Goal: Task Accomplishment & Management: Use online tool/utility

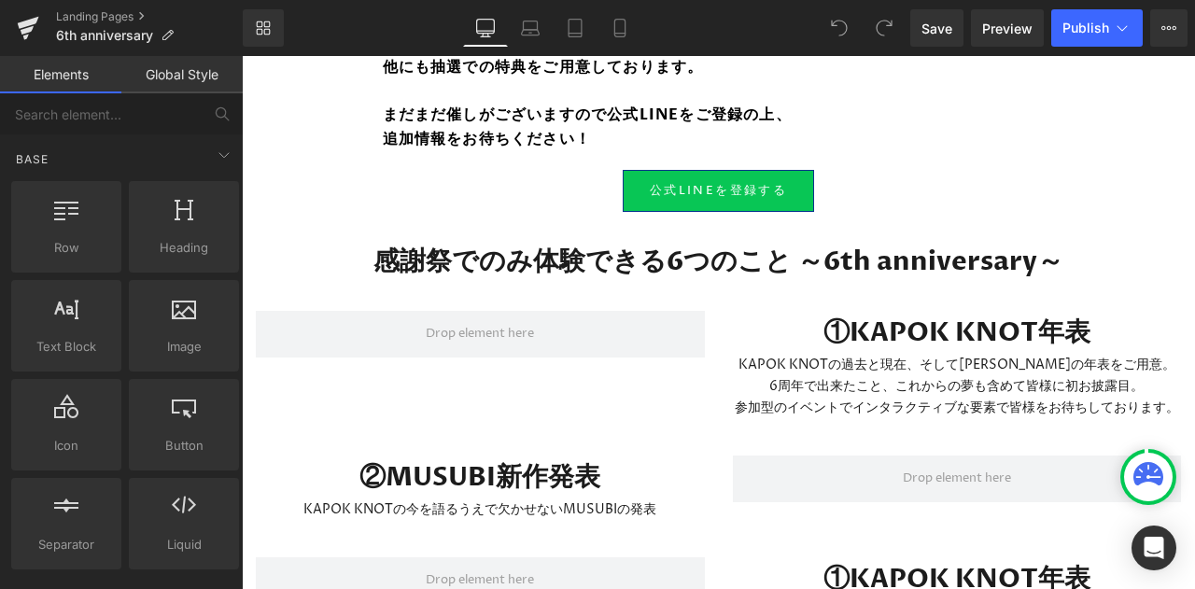
scroll to position [1623, 0]
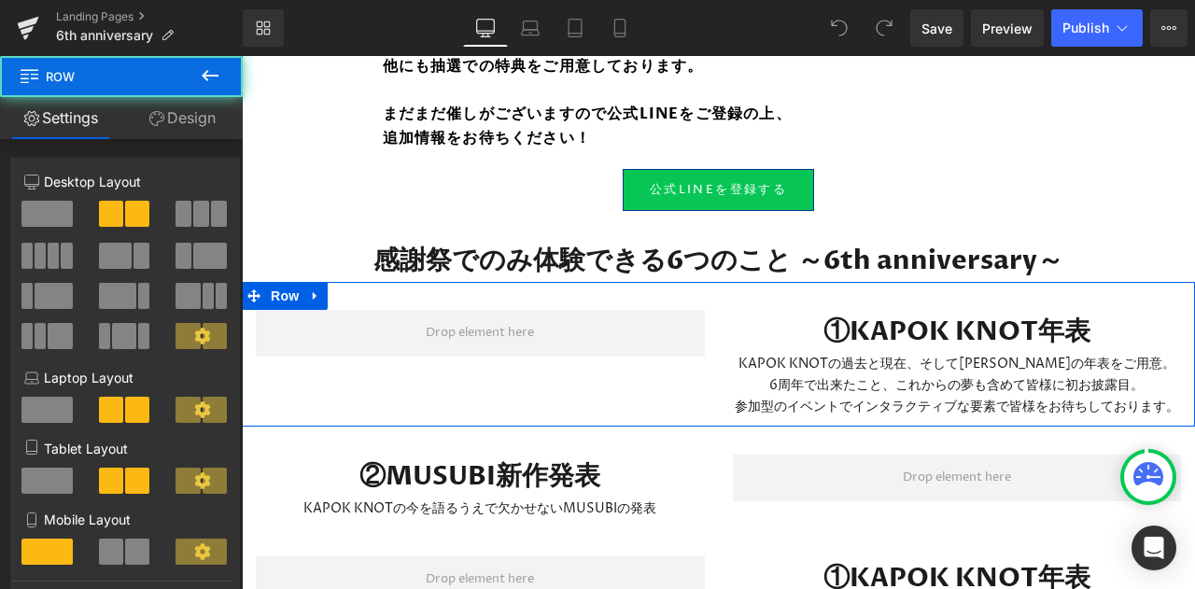
click at [568, 318] on span at bounding box center [480, 333] width 449 height 47
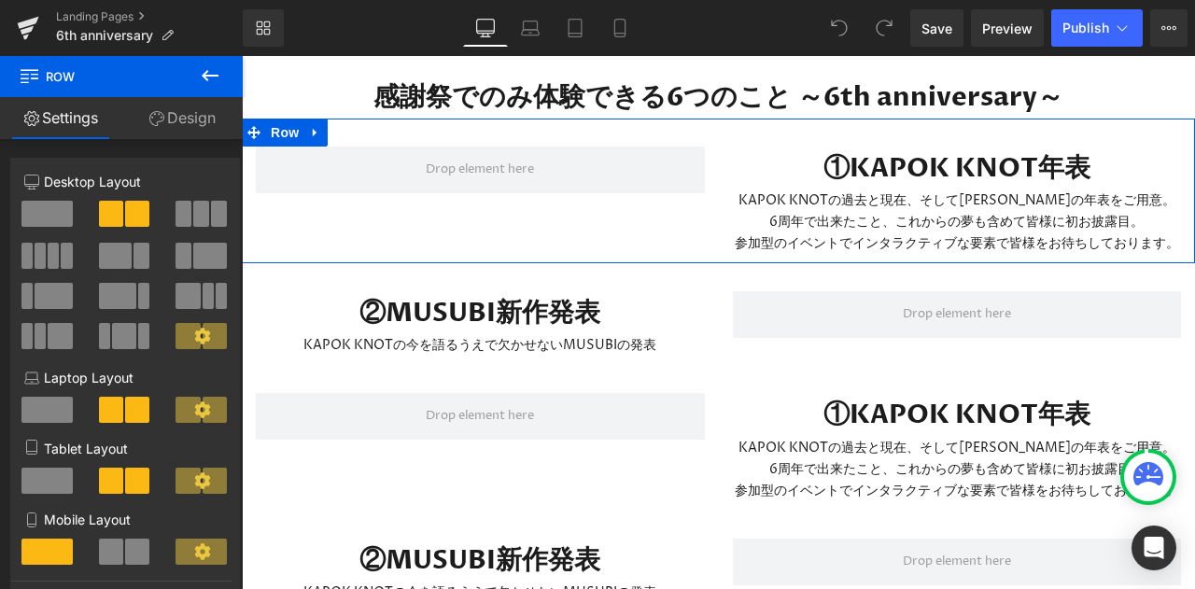
scroll to position [1790, 0]
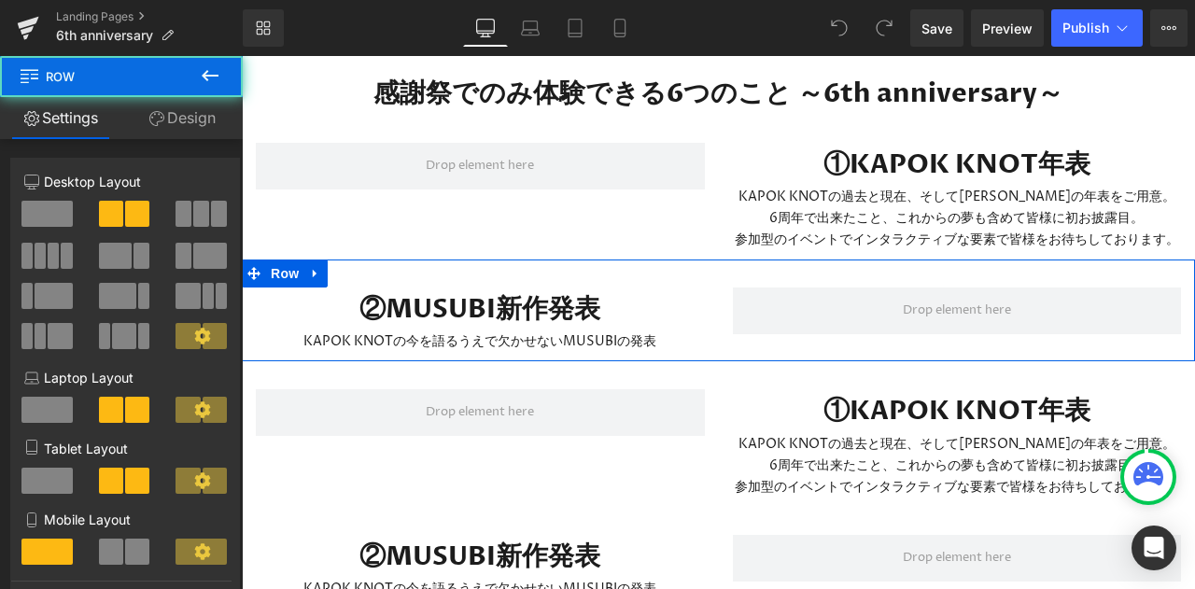
click at [831, 312] on span at bounding box center [957, 310] width 449 height 47
click at [803, 307] on span at bounding box center [957, 310] width 449 height 47
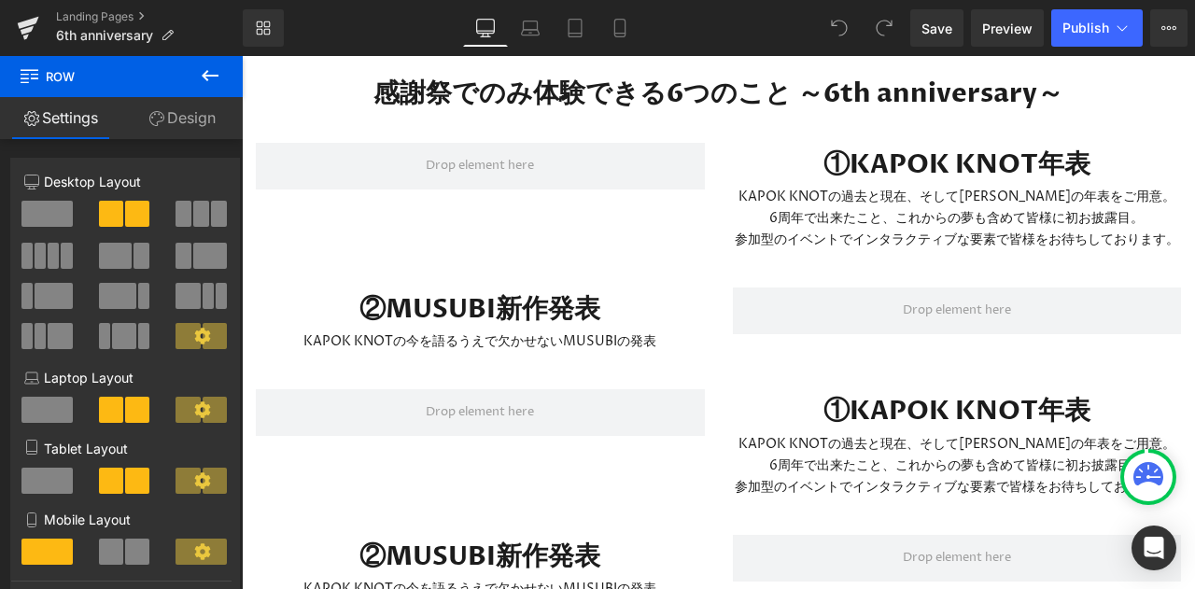
click at [212, 85] on icon at bounding box center [210, 75] width 22 height 22
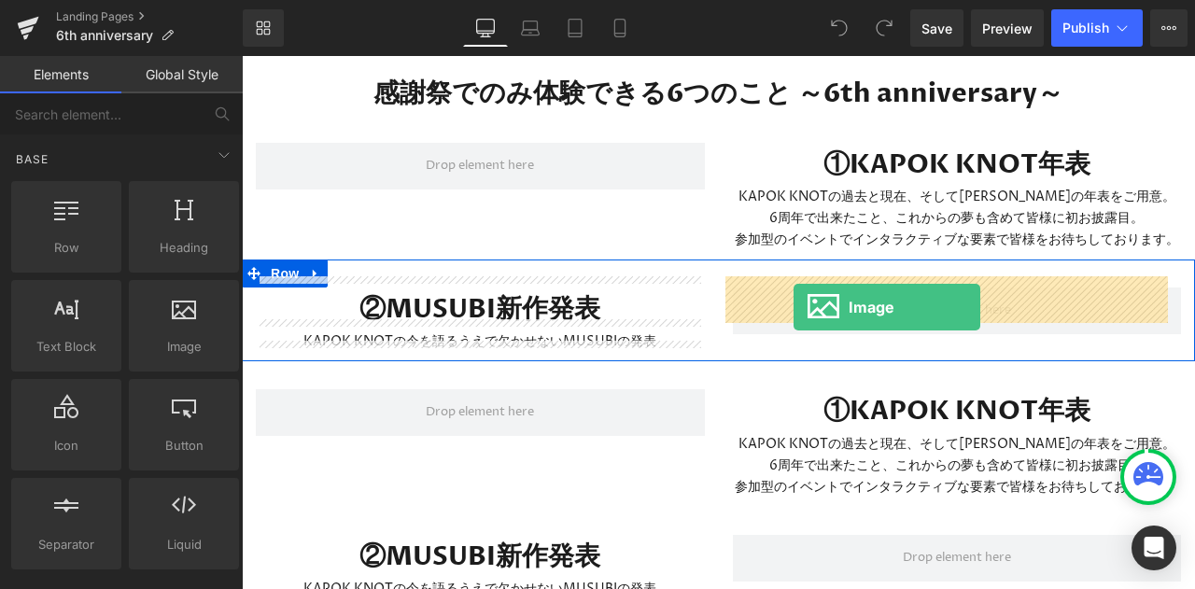
drag, startPoint x: 432, startPoint y: 413, endPoint x: 793, endPoint y: 307, distance: 376.3
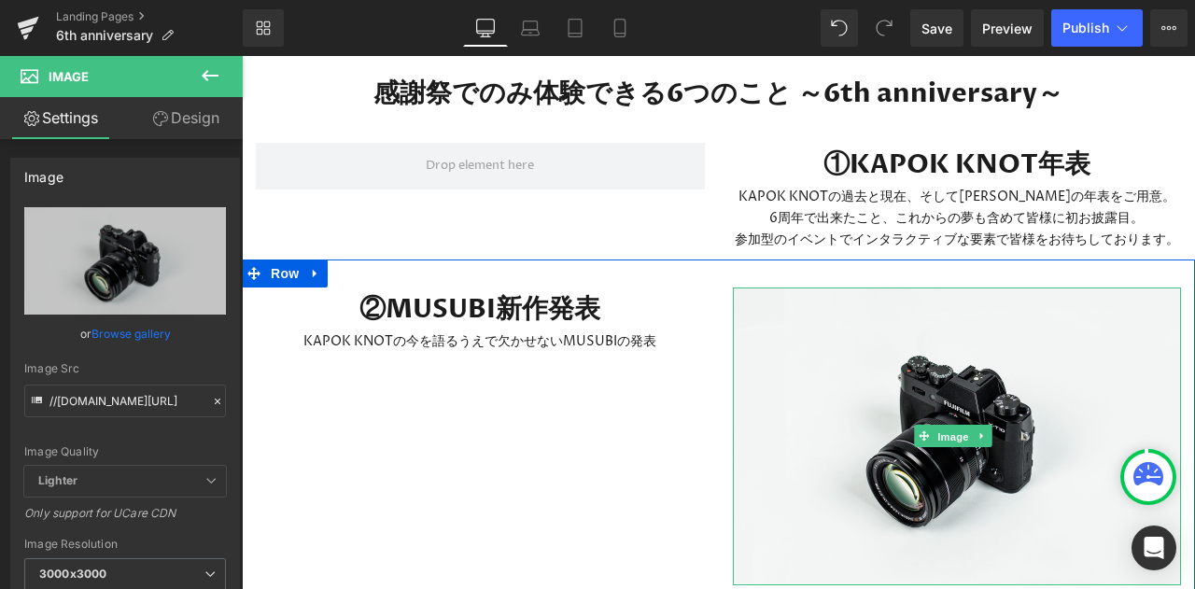
click at [935, 426] on span "Image" at bounding box center [952, 437] width 39 height 22
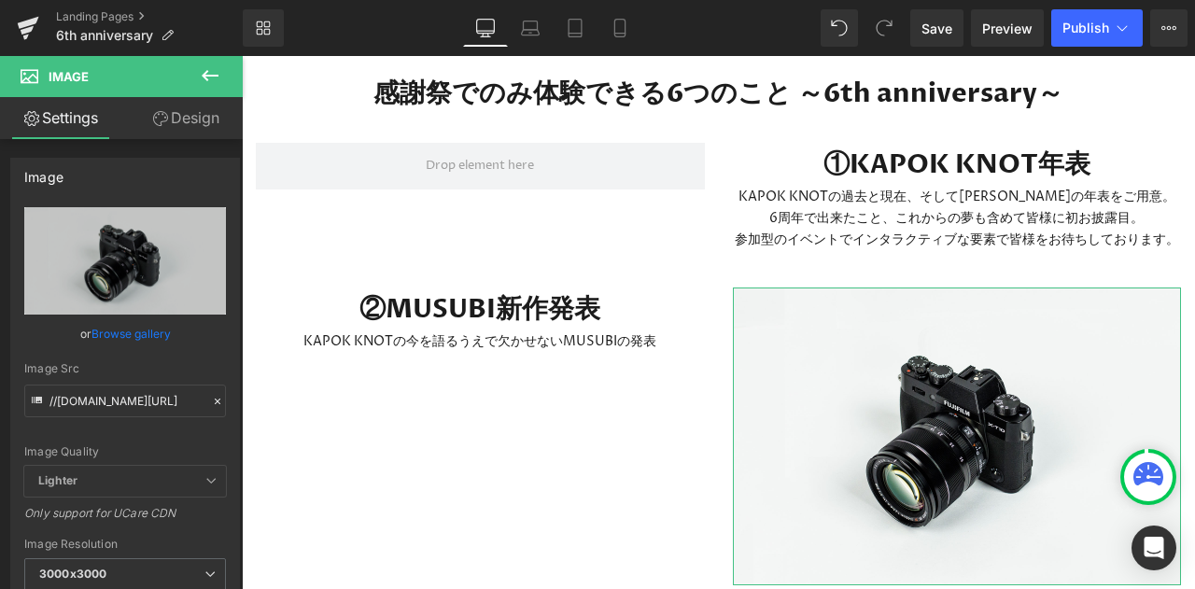
click at [0, 0] on icon "Replace Image" at bounding box center [0, 0] width 0 height 0
type input "C:\fakepath\250423_MUSUBI_[DATE].JPG"
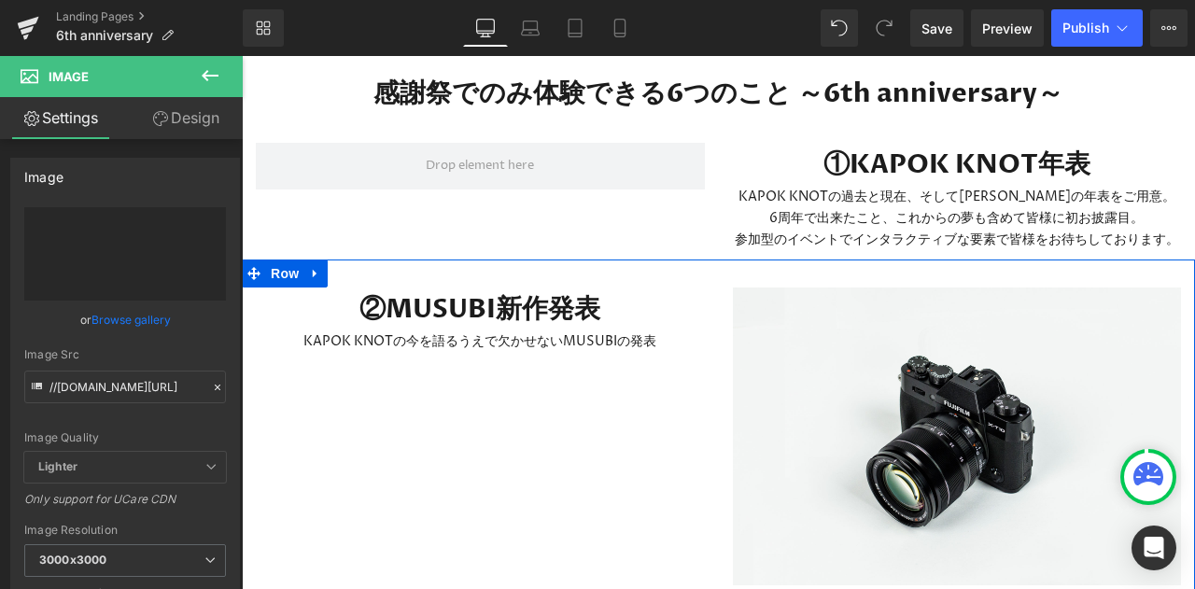
type input "[URL][DOMAIN_NAME][DATE]"
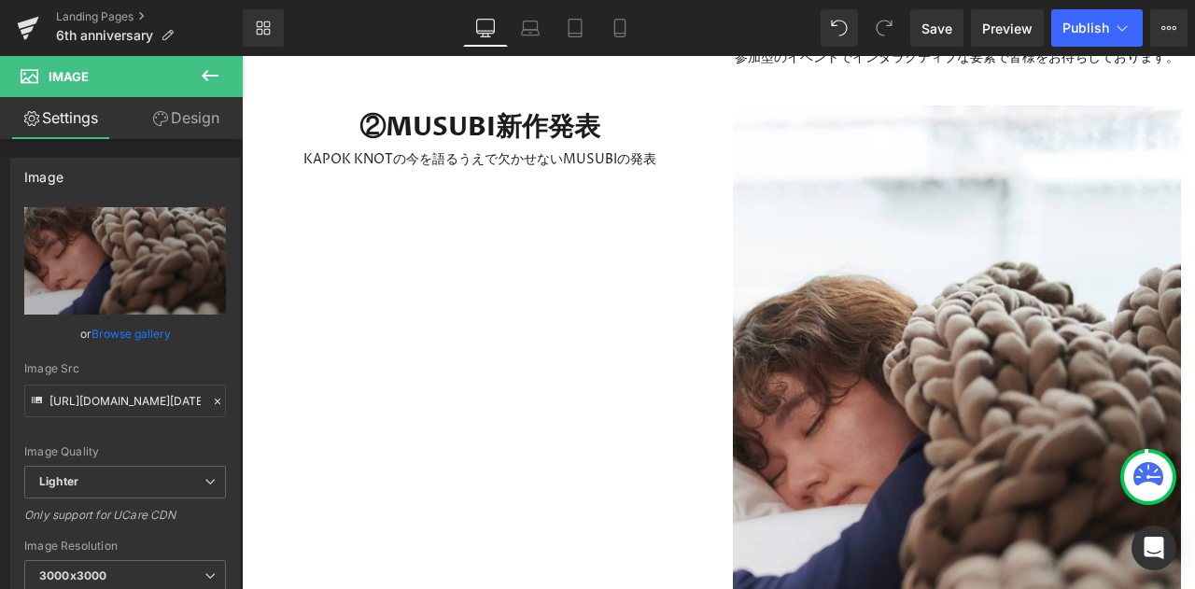
scroll to position [1971, 0]
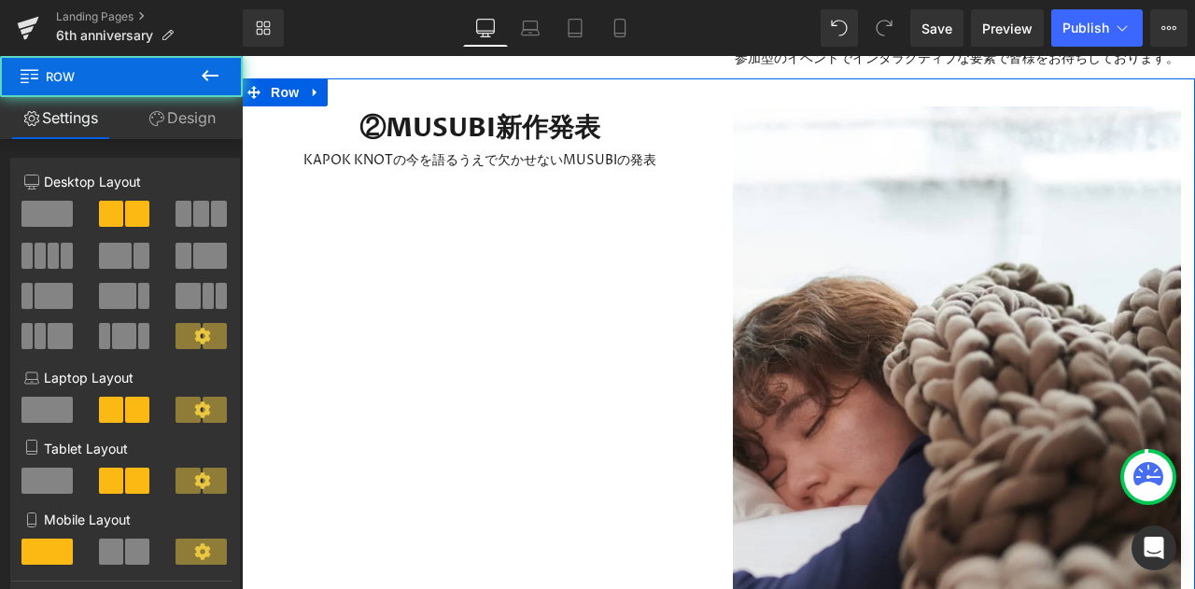
click at [534, 279] on div "②MUSUBI新作発表 Heading KAPOK KNOTの今を語るうえで欠かせないMUSUBIの発表 Text Block Image Row" at bounding box center [718, 433] width 953 height 710
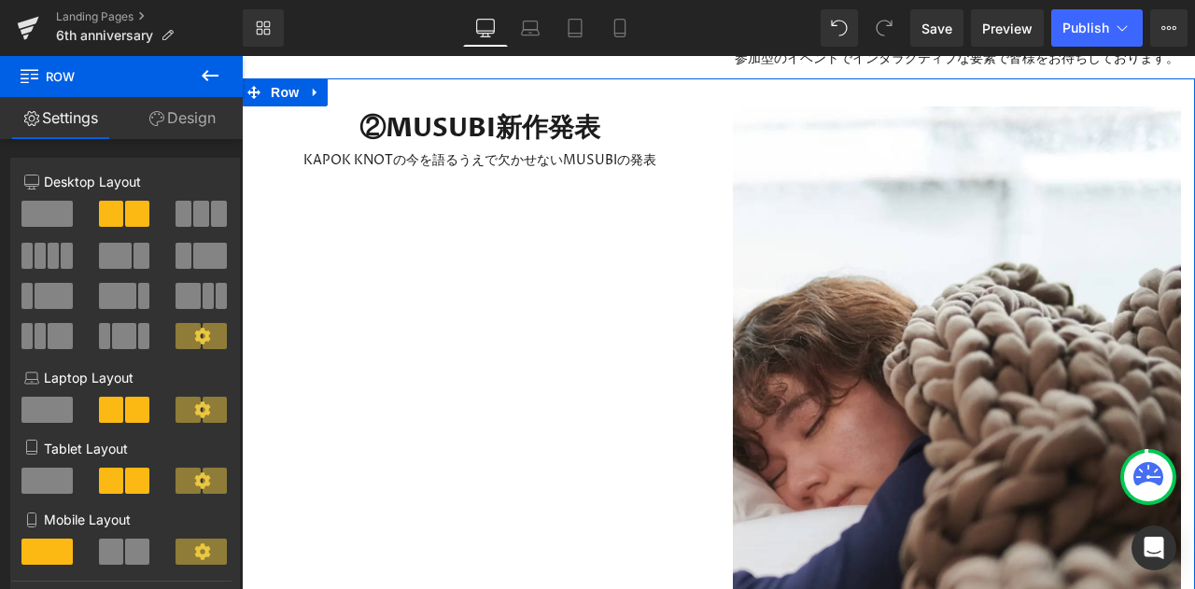
click at [500, 221] on div "②MUSUBI新作発表 Heading KAPOK KNOTの今を語るうえで欠かせないMUSUBIの発表 Text Block Image Row" at bounding box center [718, 433] width 953 height 710
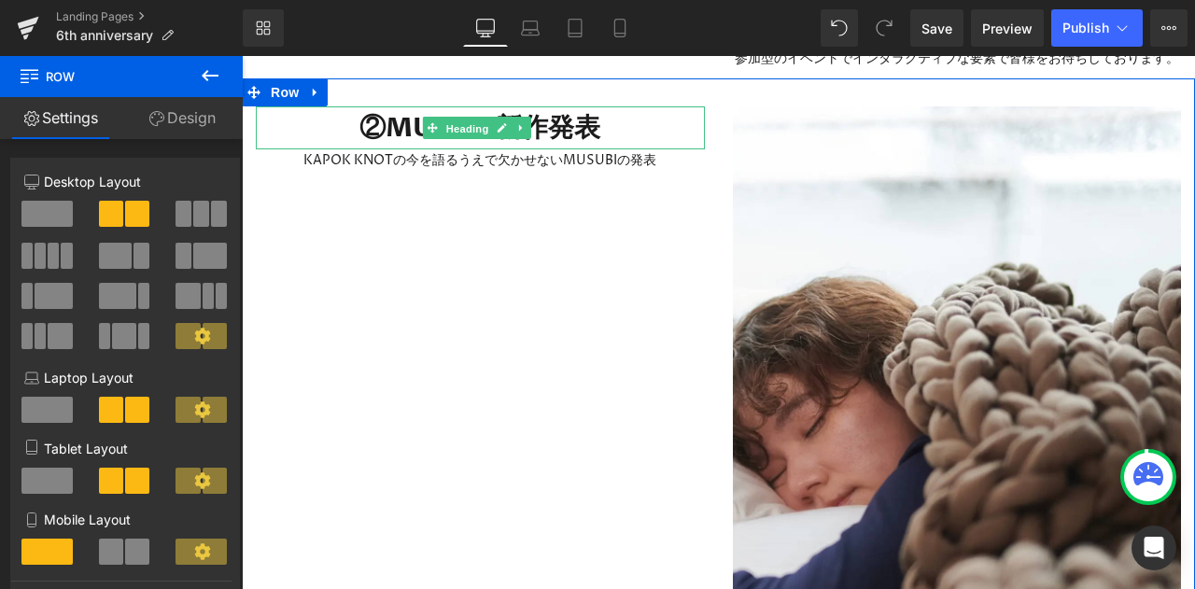
click at [487, 119] on span "Heading" at bounding box center [467, 129] width 50 height 22
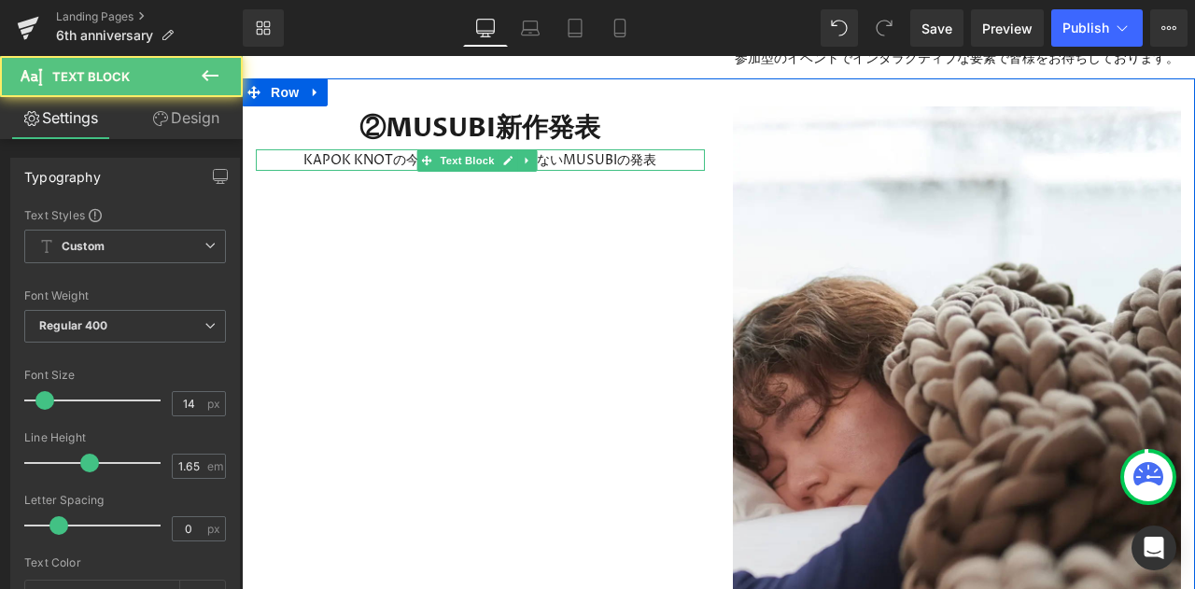
click at [549, 149] on p "KAPOK KNOTの今を語るうえで欠かせないMUSUBIの発表" at bounding box center [480, 159] width 449 height 21
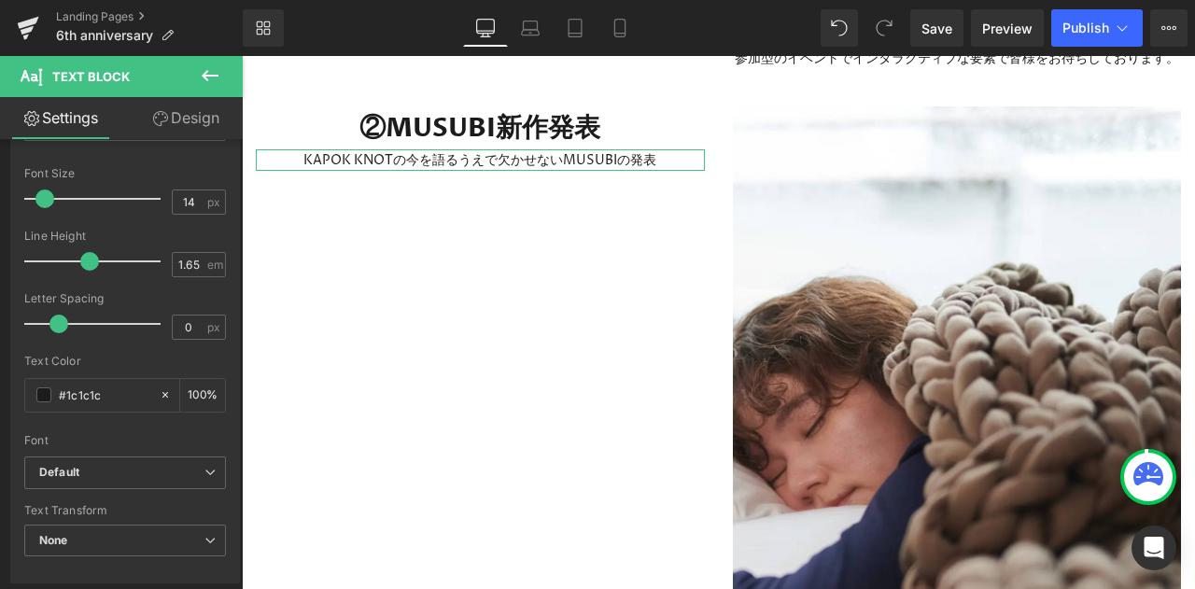
scroll to position [0, 0]
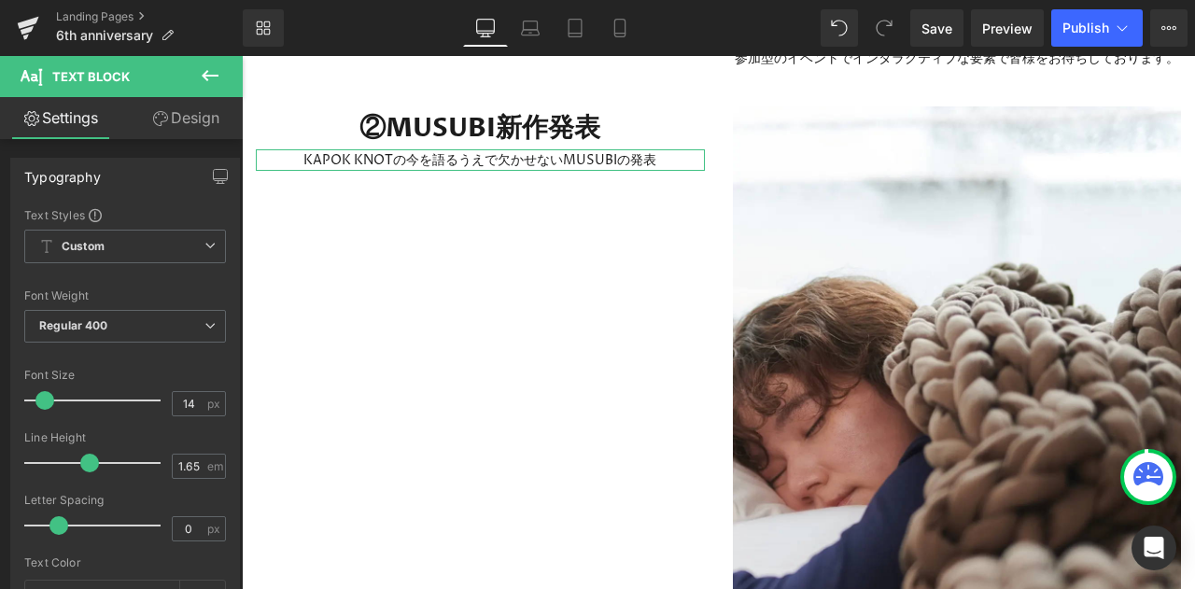
click at [153, 249] on span "Custom Setup Global Style" at bounding box center [125, 247] width 202 height 34
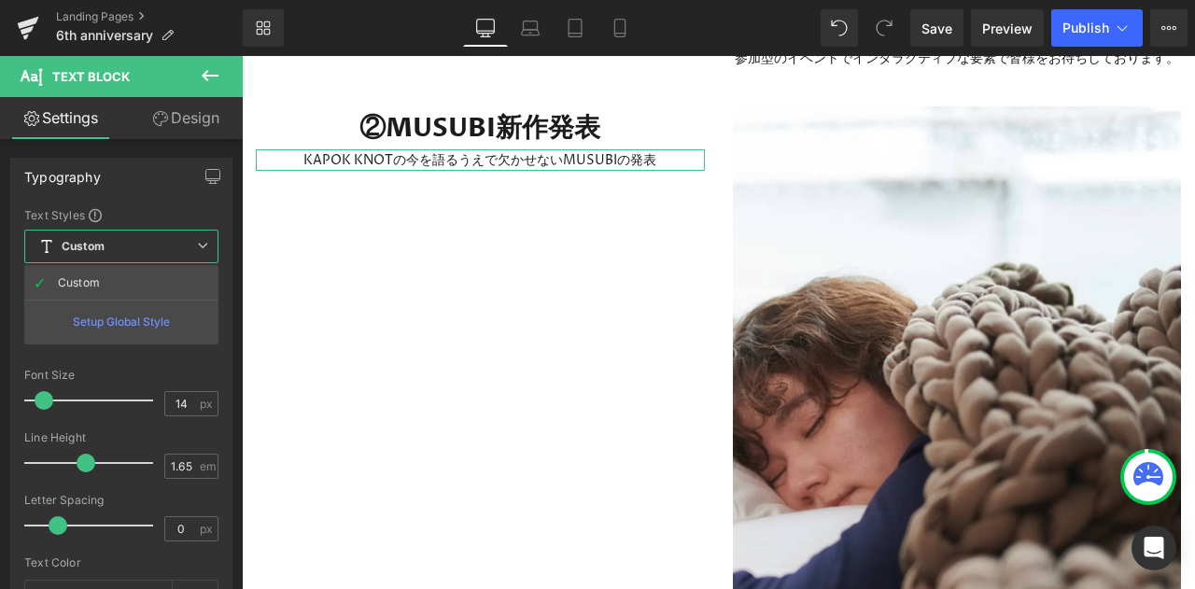
click at [153, 249] on span "Custom Setup Global Style" at bounding box center [121, 247] width 194 height 34
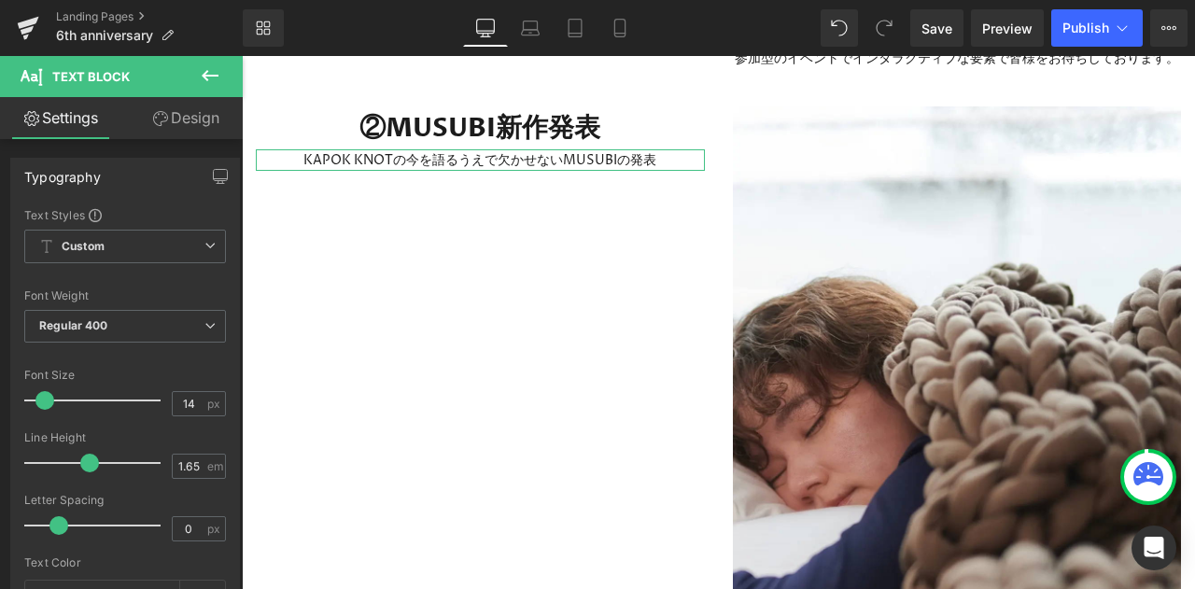
click at [215, 179] on icon "button" at bounding box center [221, 179] width 14 height 0
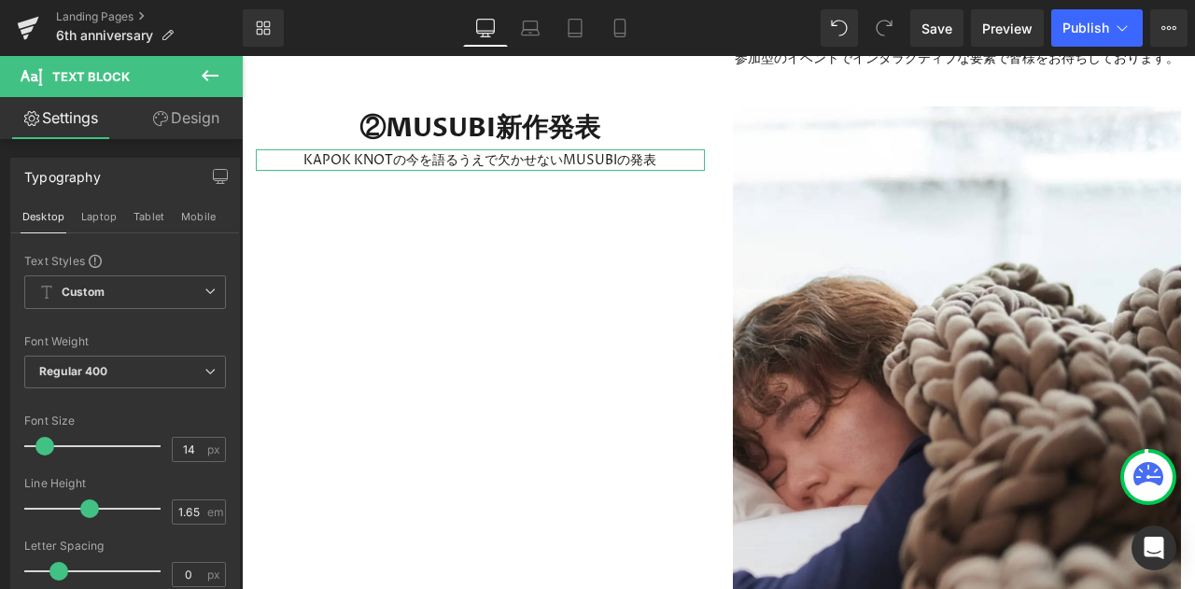
click at [186, 133] on link "Design" at bounding box center [185, 118] width 121 height 42
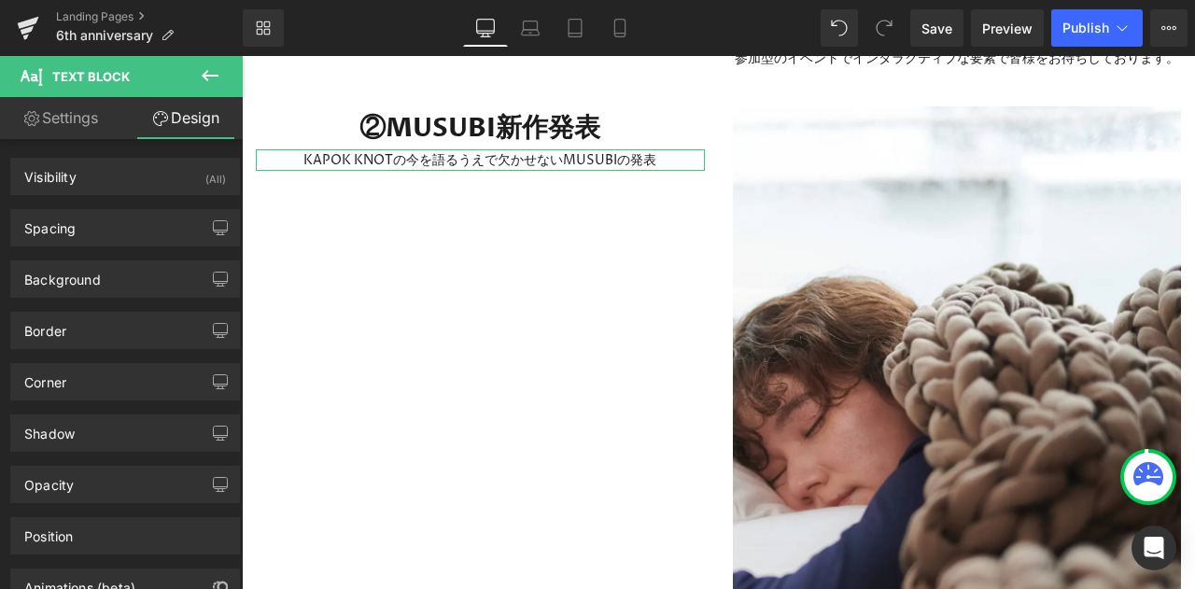
scroll to position [114, 0]
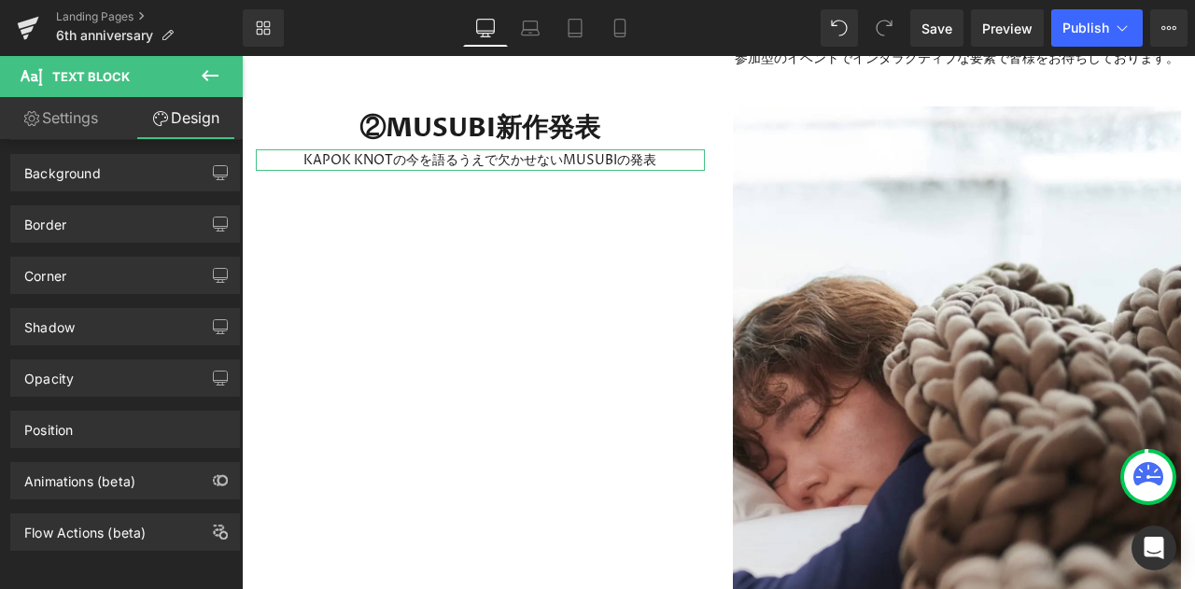
click at [127, 418] on div "Position" at bounding box center [125, 429] width 228 height 35
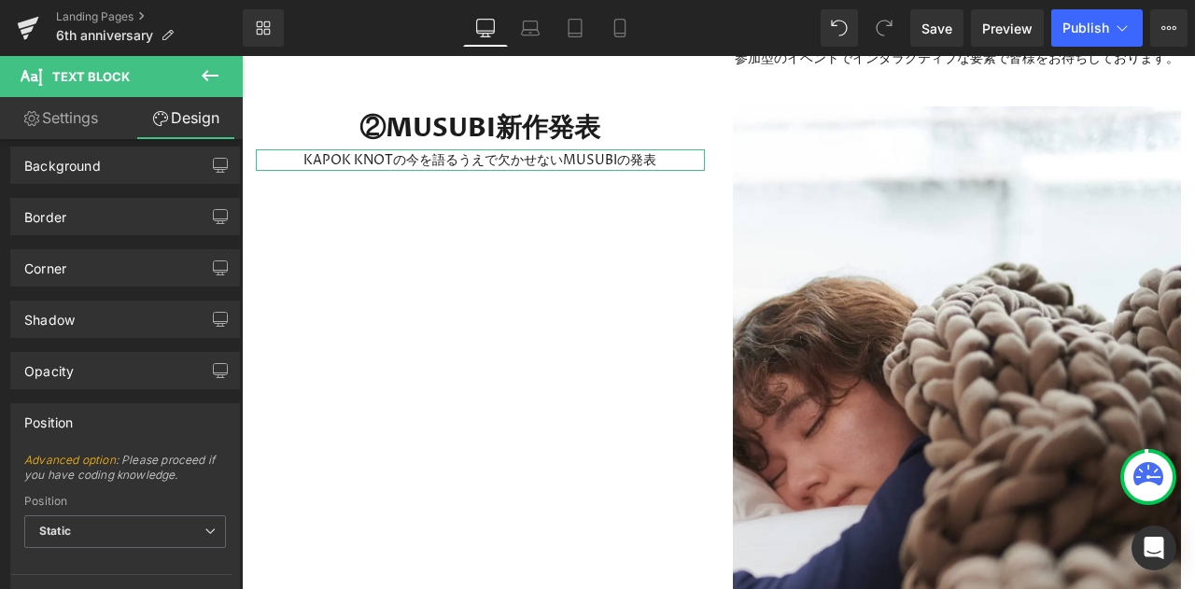
scroll to position [291, 0]
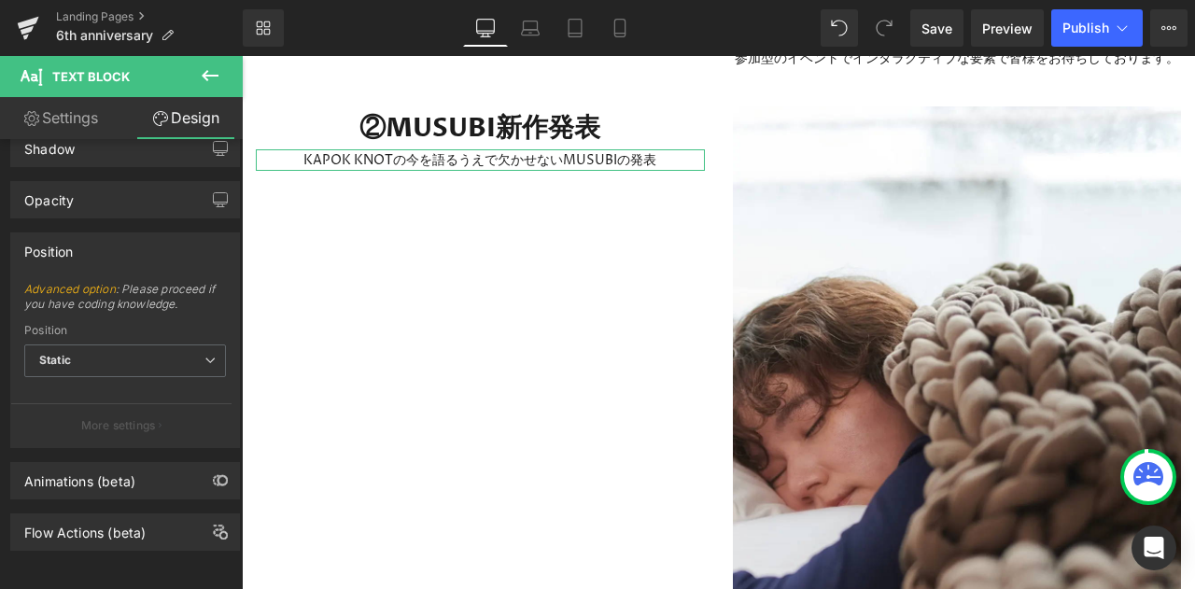
click at [146, 358] on span "Static" at bounding box center [125, 360] width 202 height 33
click at [210, 282] on span "Advanced option : Please proceed if you have coding knowledge." at bounding box center [125, 303] width 202 height 42
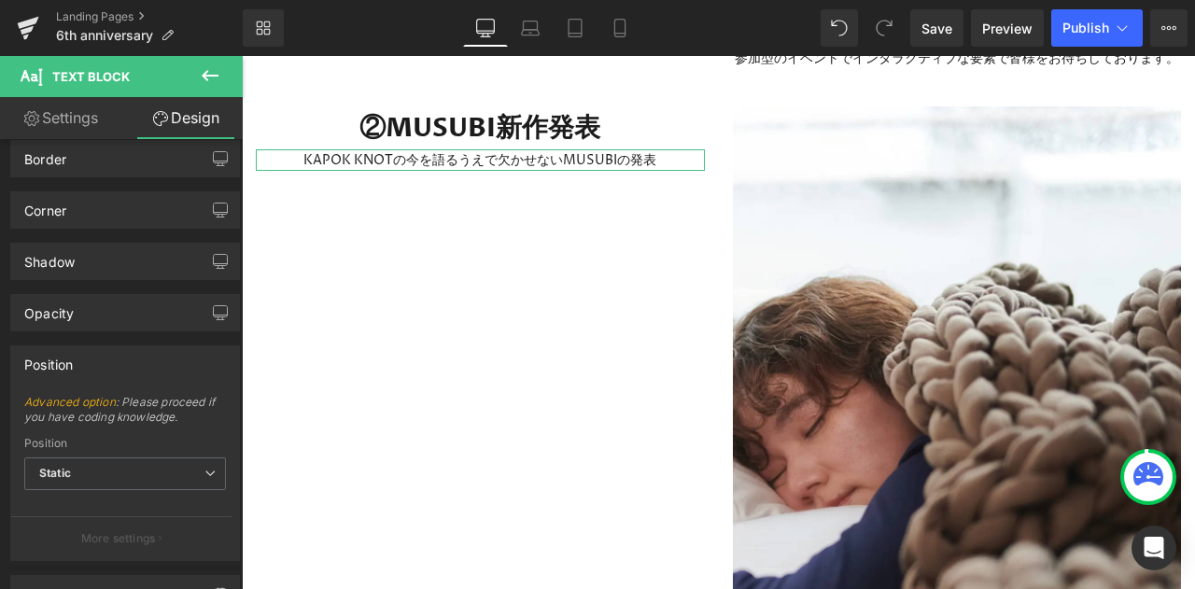
click at [140, 353] on div "Position" at bounding box center [125, 363] width 228 height 35
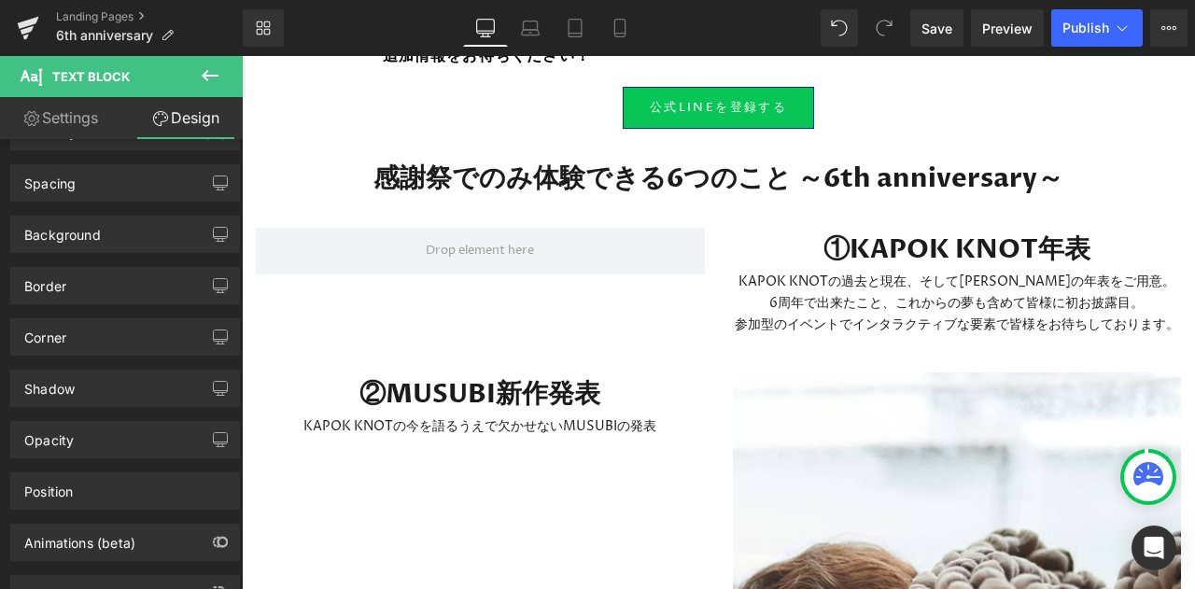
scroll to position [1704, 0]
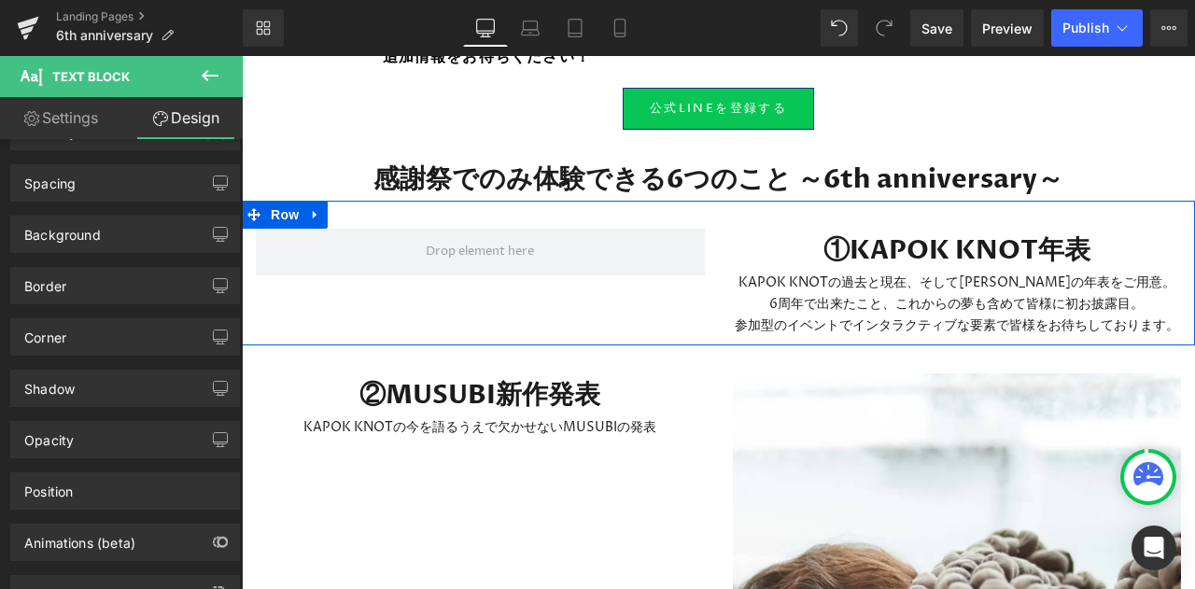
click at [323, 201] on link at bounding box center [315, 215] width 24 height 28
click at [394, 207] on icon at bounding box center [388, 214] width 13 height 14
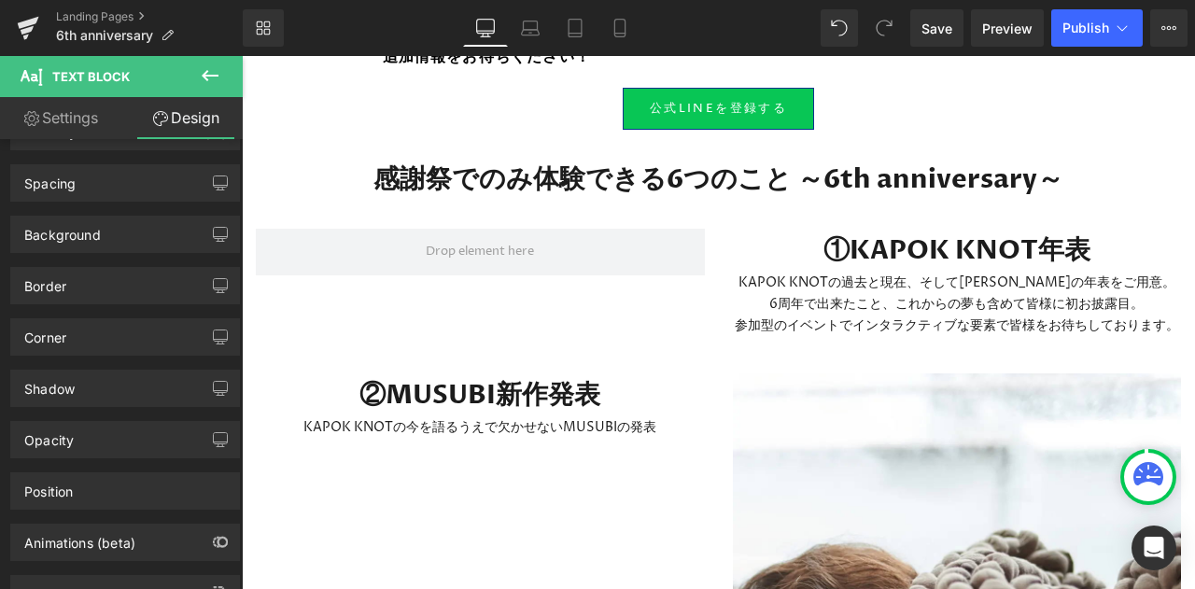
click at [222, 75] on button at bounding box center [209, 76] width 65 height 41
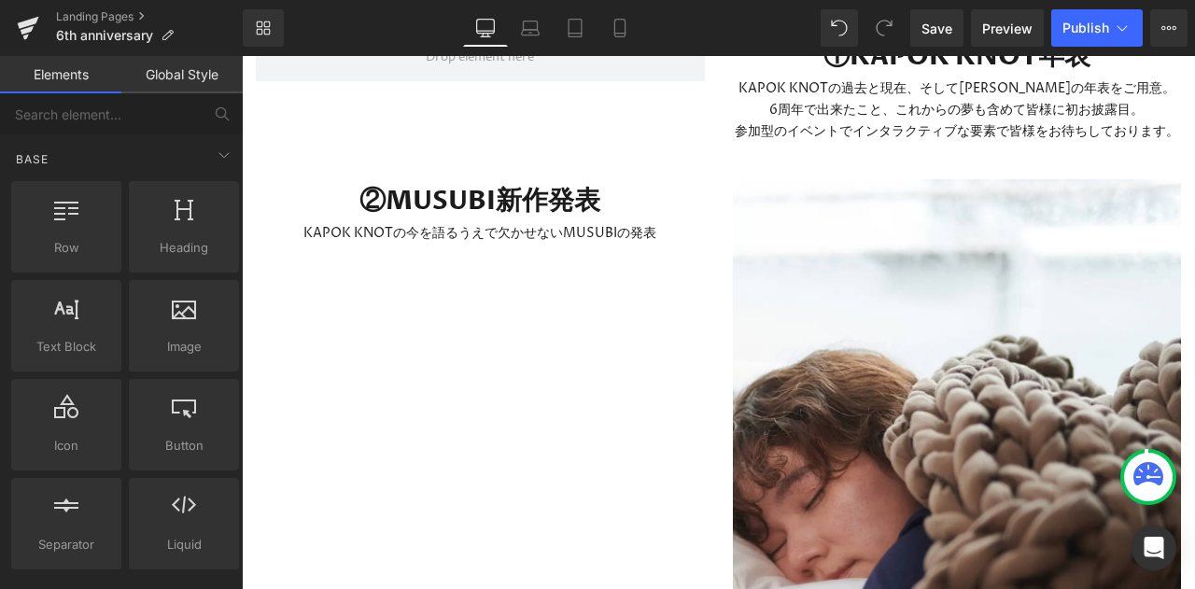
scroll to position [1889, 0]
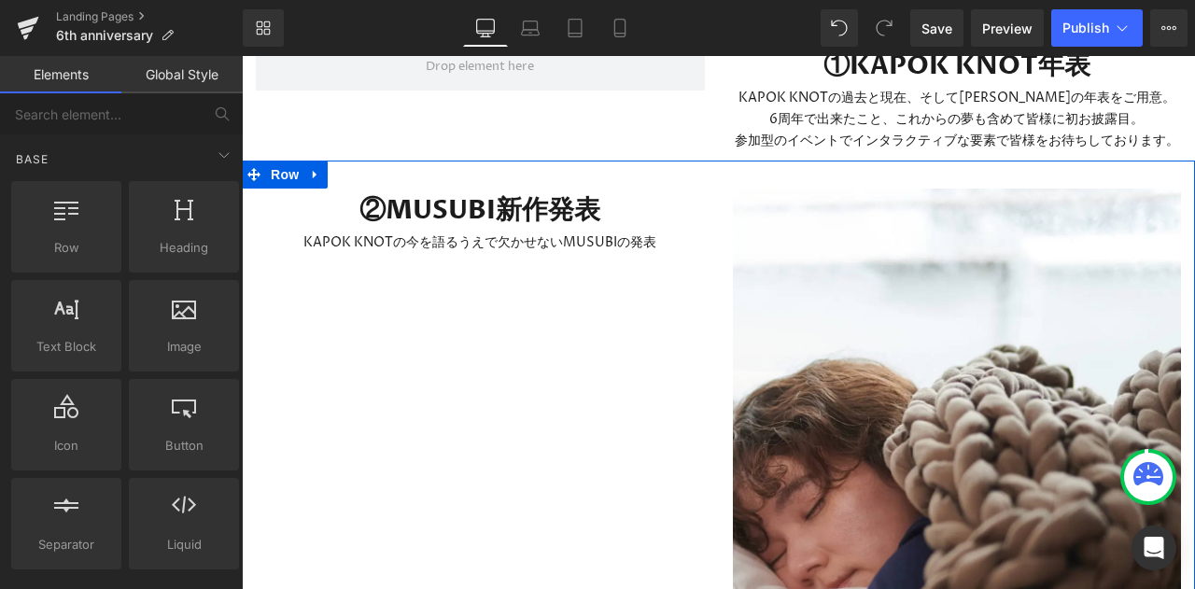
click at [314, 171] on icon at bounding box center [315, 175] width 4 height 8
click at [362, 168] on icon at bounding box center [364, 175] width 13 height 14
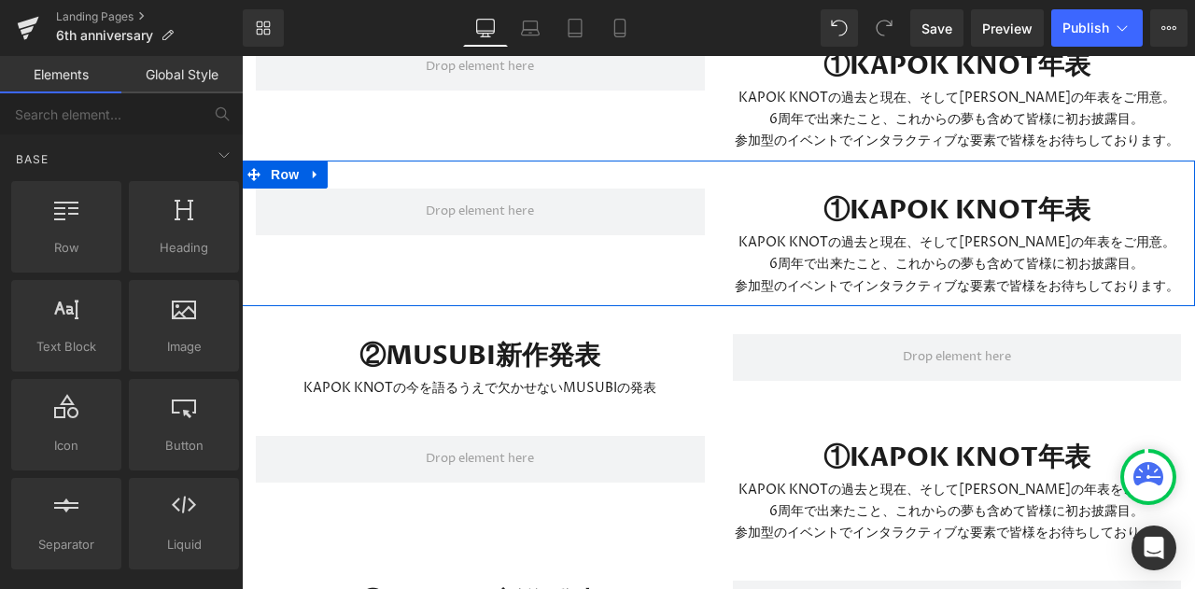
click at [323, 161] on link at bounding box center [315, 175] width 24 height 28
click at [359, 168] on icon at bounding box center [364, 174] width 13 height 13
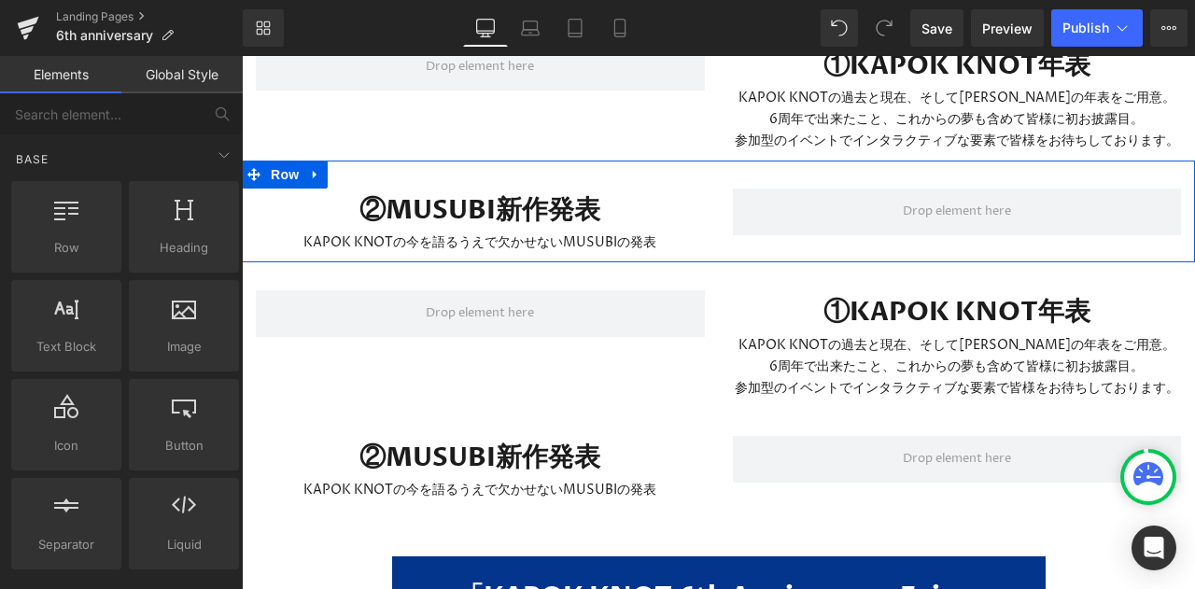
click at [315, 171] on icon at bounding box center [315, 175] width 4 height 8
click at [372, 161] on link at bounding box center [364, 175] width 24 height 28
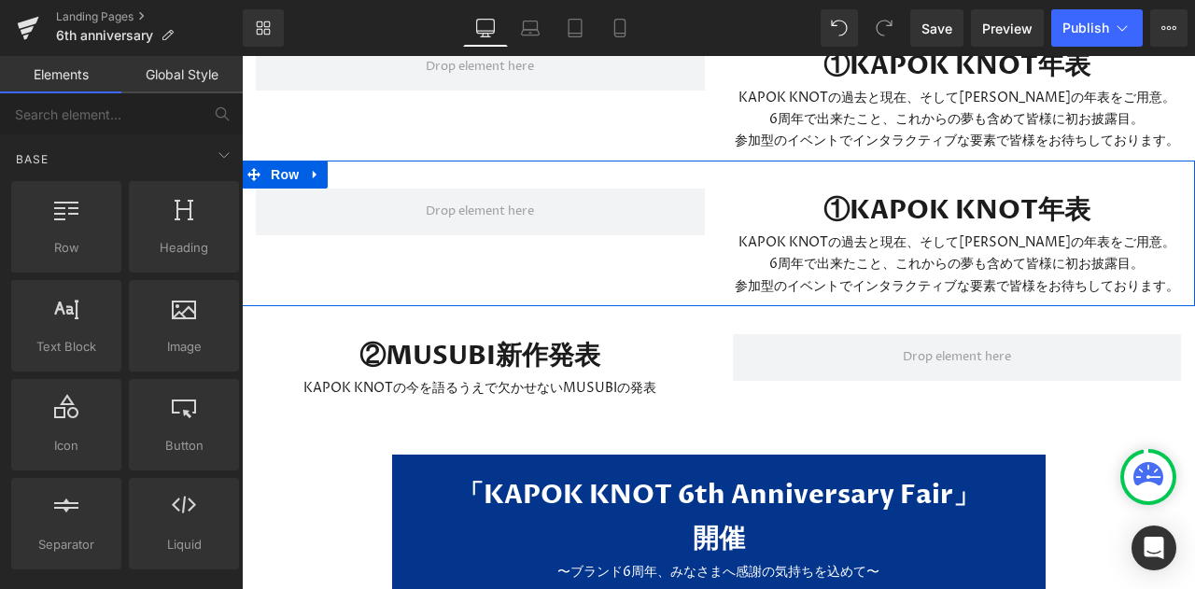
click at [322, 168] on icon at bounding box center [315, 175] width 13 height 14
click at [368, 168] on icon at bounding box center [364, 174] width 13 height 13
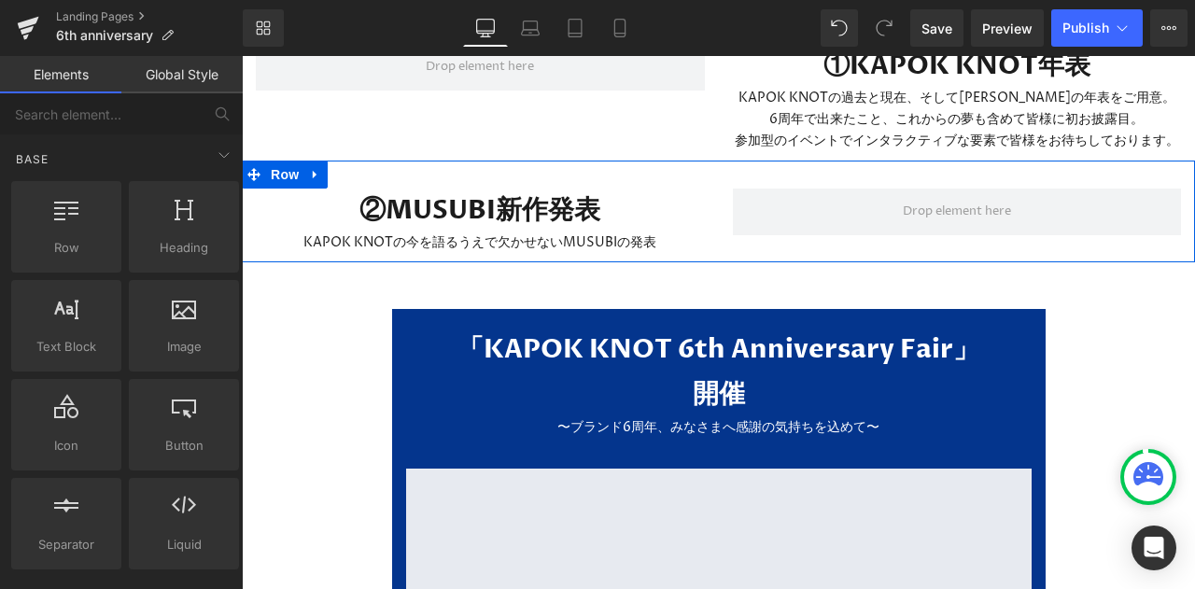
click at [319, 161] on link at bounding box center [315, 175] width 24 height 28
click at [364, 168] on icon at bounding box center [364, 174] width 13 height 13
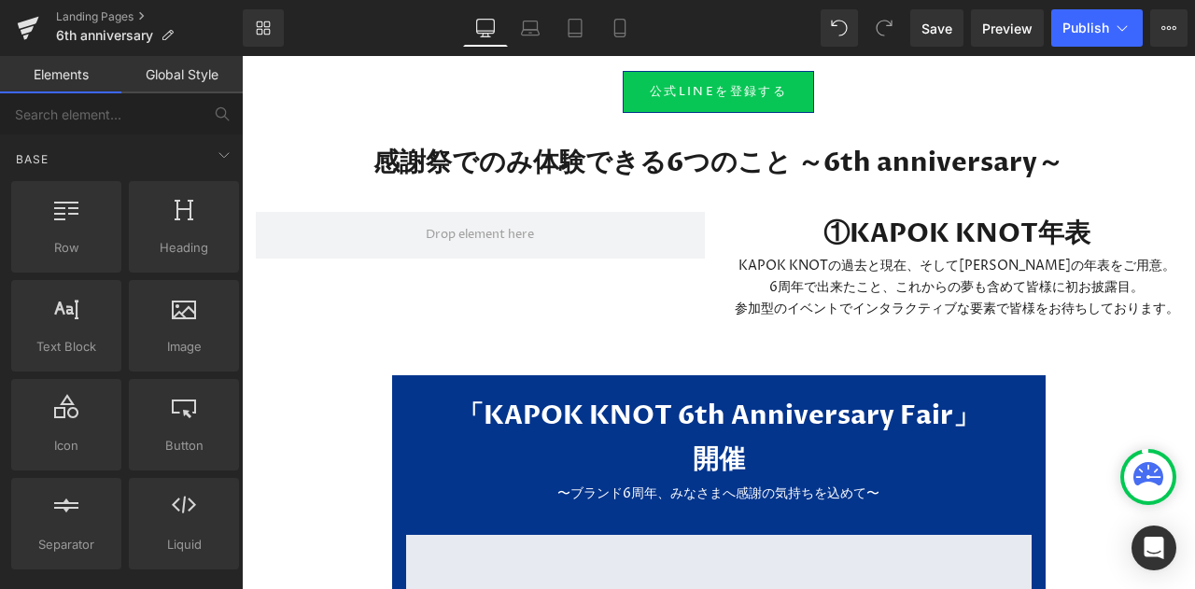
scroll to position [1720, 0]
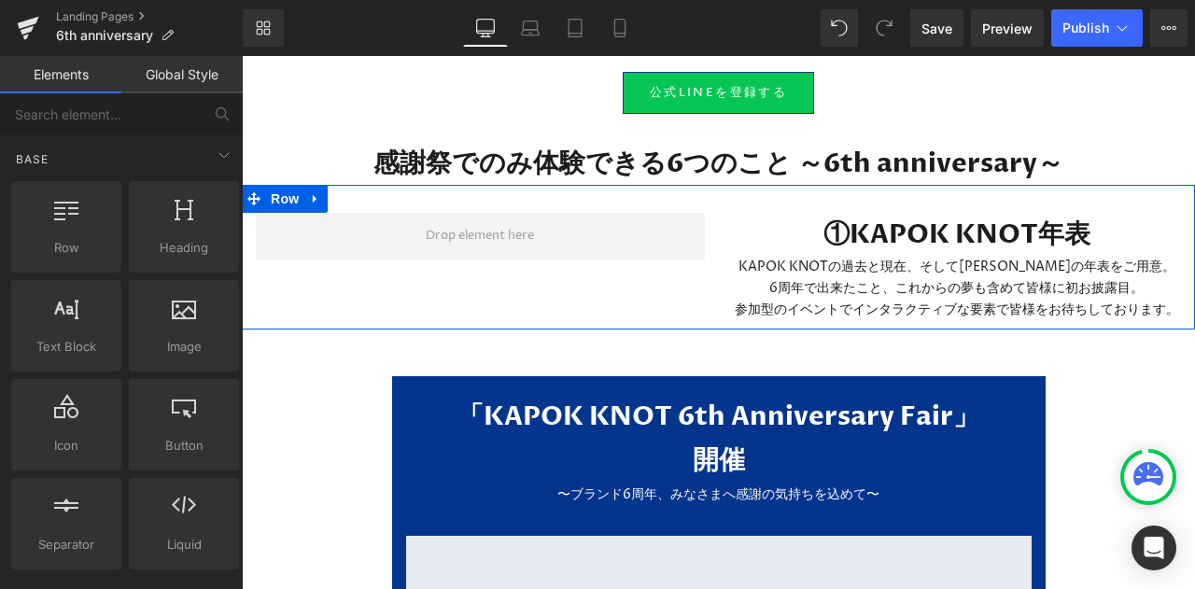
click at [319, 191] on icon at bounding box center [315, 198] width 13 height 14
click at [366, 191] on icon at bounding box center [364, 198] width 13 height 14
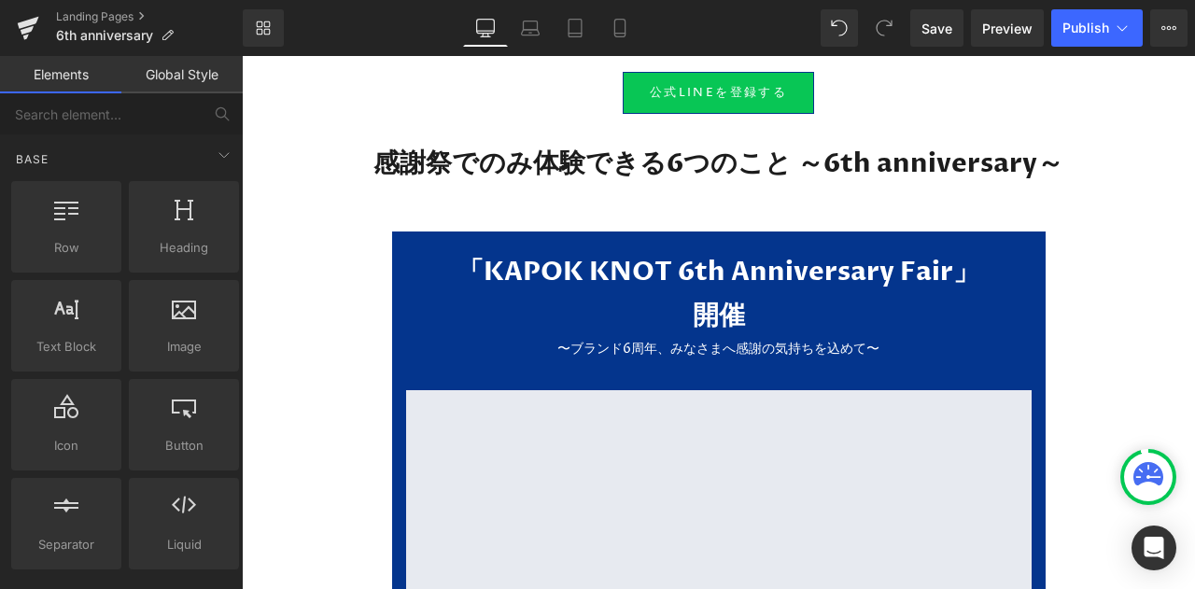
click at [207, 77] on link "Global Style" at bounding box center [181, 74] width 121 height 37
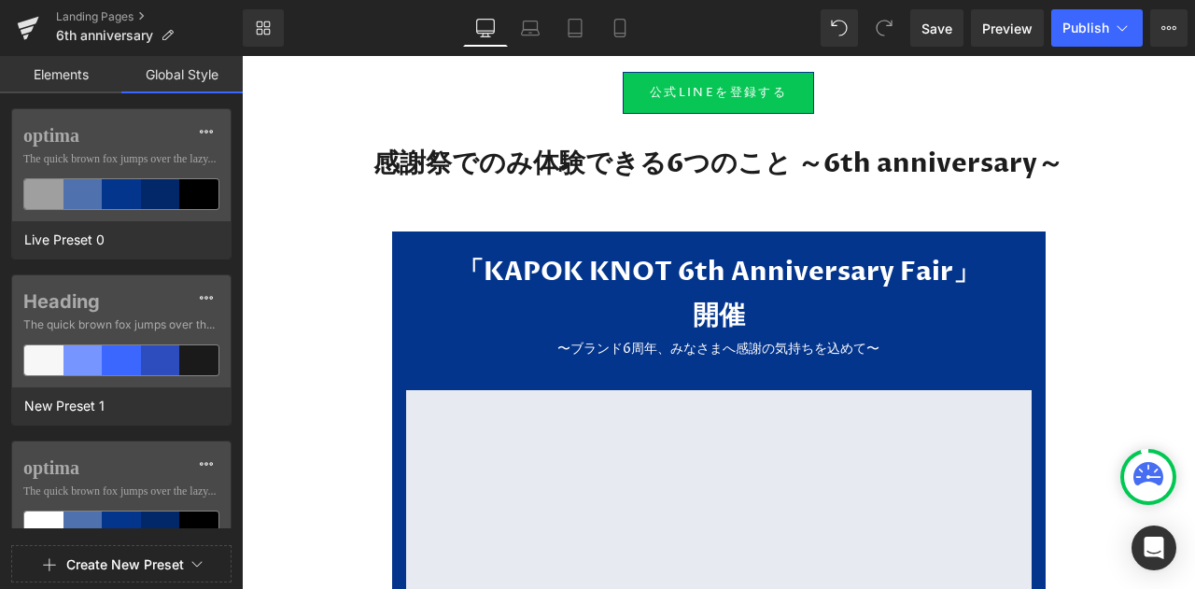
click at [58, 85] on link "Elements" at bounding box center [60, 74] width 121 height 37
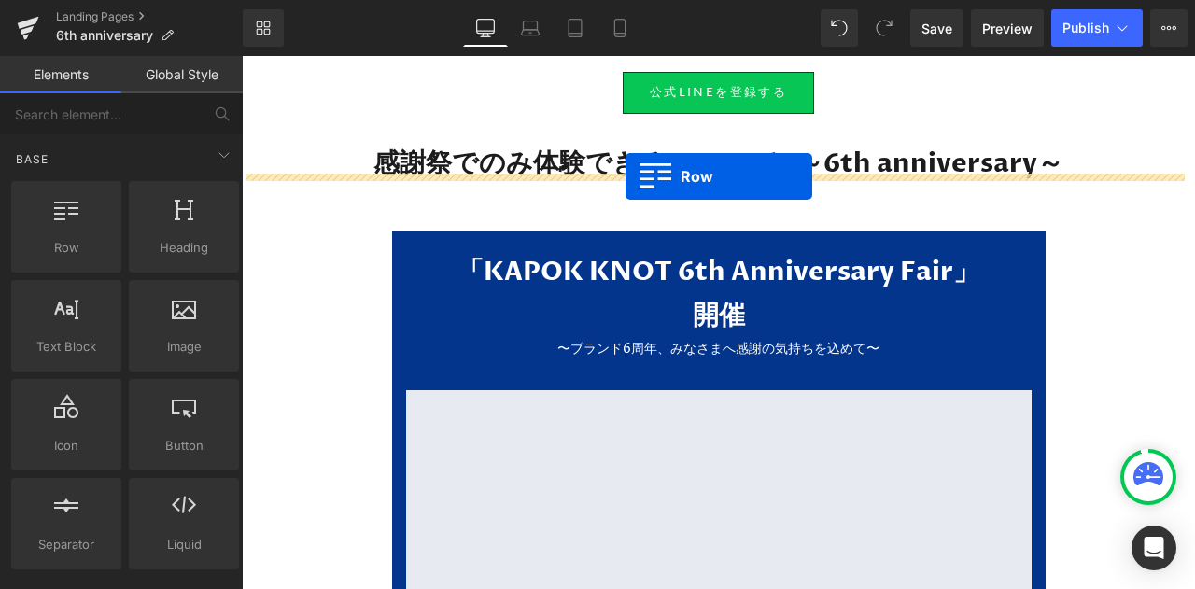
drag, startPoint x: 326, startPoint y: 293, endPoint x: 624, endPoint y: 177, distance: 320.3
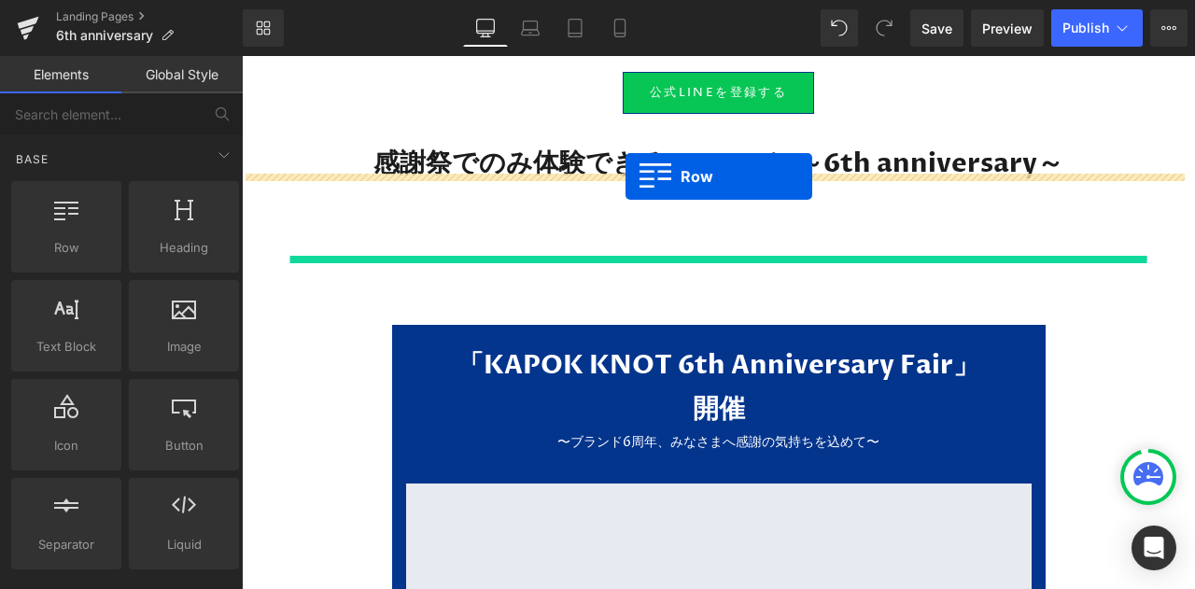
scroll to position [1814, 0]
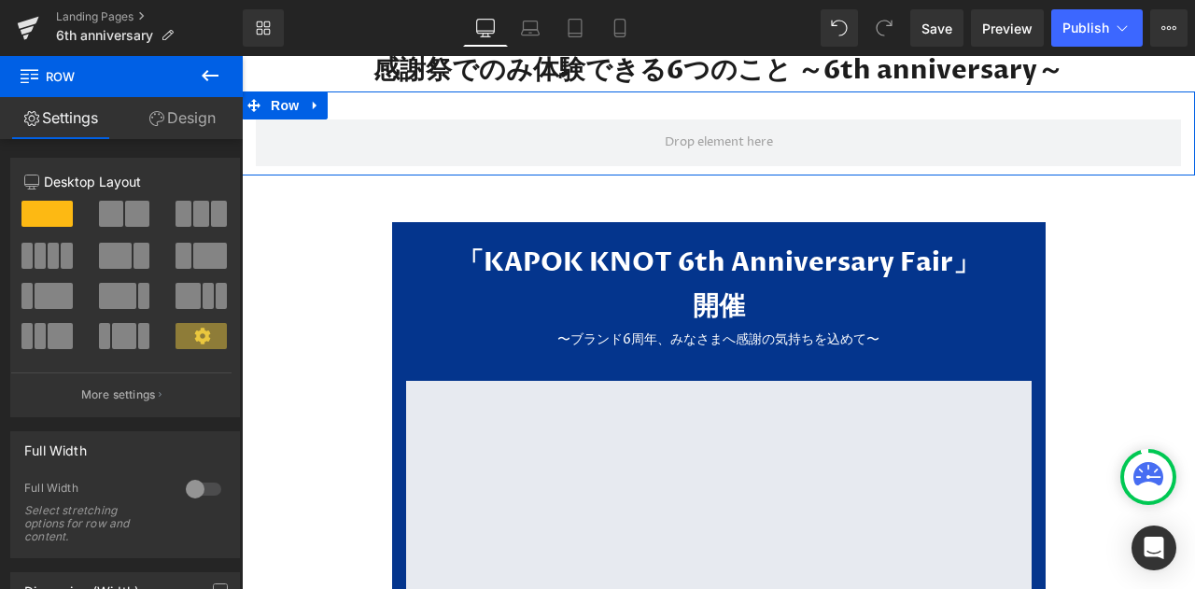
click at [60, 206] on span at bounding box center [46, 214] width 51 height 26
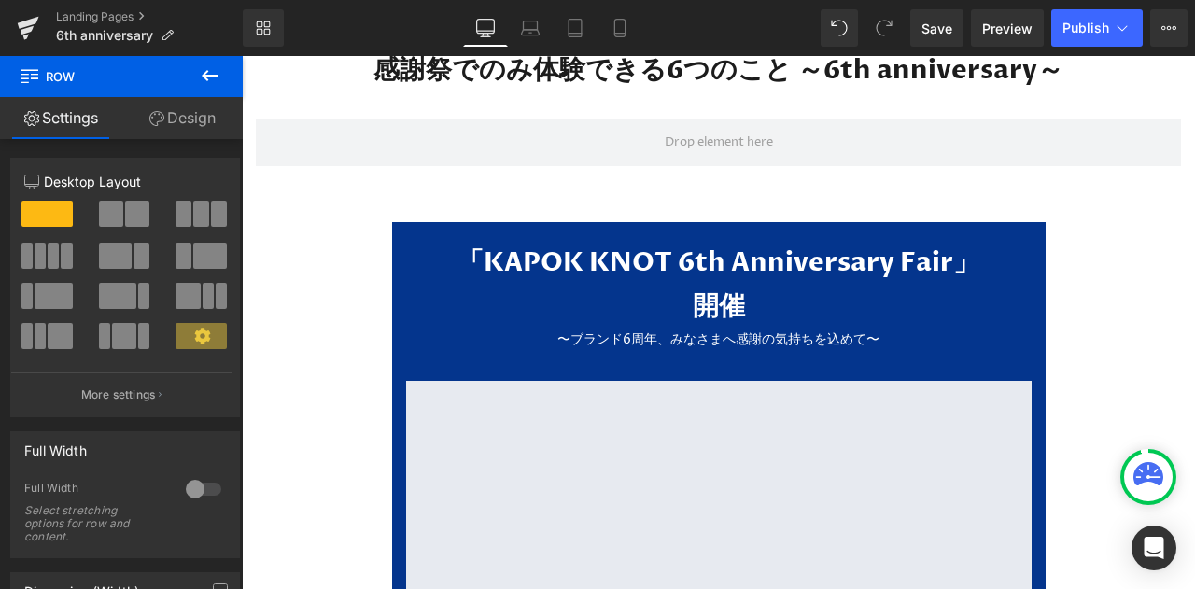
click at [212, 78] on icon at bounding box center [210, 75] width 22 height 22
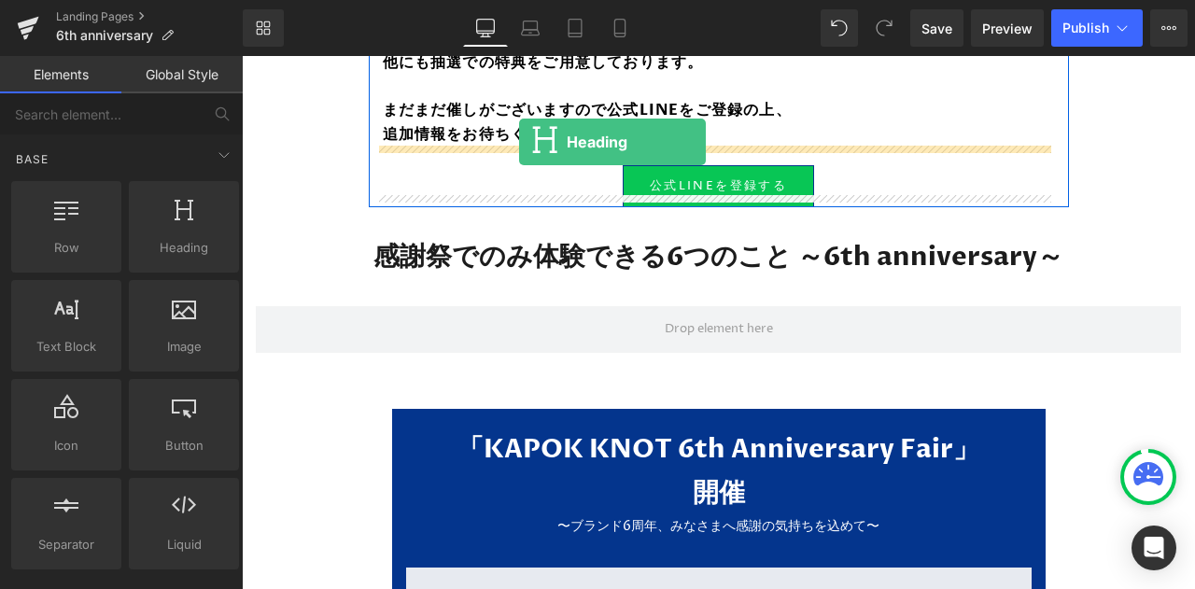
scroll to position [1590, 0]
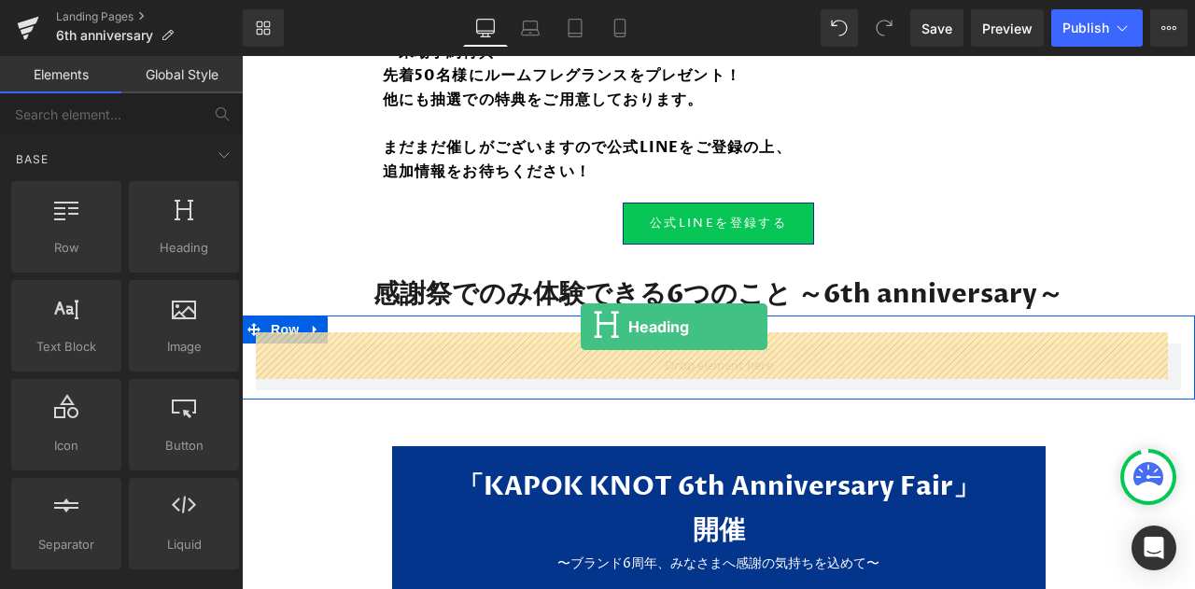
drag, startPoint x: 414, startPoint y: 270, endPoint x: 581, endPoint y: 327, distance: 176.5
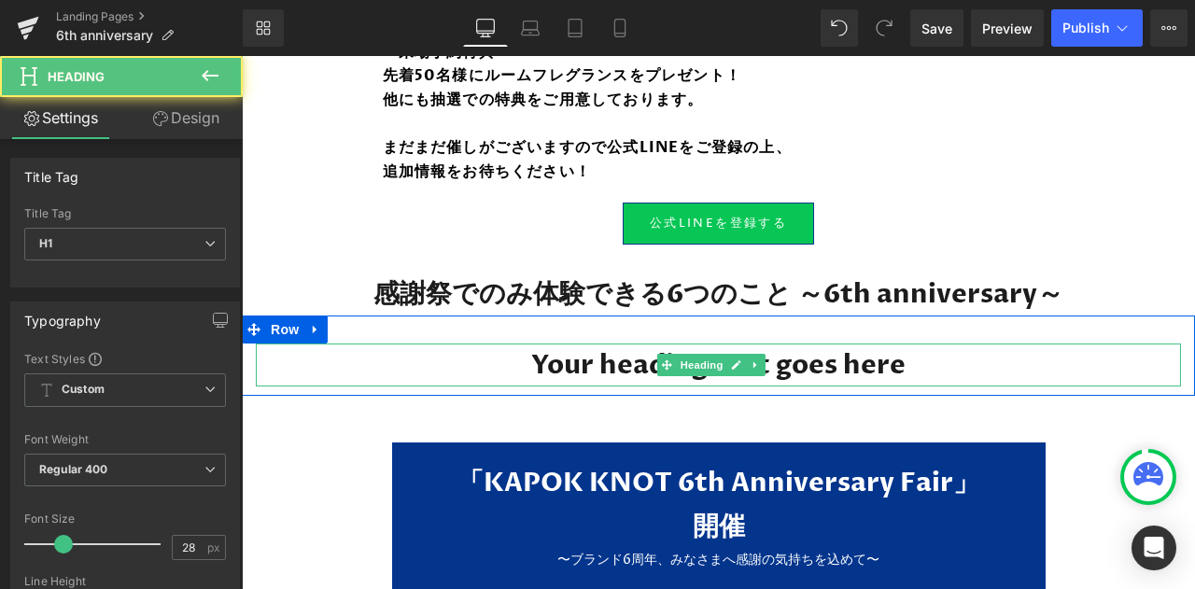
click at [650, 364] on h1 "Your heading text goes here" at bounding box center [718, 364] width 925 height 43
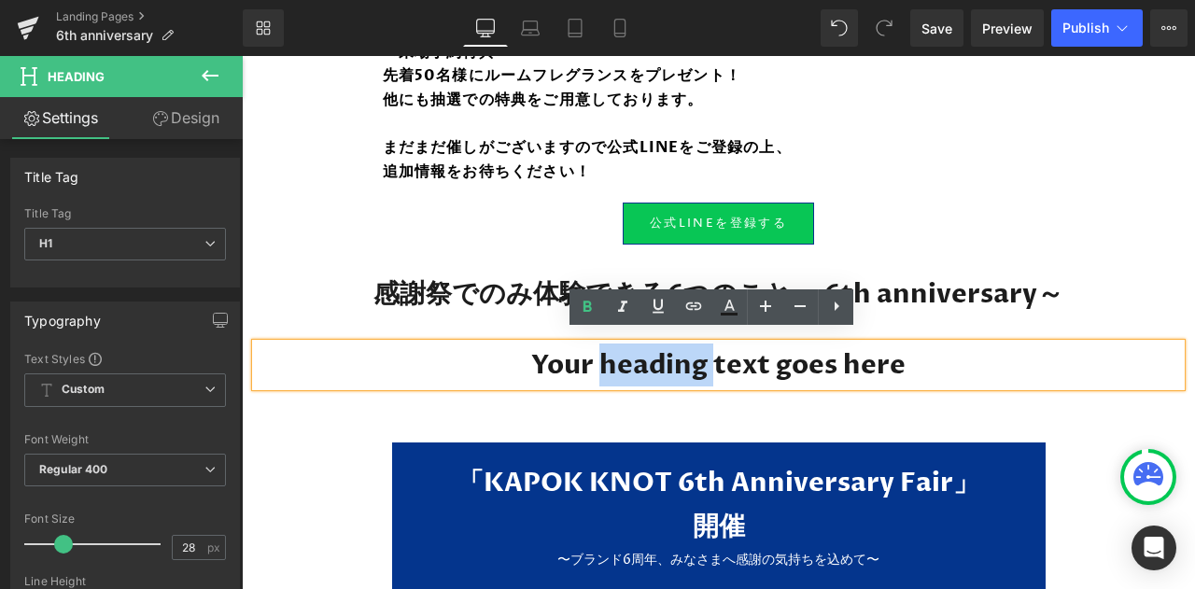
click at [650, 364] on h1 "Your heading text goes here" at bounding box center [718, 364] width 925 height 43
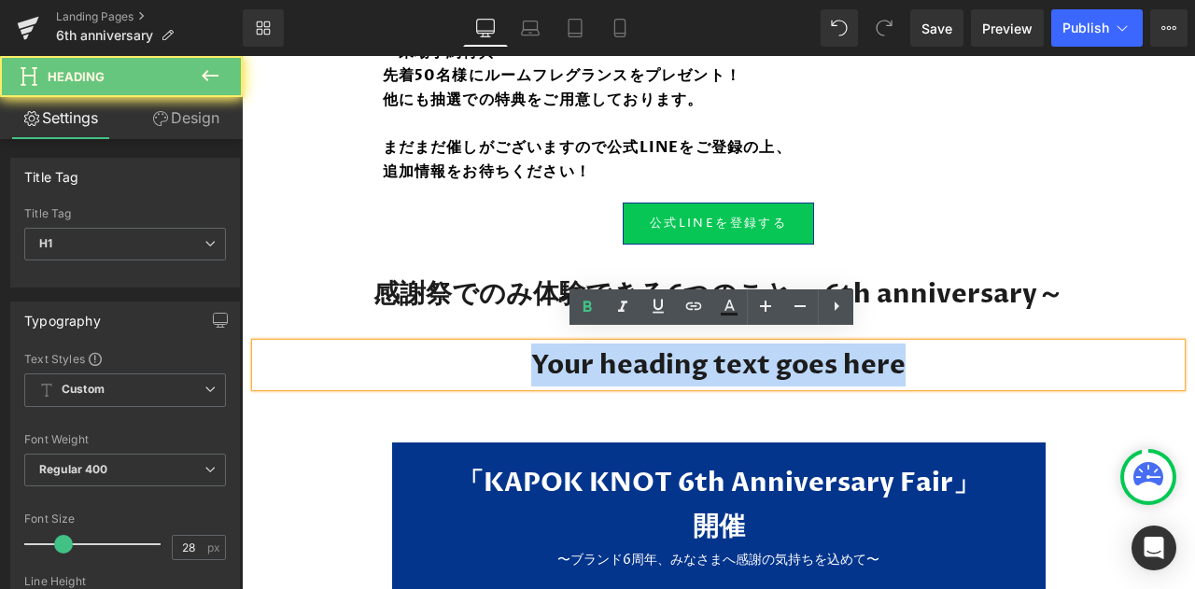
click at [650, 364] on h1 "Your heading text goes here" at bounding box center [718, 364] width 925 height 43
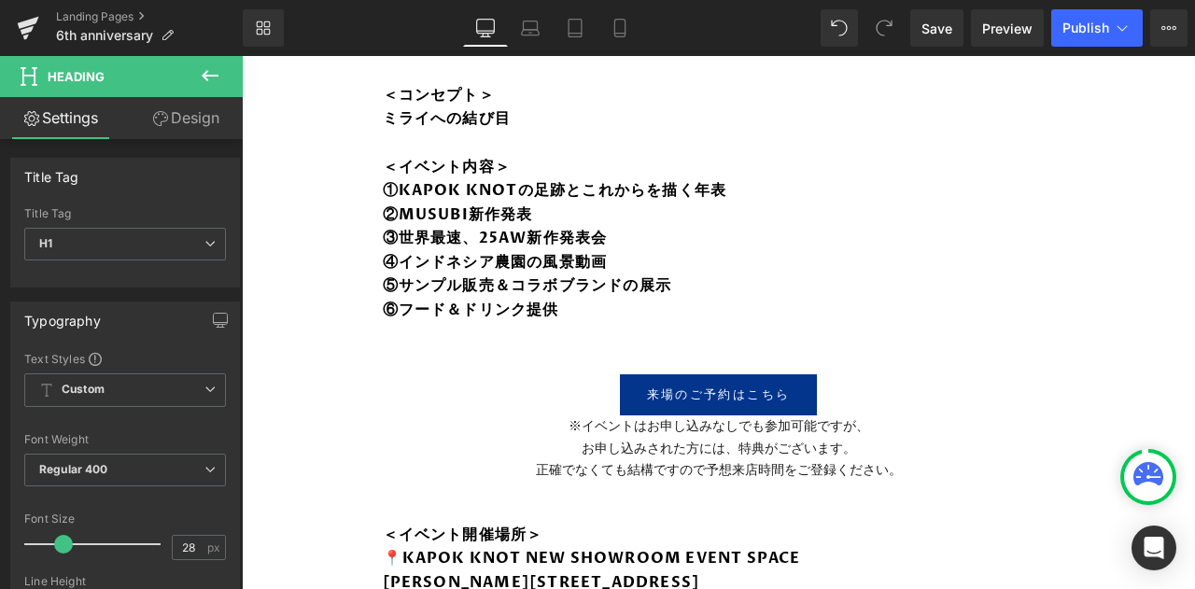
scroll to position [930, 0]
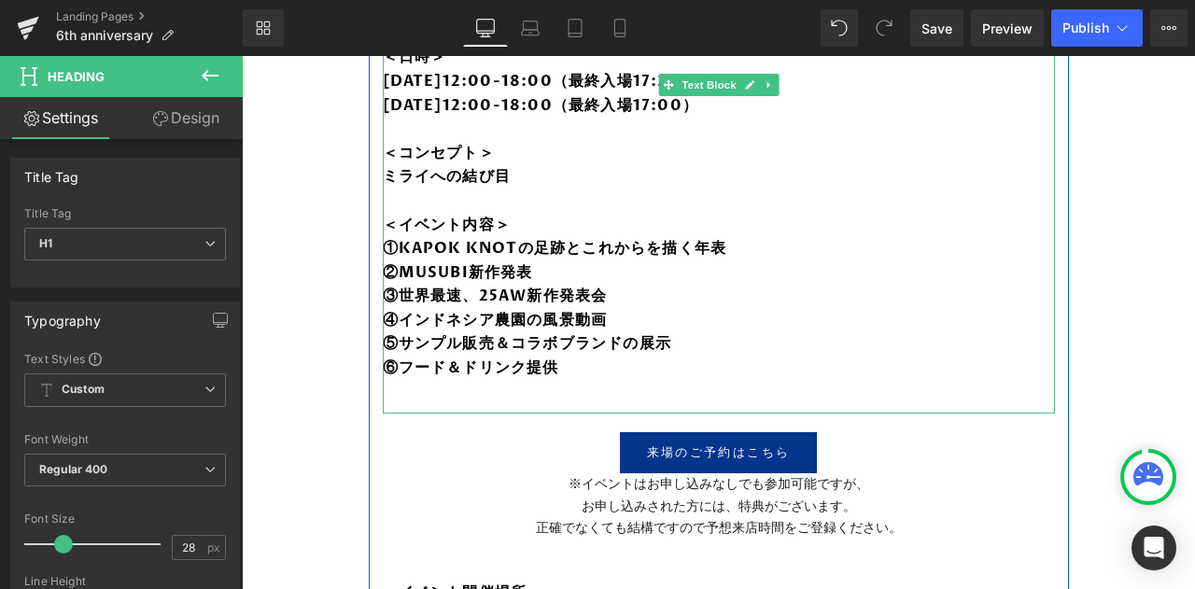
click at [497, 245] on b "①KAPOK KNOTの足跡とこれからを描く年表" at bounding box center [555, 248] width 344 height 21
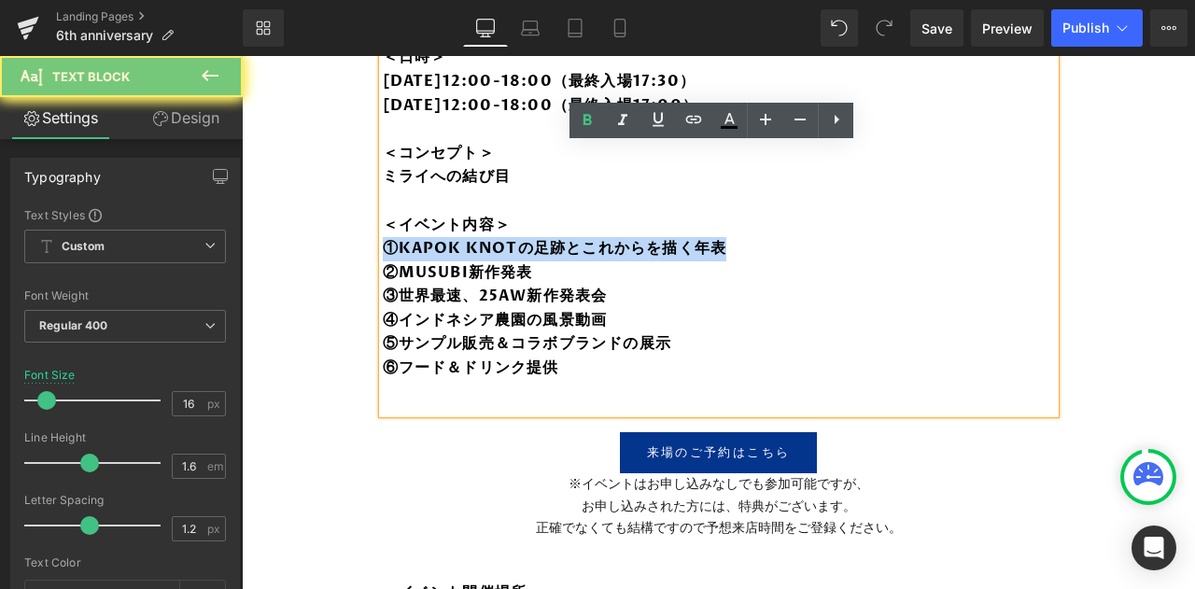
click at [497, 245] on b "①KAPOK KNOTの足跡とこれからを描く年表" at bounding box center [555, 248] width 344 height 21
copy b "①KAPOK KNOTの足跡とこれからを描く年表"
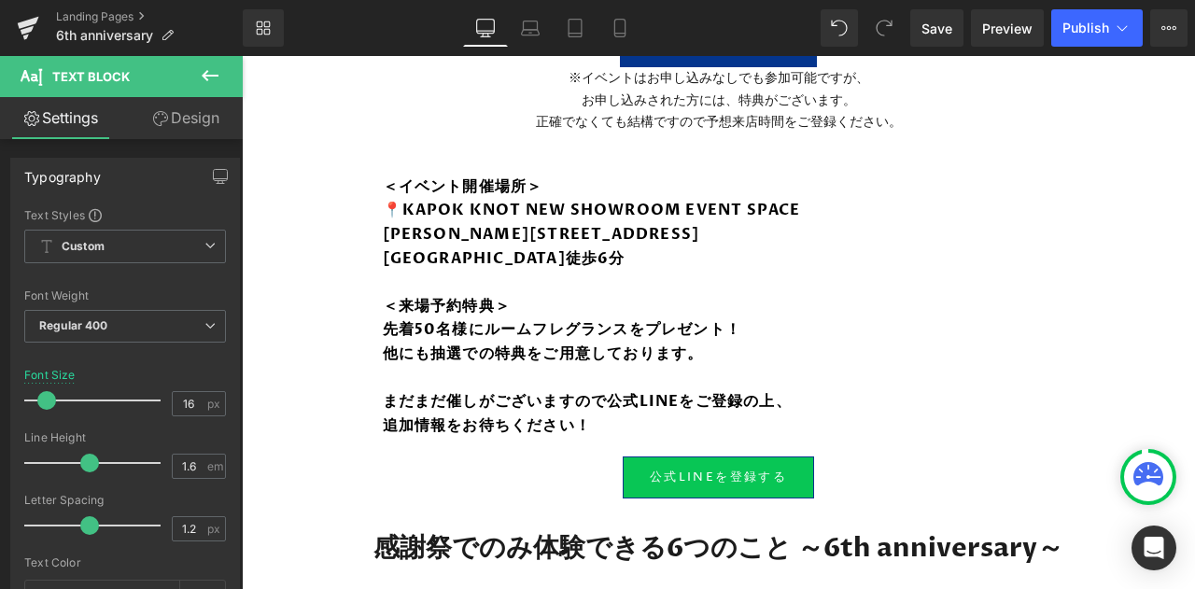
scroll to position [1488, 0]
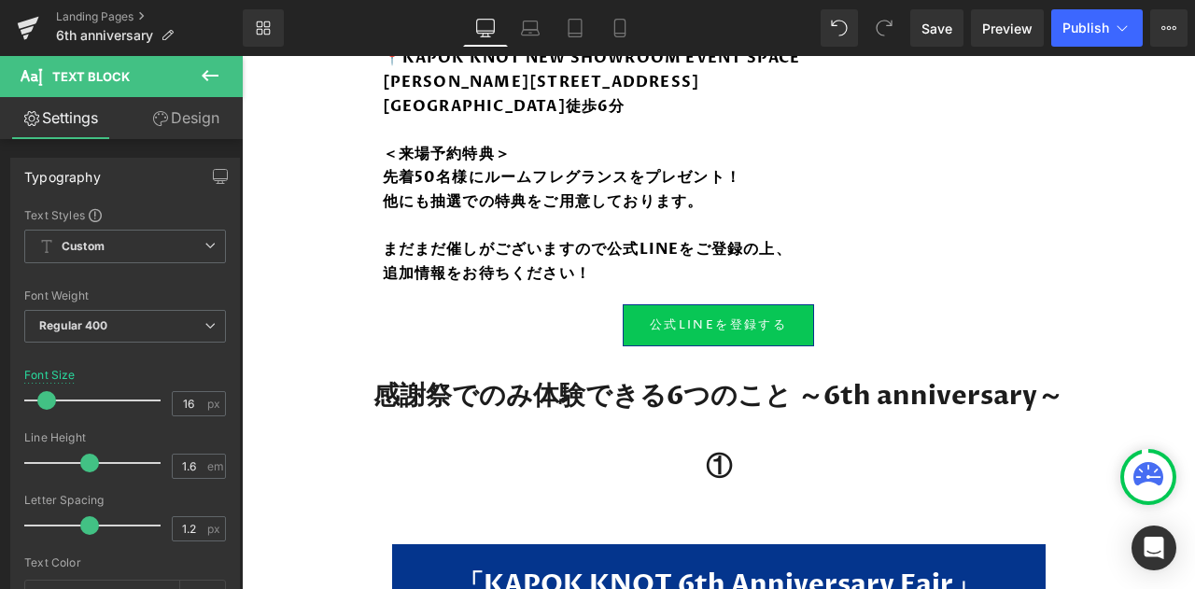
click at [722, 447] on div "① Heading" at bounding box center [718, 466] width 925 height 43
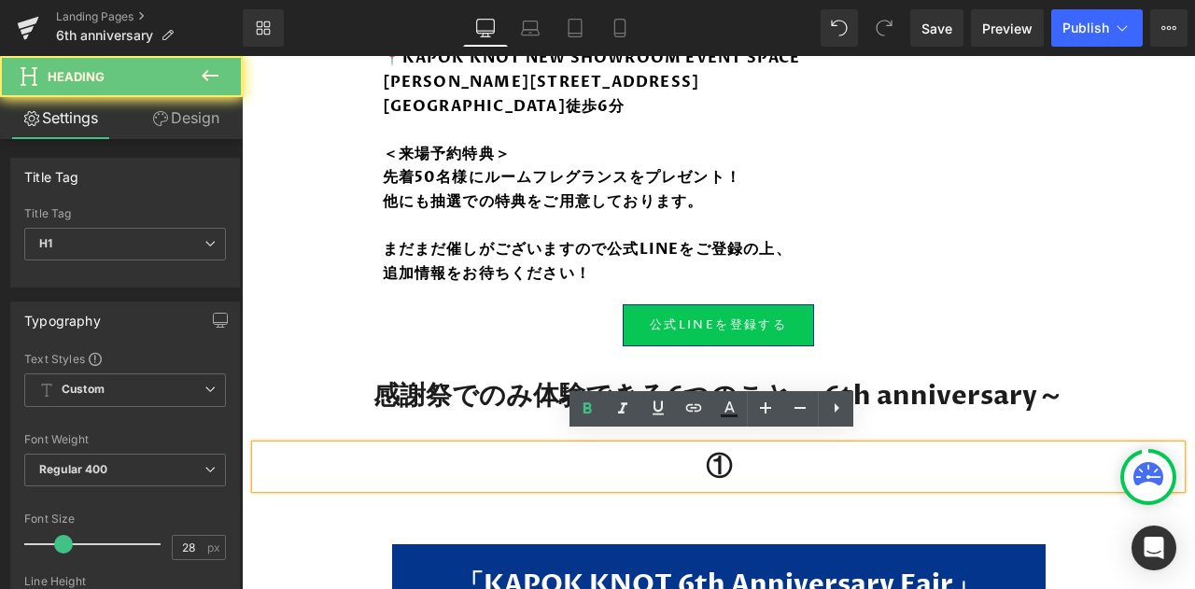
click at [722, 447] on h1 "①" at bounding box center [718, 466] width 925 height 43
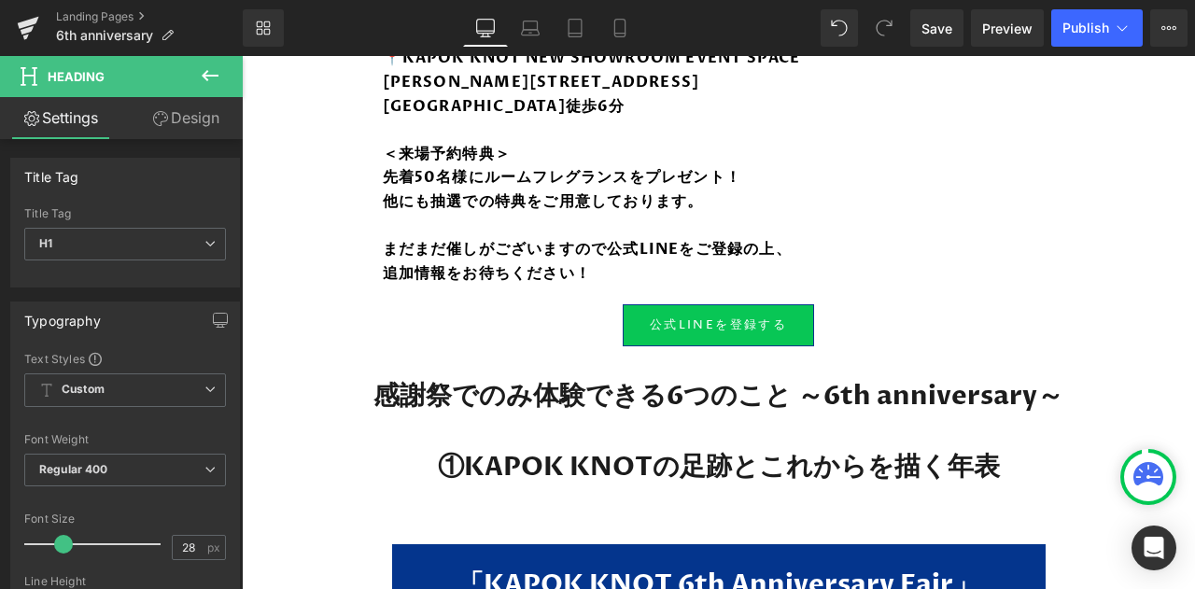
click at [207, 75] on icon at bounding box center [210, 75] width 17 height 11
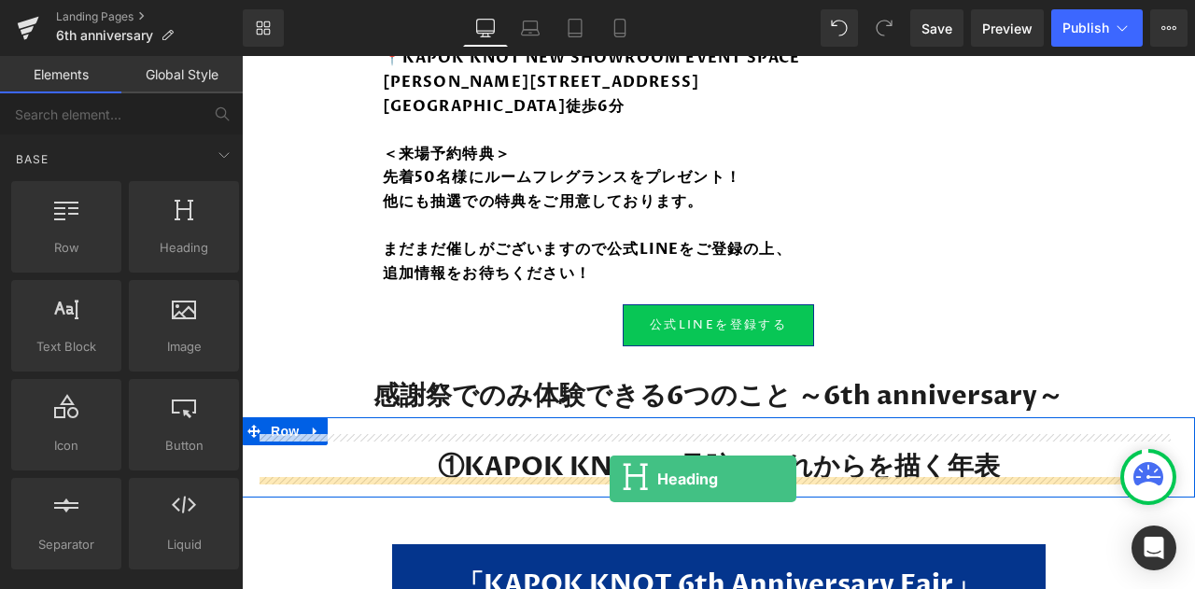
drag, startPoint x: 397, startPoint y: 278, endPoint x: 610, endPoint y: 479, distance: 292.5
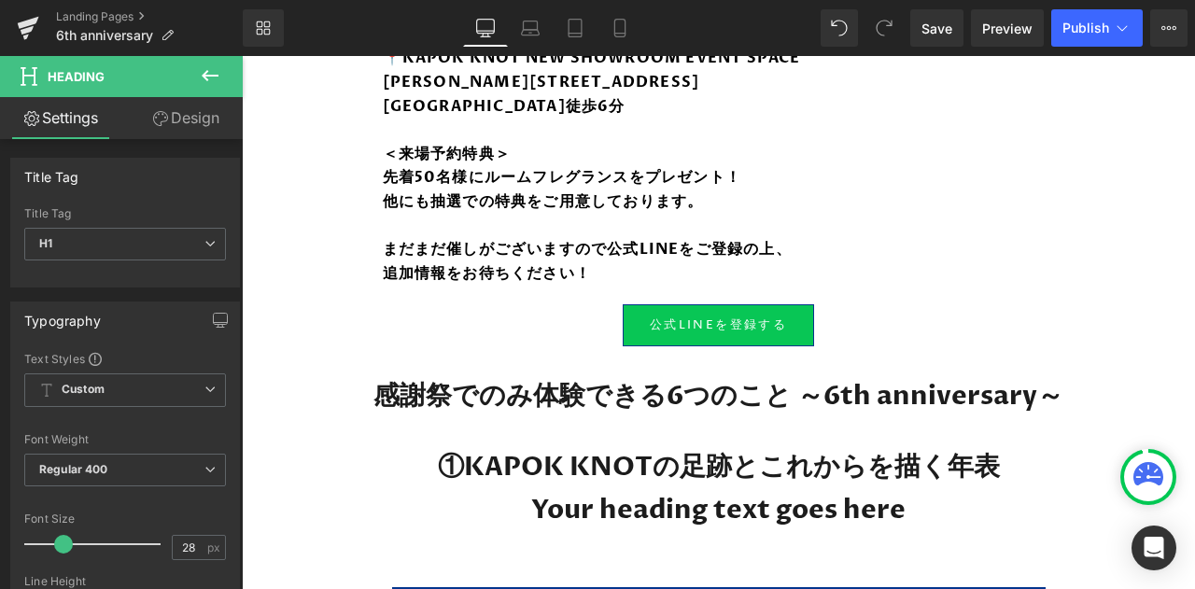
click at [196, 83] on button at bounding box center [209, 76] width 65 height 41
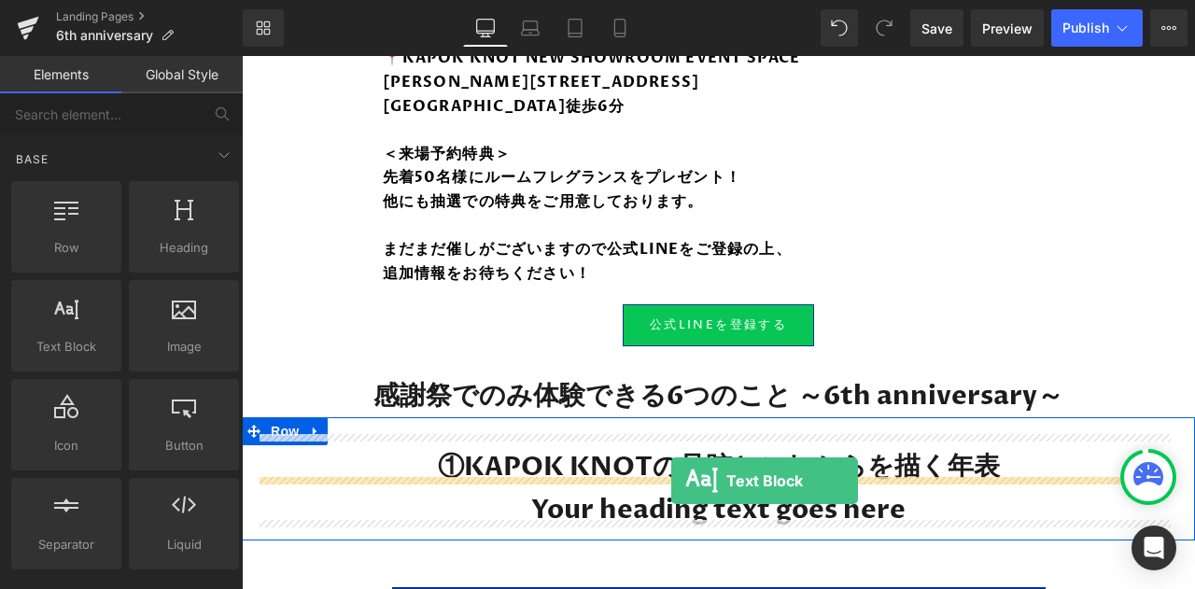
drag, startPoint x: 321, startPoint y: 381, endPoint x: 671, endPoint y: 481, distance: 364.0
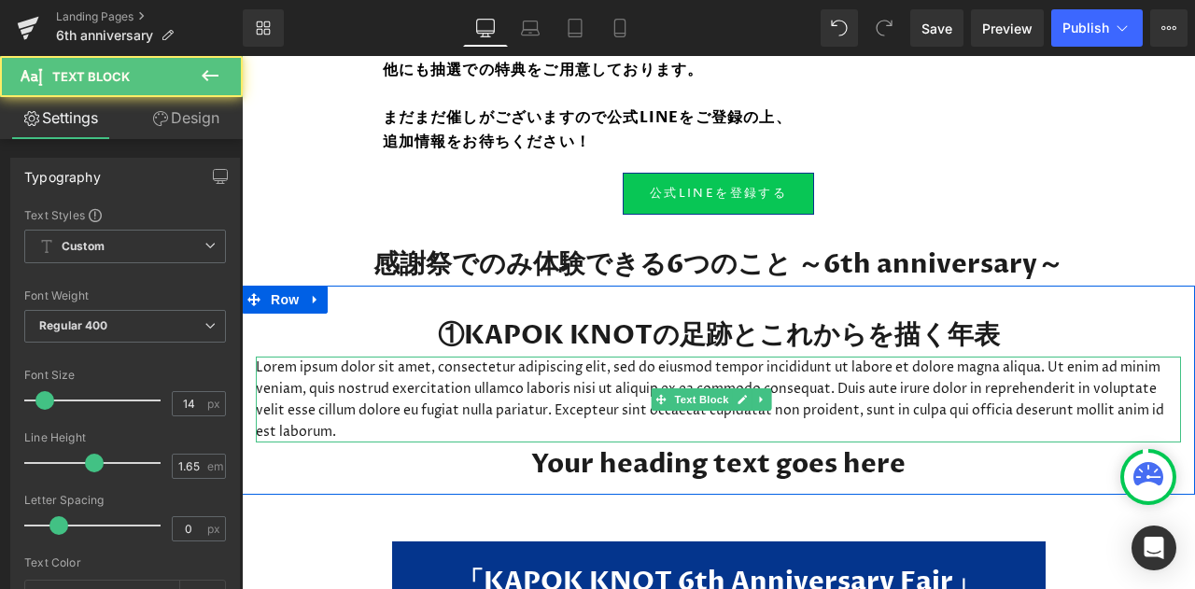
scroll to position [1621, 0]
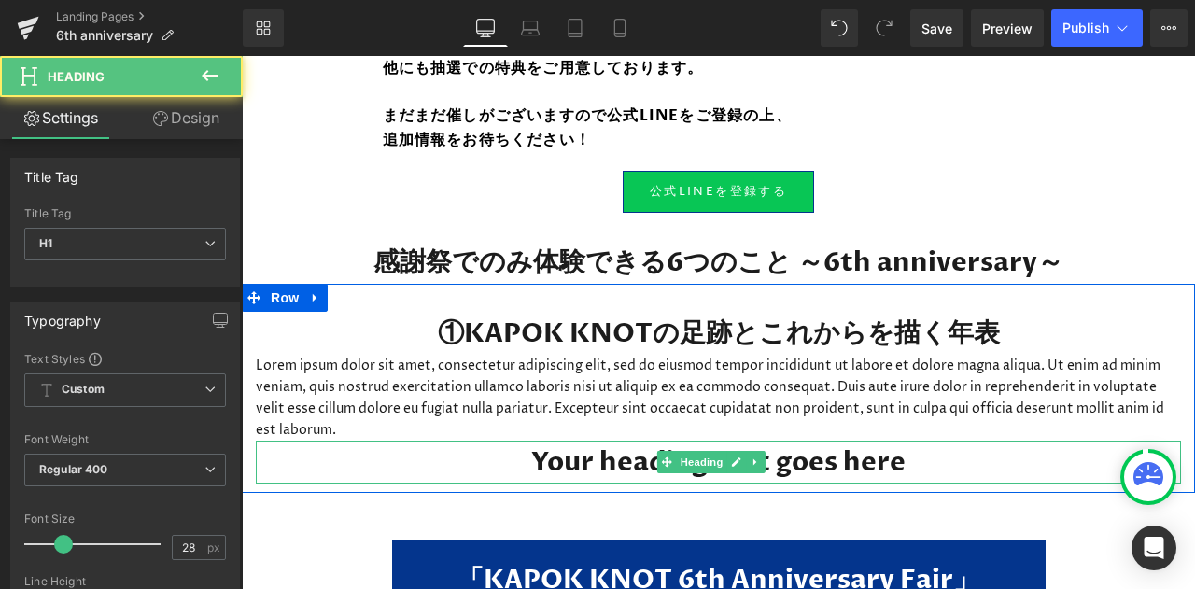
click at [884, 458] on h1 "Your heading text goes here" at bounding box center [718, 462] width 925 height 43
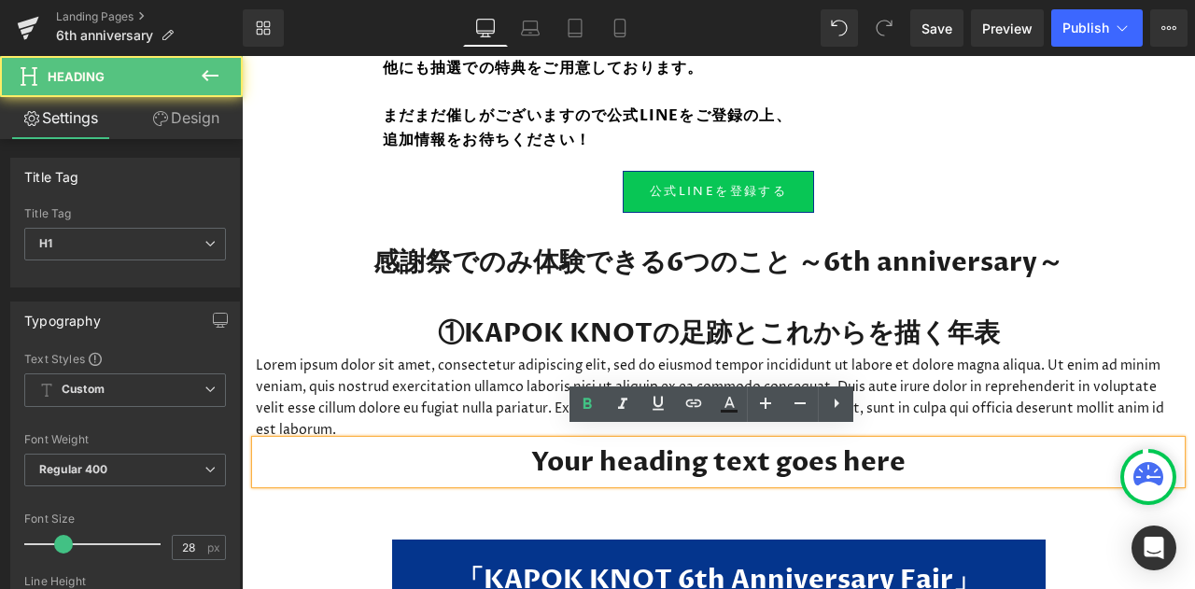
click at [806, 456] on h1 "Your heading text goes here" at bounding box center [718, 462] width 925 height 43
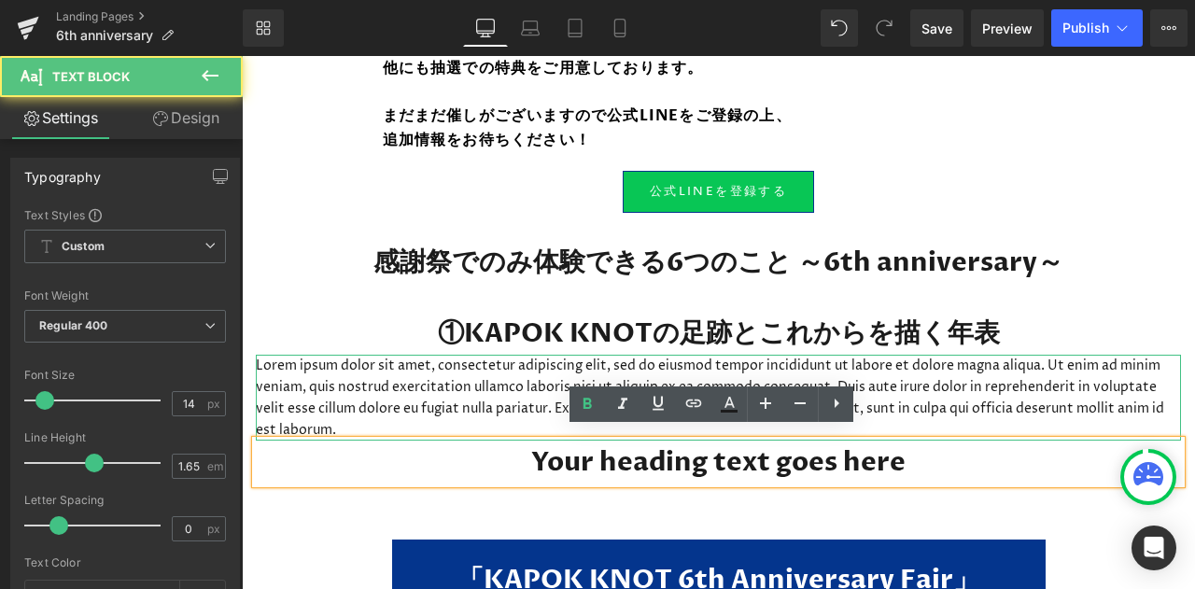
click at [424, 406] on p "Lorem ipsum dolor sit amet, consectetur adipiscing elit, sed do eiusmod tempor …" at bounding box center [718, 398] width 925 height 86
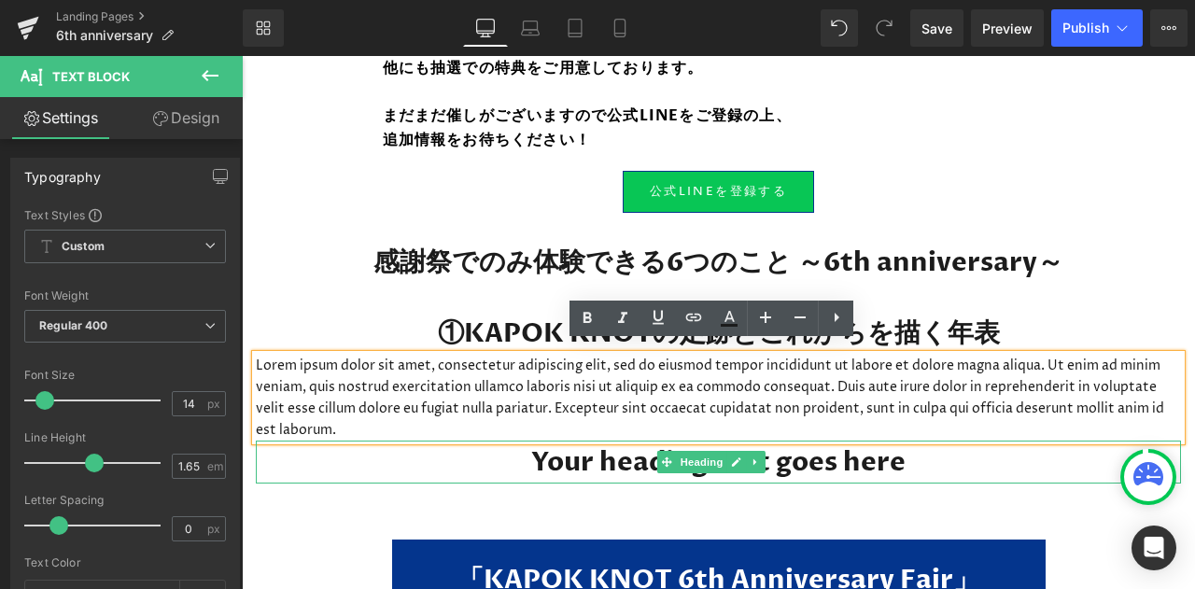
click at [624, 448] on h1 "Your heading text goes here" at bounding box center [718, 462] width 925 height 43
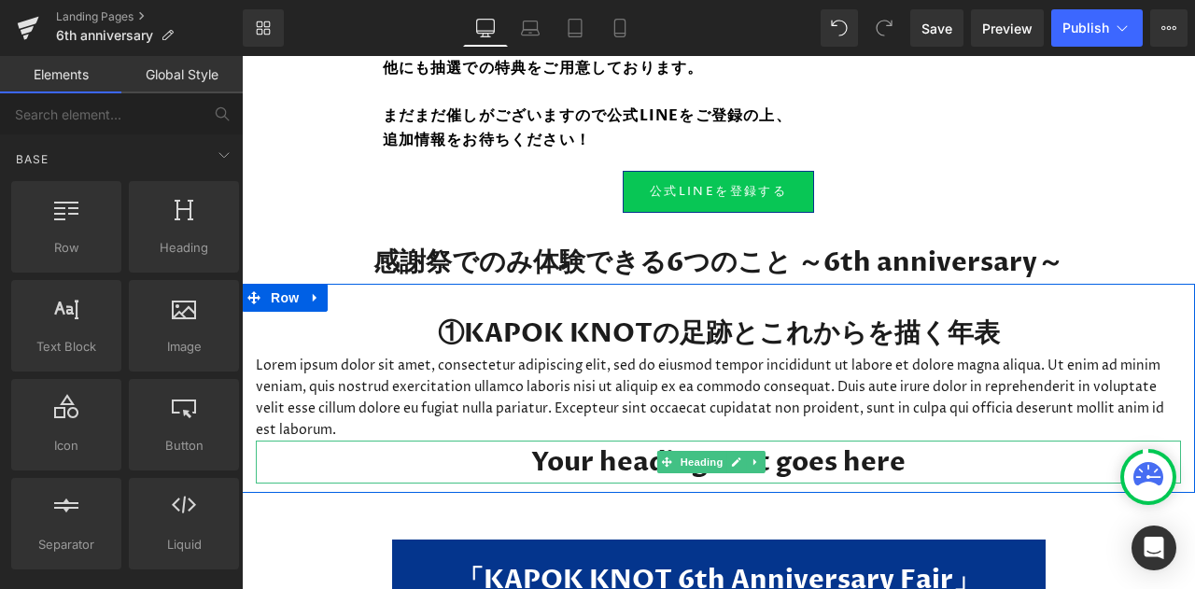
click at [631, 448] on h1 "Your heading text goes here" at bounding box center [718, 462] width 925 height 43
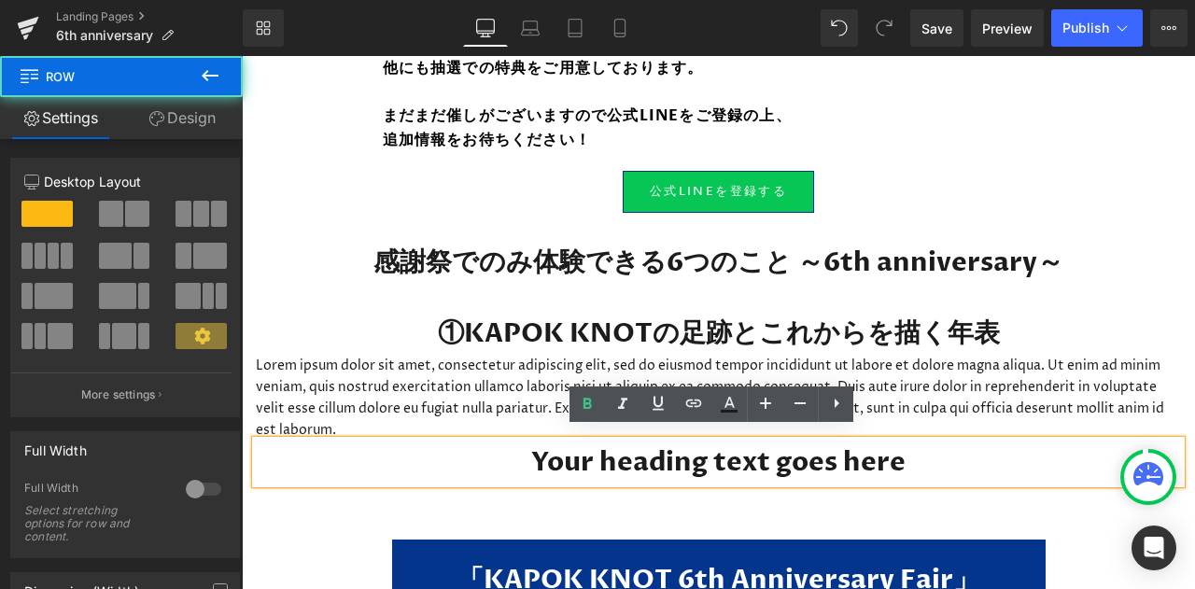
click at [624, 480] on div "①KAPOK KNOTの足跡とこれからを描く年表 Heading Lorem ipsum dolor sit amet, consectetur adipis…" at bounding box center [718, 389] width 953 height 210
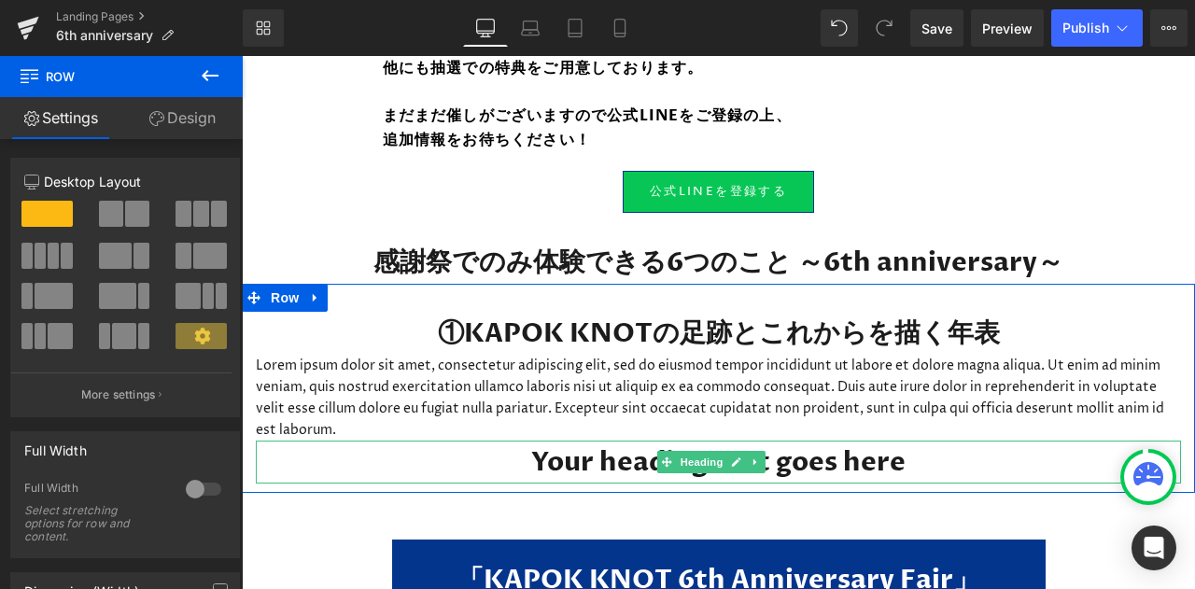
click at [755, 456] on icon at bounding box center [755, 461] width 10 height 11
click at [767, 457] on icon at bounding box center [766, 462] width 10 height 10
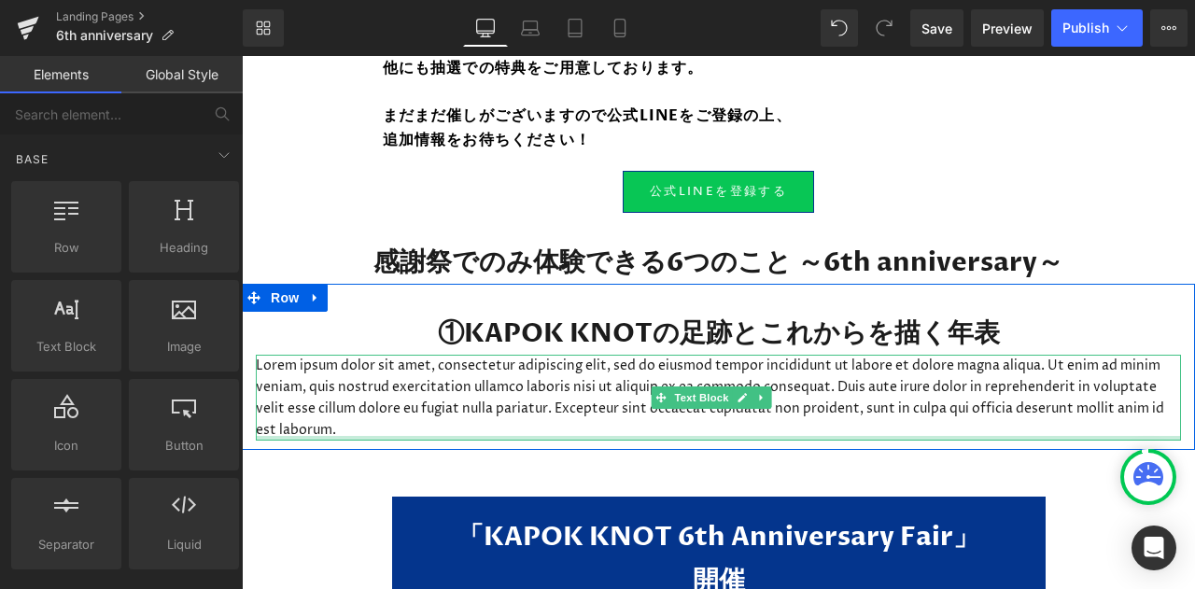
click at [651, 436] on div at bounding box center [718, 438] width 925 height 5
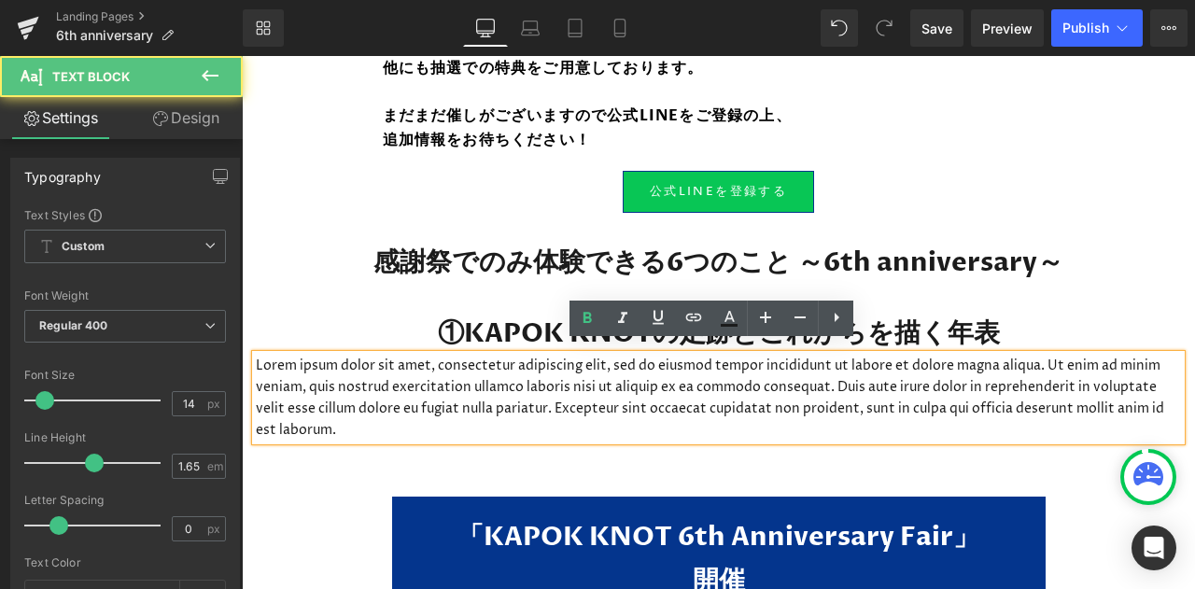
click at [651, 426] on p "Lorem ipsum dolor sit amet, consectetur adipiscing elit, sed do eiusmod tempor …" at bounding box center [718, 398] width 925 height 86
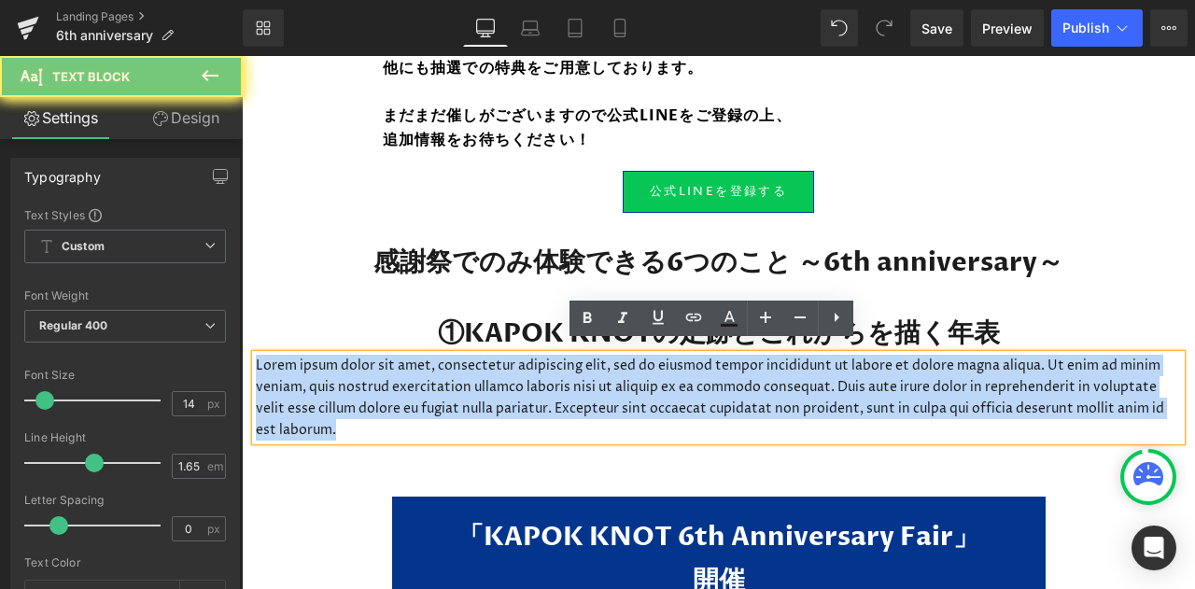
click at [651, 426] on p "Lorem ipsum dolor sit amet, consectetur adipiscing elit, sed do eiusmod tempor …" at bounding box center [718, 398] width 925 height 86
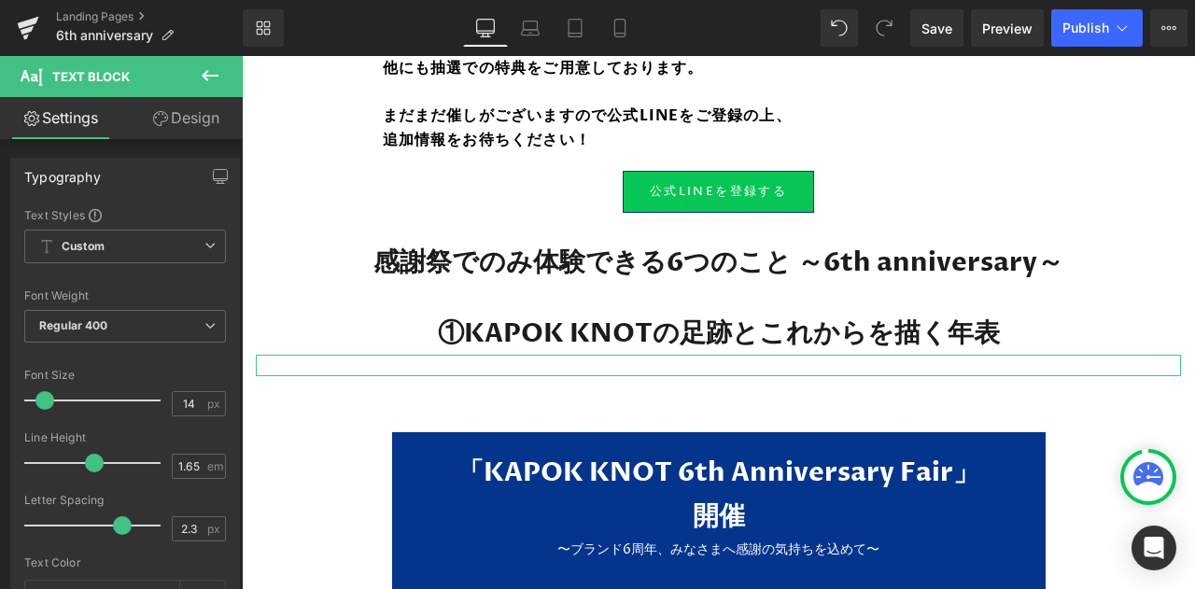
type input "2.1"
drag, startPoint x: 60, startPoint y: 522, endPoint x: 109, endPoint y: 515, distance: 49.9
click at [109, 516] on span at bounding box center [112, 525] width 19 height 19
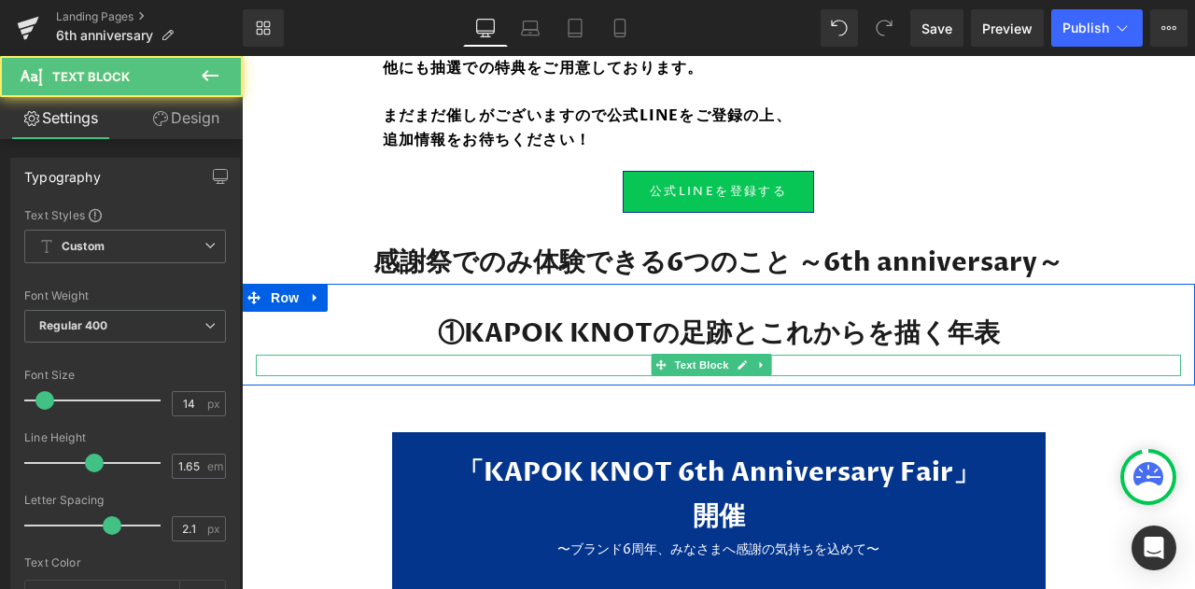
click at [497, 357] on p at bounding box center [718, 365] width 925 height 21
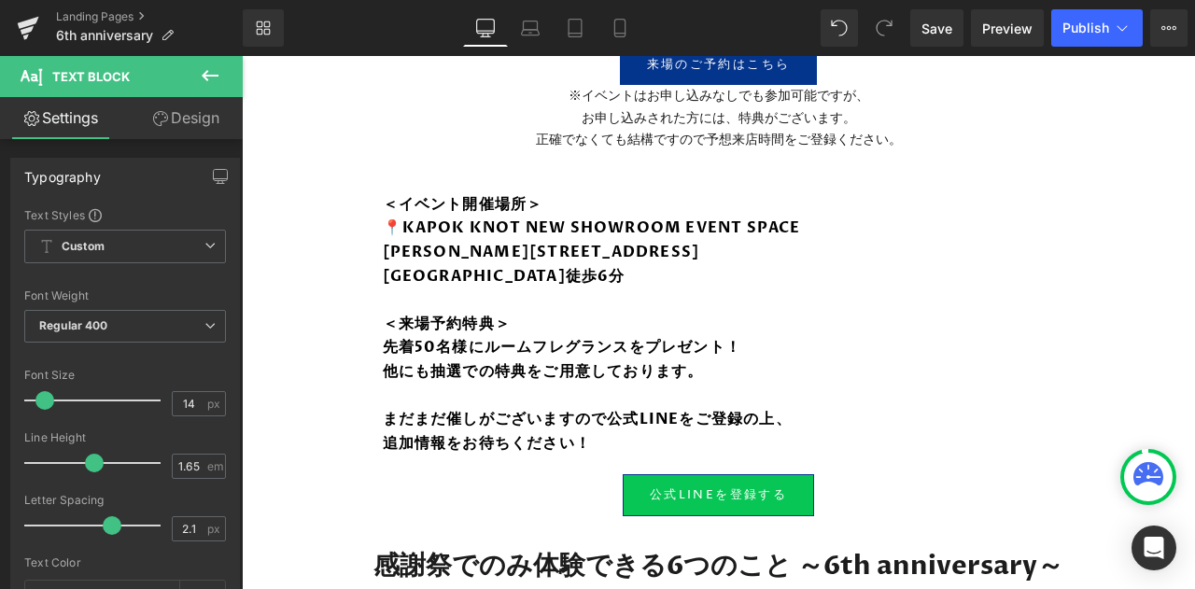
scroll to position [1317, 0]
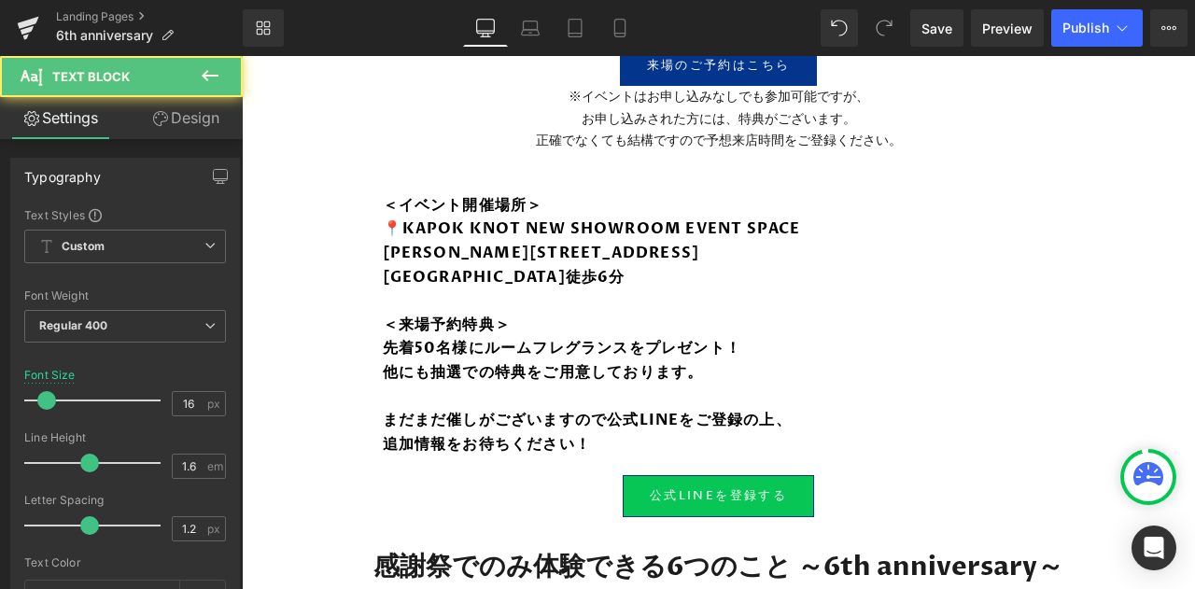
click at [489, 296] on p at bounding box center [719, 301] width 672 height 24
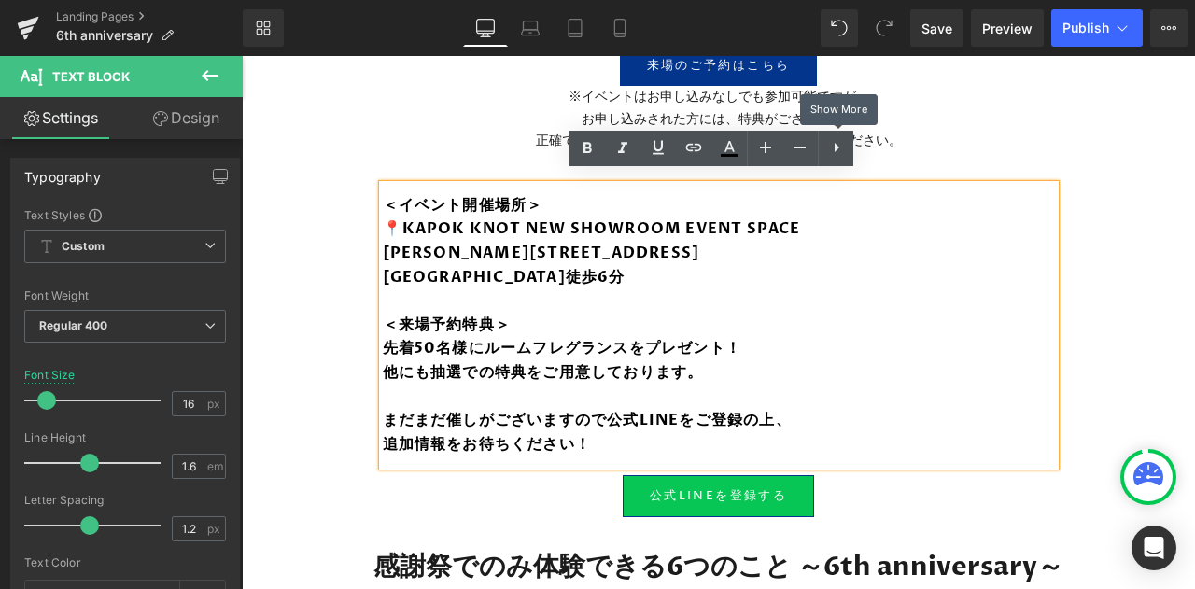
click at [844, 145] on icon at bounding box center [836, 147] width 22 height 22
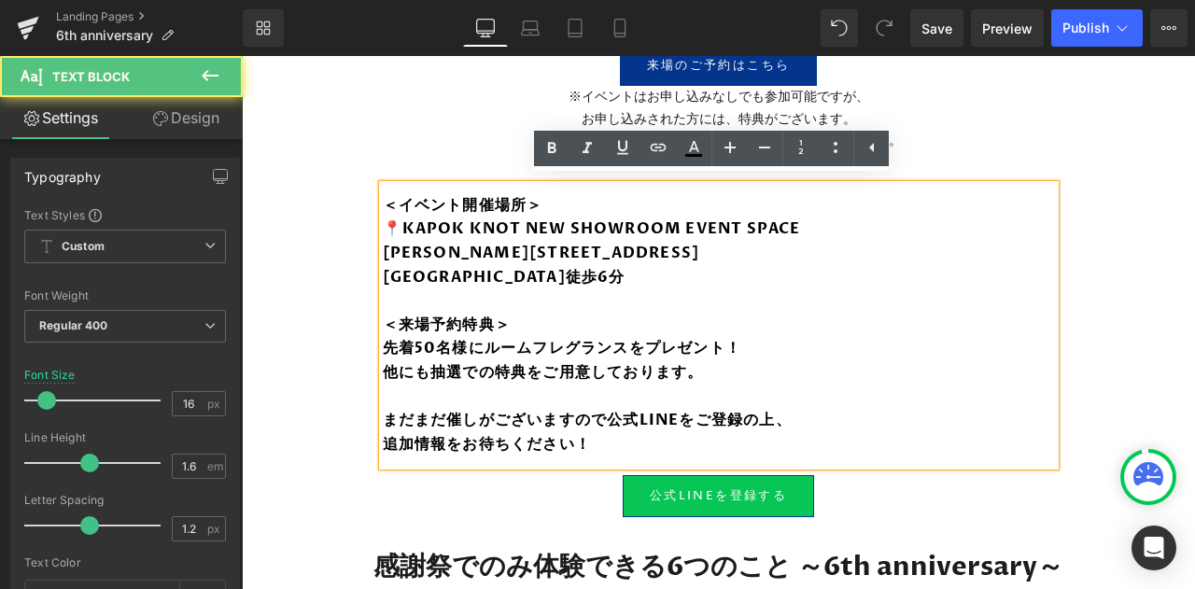
click at [859, 251] on p "東京都港区元赤坂1丁目7-18-4F 赤坂見附駅徒歩6分" at bounding box center [719, 266] width 672 height 48
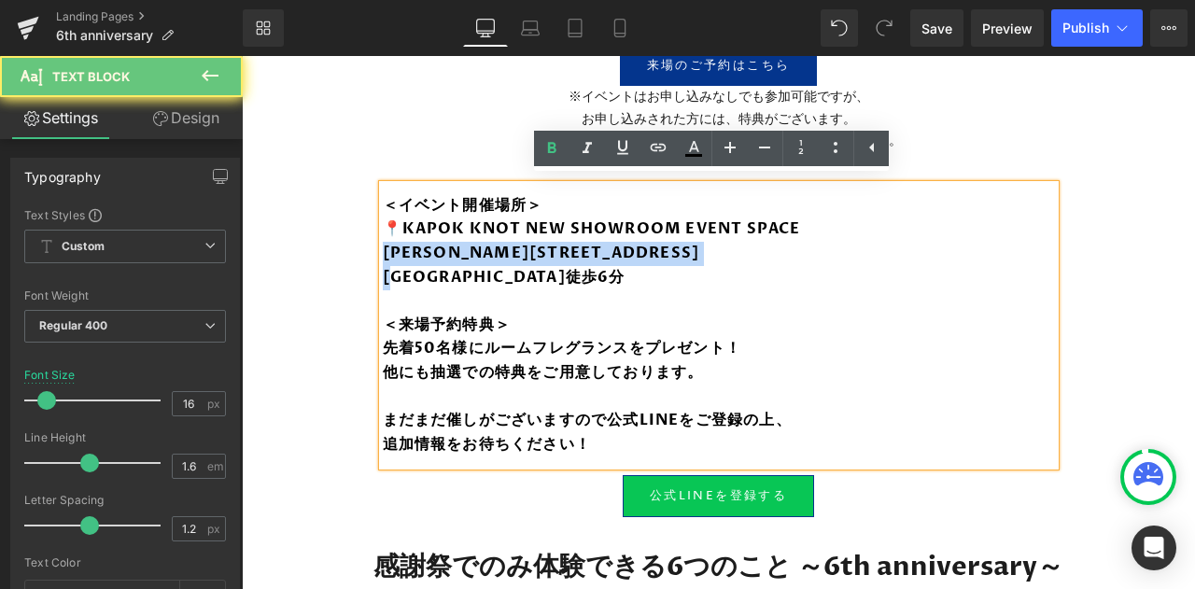
click at [859, 251] on p "東京都港区元赤坂1丁目7-18-4F 赤坂見附駅徒歩6分" at bounding box center [719, 266] width 672 height 48
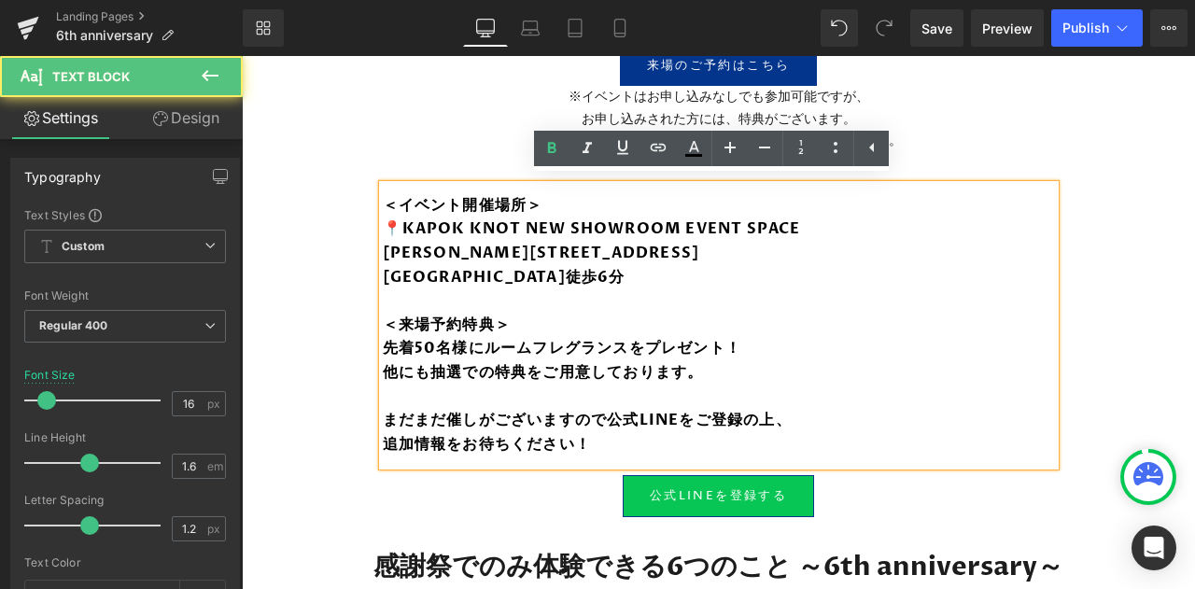
click at [569, 338] on strong "先着50名様にルームフレグランスをプレゼント！" at bounding box center [562, 348] width 359 height 21
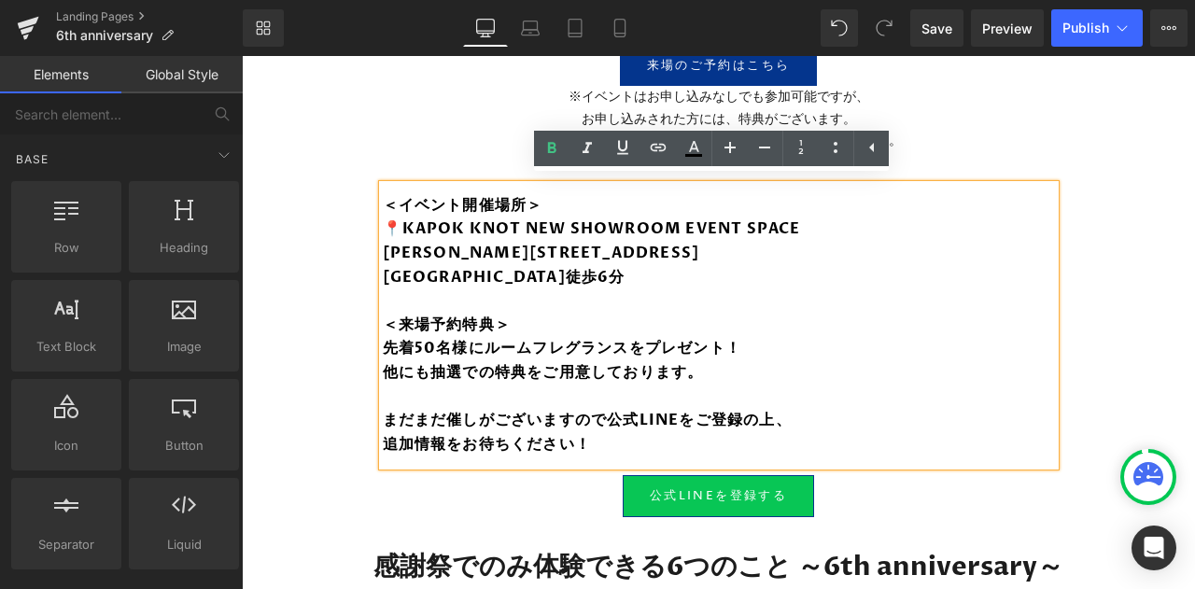
click at [297, 301] on div "Image 10月16日(木),17日(金)2日間限定で Limited Store OPEN！ ＜日時＞ 10月16日(木)12:00-18:00（最終入場…" at bounding box center [718, 220] width 953 height 2664
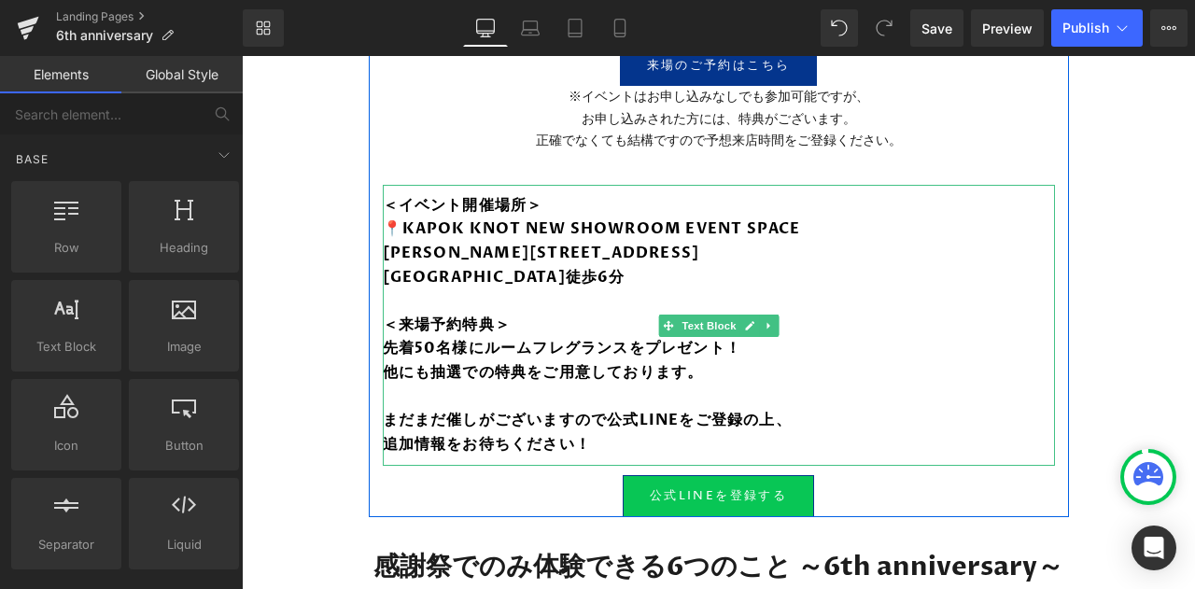
click at [759, 318] on link at bounding box center [769, 326] width 20 height 22
click at [755, 320] on icon at bounding box center [758, 325] width 10 height 10
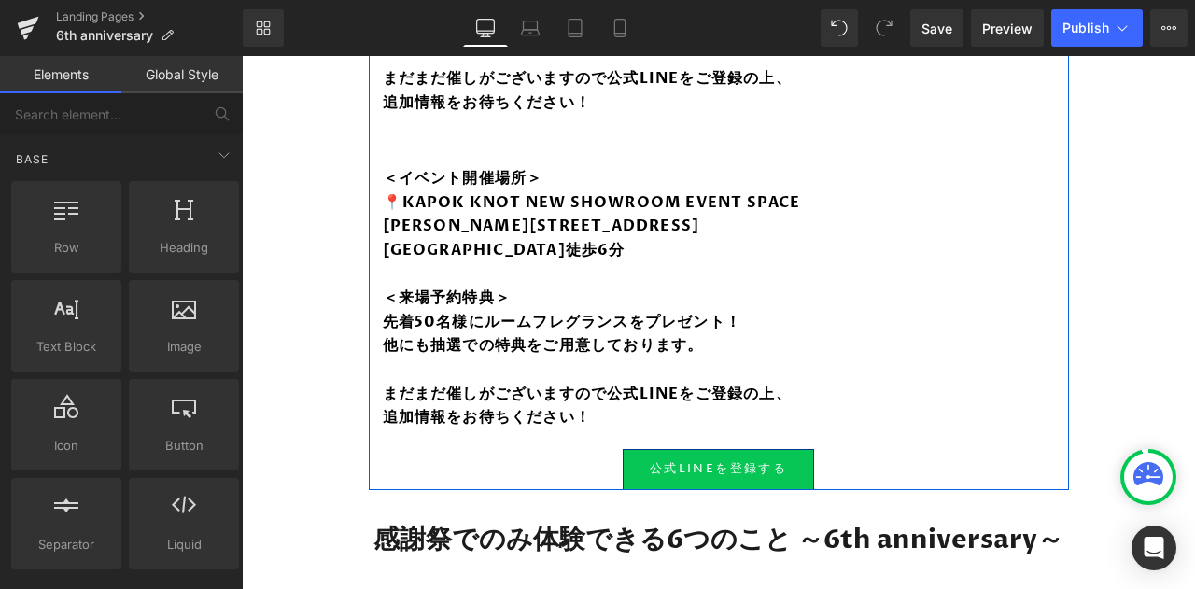
scroll to position [1675, 0]
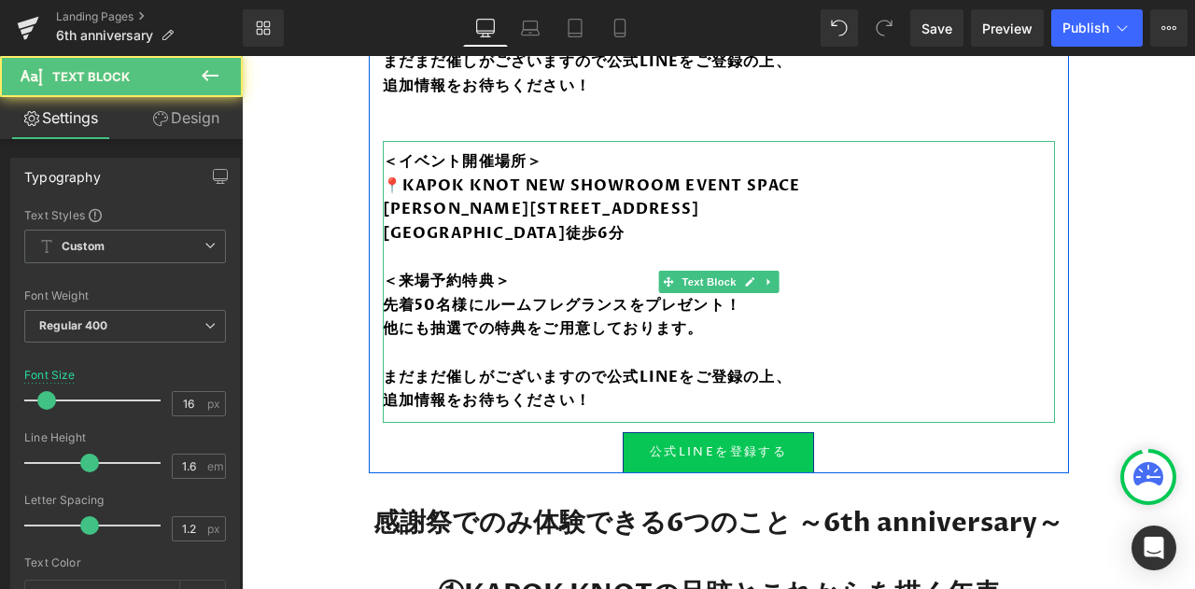
click at [538, 270] on p "＜来場予約特典＞" at bounding box center [719, 282] width 672 height 24
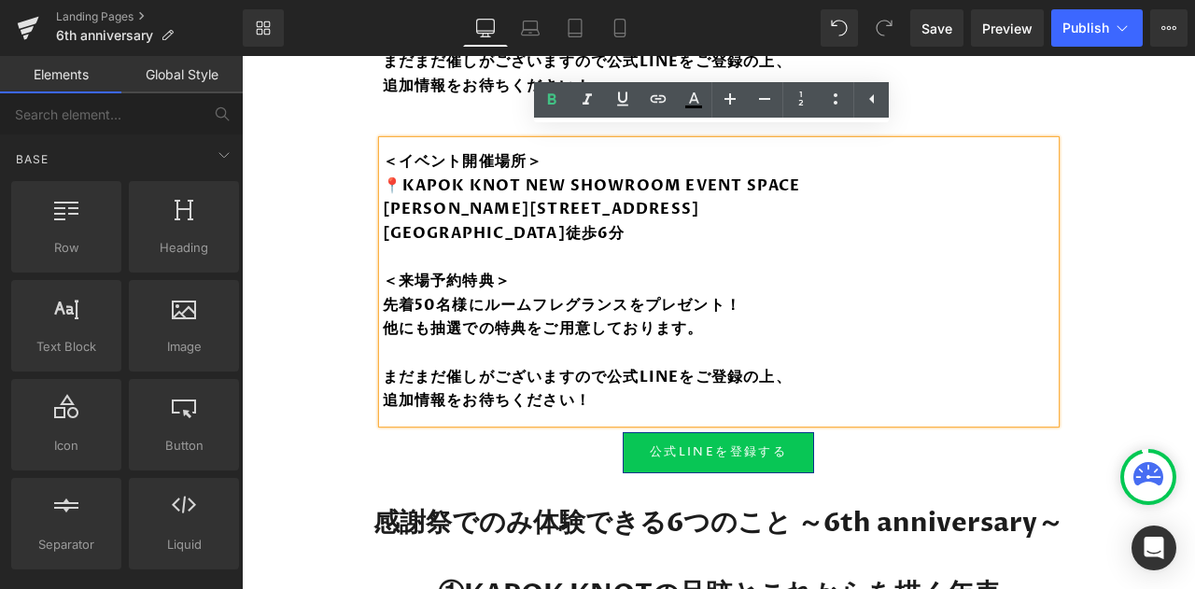
click at [301, 365] on div "Image 10月16日(木),17日(金)2日間限定で Limited Store OPEN！ ＜日時＞ 10月16日(木)12:00-18:00（最終入場…" at bounding box center [718, 19] width 953 height 2979
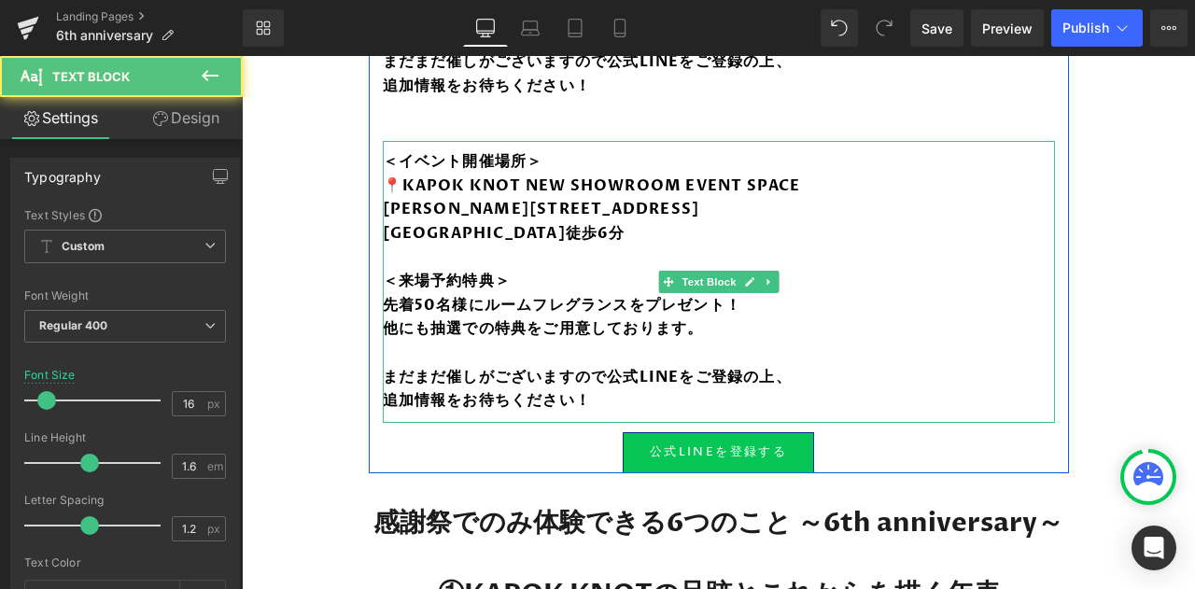
click at [543, 300] on strong "先着50名様にルームフレグランスをプレゼント！" at bounding box center [562, 305] width 359 height 21
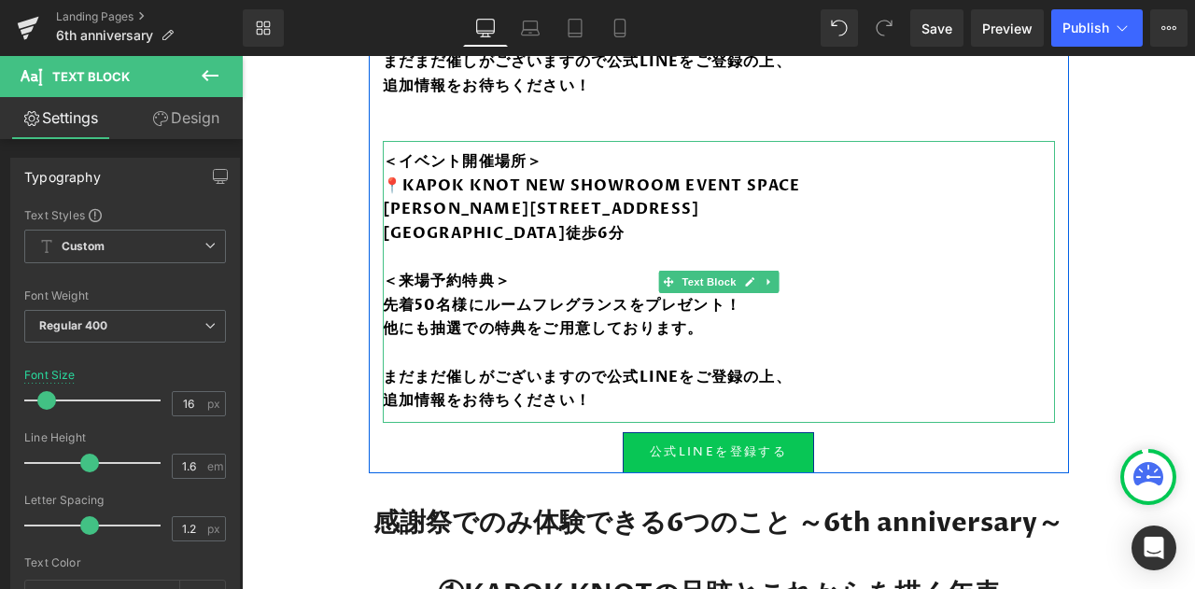
click at [513, 367] on strong "まだまだ催しがございますので公式LINEをご登録の上、" at bounding box center [587, 377] width 409 height 21
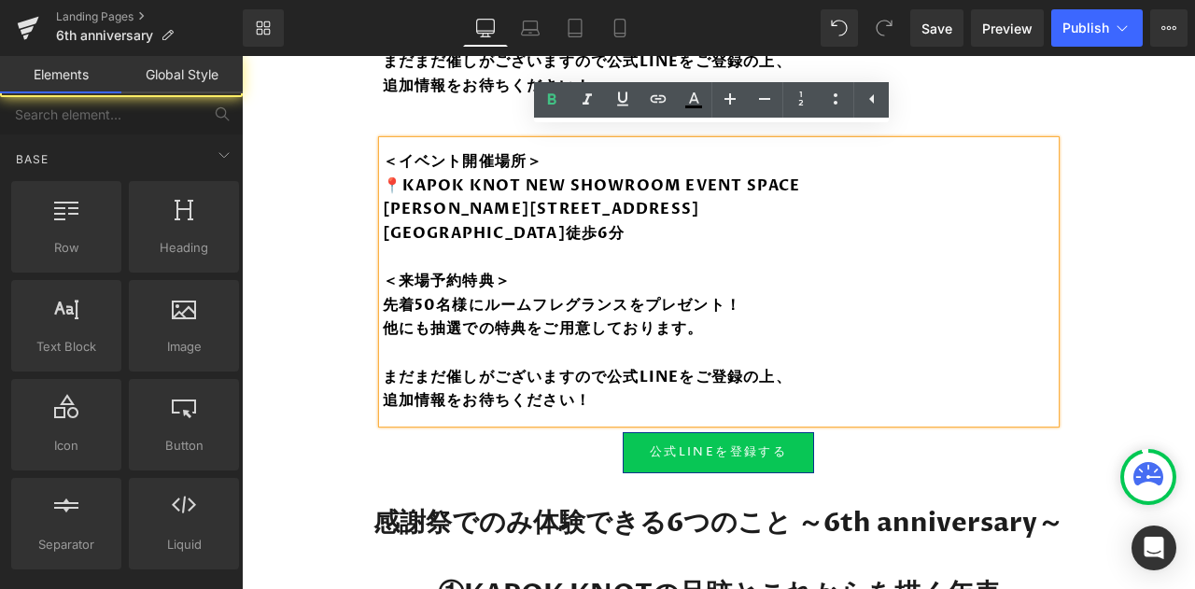
click at [342, 470] on div "Image 10月16日(木),17日(金)2日間限定で Limited Store OPEN！ ＜日時＞ 10月16日(木)12:00-18:00（最終入場…" at bounding box center [718, 19] width 953 height 2979
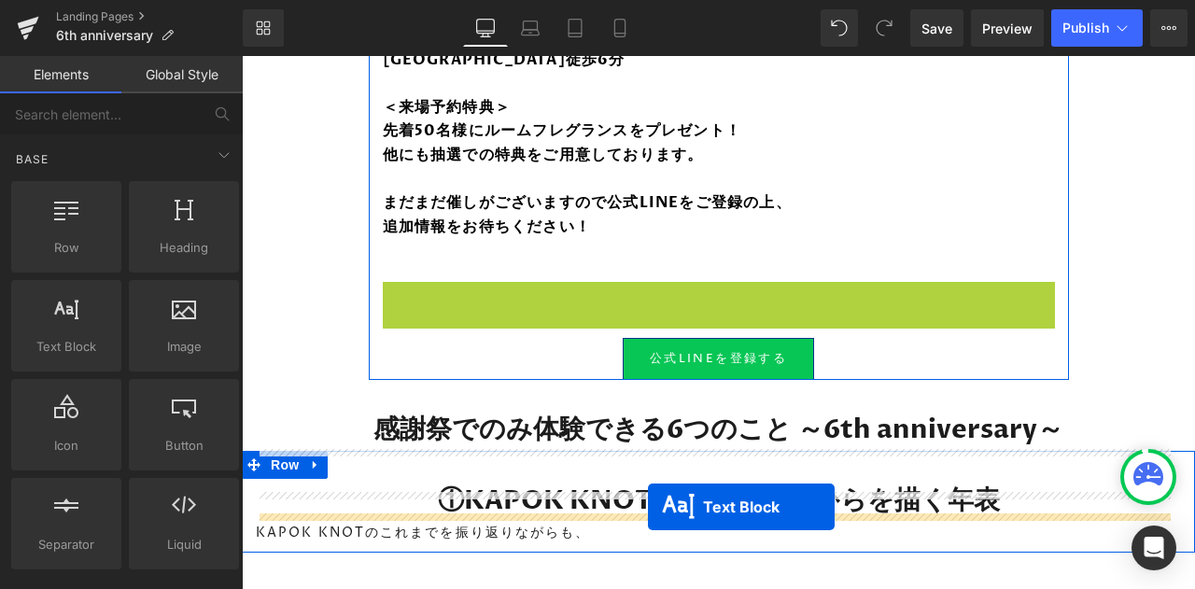
scroll to position [1609, 0]
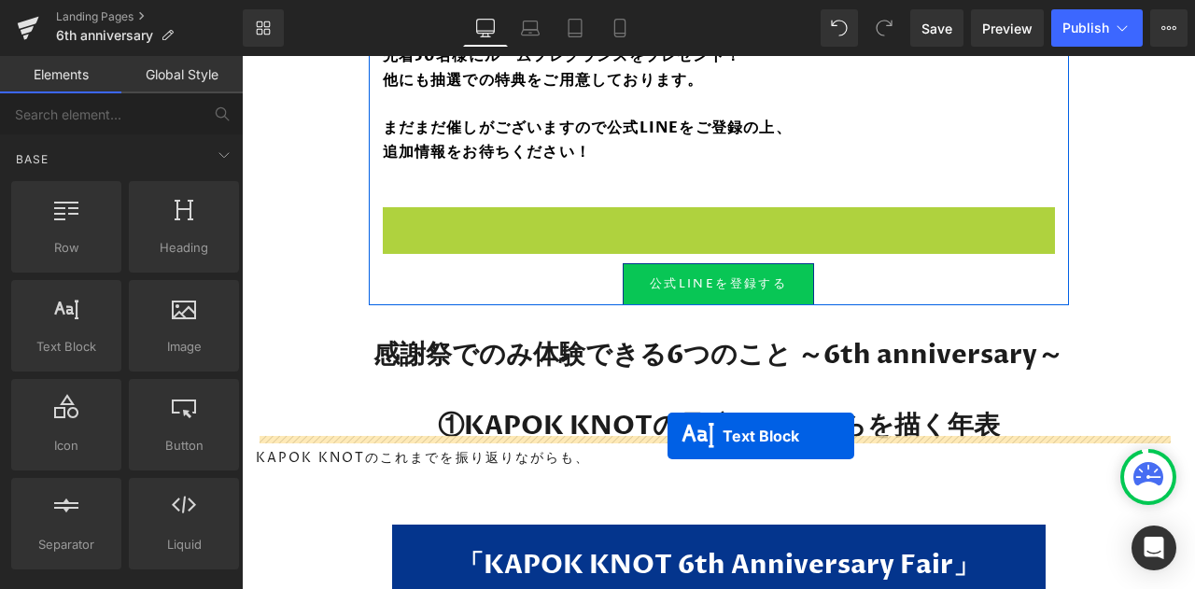
drag, startPoint x: 663, startPoint y: 273, endPoint x: 667, endPoint y: 436, distance: 162.5
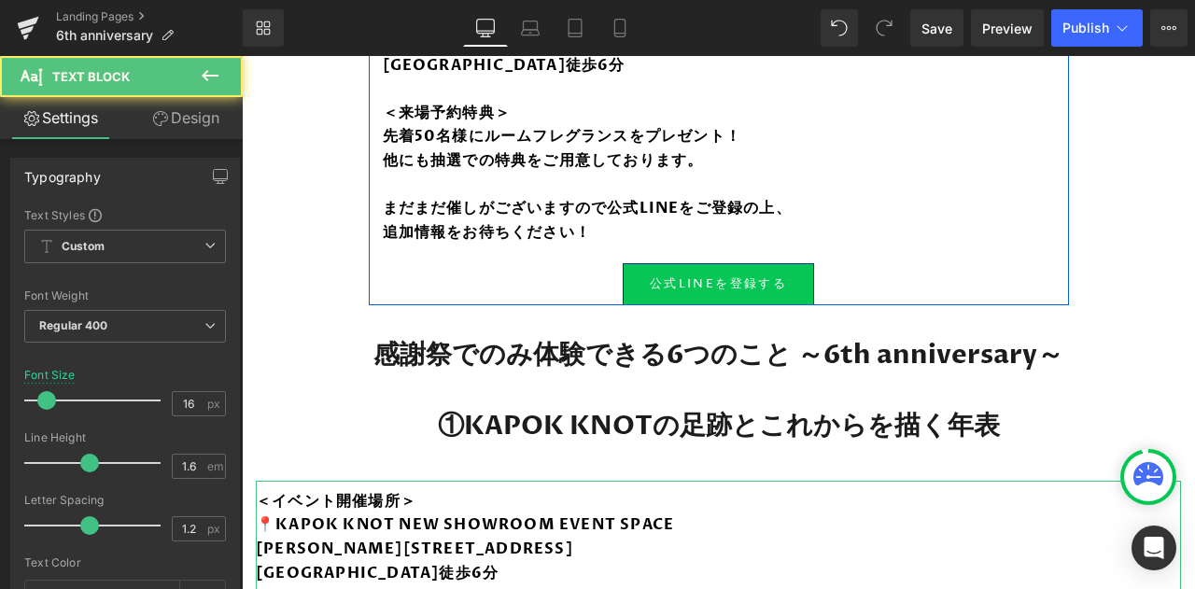
scroll to position [1779, 0]
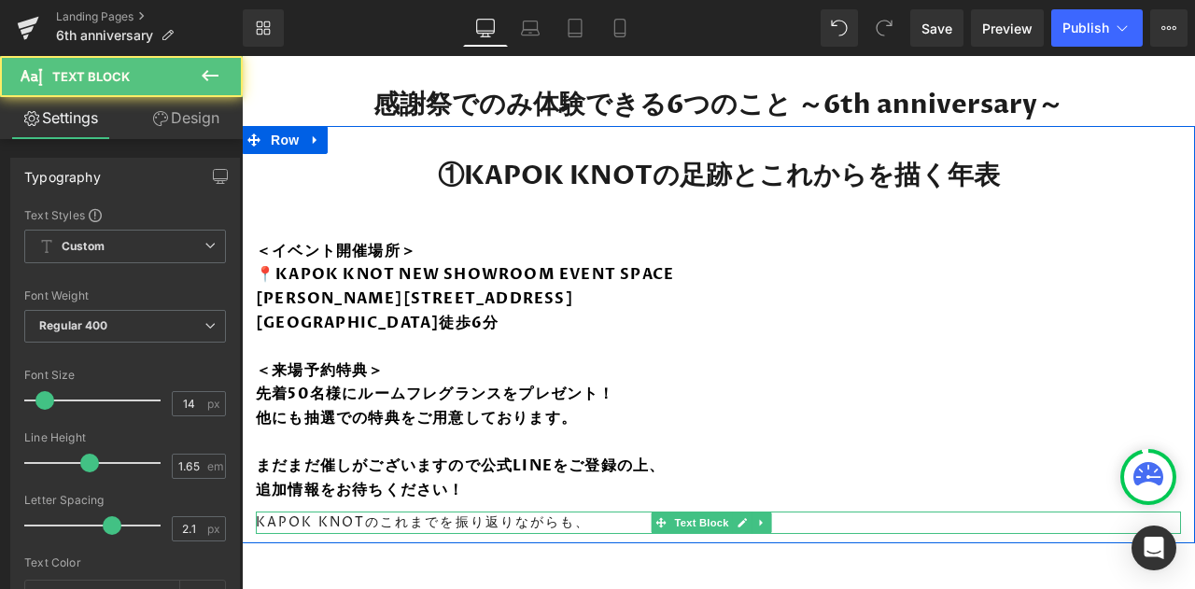
click at [534, 512] on p "KAPOK KNOTのこれまでを振り返りながらも、" at bounding box center [718, 522] width 925 height 21
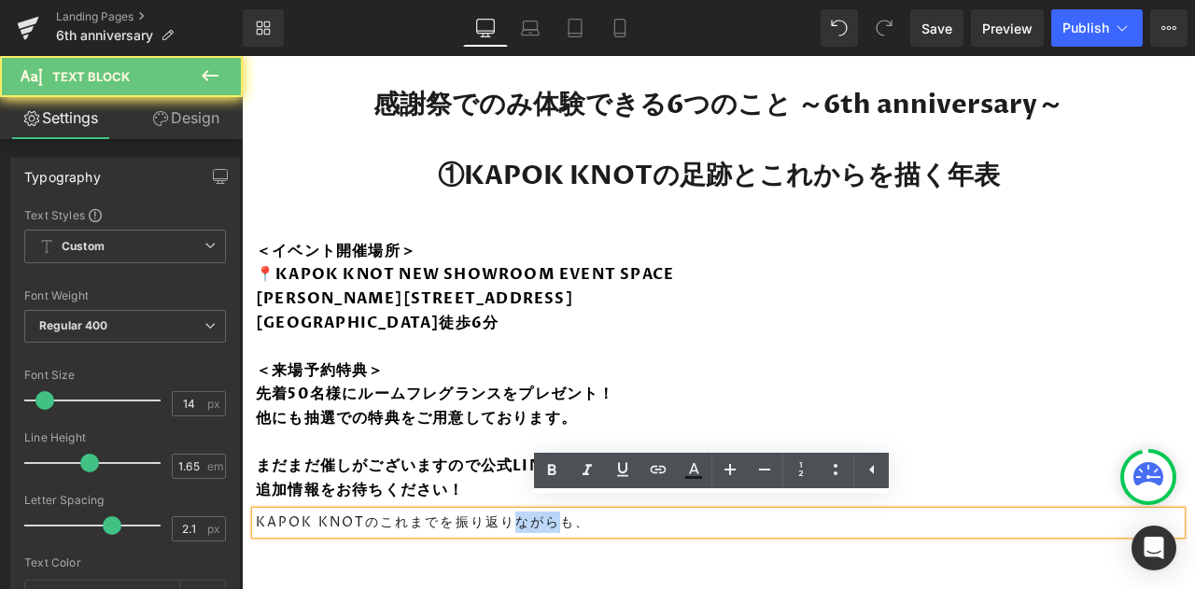
click at [534, 512] on p "KAPOK KNOTのこれまでを振り返りながらも、" at bounding box center [718, 522] width 925 height 21
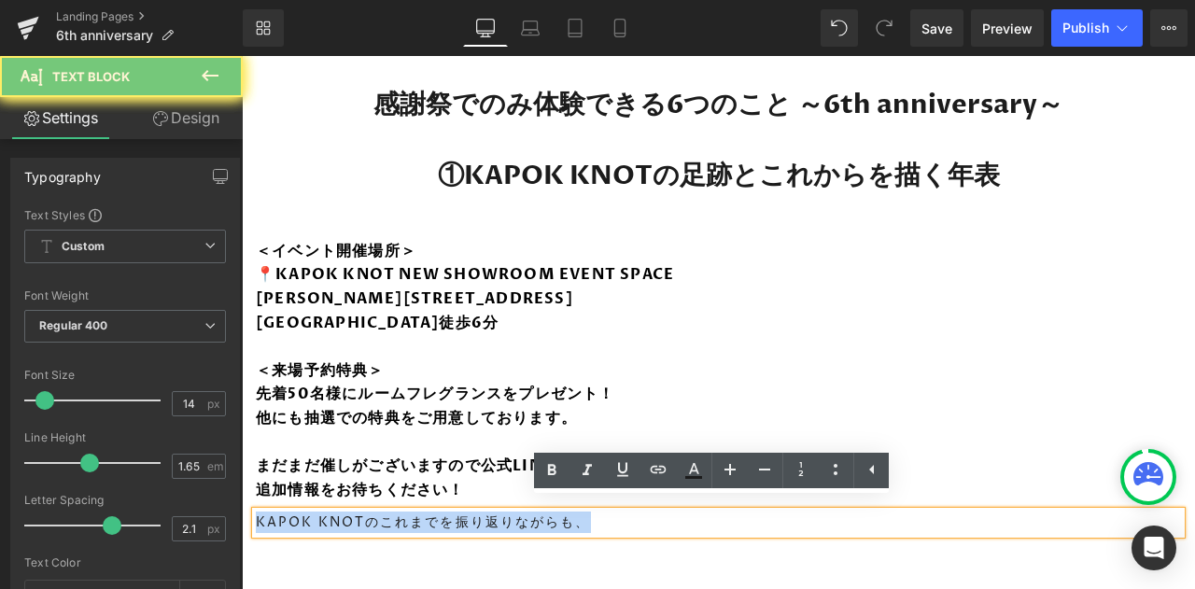
click at [534, 512] on p "KAPOK KNOTのこれまでを振り返りながらも、" at bounding box center [718, 522] width 925 height 21
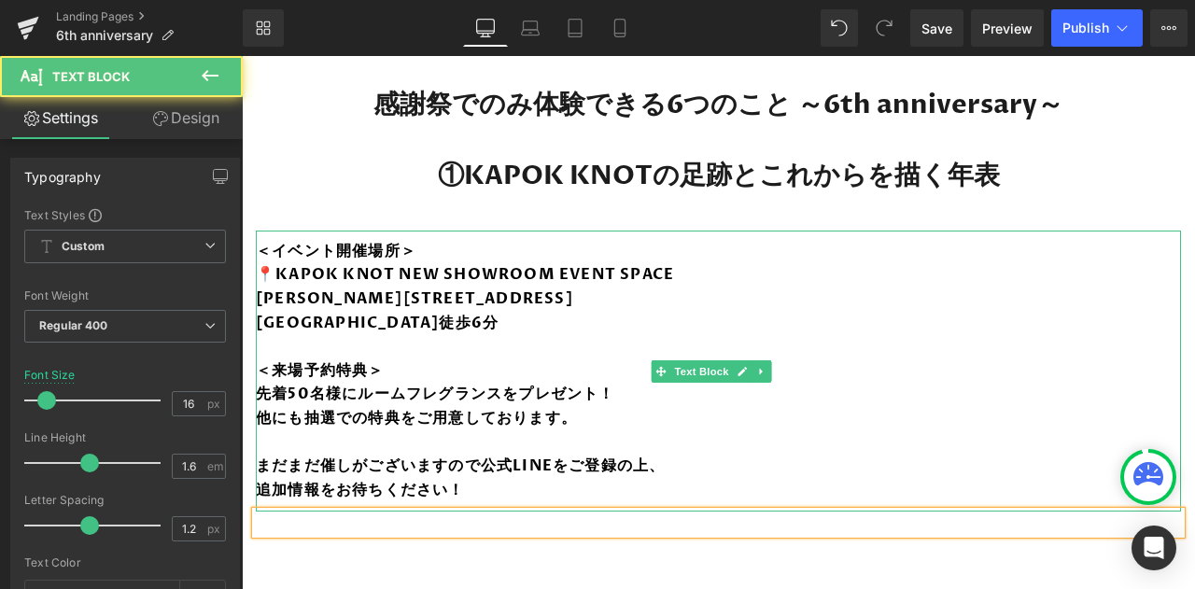
click at [495, 408] on strong "他にも抽選での特典をご用意しております。" at bounding box center [416, 418] width 321 height 21
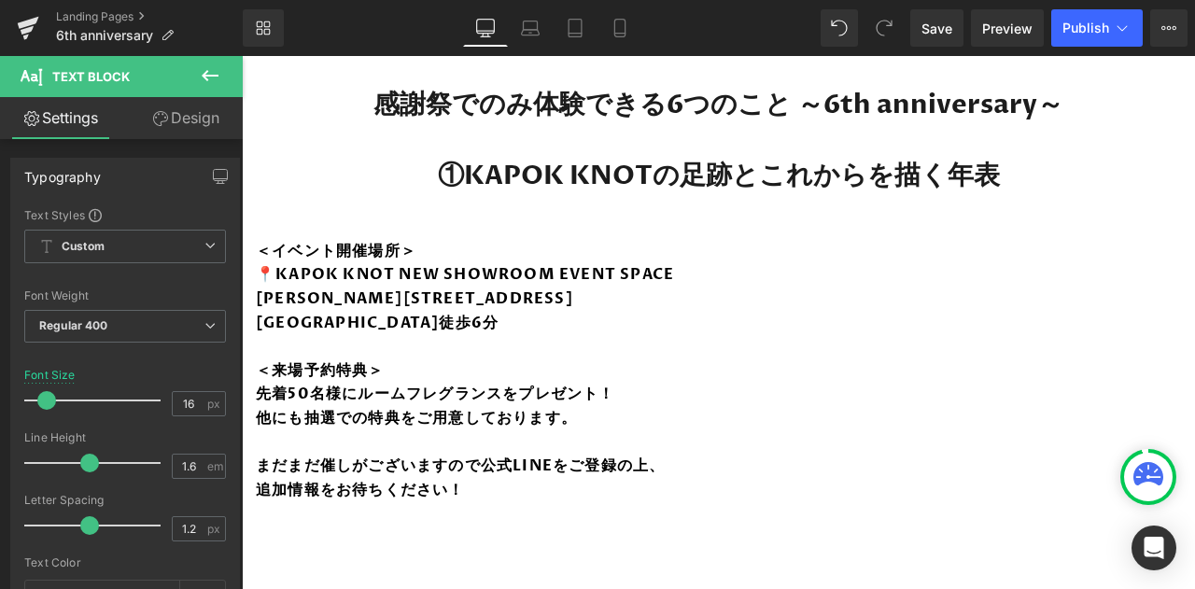
click at [220, 70] on icon at bounding box center [210, 75] width 22 height 22
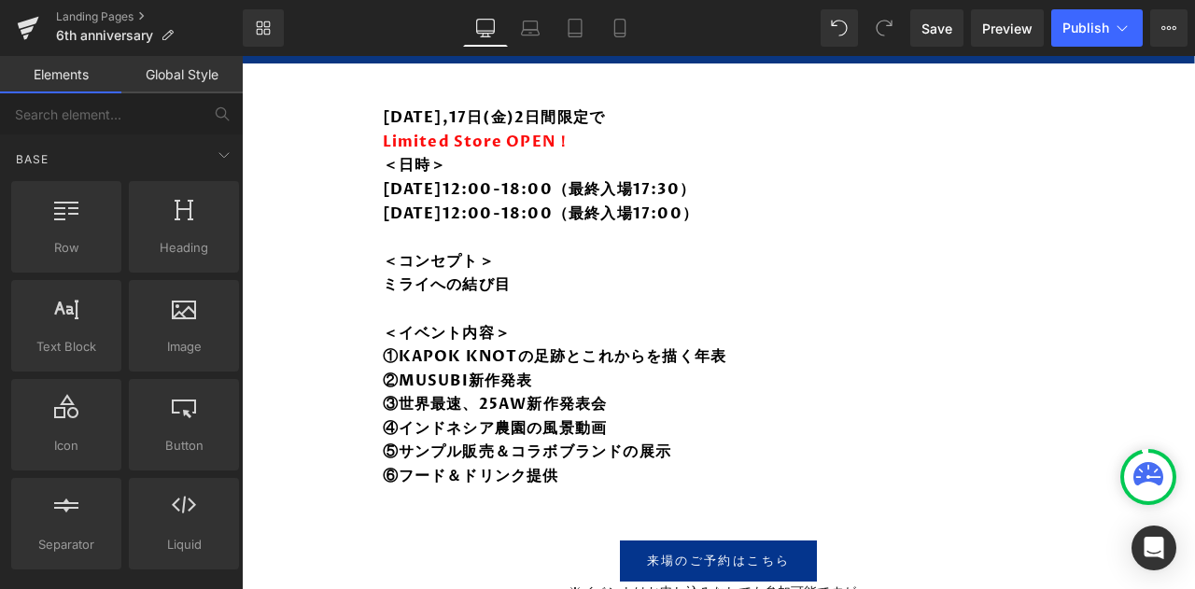
scroll to position [825, 0]
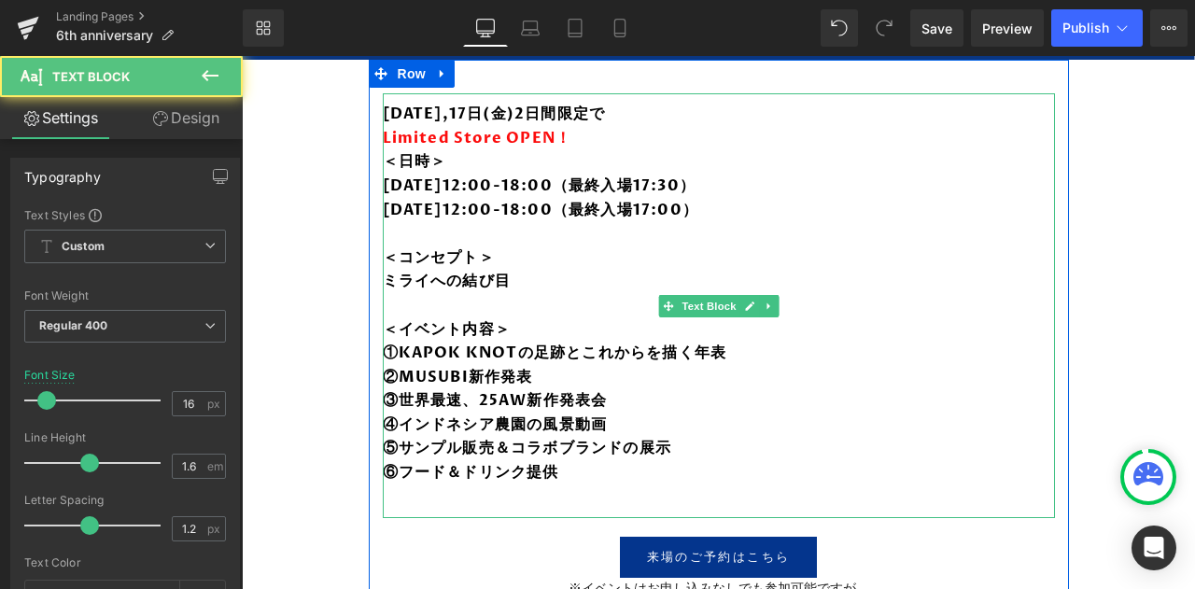
click at [475, 252] on b "＜コンセプト＞" at bounding box center [439, 257] width 112 height 21
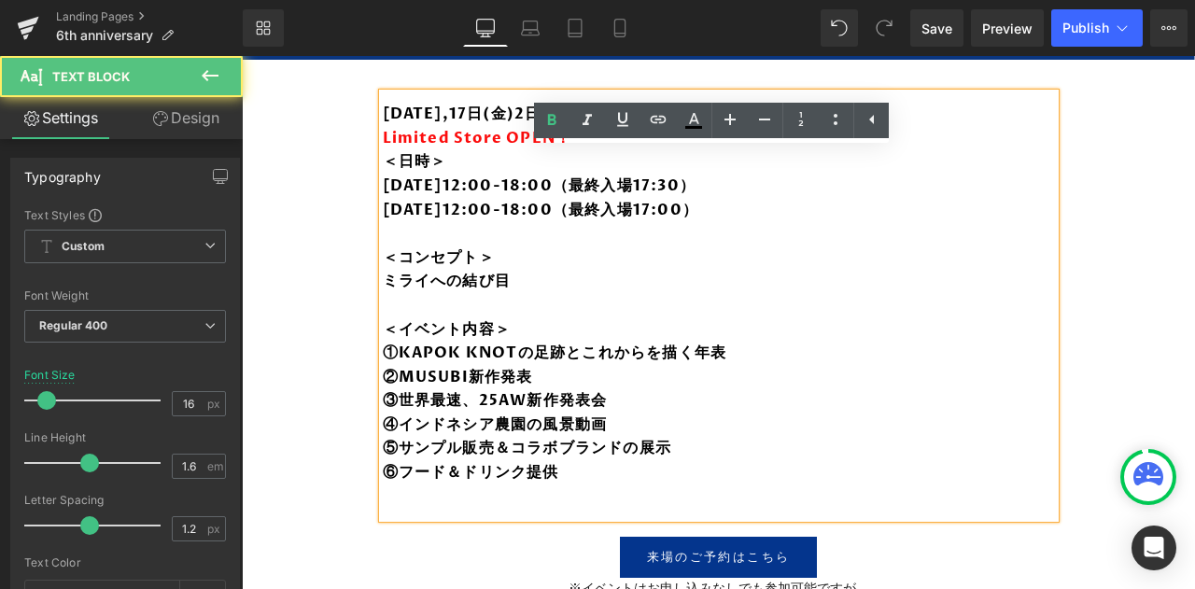
scroll to position [612, 0]
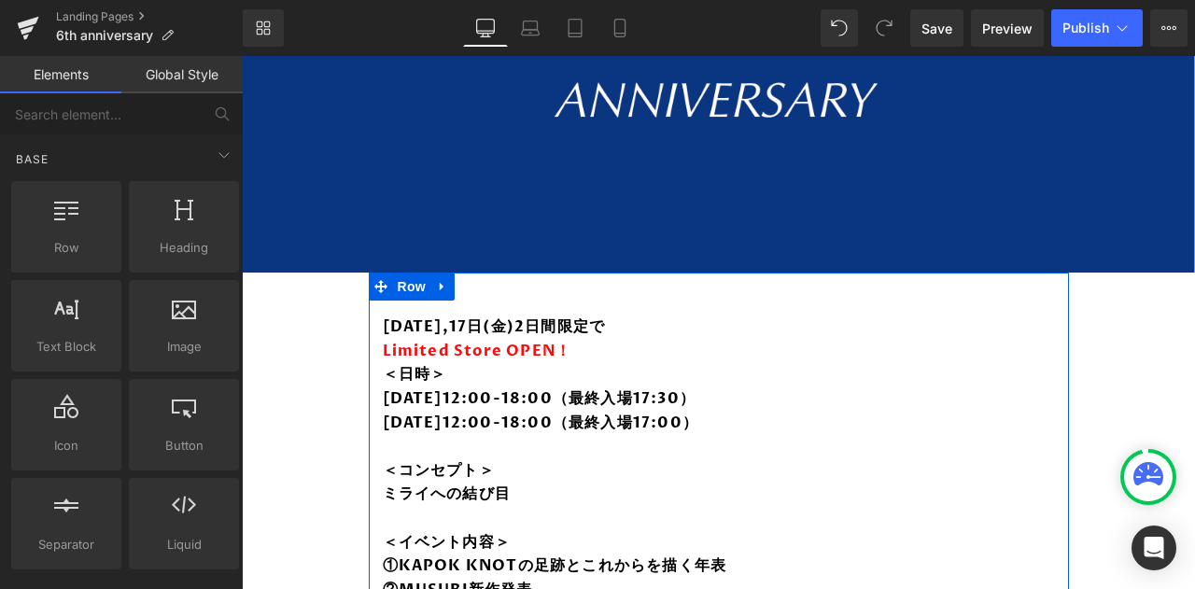
click at [436, 280] on icon at bounding box center [442, 287] width 13 height 14
click at [460, 280] on icon at bounding box center [466, 286] width 13 height 13
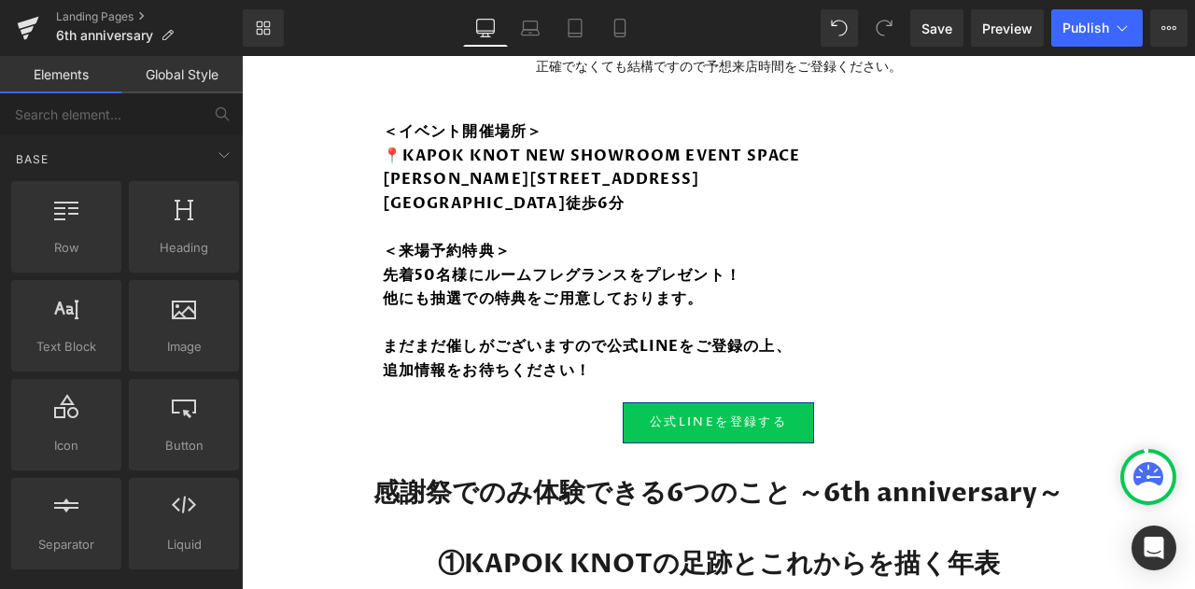
scroll to position [2367, 0]
click at [577, 345] on strong "まだまだ催しがございますので公式LINEをご登録の上、" at bounding box center [587, 346] width 409 height 21
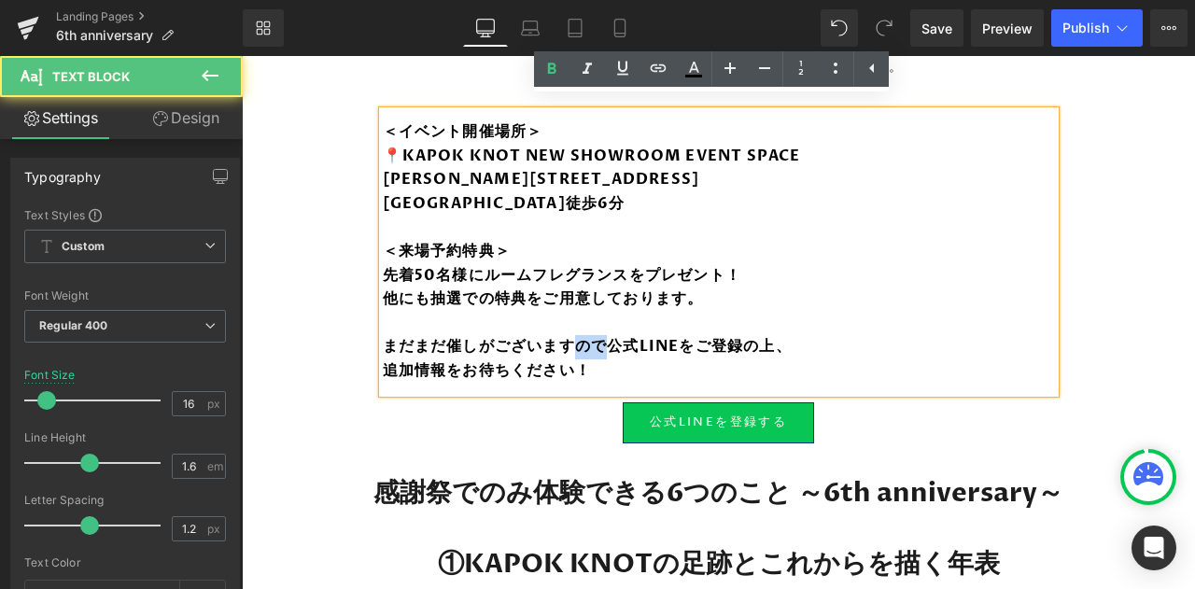
click at [577, 345] on strong "まだまだ催しがございますので公式LINEをご登録の上、" at bounding box center [587, 346] width 409 height 21
click at [600, 359] on p "追加情報をお待ちください！" at bounding box center [719, 371] width 672 height 24
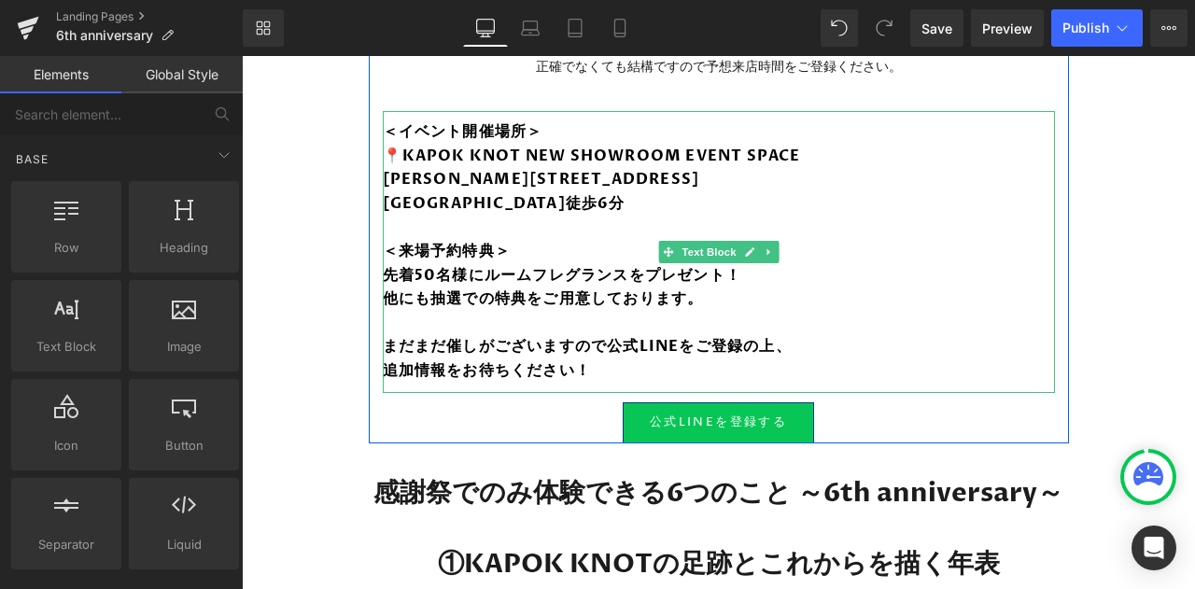
click at [771, 241] on link at bounding box center [769, 252] width 20 height 22
click at [773, 246] on icon at bounding box center [778, 251] width 10 height 10
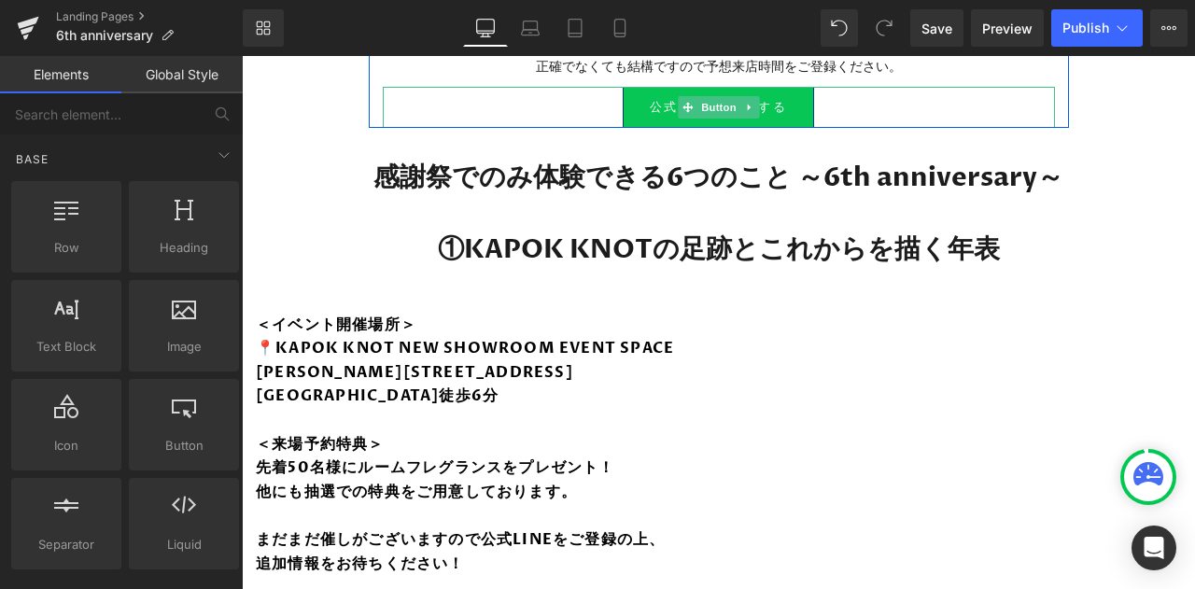
click at [747, 102] on icon at bounding box center [749, 107] width 10 height 11
click at [753, 103] on icon at bounding box center [758, 108] width 10 height 10
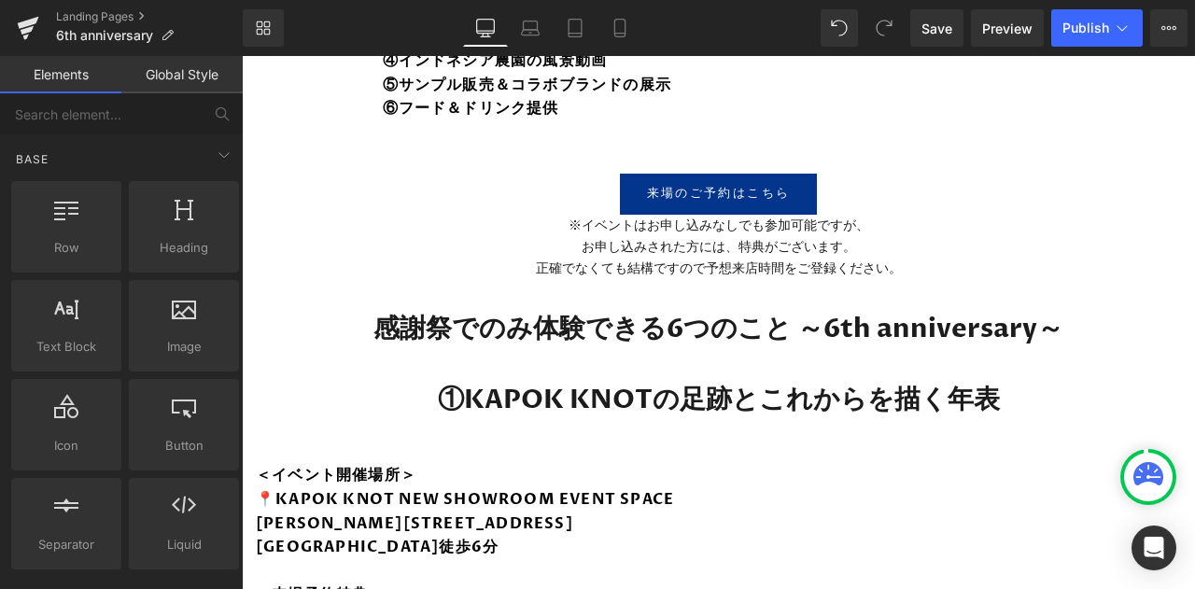
scroll to position [2180, 0]
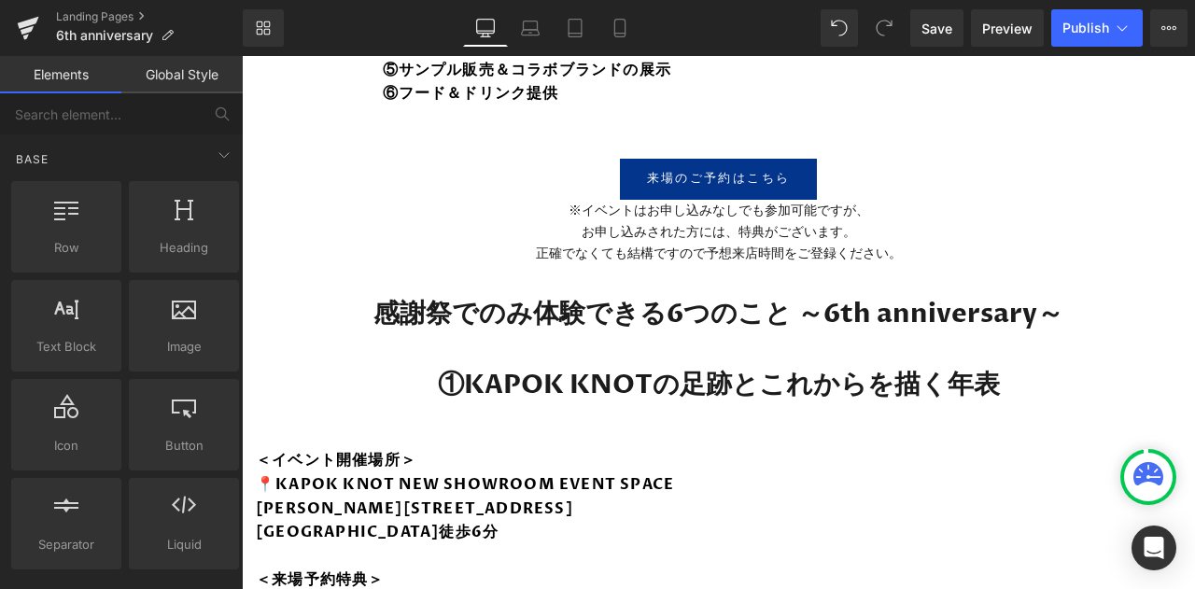
drag, startPoint x: 666, startPoint y: 301, endPoint x: 674, endPoint y: 324, distance: 23.9
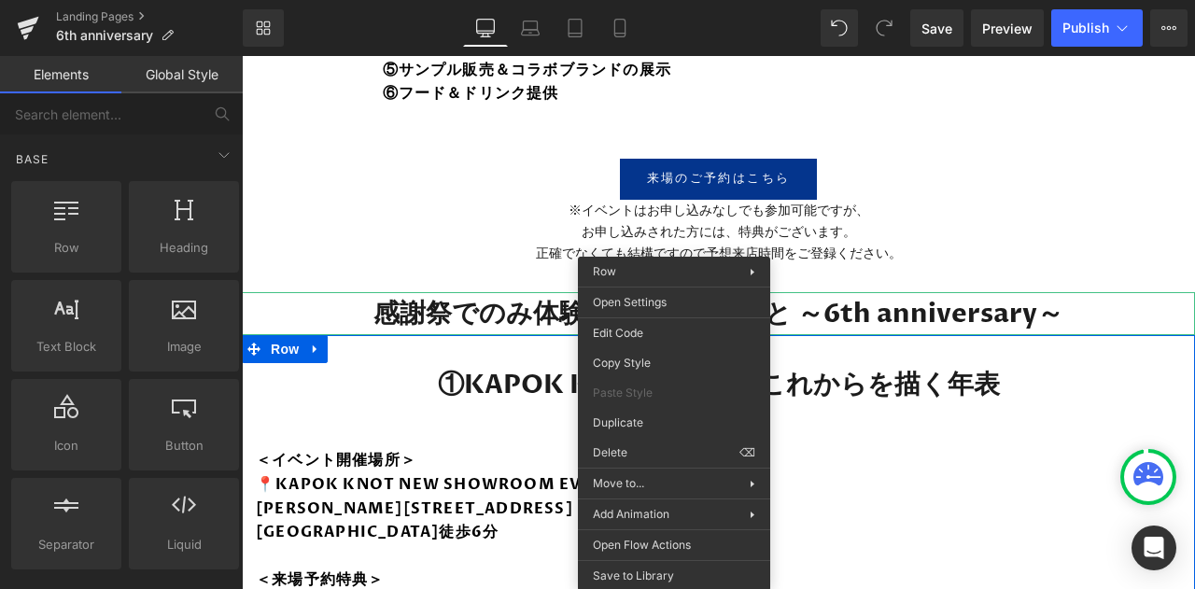
click at [834, 292] on h1 "感謝祭でのみ体験できる6つのこと ～6th anniversary～" at bounding box center [718, 313] width 953 height 43
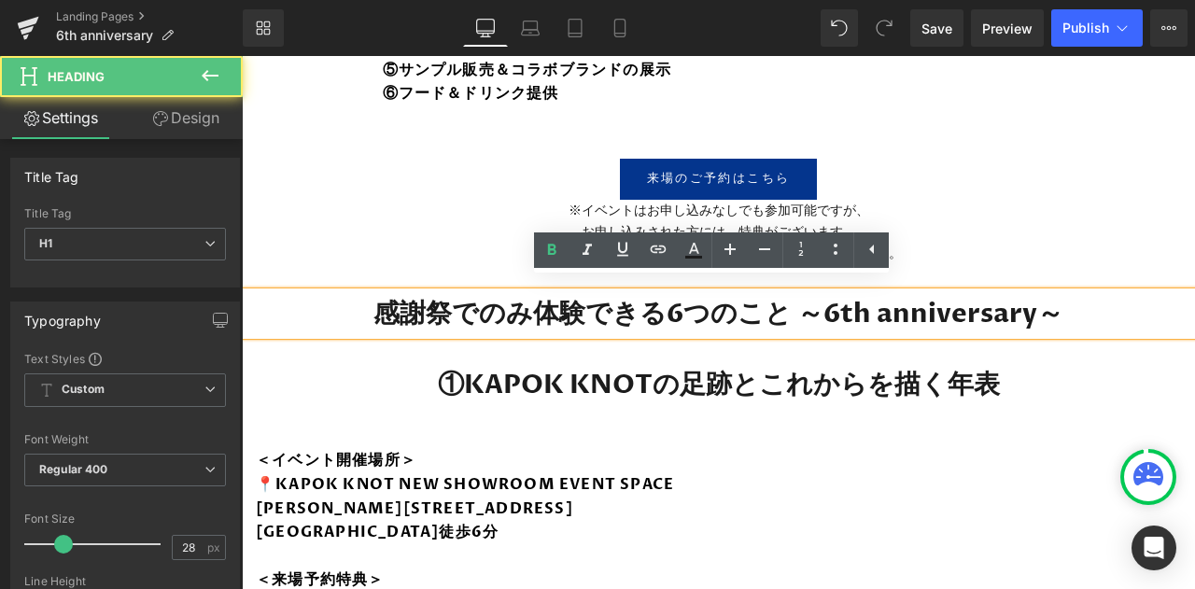
click at [596, 305] on h1 "感謝祭でのみ体験できる6つのこと ～6th anniversary～" at bounding box center [718, 313] width 953 height 43
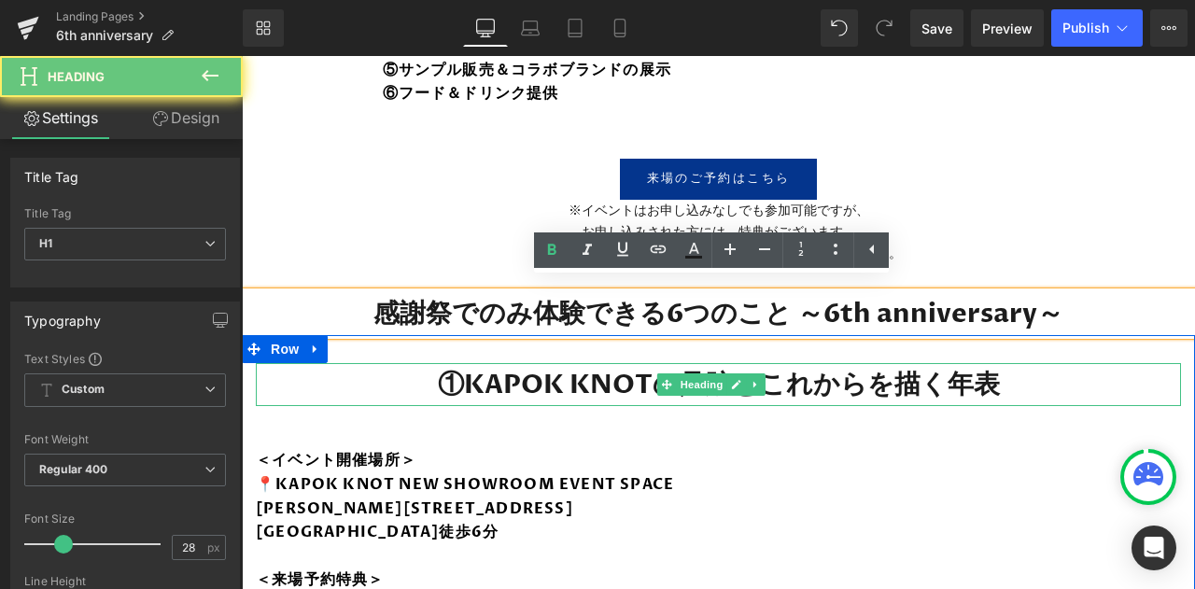
click at [646, 369] on h1 "①KAPOK KNOTの足跡とこれからを描く年表" at bounding box center [718, 384] width 925 height 43
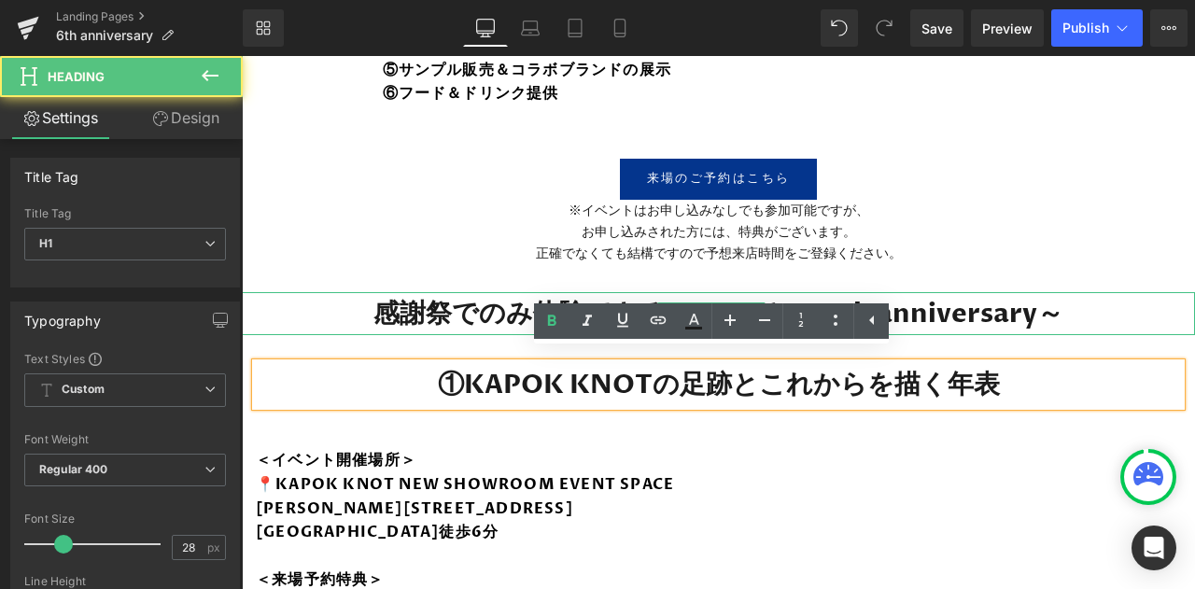
click at [492, 301] on h1 "感謝祭でのみ体験できる6つのこと ～6th anniversary～" at bounding box center [718, 313] width 953 height 43
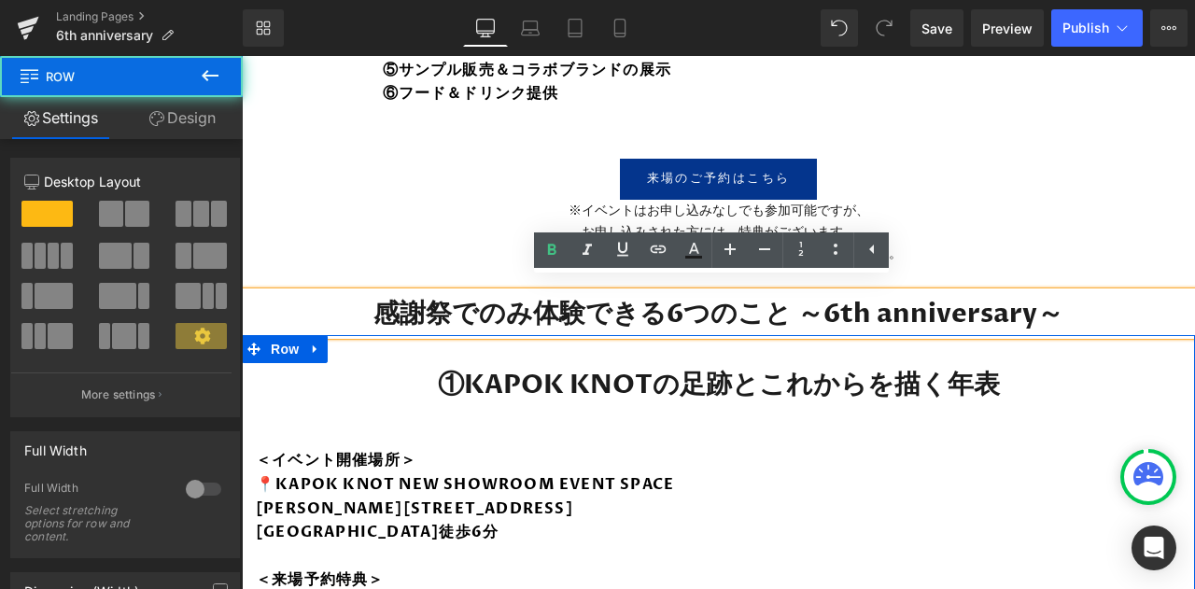
click at [708, 399] on div "①KAPOK KNOTの足跡とこれからを描く年表 Heading ＜イベント開催場所＞ 📍KAPOK KNOT NEW SHOWROOM EVENT SPAC…" at bounding box center [718, 553] width 953 height 380
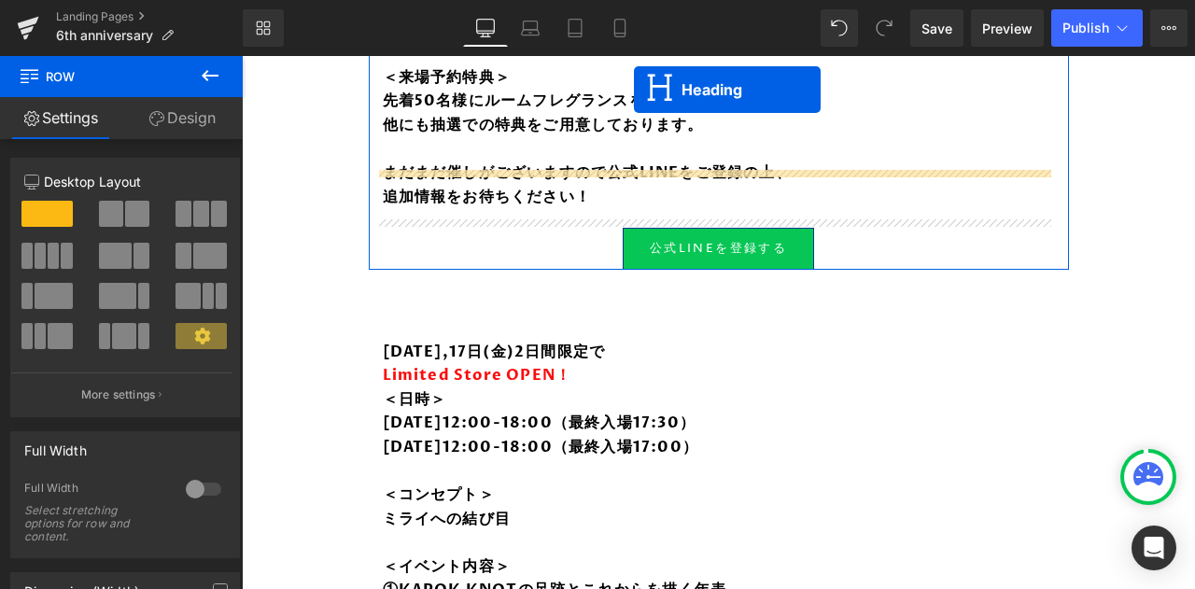
scroll to position [1546, 0]
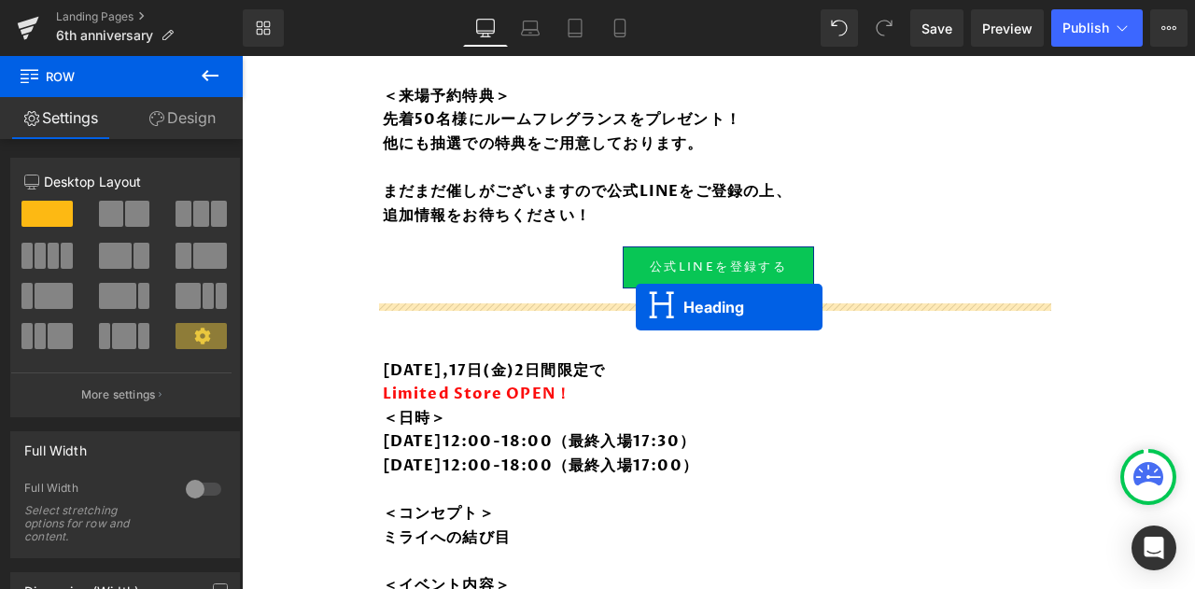
drag, startPoint x: 670, startPoint y: 299, endPoint x: 636, endPoint y: 308, distance: 35.8
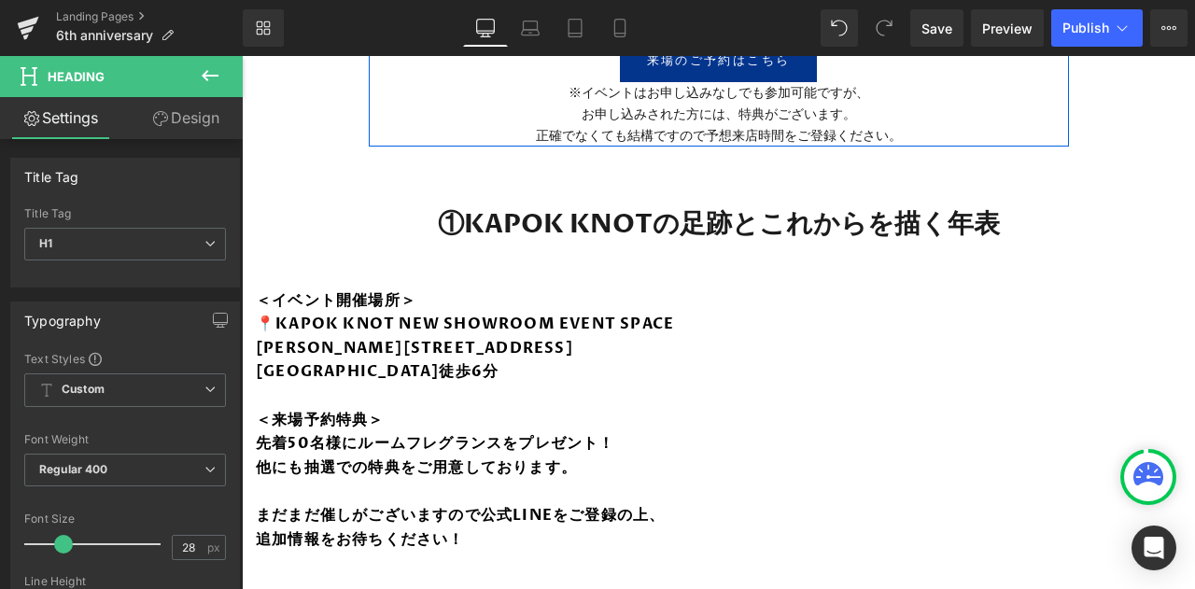
scroll to position [2395, 0]
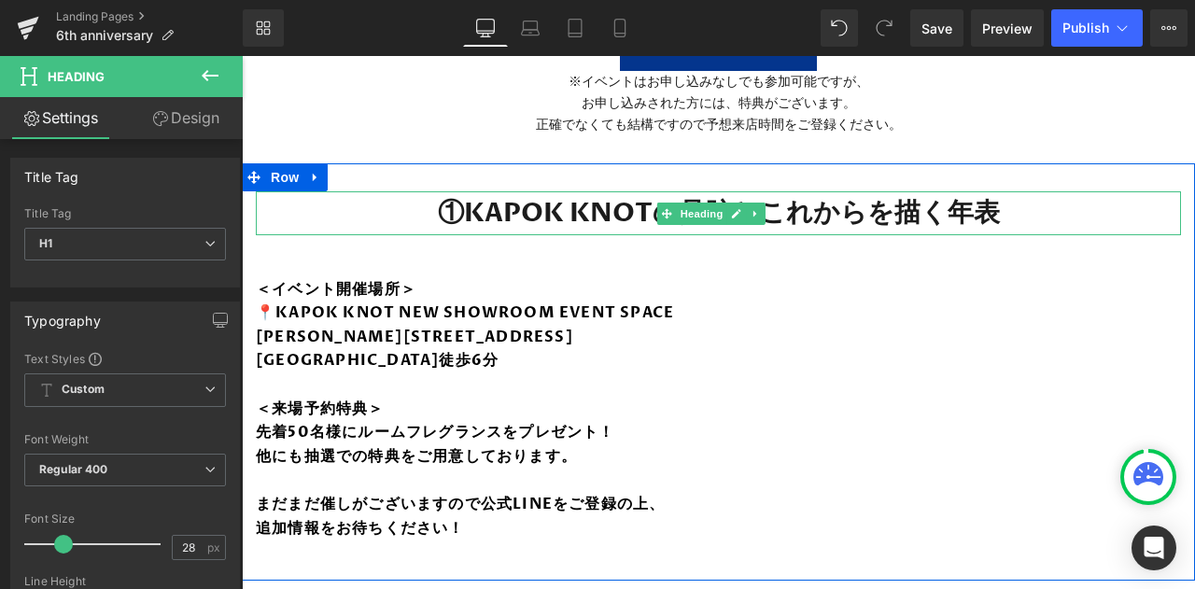
click at [612, 191] on h1 "①KAPOK KNOTの足跡とこれからを描く年表" at bounding box center [718, 212] width 925 height 43
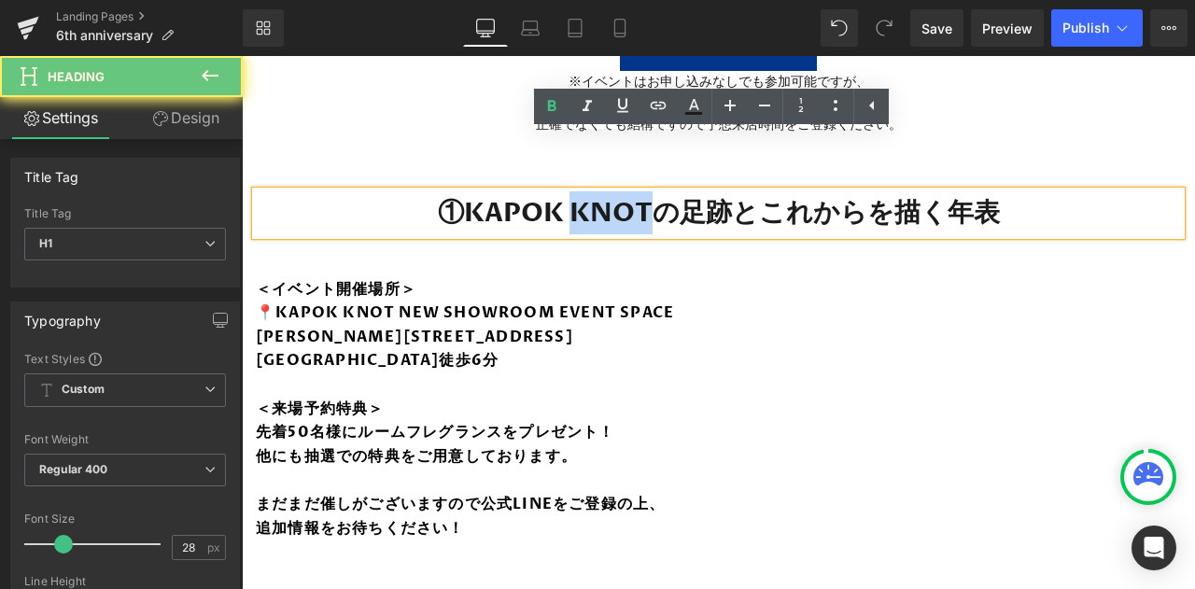
click at [612, 191] on h1 "①KAPOK KNOTの足跡とこれからを描く年表" at bounding box center [718, 212] width 925 height 43
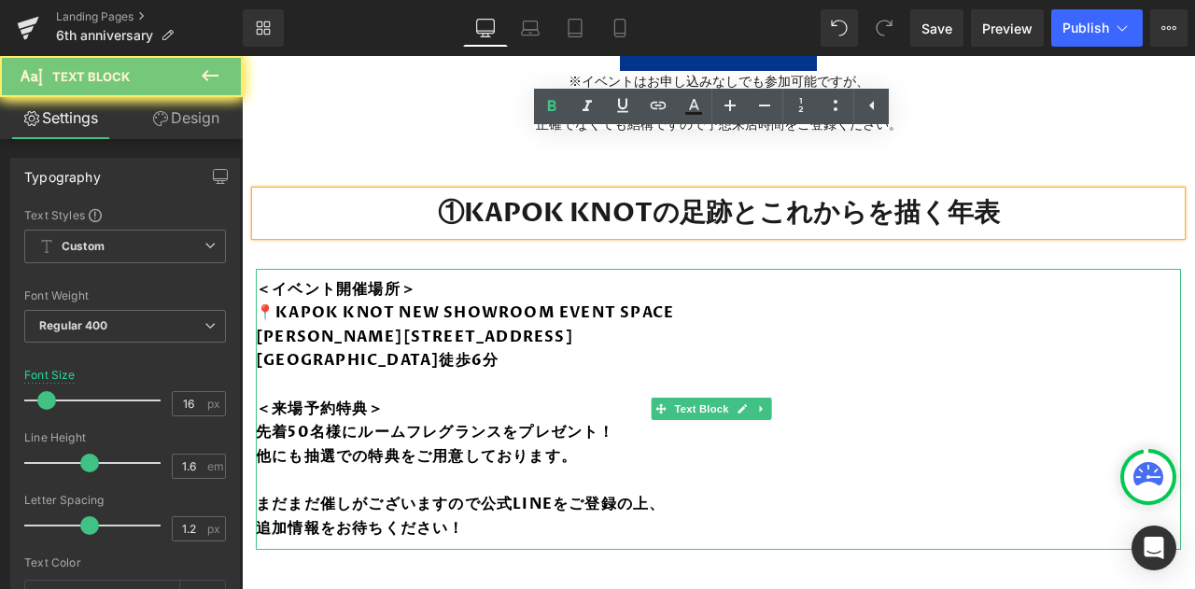
click at [537, 302] on b "📍KAPOK KNOT NEW SHOWROOM EVENT SPACE" at bounding box center [465, 312] width 418 height 21
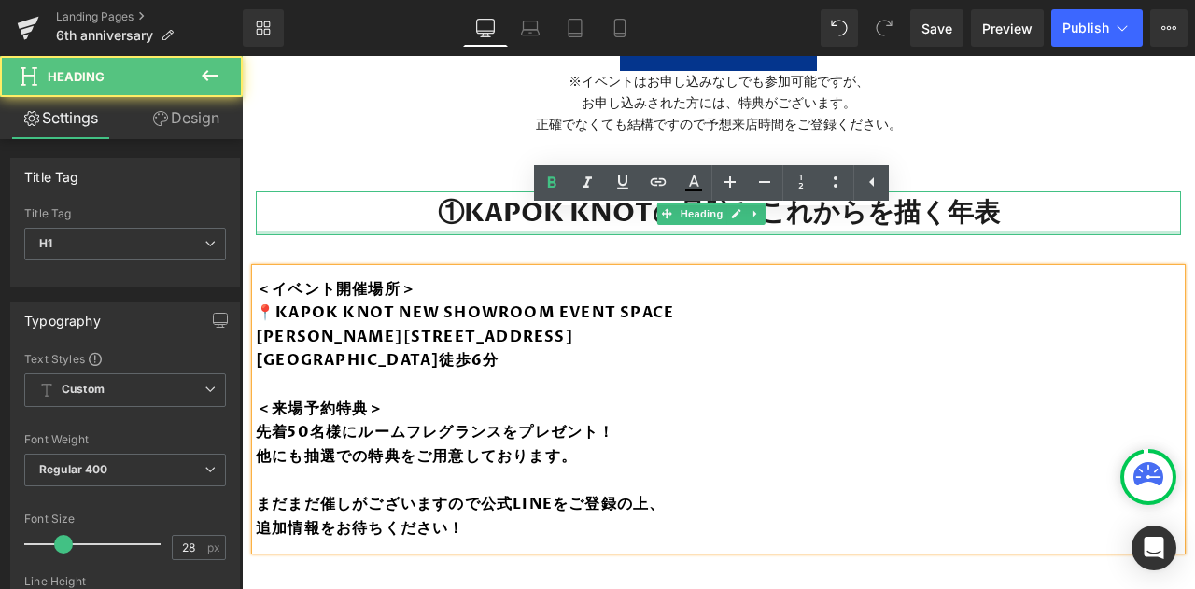
click at [414, 231] on div at bounding box center [718, 233] width 925 height 5
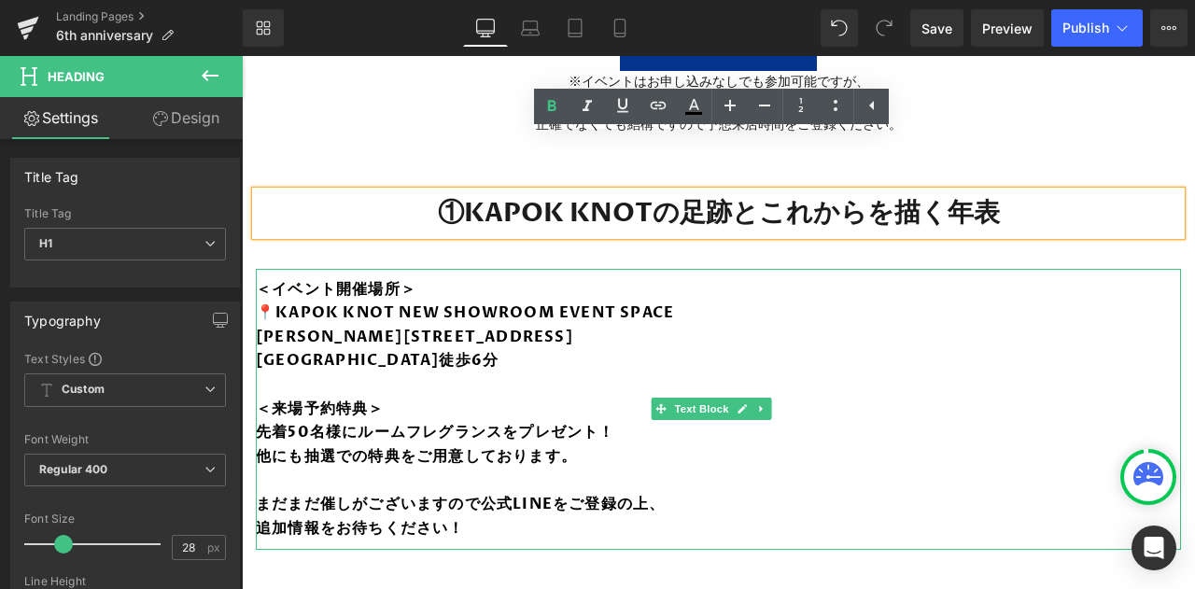
click at [756, 403] on icon at bounding box center [761, 408] width 10 height 11
click at [777, 398] on link at bounding box center [772, 409] width 20 height 22
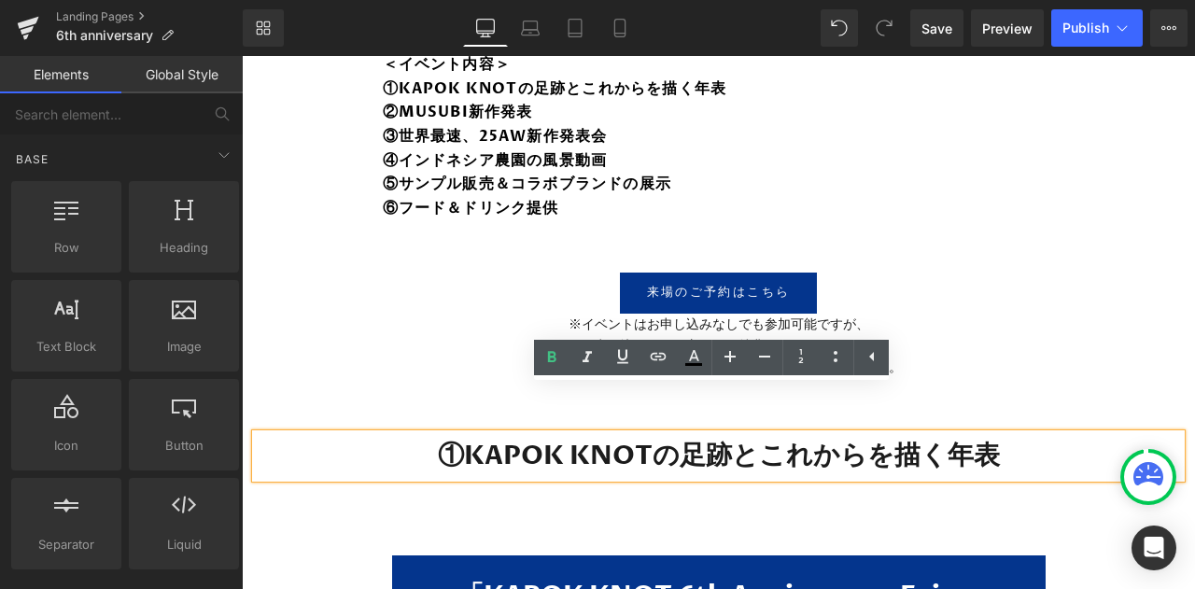
scroll to position [2130, 0]
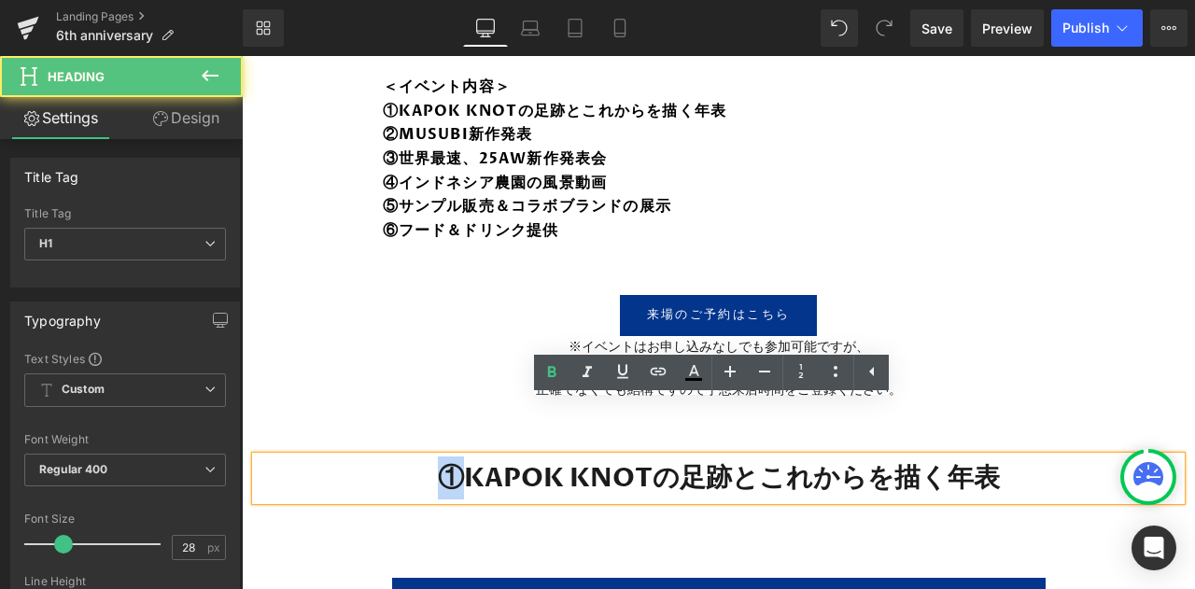
drag, startPoint x: 461, startPoint y: 438, endPoint x: 344, endPoint y: 499, distance: 131.9
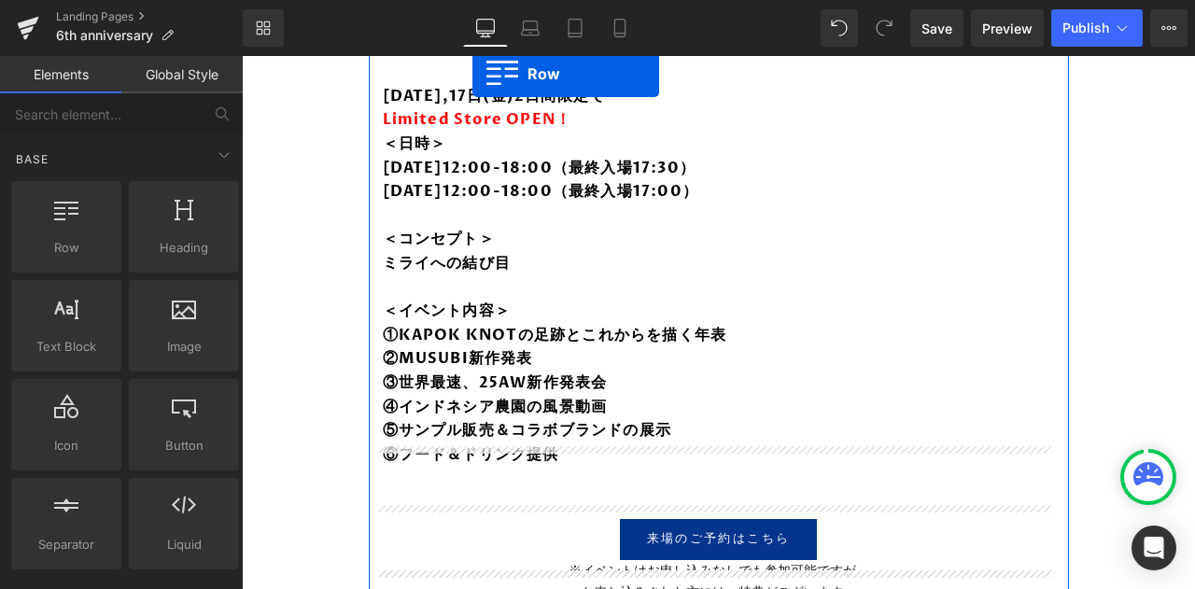
scroll to position [1775, 0]
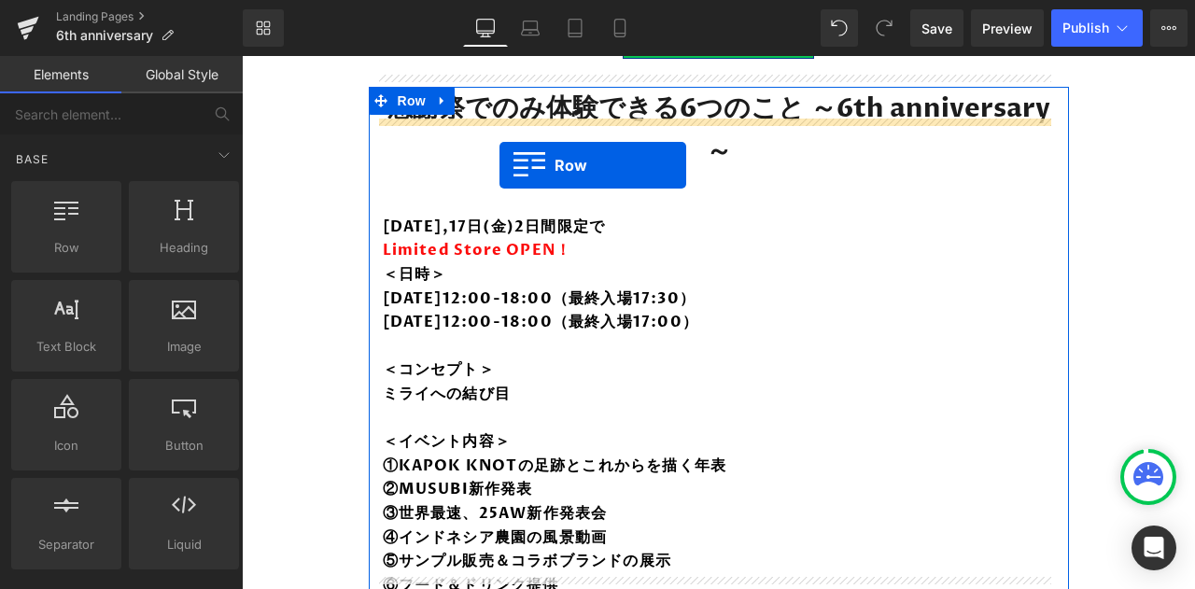
drag, startPoint x: 261, startPoint y: 384, endPoint x: 500, endPoint y: 164, distance: 324.4
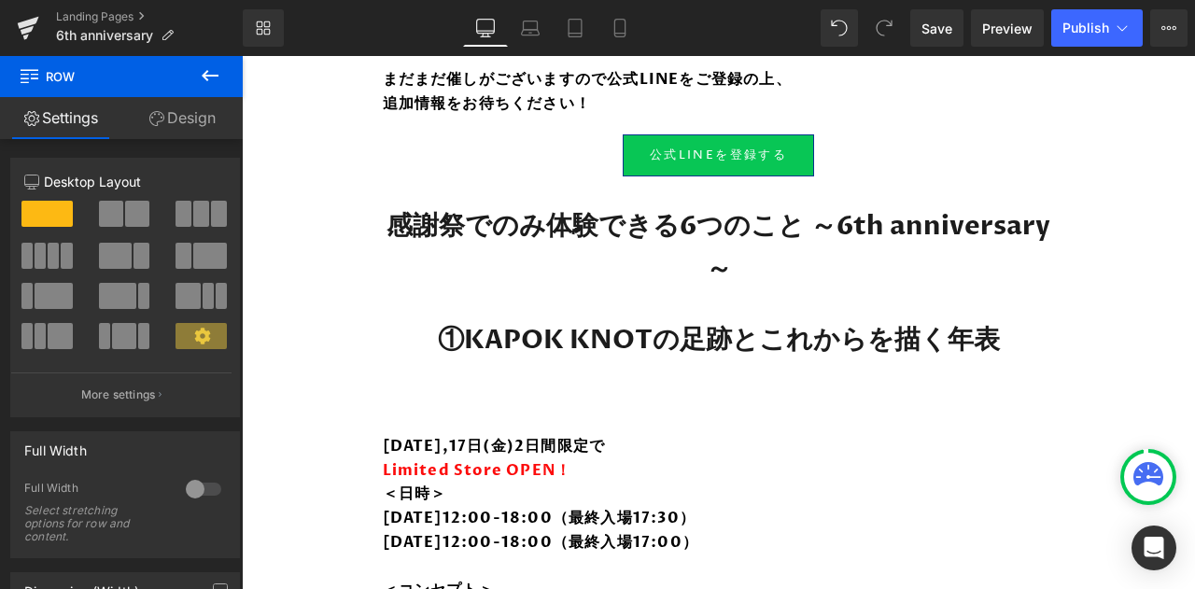
scroll to position [1647, 0]
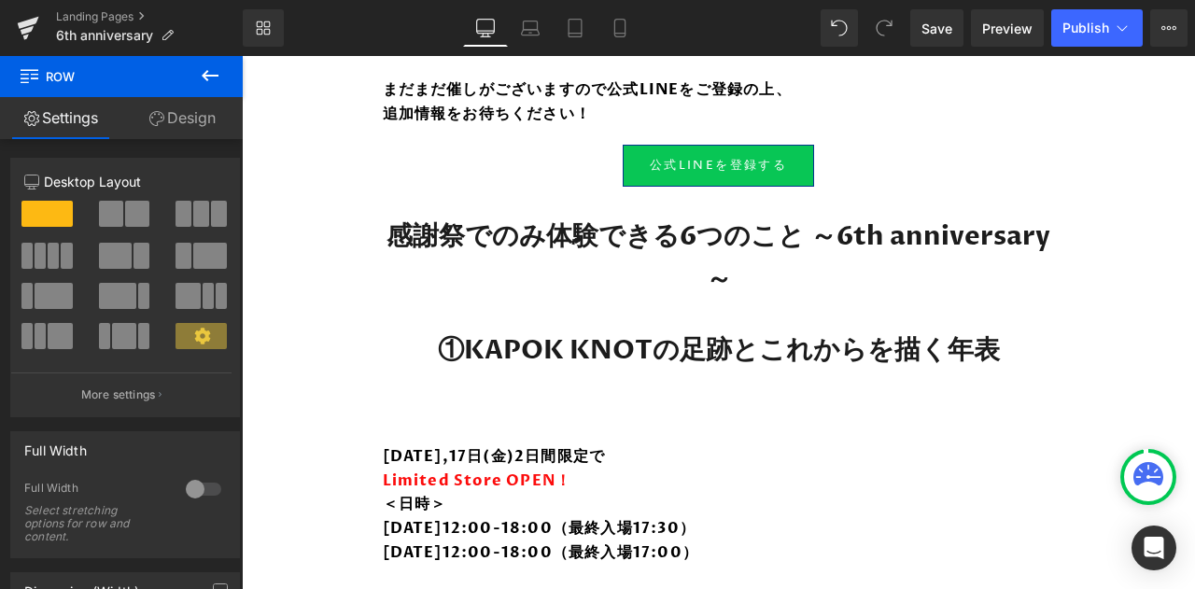
click at [205, 76] on icon at bounding box center [210, 75] width 17 height 11
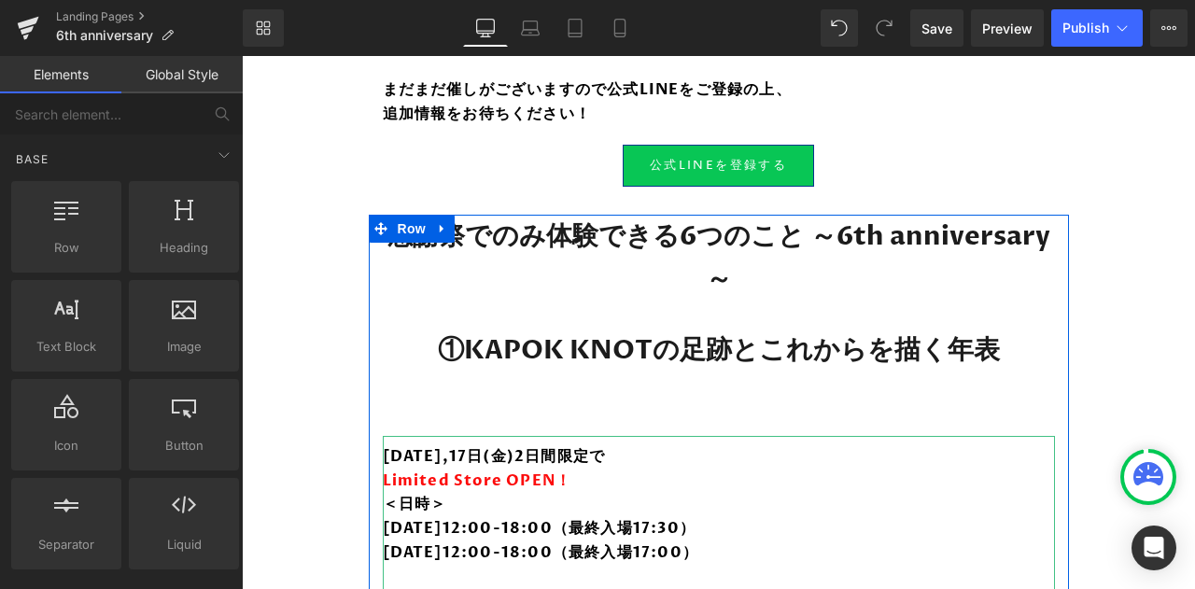
click at [477, 470] on span "Limited Store OPEN！" at bounding box center [477, 480] width 189 height 21
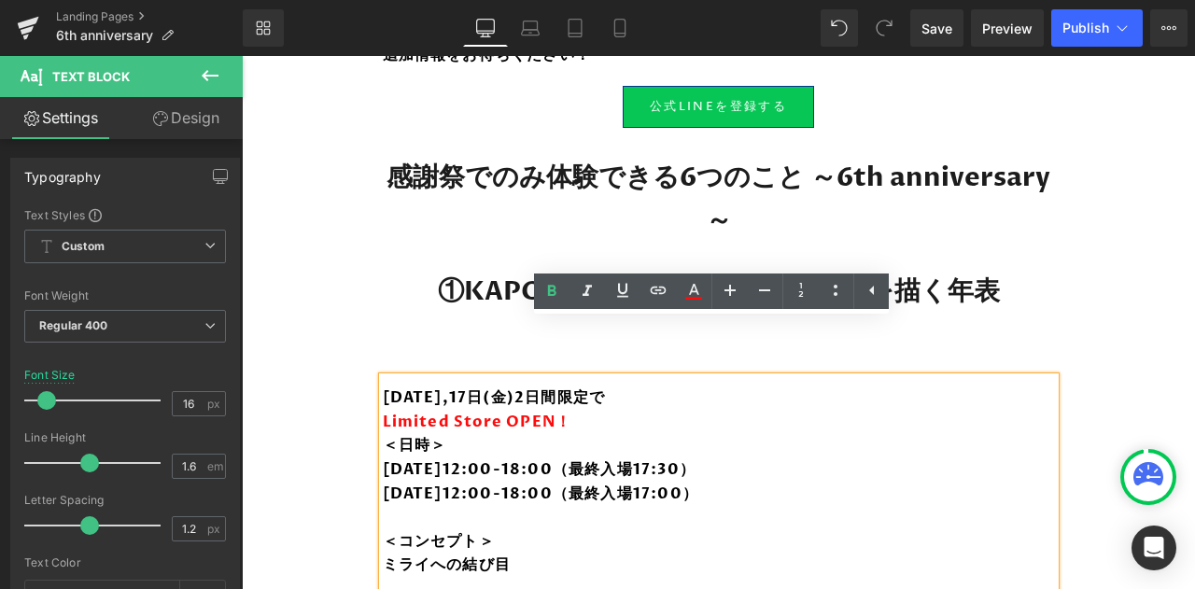
scroll to position [1708, 0]
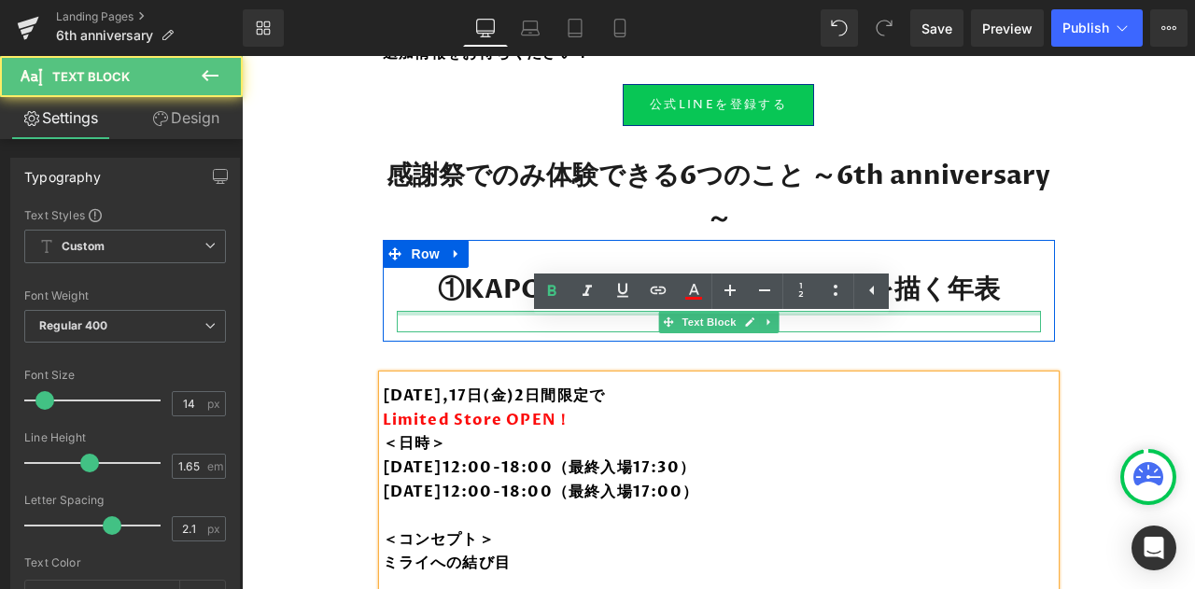
click at [512, 311] on div at bounding box center [719, 313] width 644 height 5
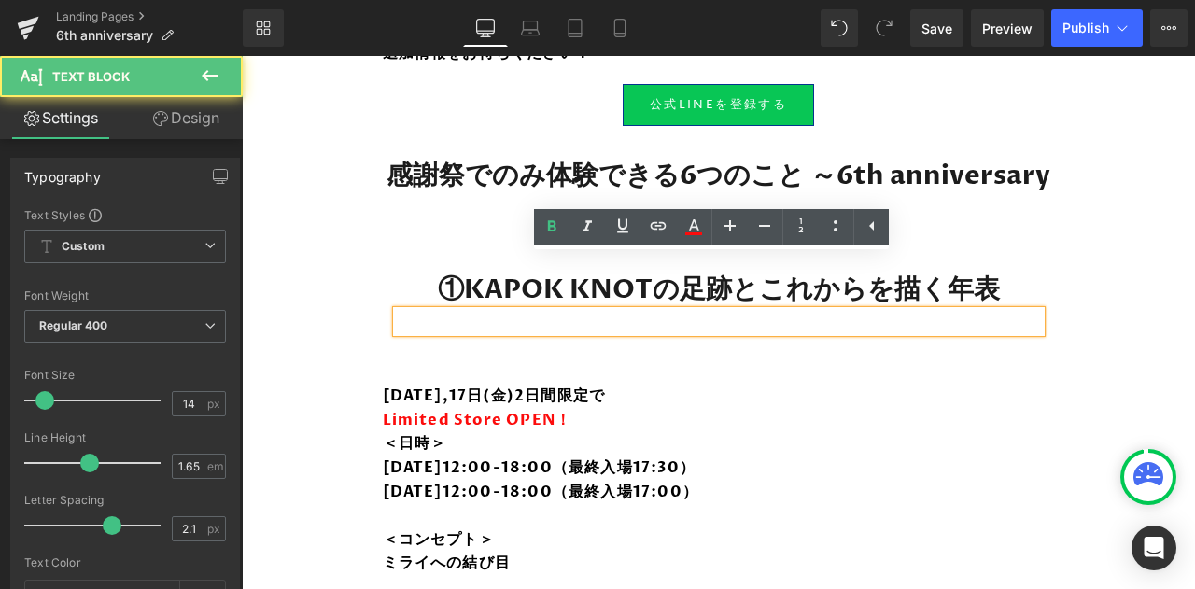
click at [521, 311] on p at bounding box center [719, 321] width 644 height 21
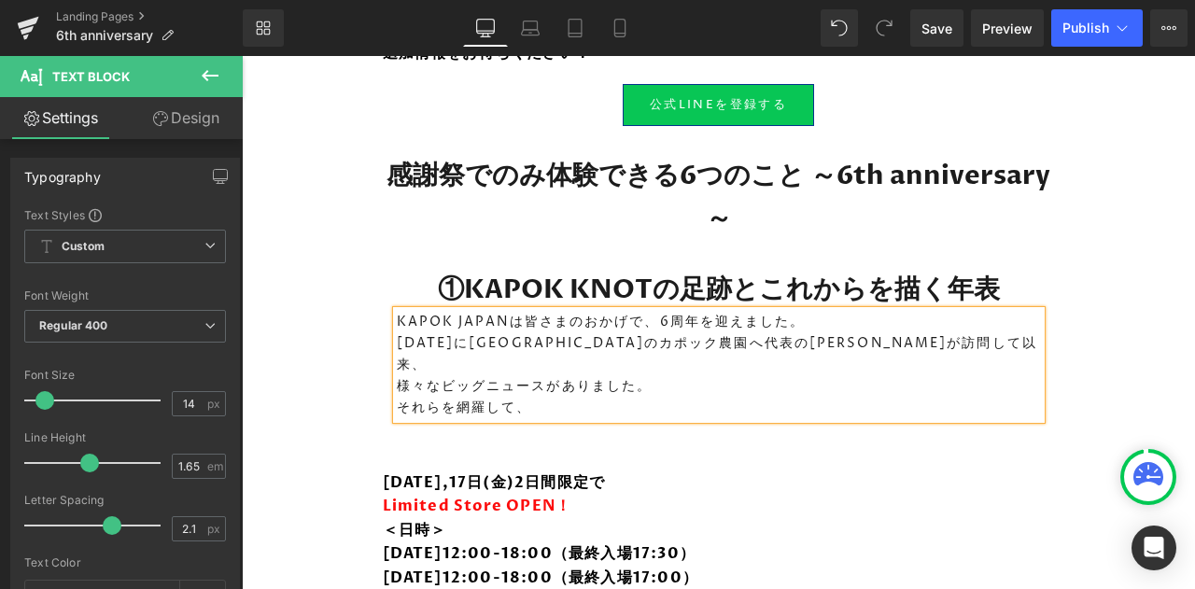
click at [512, 472] on strong "[DATE],17日(金)2日間限定で" at bounding box center [494, 482] width 223 height 21
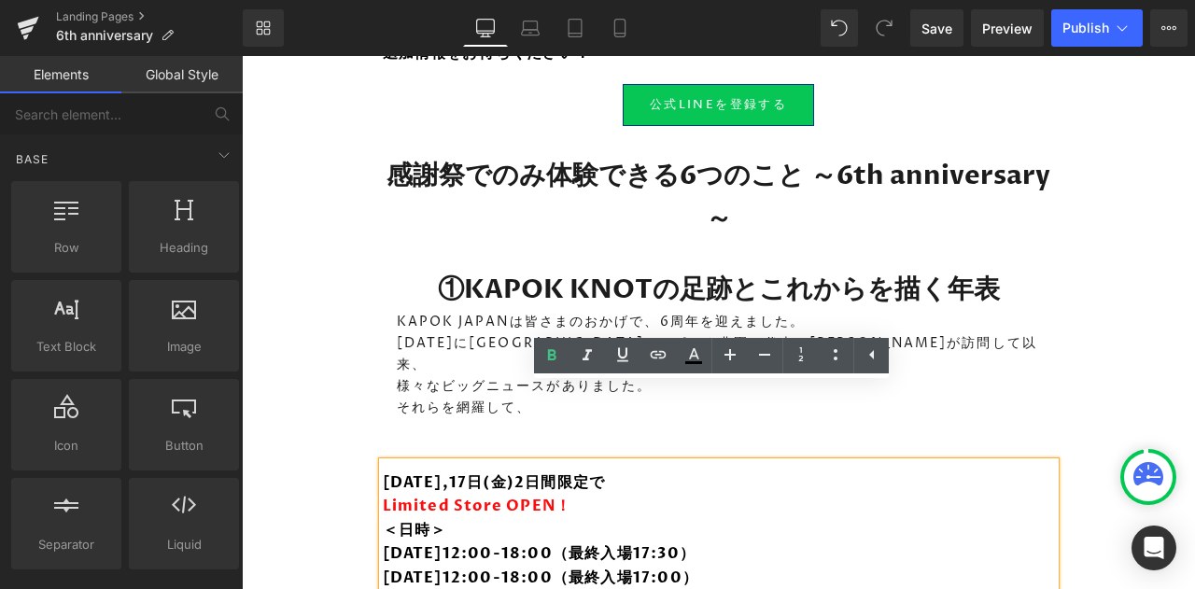
click at [286, 368] on div "Image 10月16日(木),17日(金)2日間限定で Limited Store OPEN！ ＜日時＞ 10月16日(木)12:00-18:00（最終入場…" at bounding box center [718, 199] width 953 height 3404
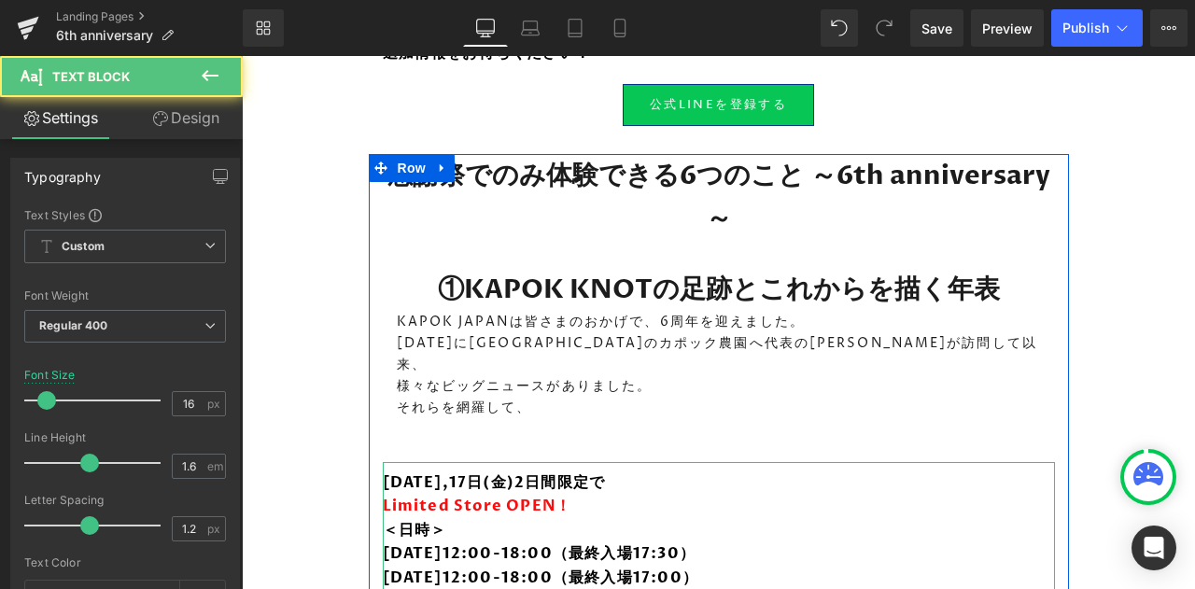
click at [516, 496] on span "Limited Store OPEN！" at bounding box center [477, 506] width 189 height 21
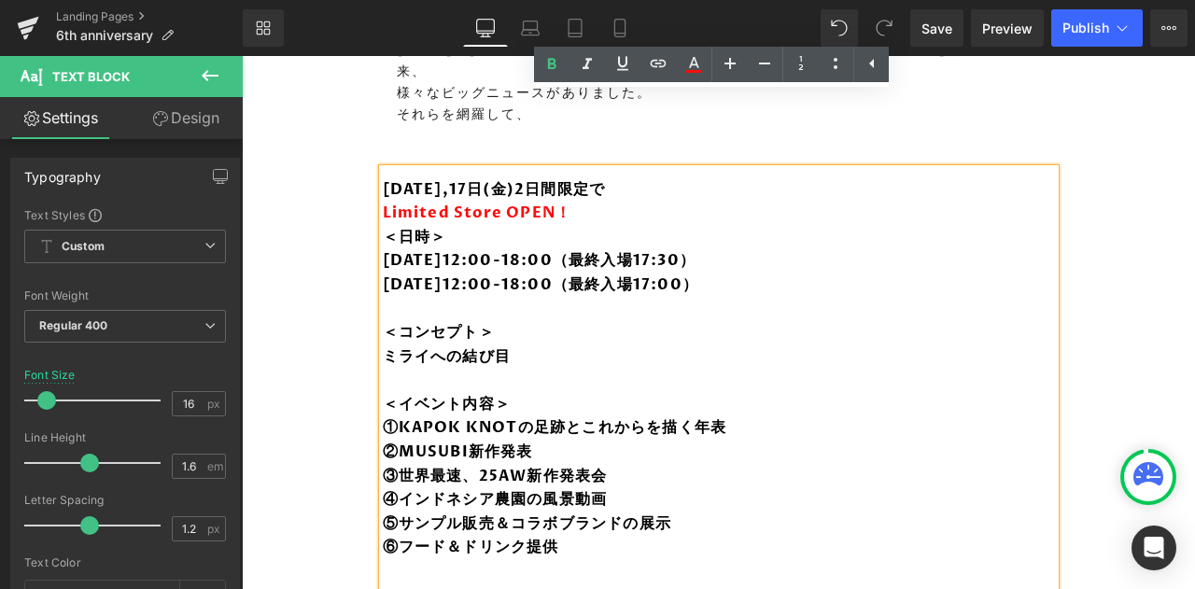
scroll to position [2000, 0]
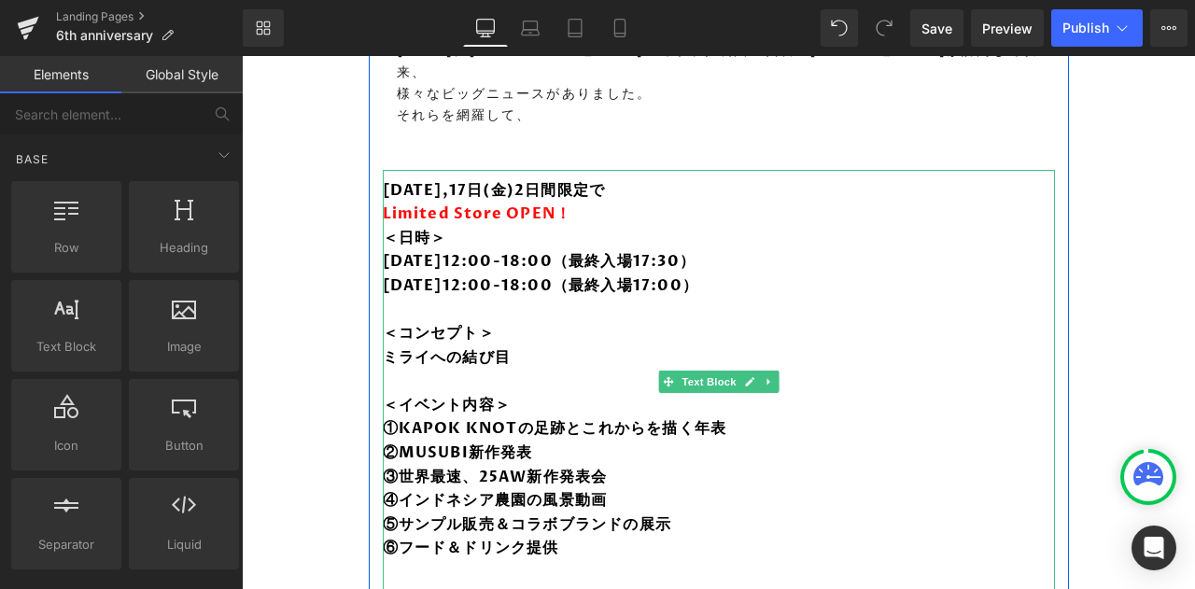
click at [766, 379] on icon at bounding box center [767, 382] width 3 height 7
click at [773, 377] on icon at bounding box center [778, 382] width 10 height 10
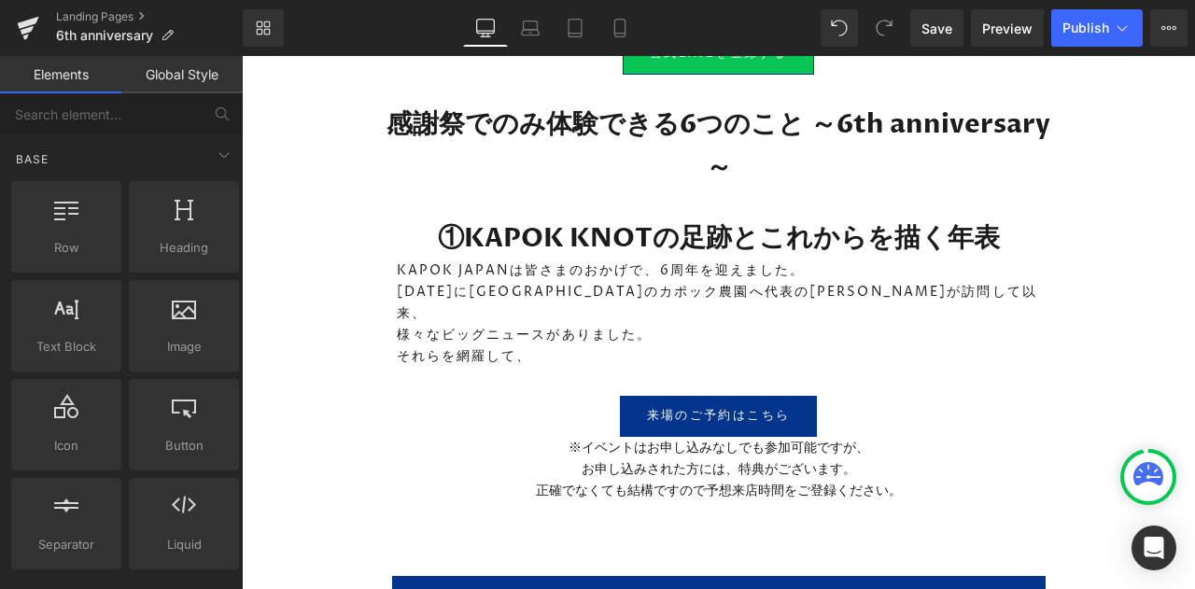
scroll to position [1761, 0]
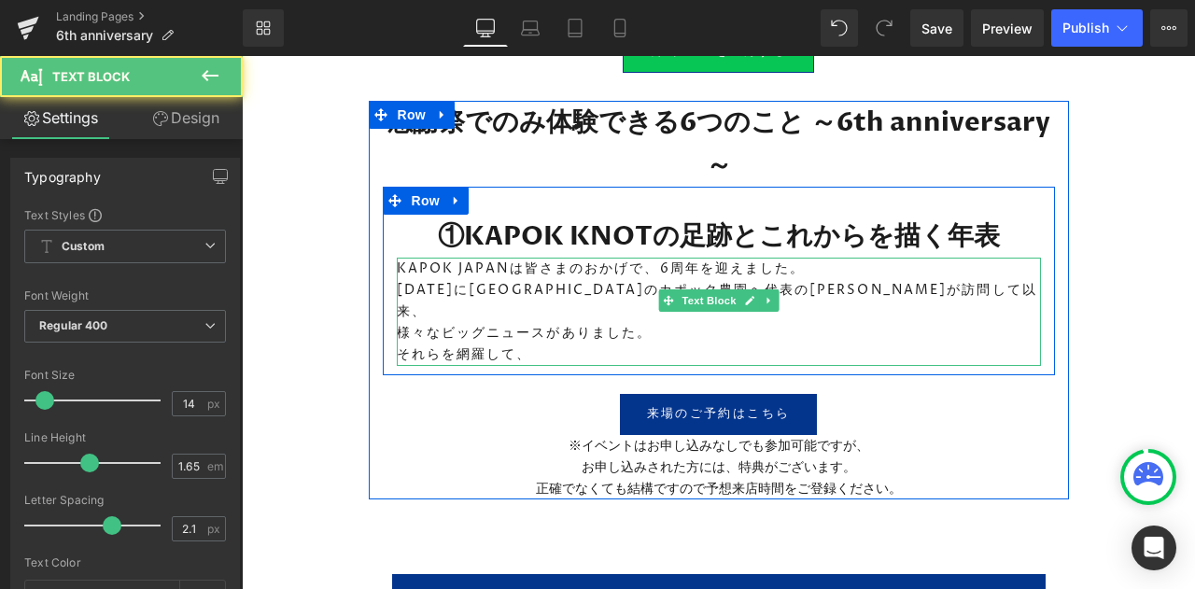
click at [708, 279] on p "2019年7月にインドネシアのカポック農園へ代表の深井が訪問して以来、" at bounding box center [719, 300] width 644 height 43
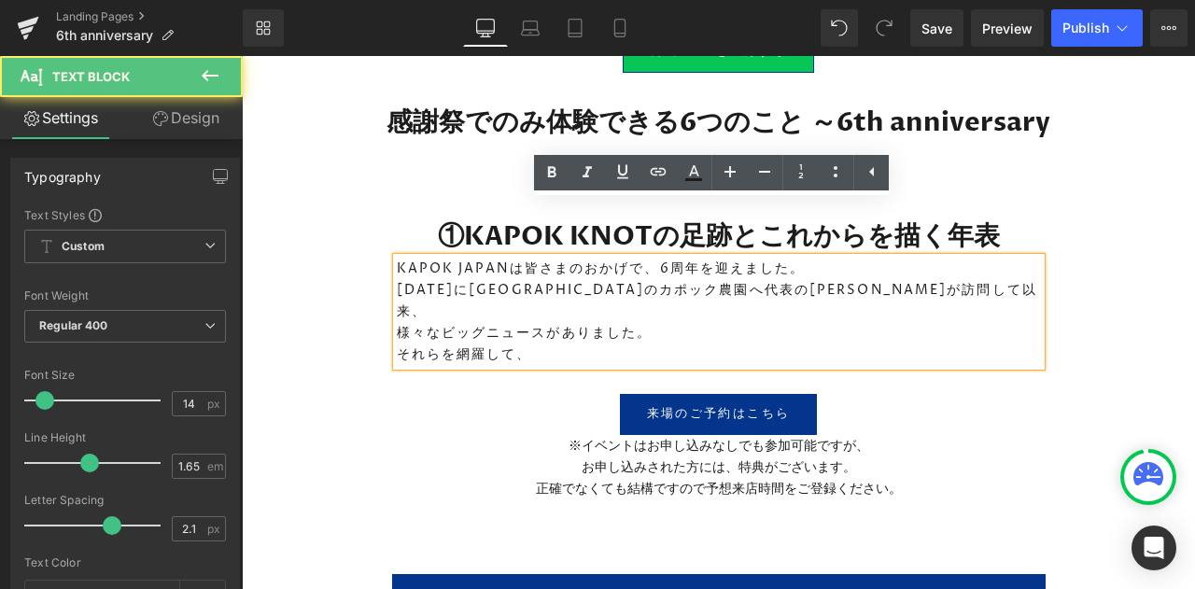
click at [646, 343] on p "それらを網羅して、" at bounding box center [719, 353] width 644 height 21
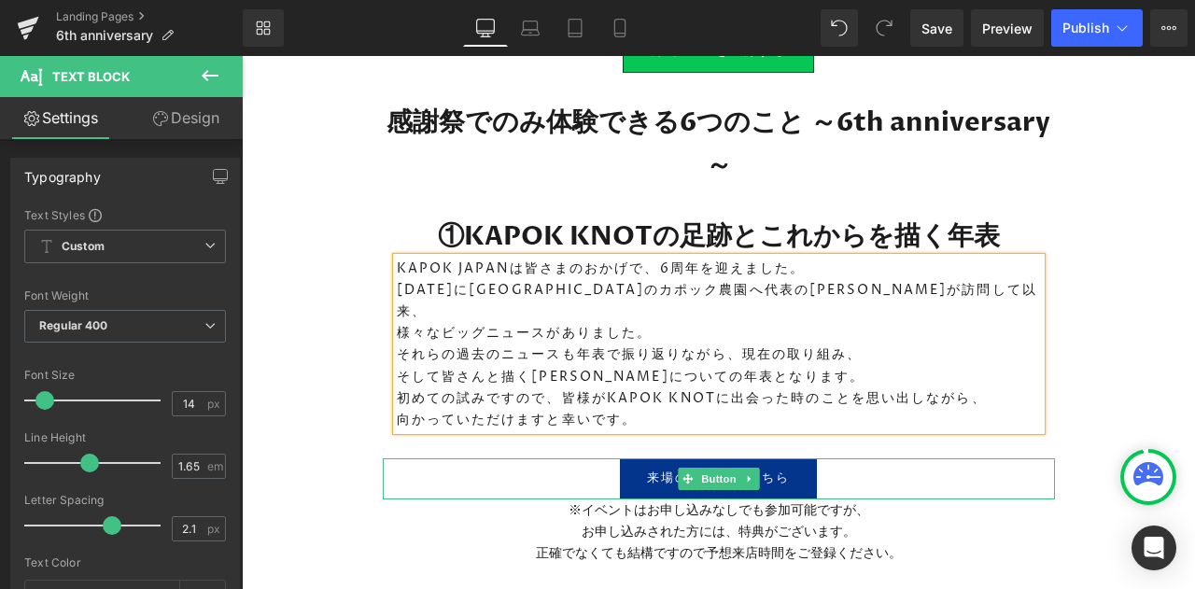
click at [779, 469] on span "来場のご予約はこちら" at bounding box center [718, 479] width 143 height 20
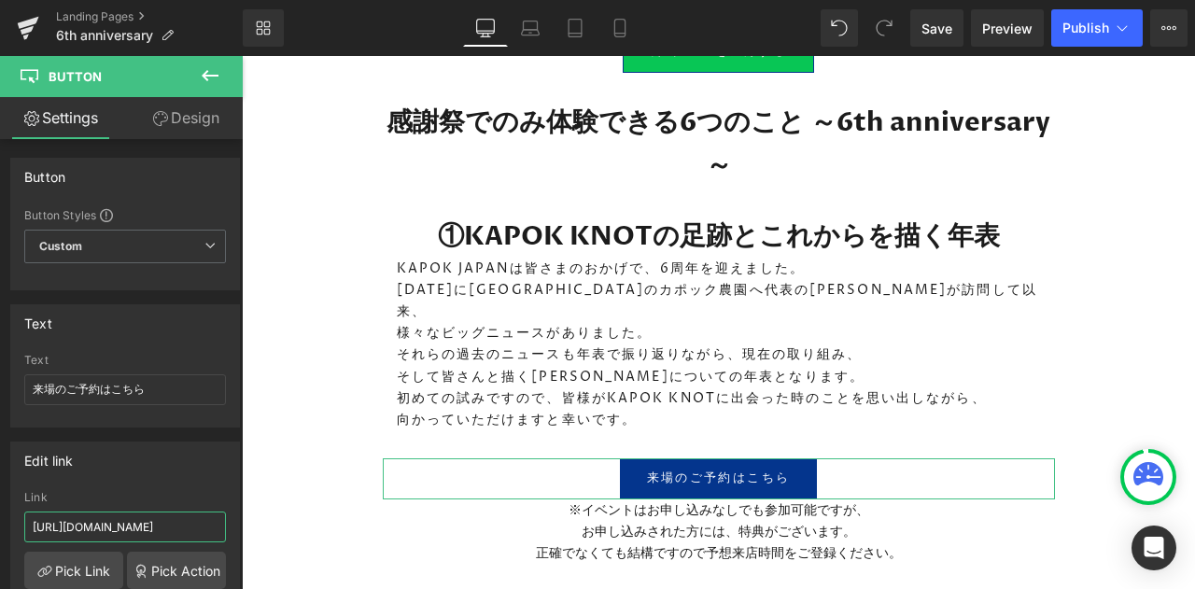
click at [151, 516] on input "https://forms.gle/kmbhofAy6DbNSeVg9" at bounding box center [125, 527] width 202 height 31
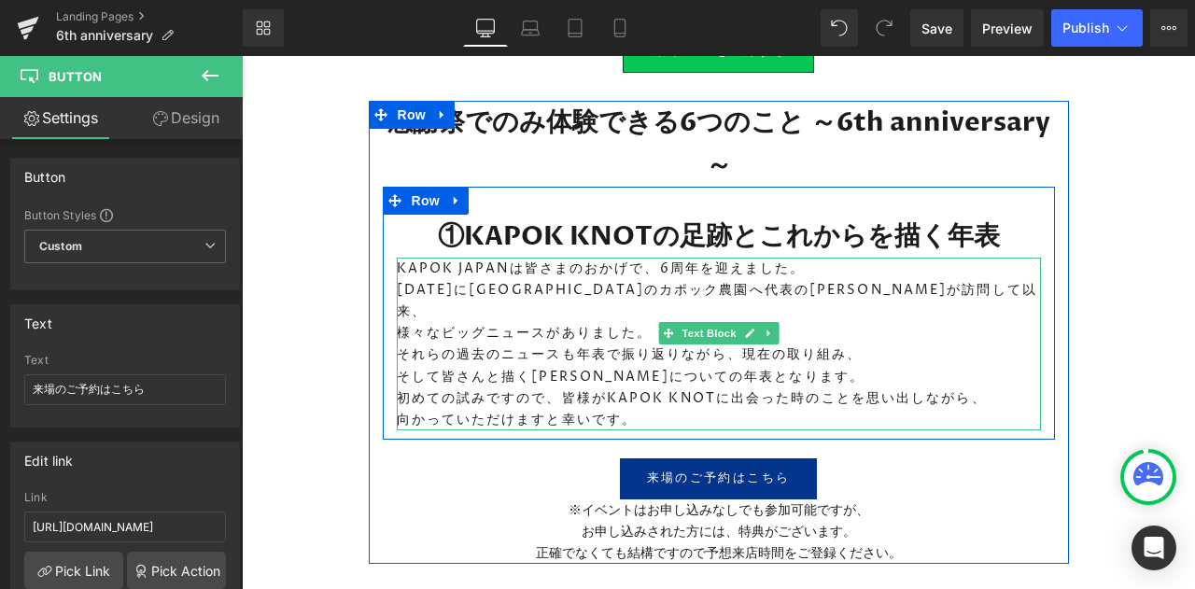
click at [570, 409] on p "向かっていただけますと幸いです。" at bounding box center [719, 419] width 644 height 21
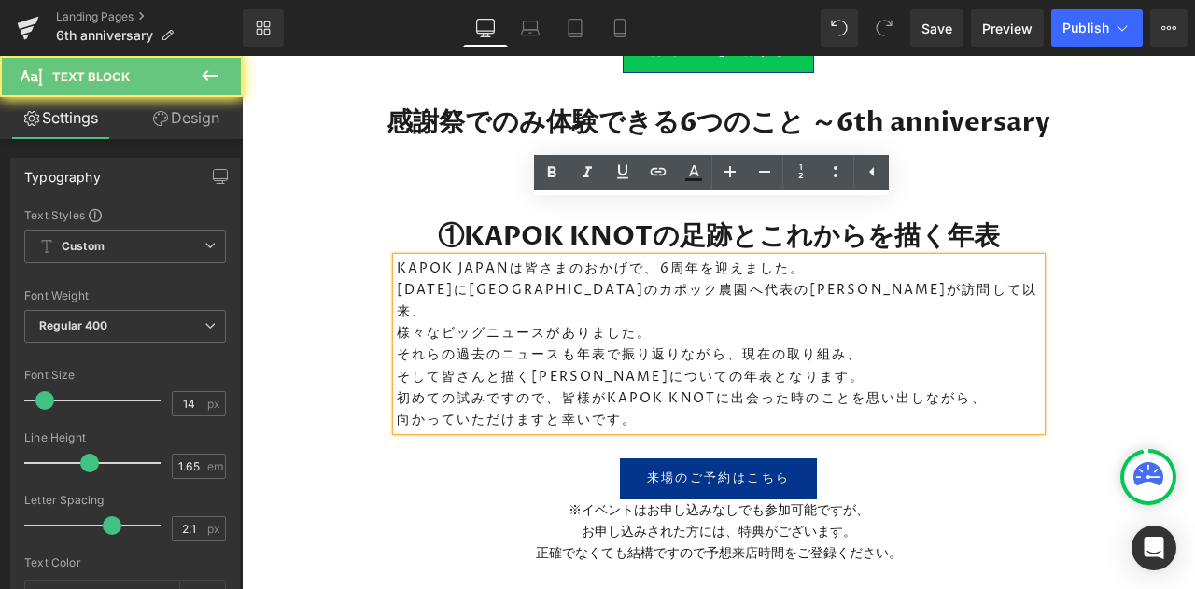
click at [640, 409] on p "向かっていただけますと幸いです。" at bounding box center [719, 419] width 644 height 21
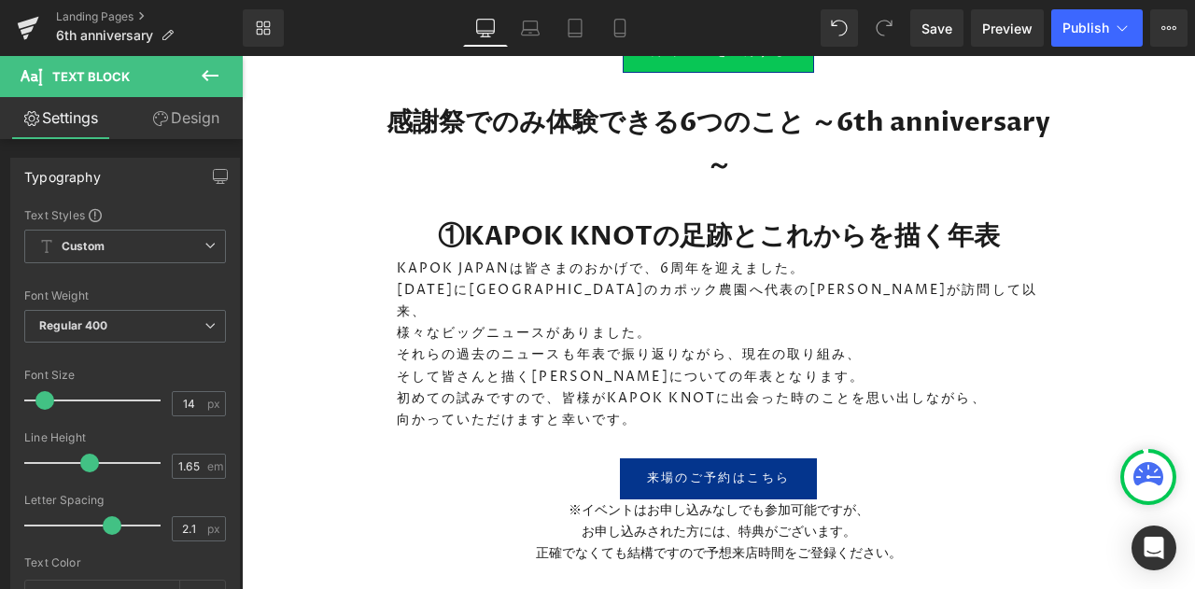
click at [211, 75] on icon at bounding box center [210, 75] width 17 height 11
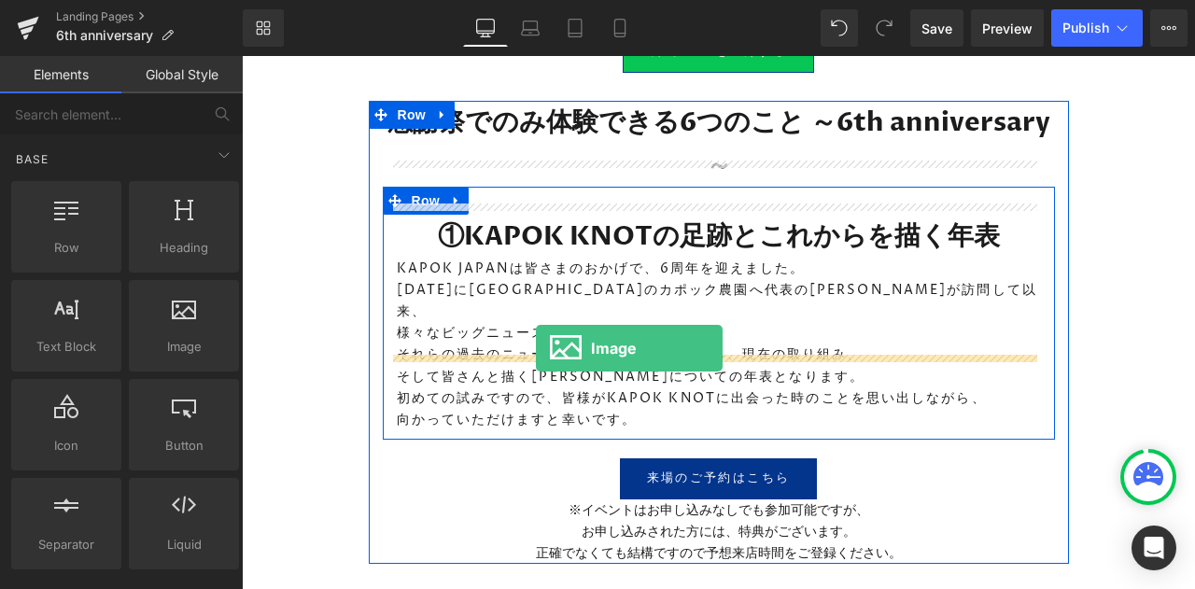
drag, startPoint x: 415, startPoint y: 372, endPoint x: 534, endPoint y: 348, distance: 121.0
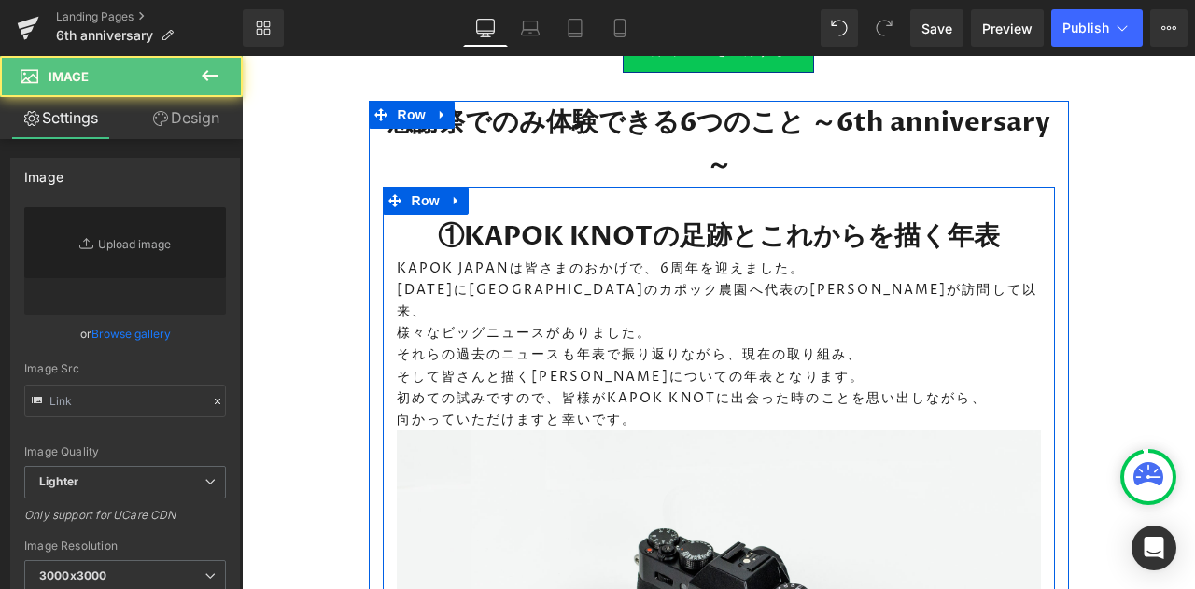
type input "//d1um8515vdn9kb.cloudfront.net/images/parallax.jpg"
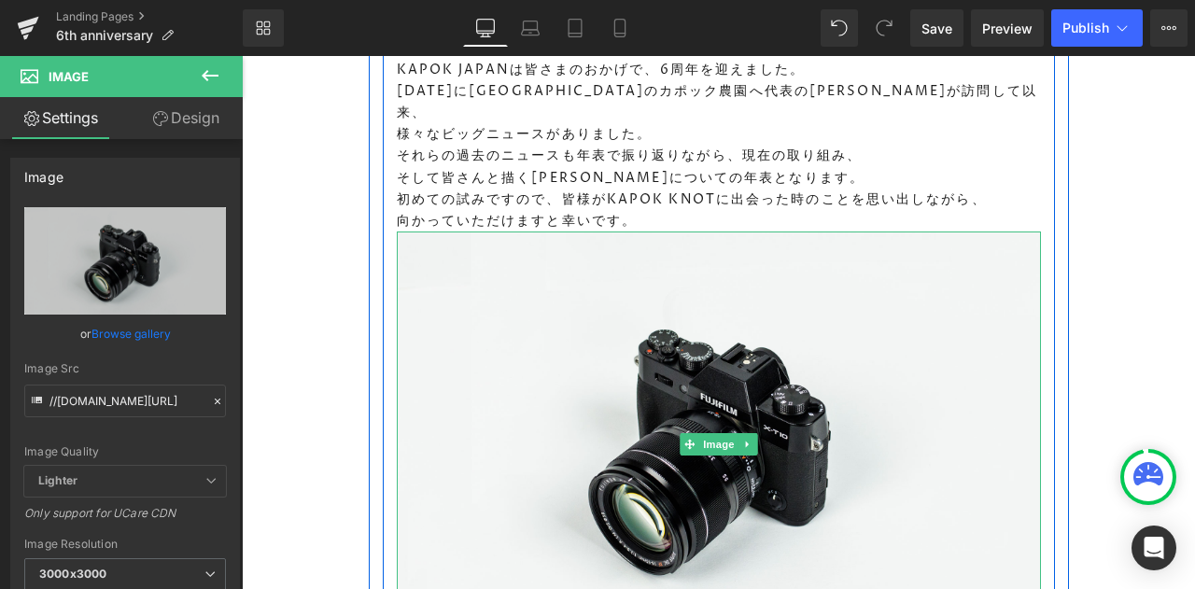
scroll to position [1965, 0]
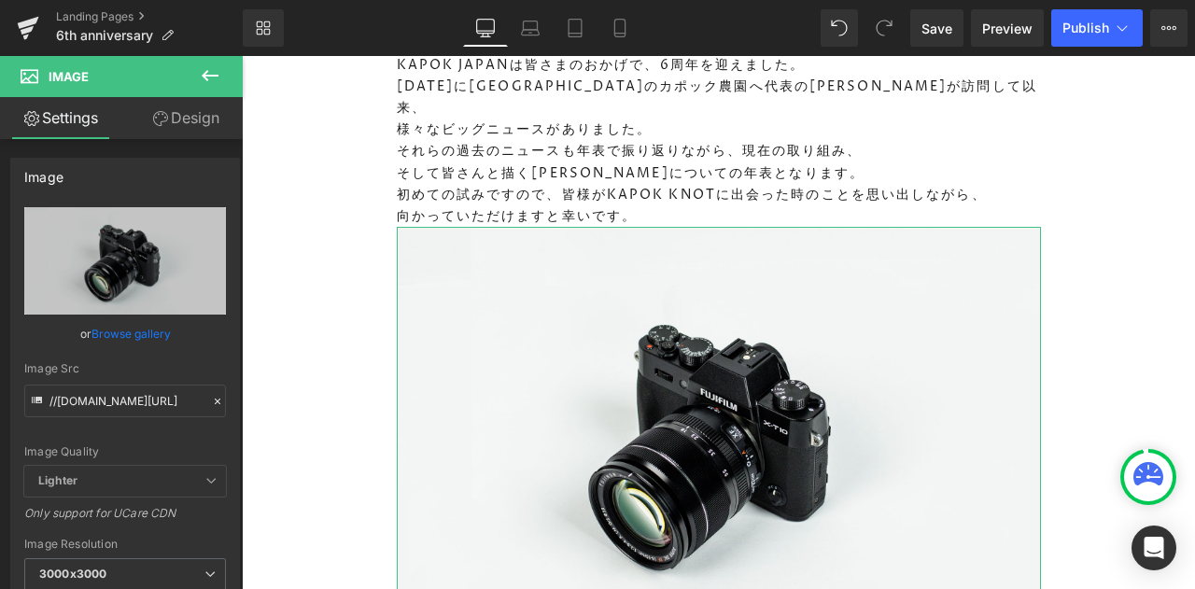
click at [0, 0] on icon "Replace Image" at bounding box center [0, 0] width 0 height 0
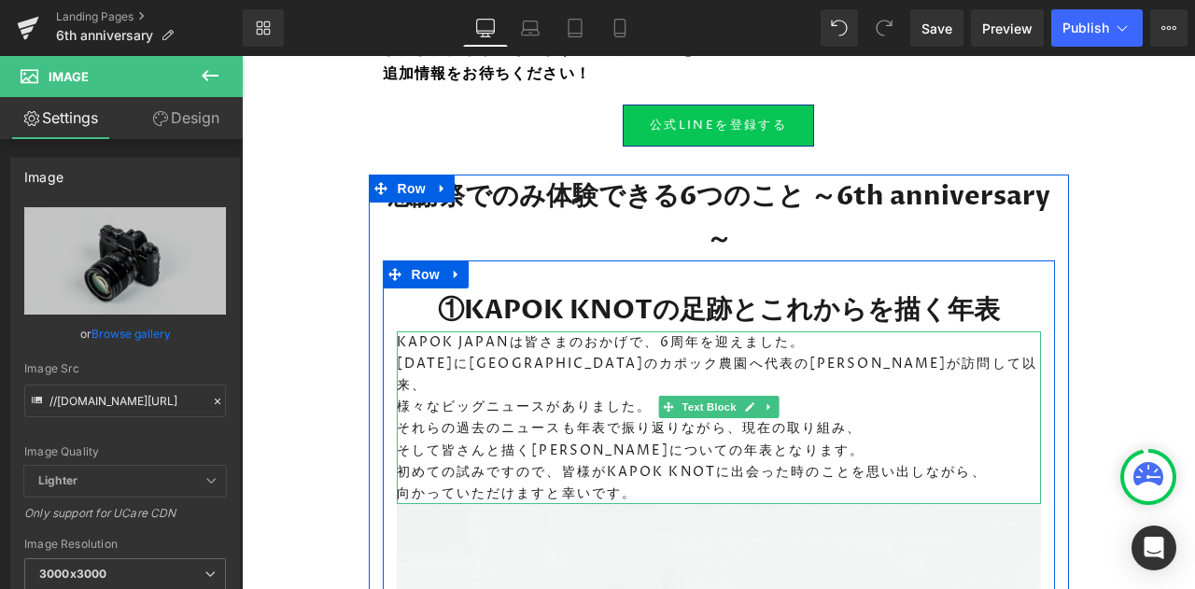
scroll to position [1866, 0]
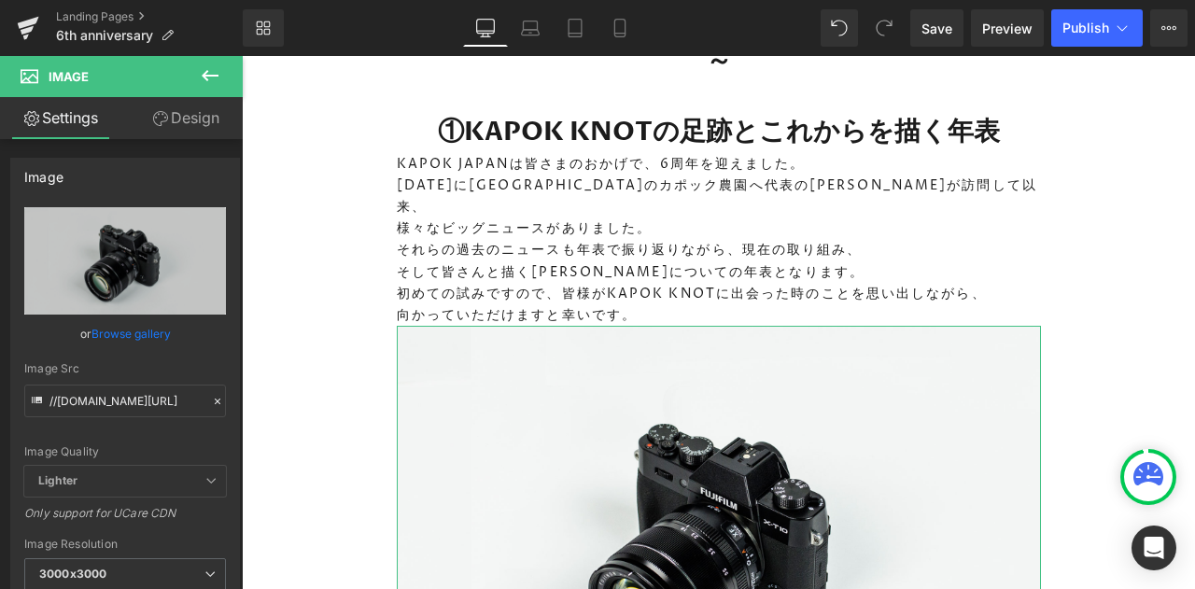
click at [0, 0] on icon "Replace Image" at bounding box center [0, 0] width 0 height 0
click at [114, 329] on link "Browse gallery" at bounding box center [130, 333] width 79 height 33
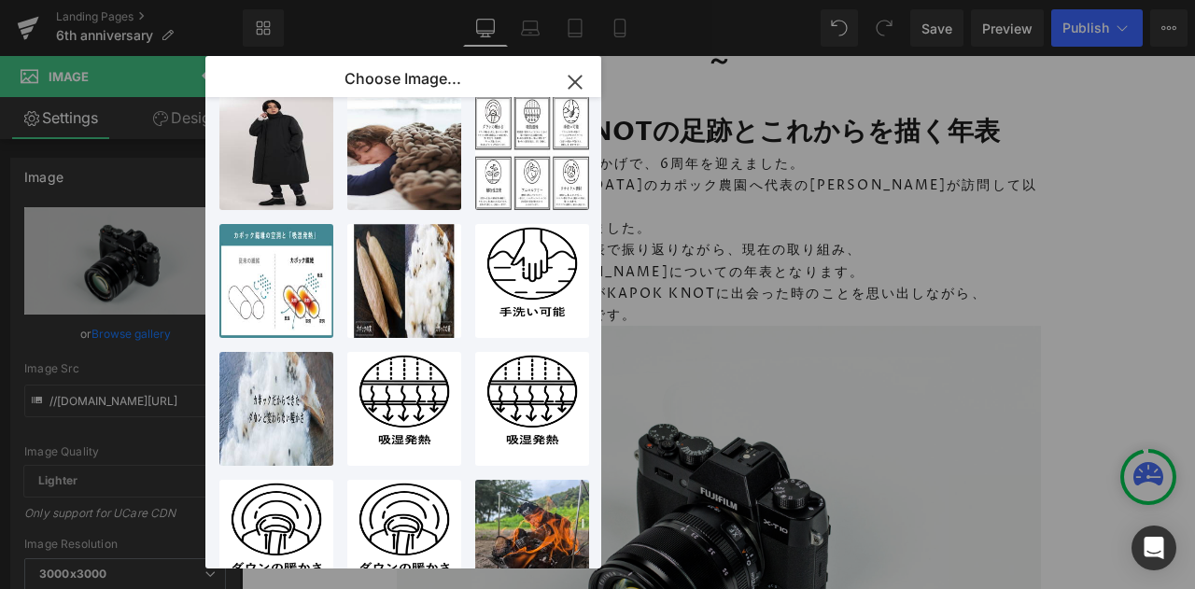
scroll to position [0, 0]
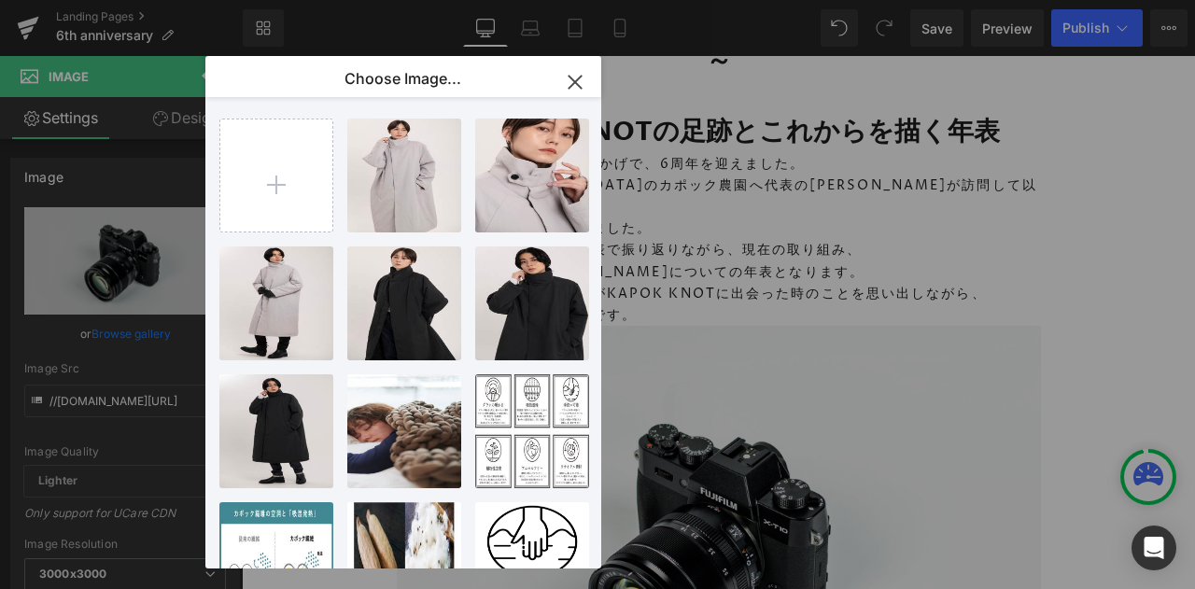
click at [287, 200] on input "file" at bounding box center [276, 175] width 112 height 112
click at [571, 85] on icon "button" at bounding box center [574, 82] width 12 height 12
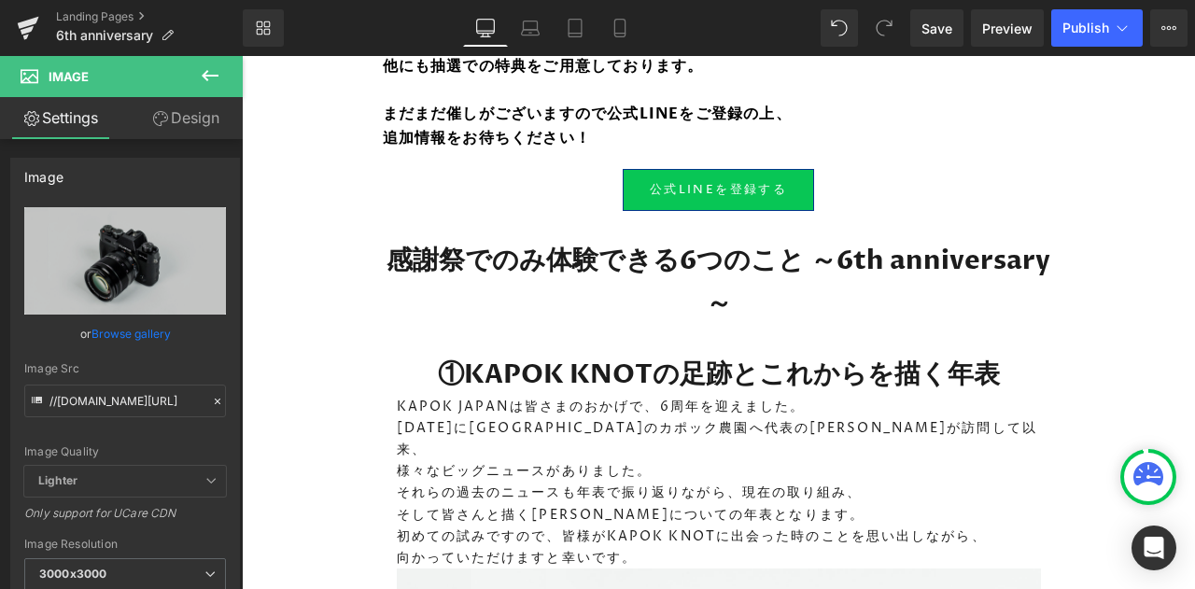
scroll to position [1622, 0]
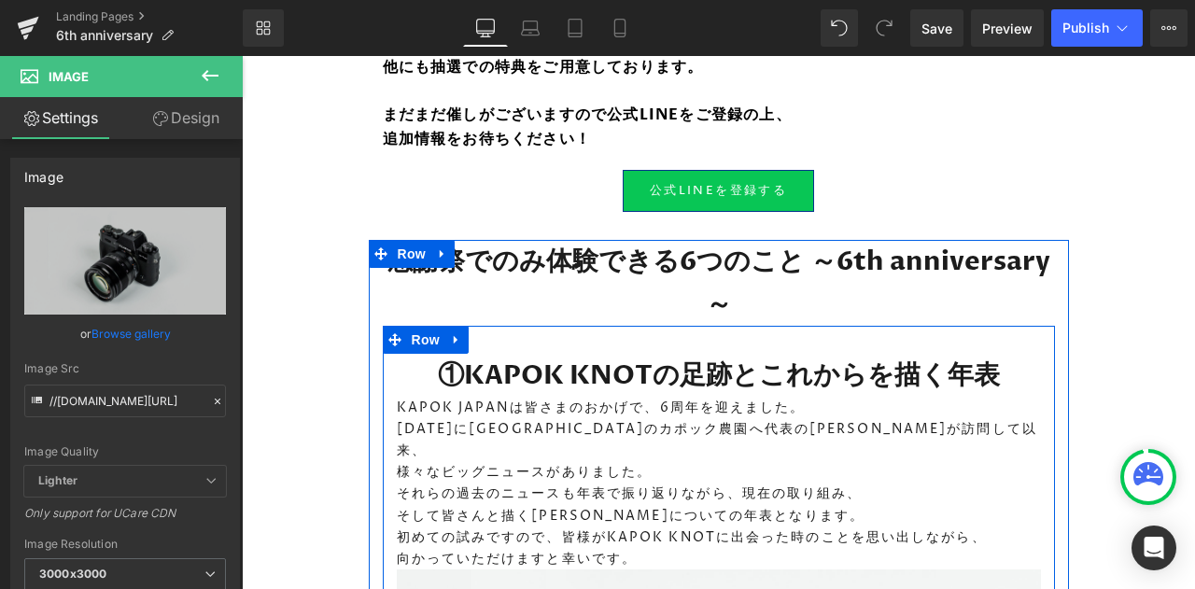
click at [450, 332] on icon at bounding box center [456, 339] width 13 height 14
click at [474, 332] on icon at bounding box center [480, 339] width 13 height 14
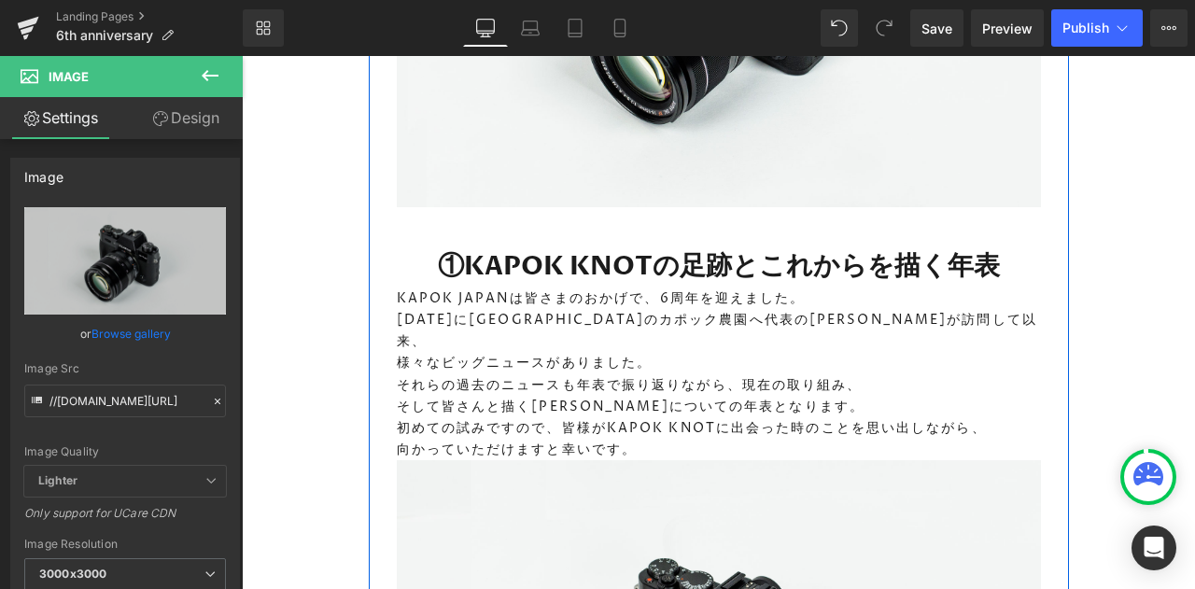
scroll to position [2421, 0]
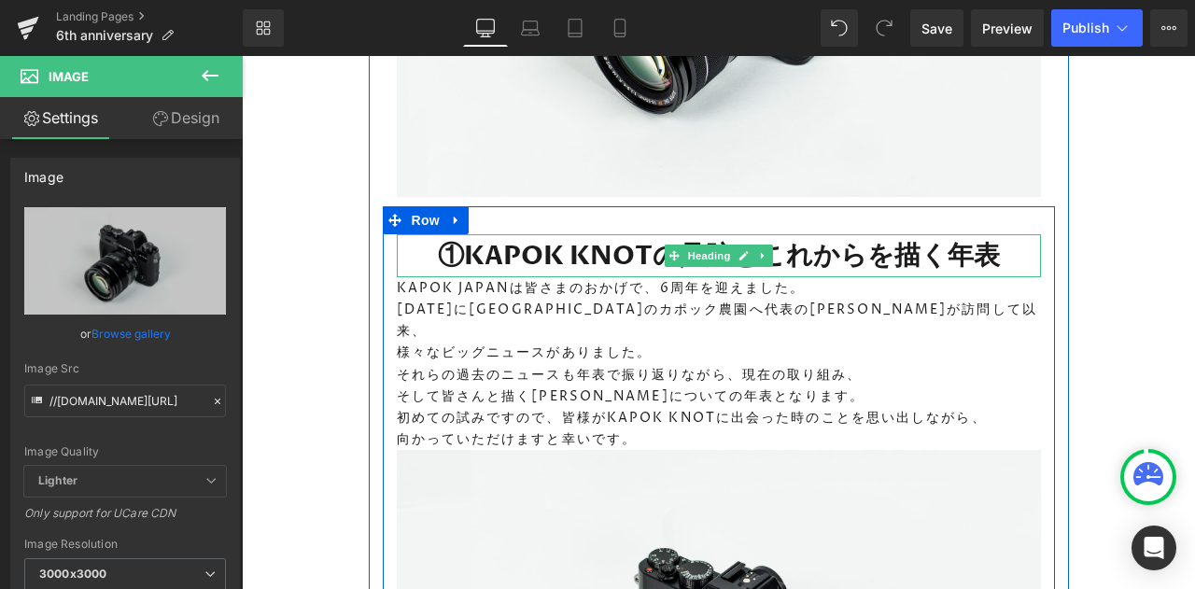
click at [484, 234] on h1 "①KAPOK KNOTの足跡とこれからを描く年表" at bounding box center [719, 255] width 644 height 43
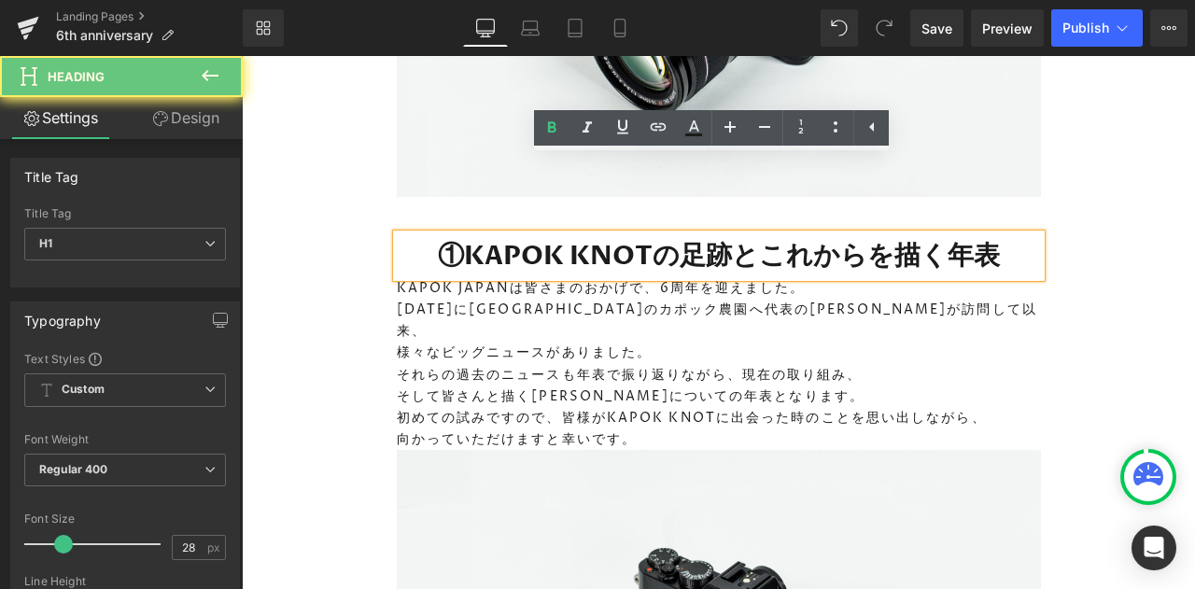
click at [484, 234] on h1 "①KAPOK KNOTの足跡とこれからを描く年表" at bounding box center [719, 255] width 644 height 43
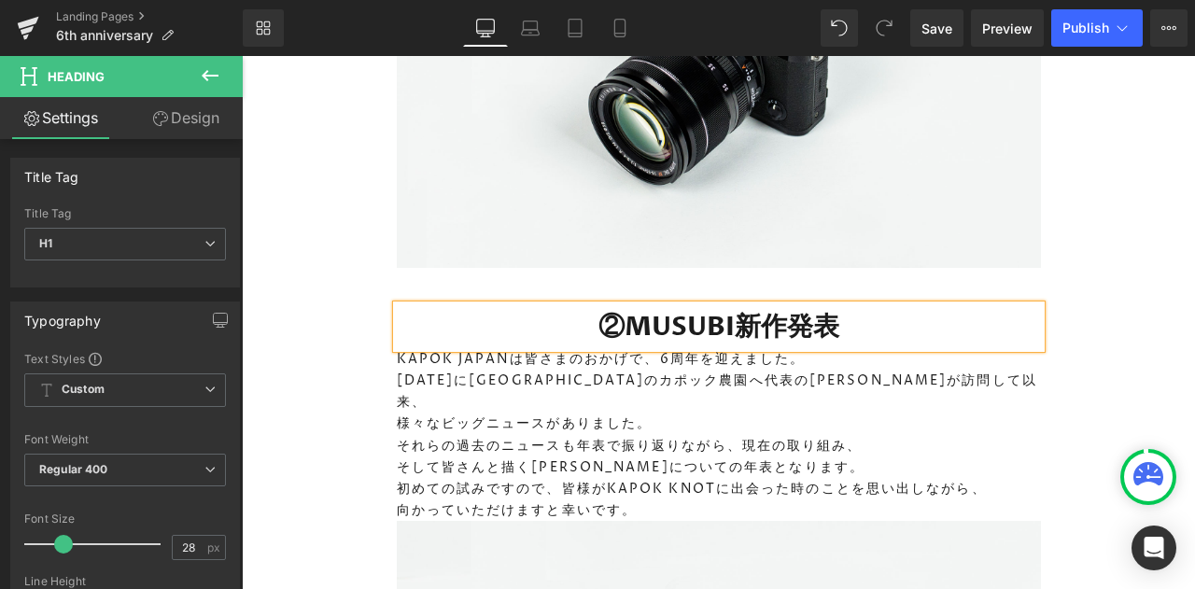
scroll to position [2599, 0]
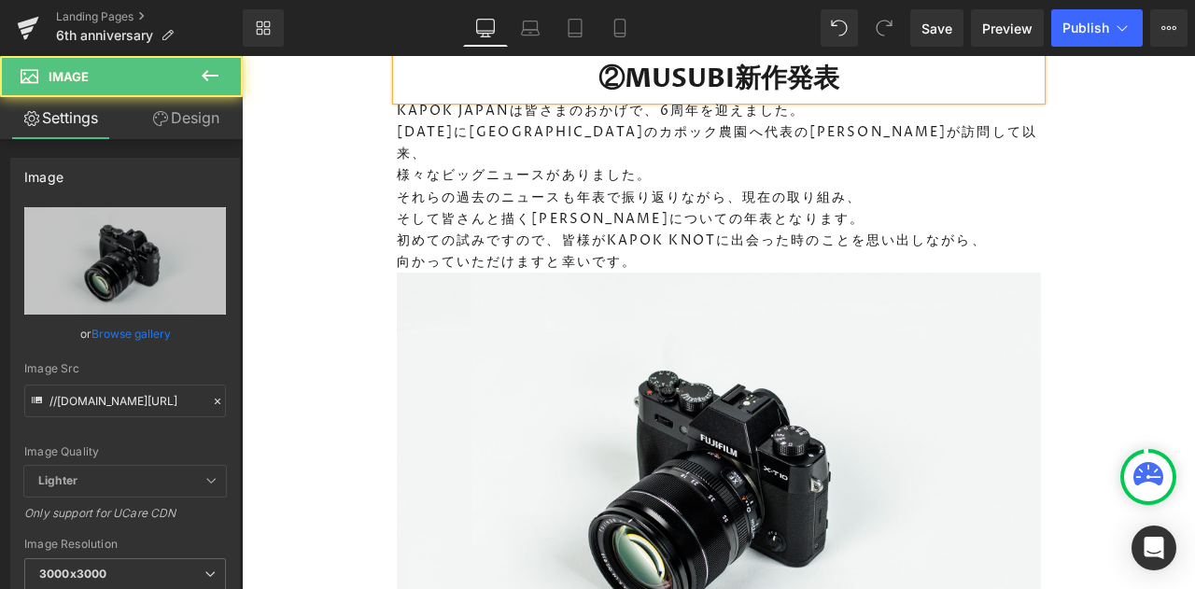
click at [599, 297] on img at bounding box center [719, 486] width 644 height 427
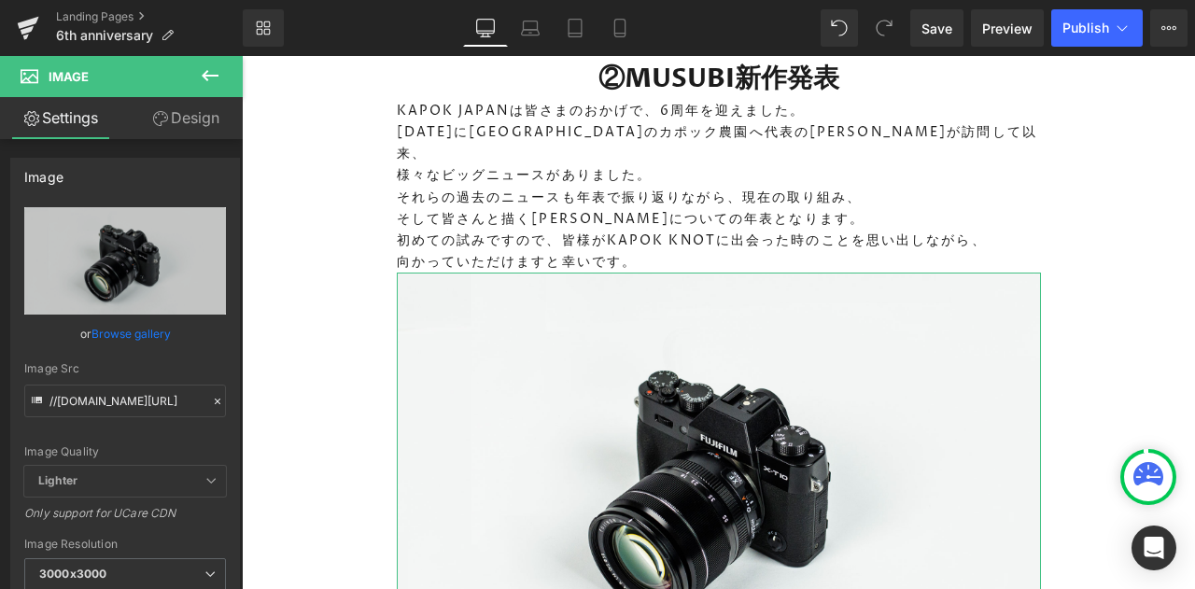
click at [153, 299] on link "Replace Image" at bounding box center [125, 260] width 202 height 107
type input "C:\fakepath\250423_MUSUBI_1094.JPG"
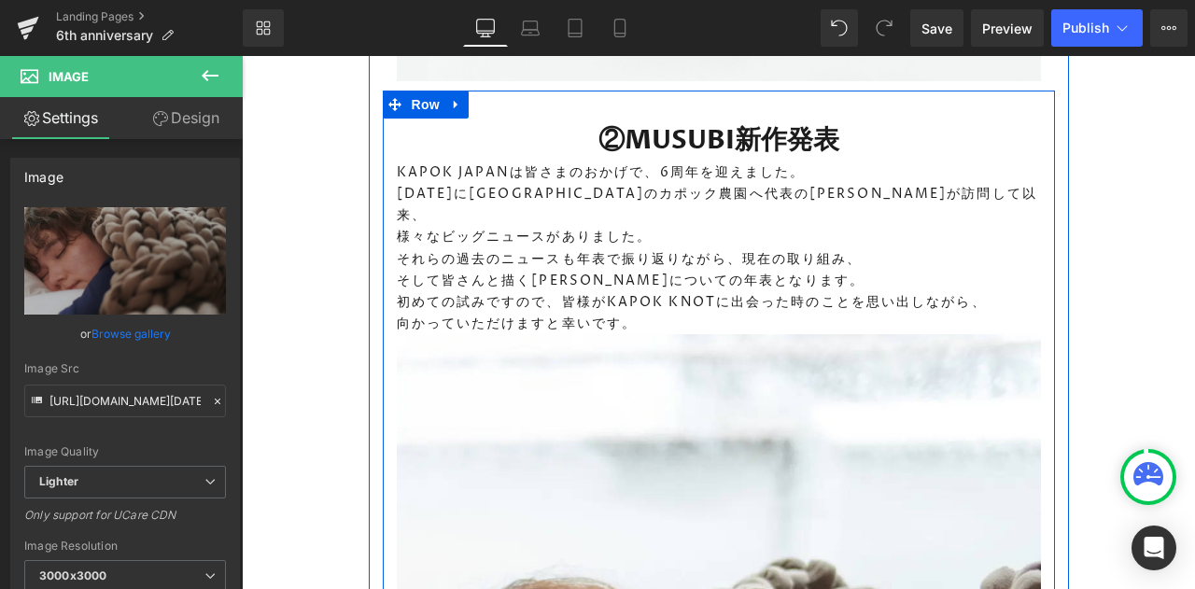
scroll to position [2517, 0]
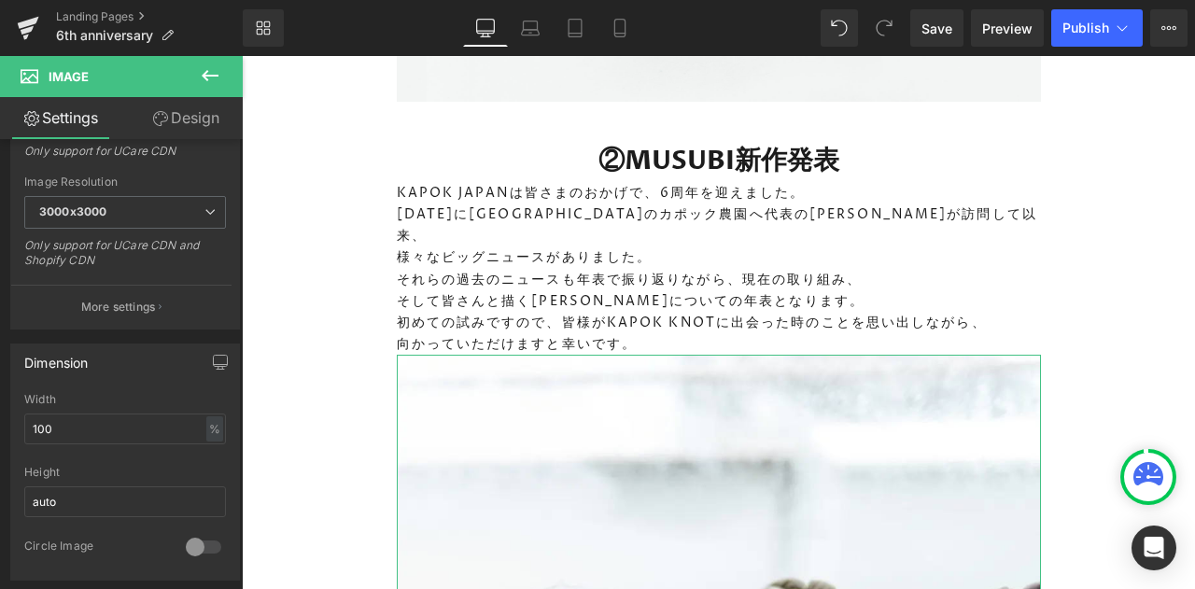
scroll to position [369, 0]
click at [158, 213] on span "3000x3000" at bounding box center [125, 207] width 202 height 33
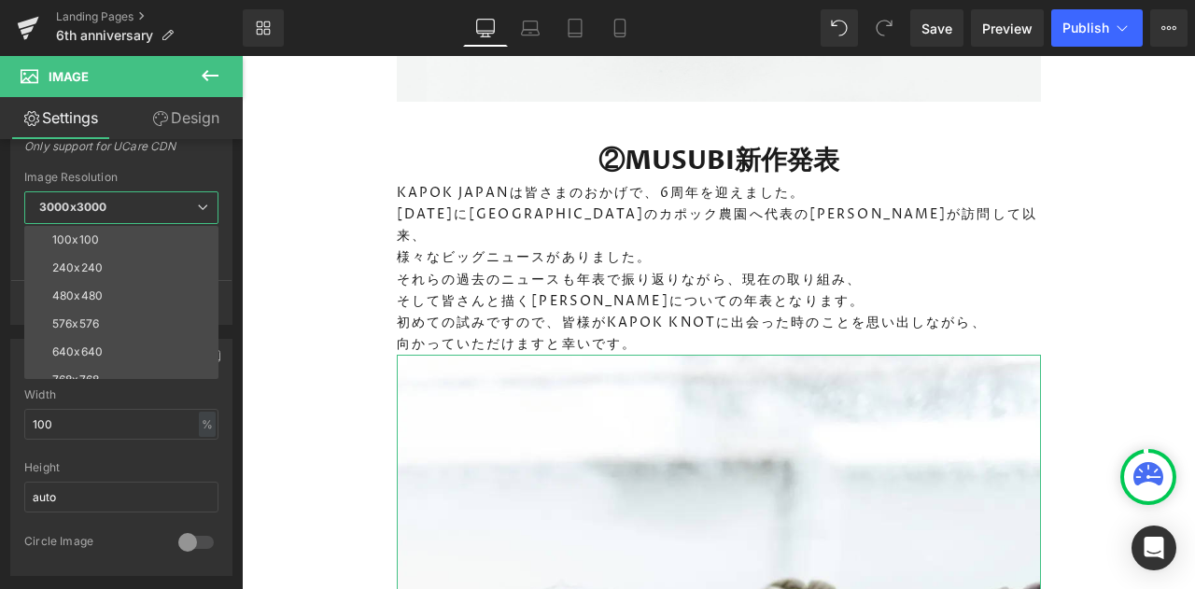
click at [125, 313] on li "576x576" at bounding box center [125, 324] width 203 height 28
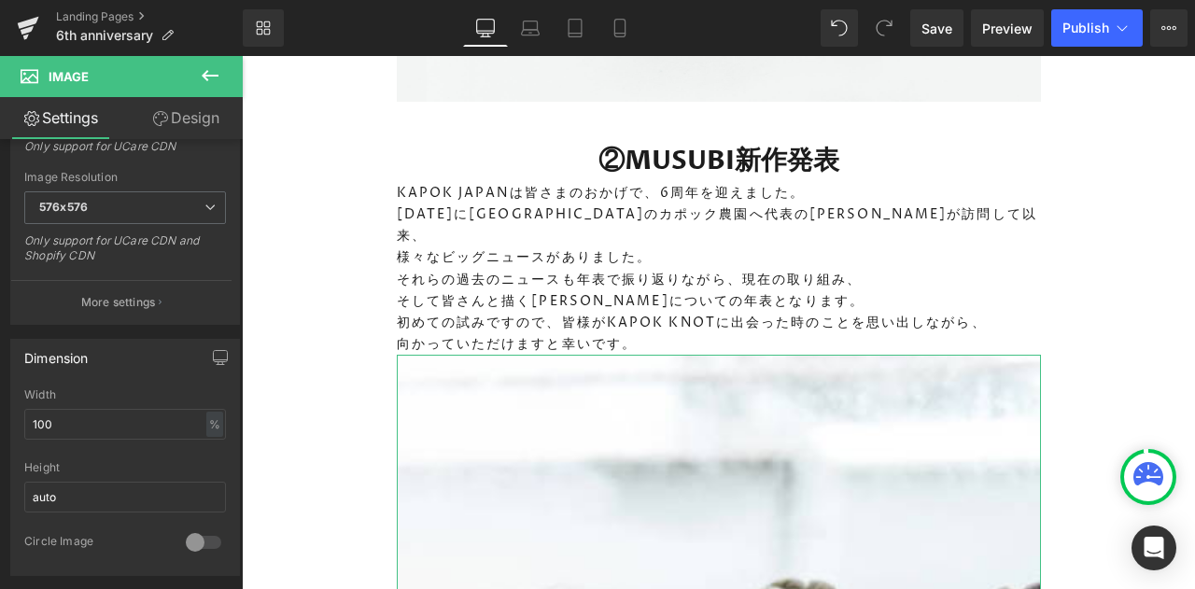
type input "https://ucarecdn.com/0b4d81fb-0384-41d8-a900-5f9f4ed84751/-/format/auto/-/previ…"
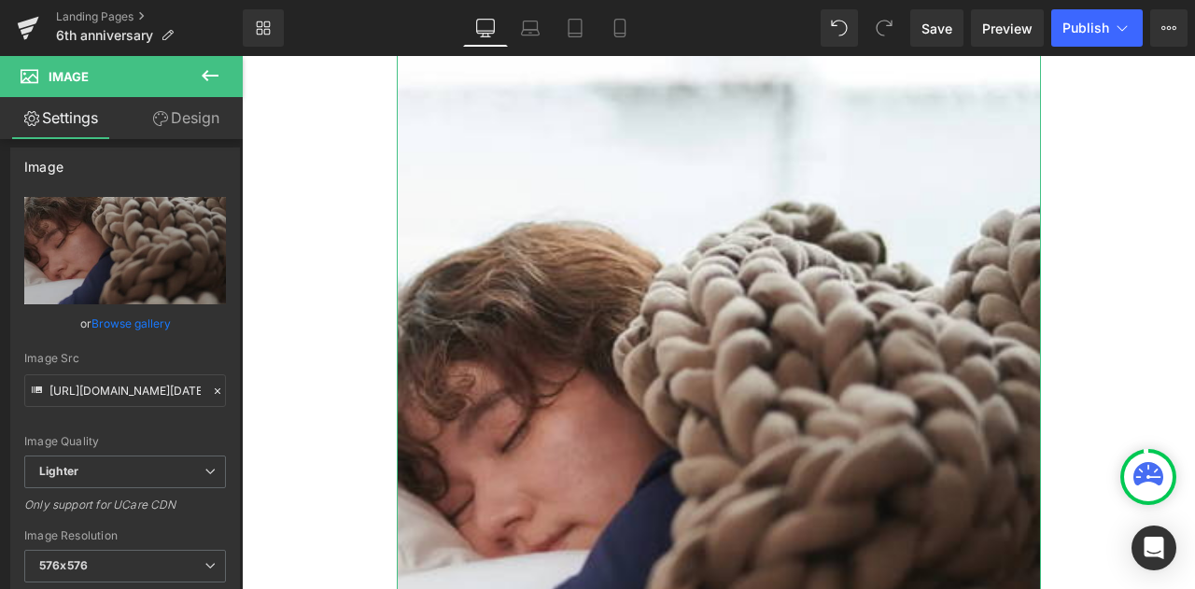
scroll to position [0, 0]
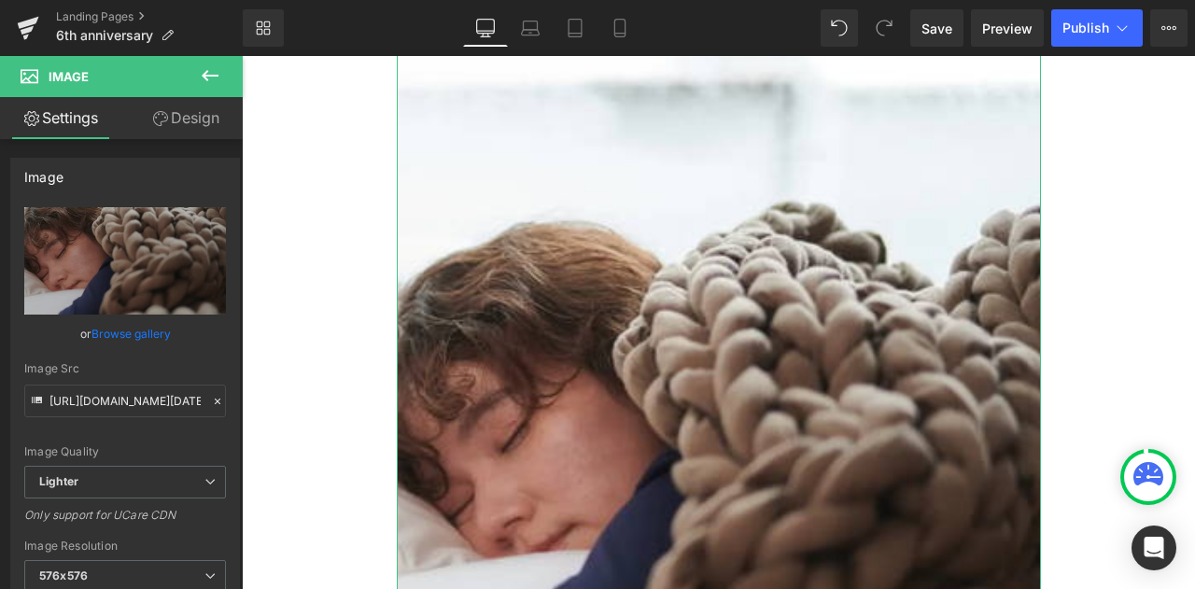
click at [205, 224] on icon at bounding box center [212, 220] width 22 height 22
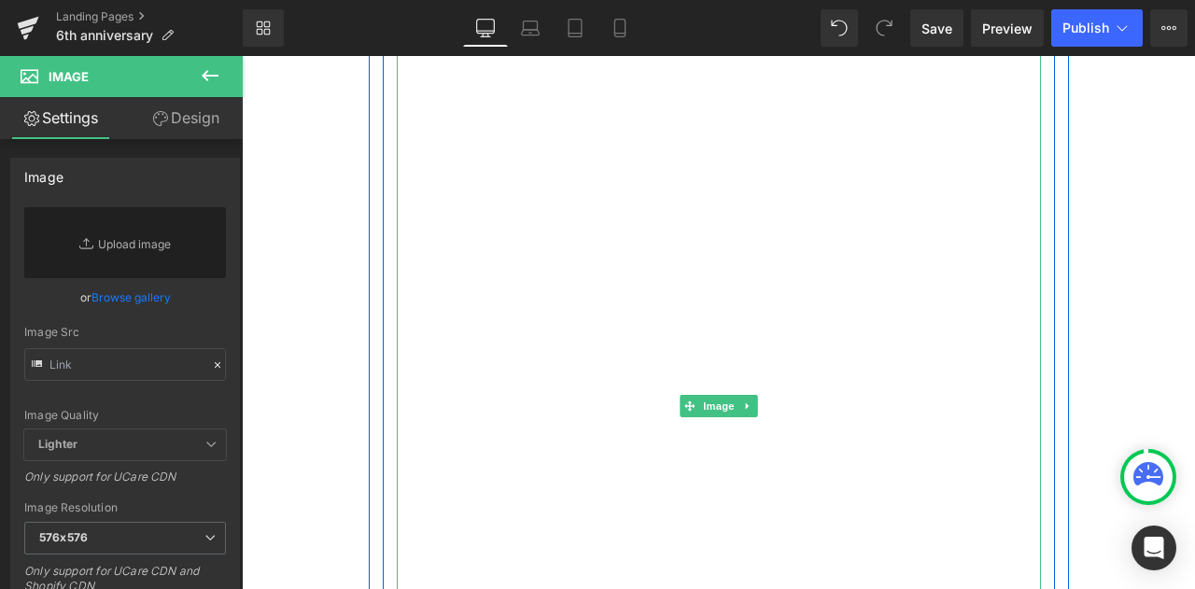
scroll to position [2892, 0]
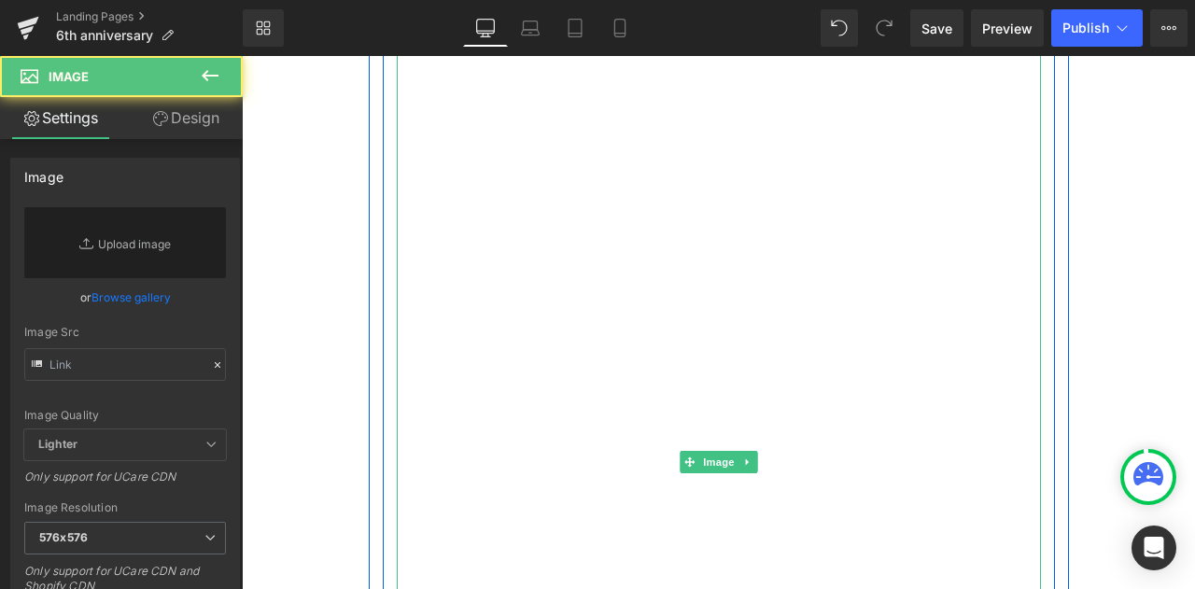
click at [646, 216] on img at bounding box center [719, 462] width 644 height 966
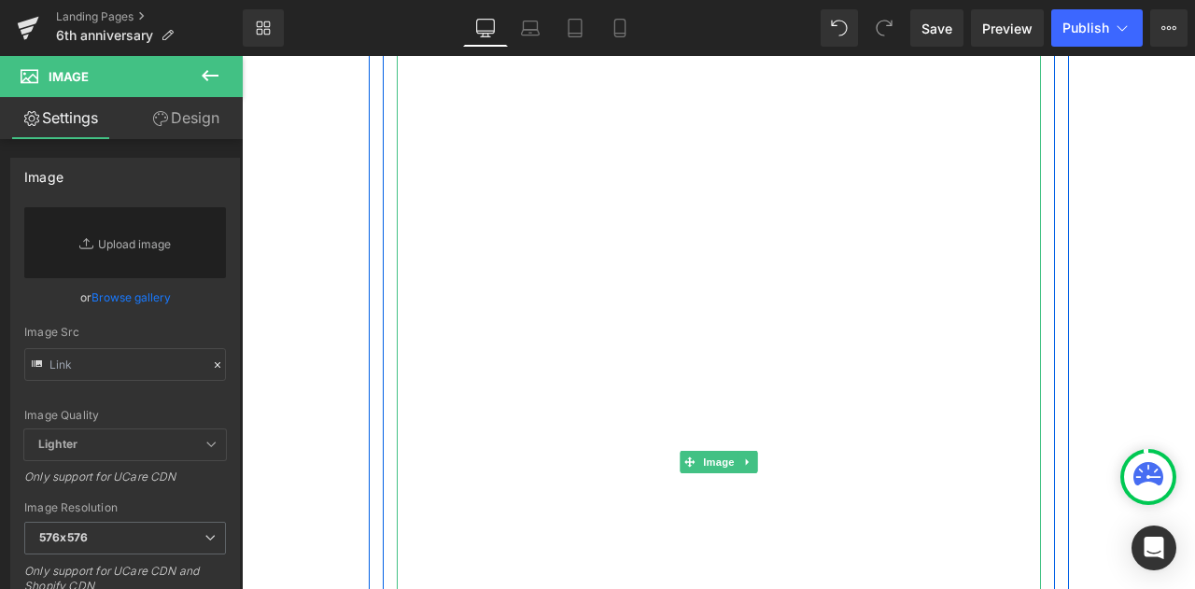
click at [749, 451] on link at bounding box center [747, 462] width 20 height 22
click at [755, 456] on icon at bounding box center [756, 461] width 10 height 11
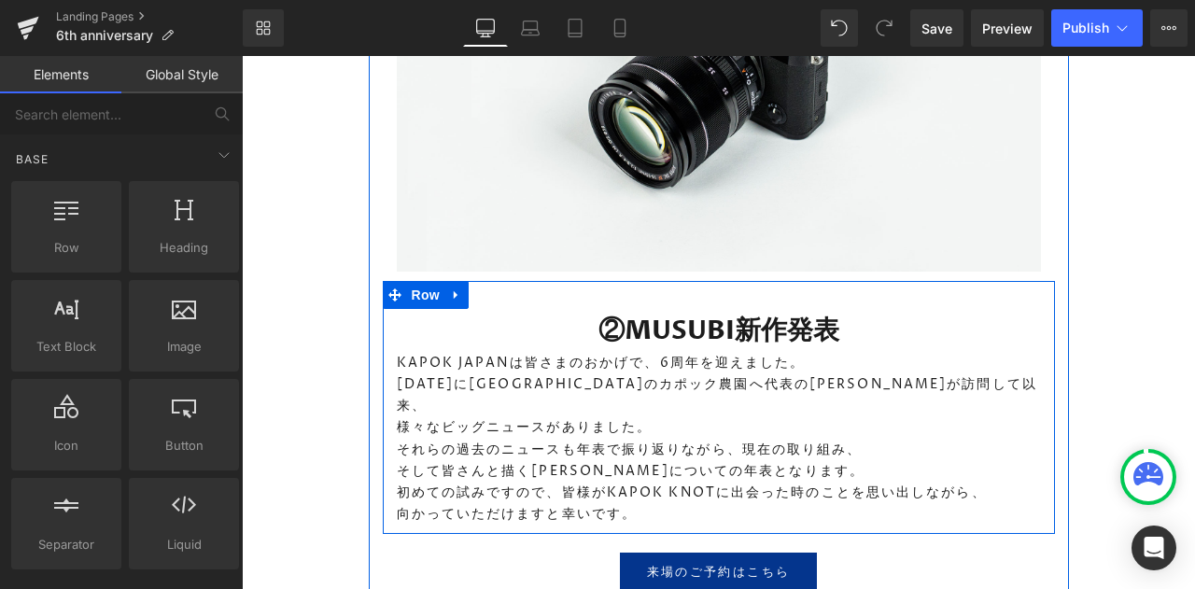
scroll to position [2348, 0]
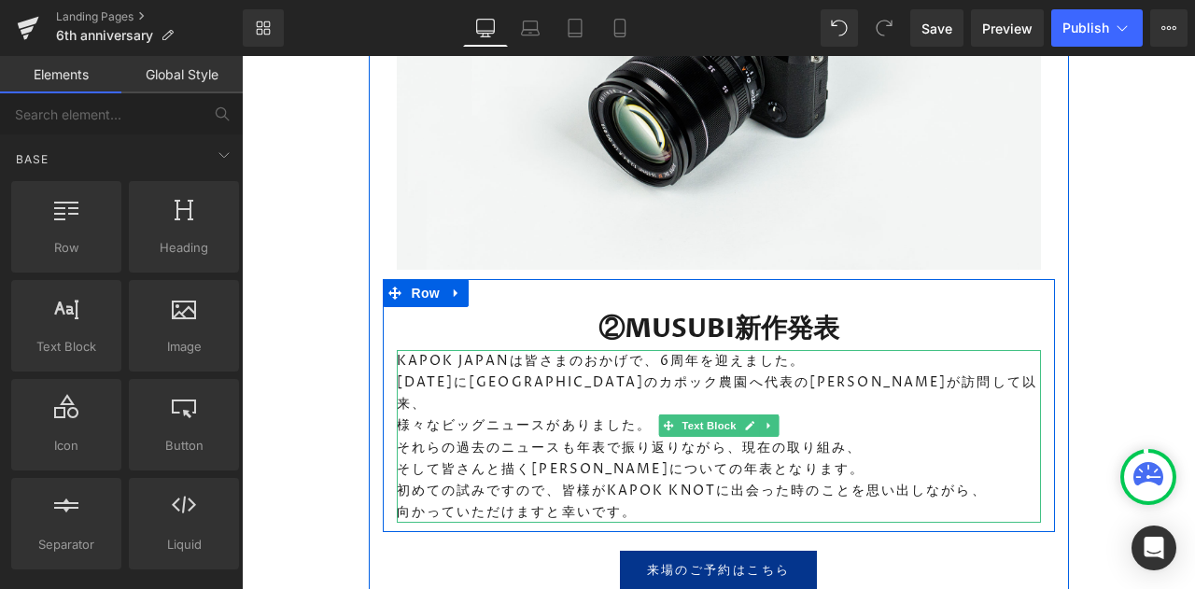
click at [650, 350] on p "KAPOK JAPANは皆さまのおかげで、6周年を迎えました。" at bounding box center [719, 360] width 644 height 21
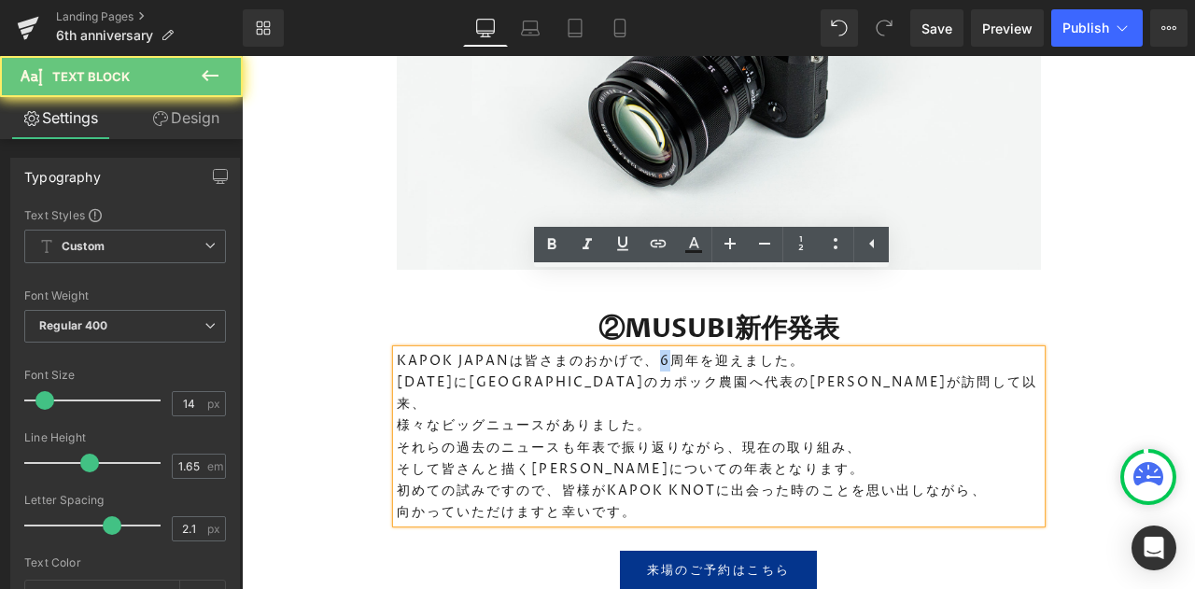
click at [650, 350] on p "KAPOK JAPANは皆さまのおかげで、6周年を迎えました。" at bounding box center [719, 360] width 644 height 21
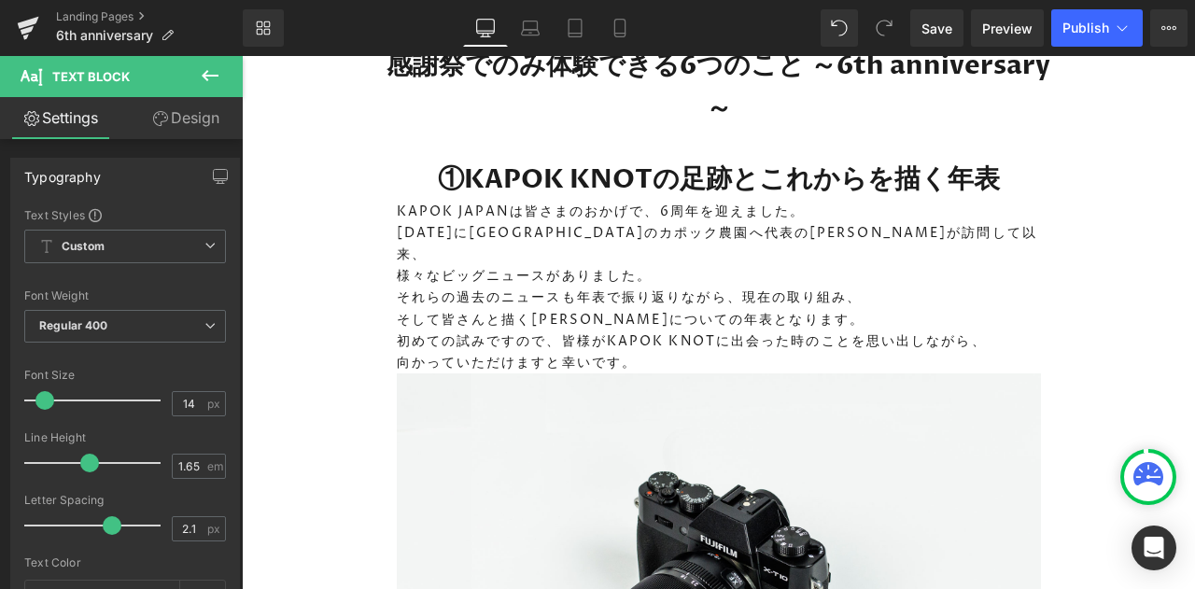
scroll to position [1650, 0]
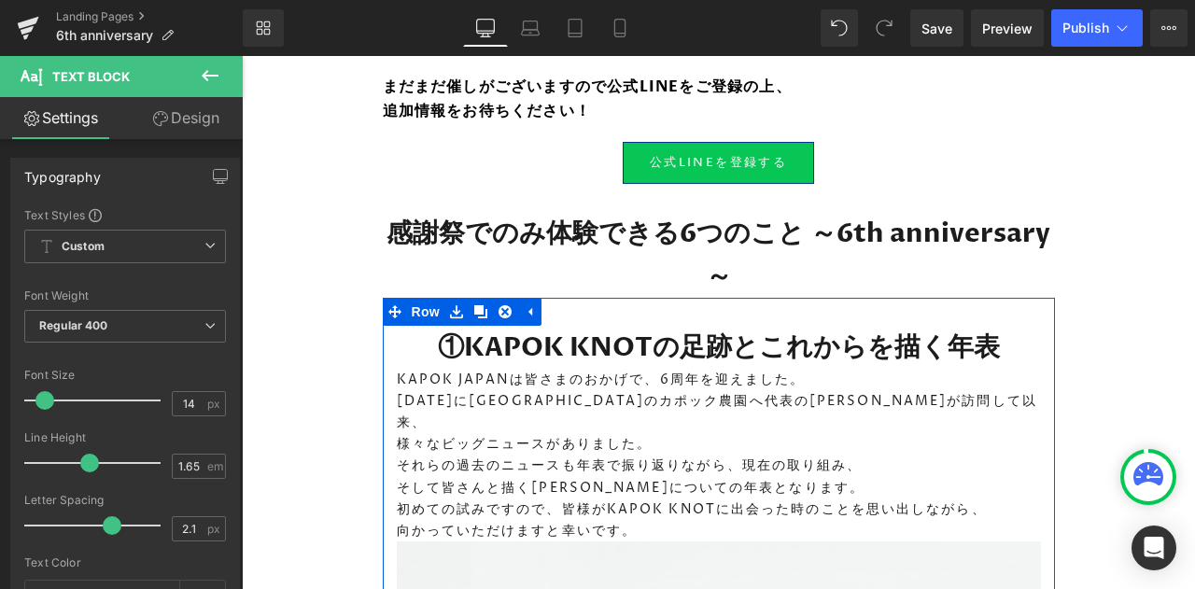
click at [482, 298] on link at bounding box center [481, 312] width 24 height 28
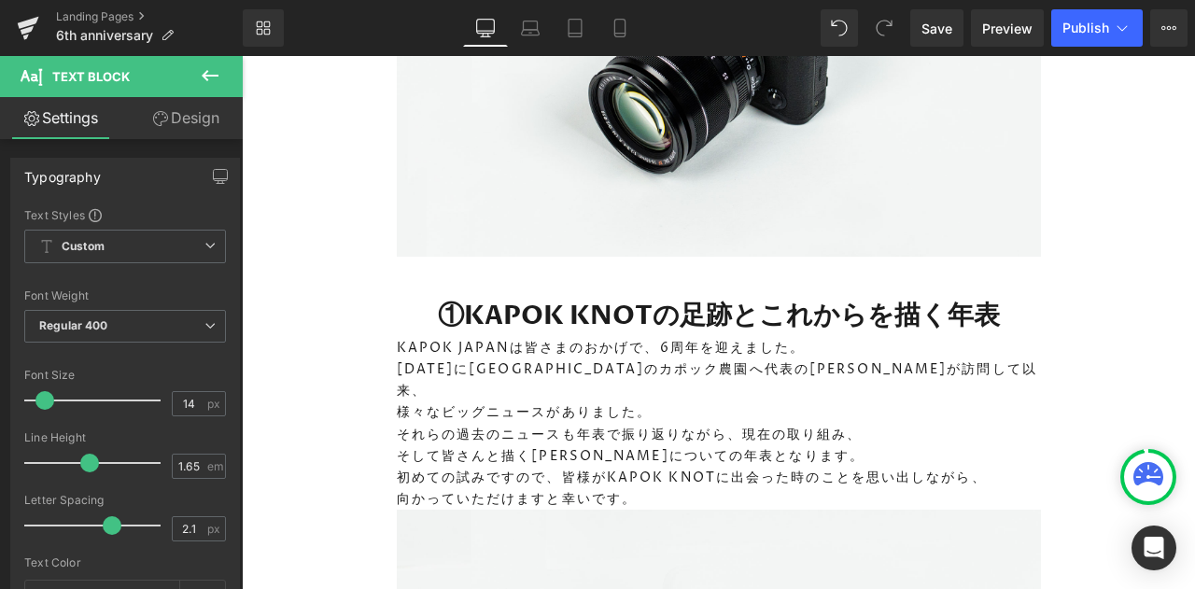
scroll to position [2360, 0]
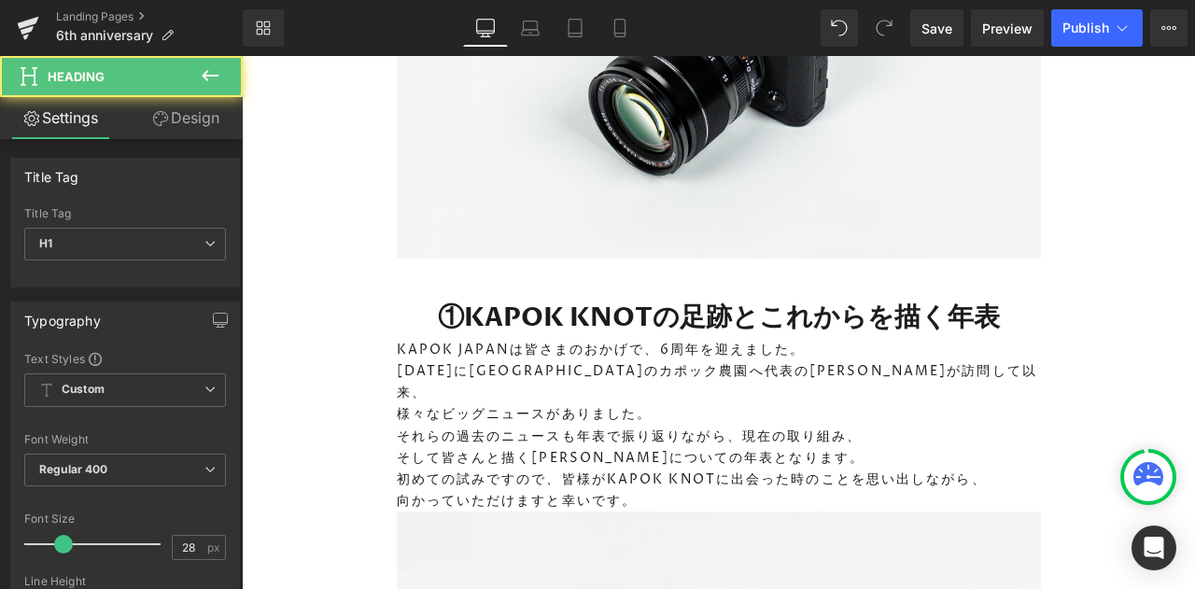
click at [497, 296] on h1 "①KAPOK KNOTの足跡とこれからを描く年表" at bounding box center [719, 317] width 644 height 43
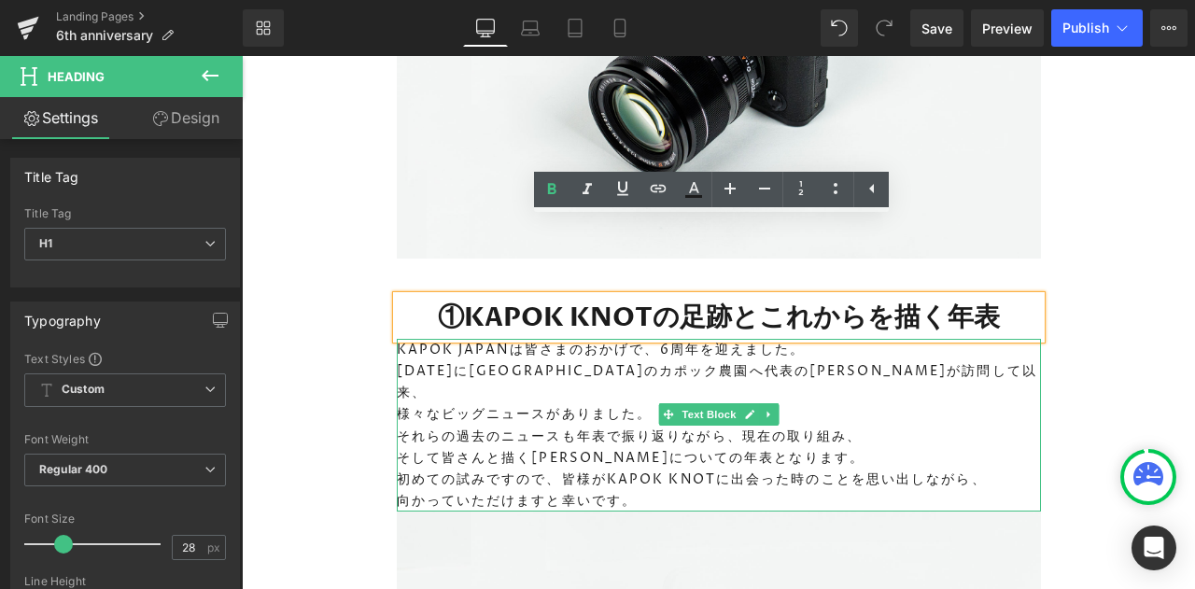
click at [693, 403] on span "Text Block" at bounding box center [709, 414] width 62 height 22
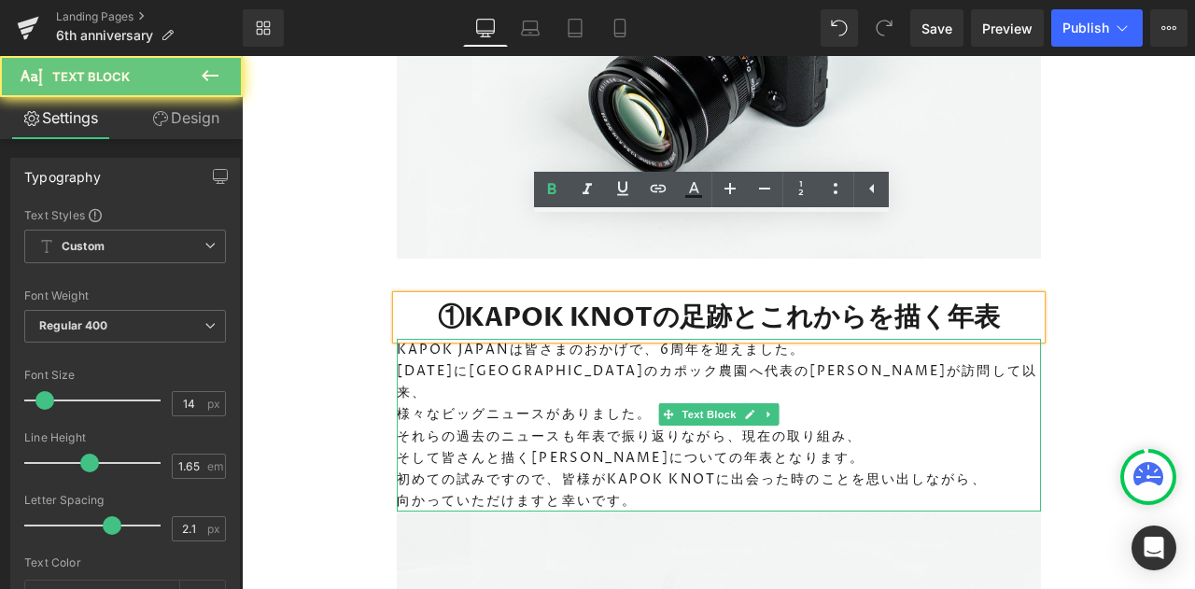
click at [530, 360] on p "2019年7月にインドネシアのカポック農園へ代表の深井が訪問して以来、" at bounding box center [719, 381] width 644 height 43
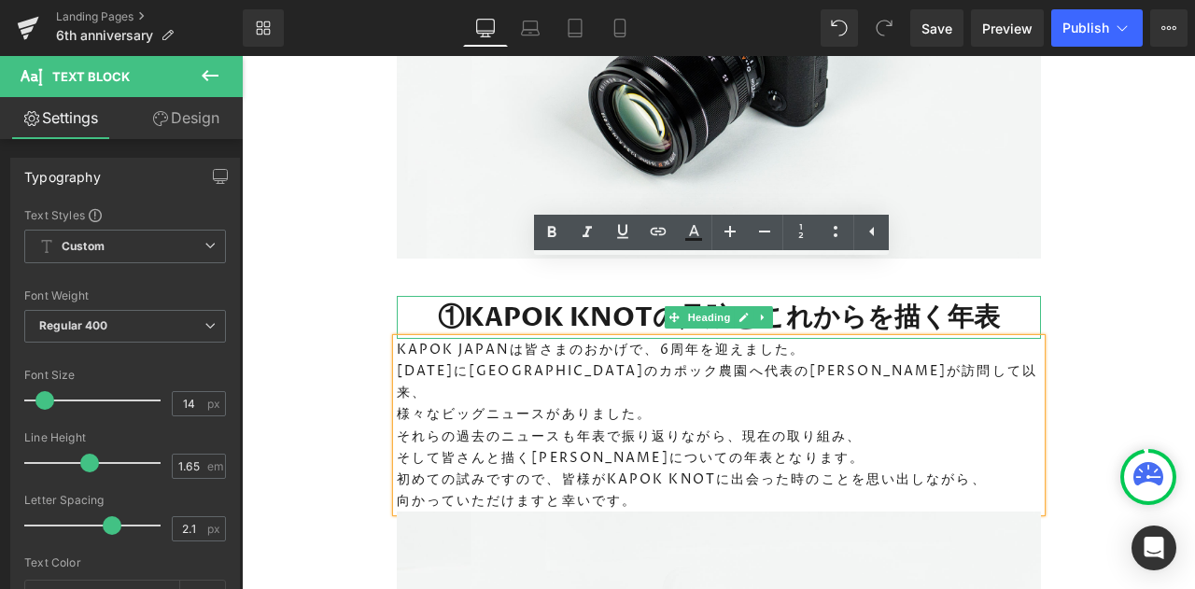
click at [400, 296] on h1 "①KAPOK KNOTの足跡とこれからを描く年表" at bounding box center [719, 317] width 644 height 43
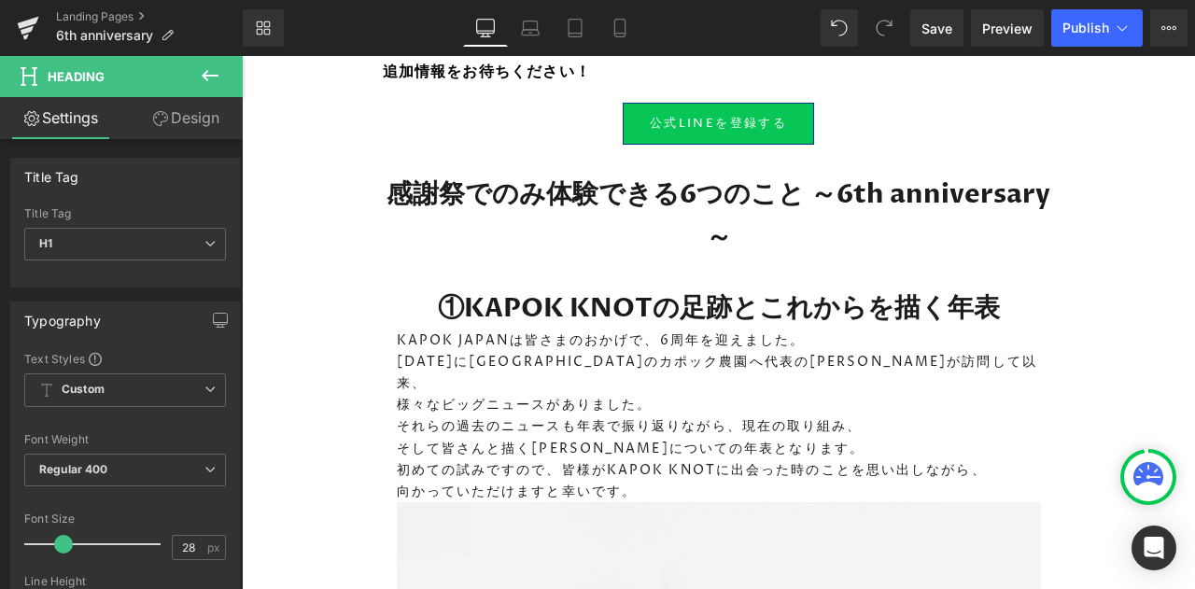
scroll to position [1671, 0]
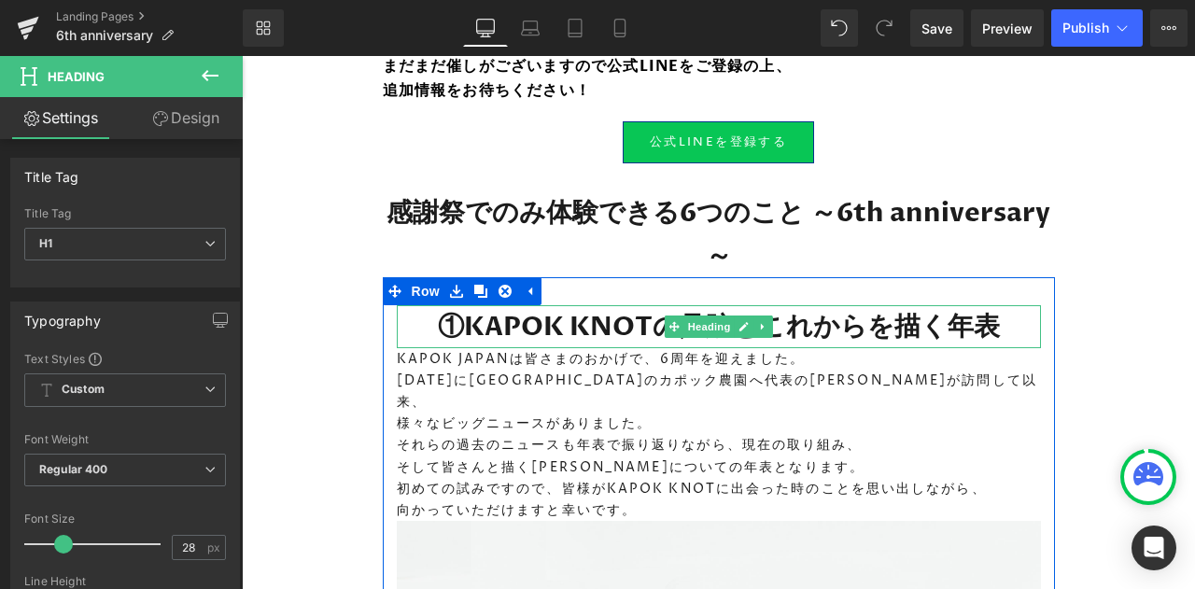
click at [581, 305] on div at bounding box center [719, 307] width 644 height 5
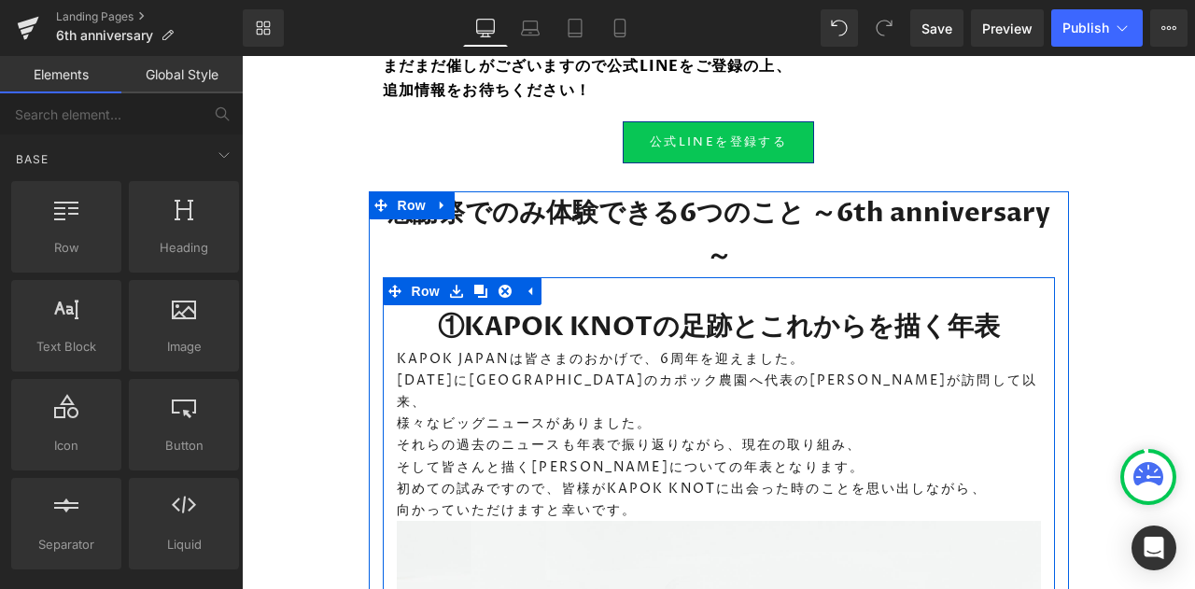
click at [474, 285] on icon at bounding box center [480, 291] width 13 height 13
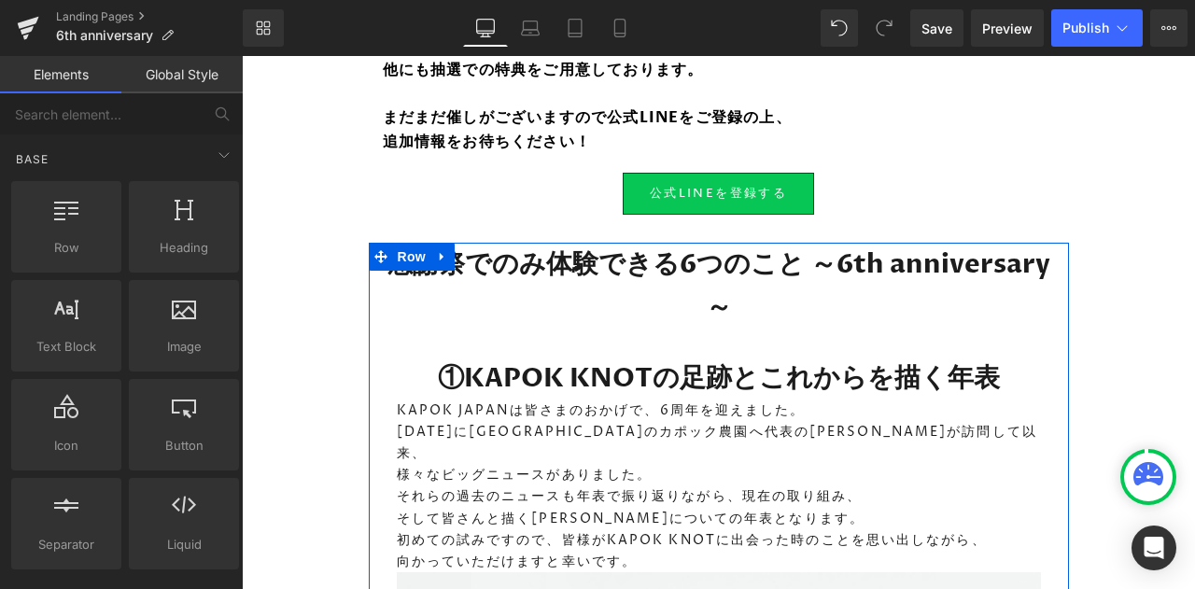
scroll to position [1619, 0]
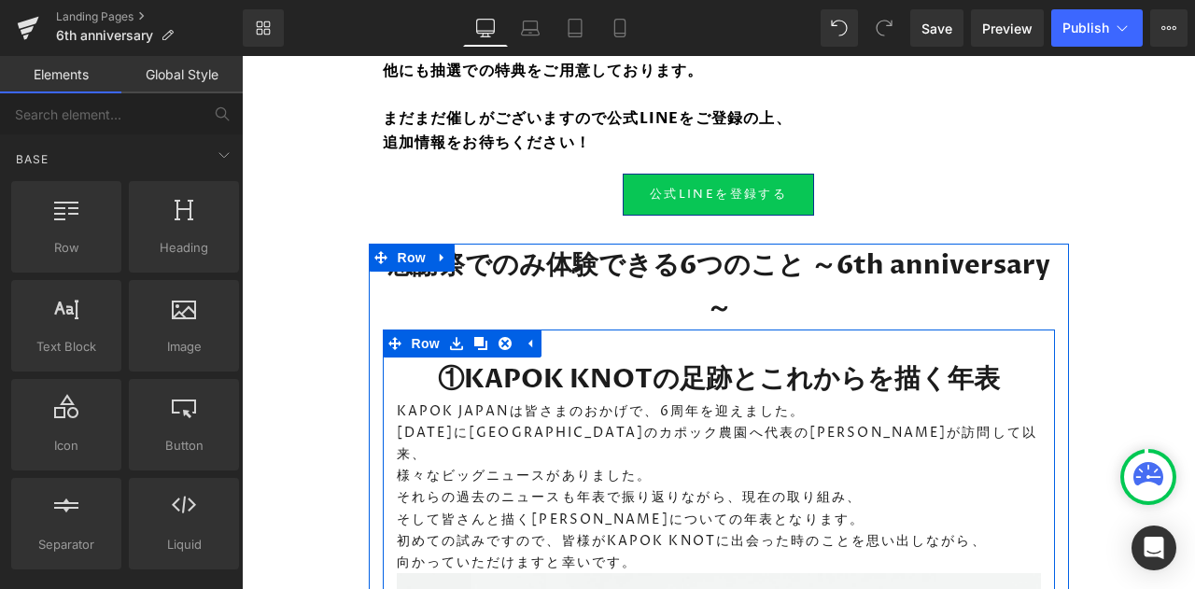
click at [474, 336] on icon at bounding box center [480, 343] width 13 height 14
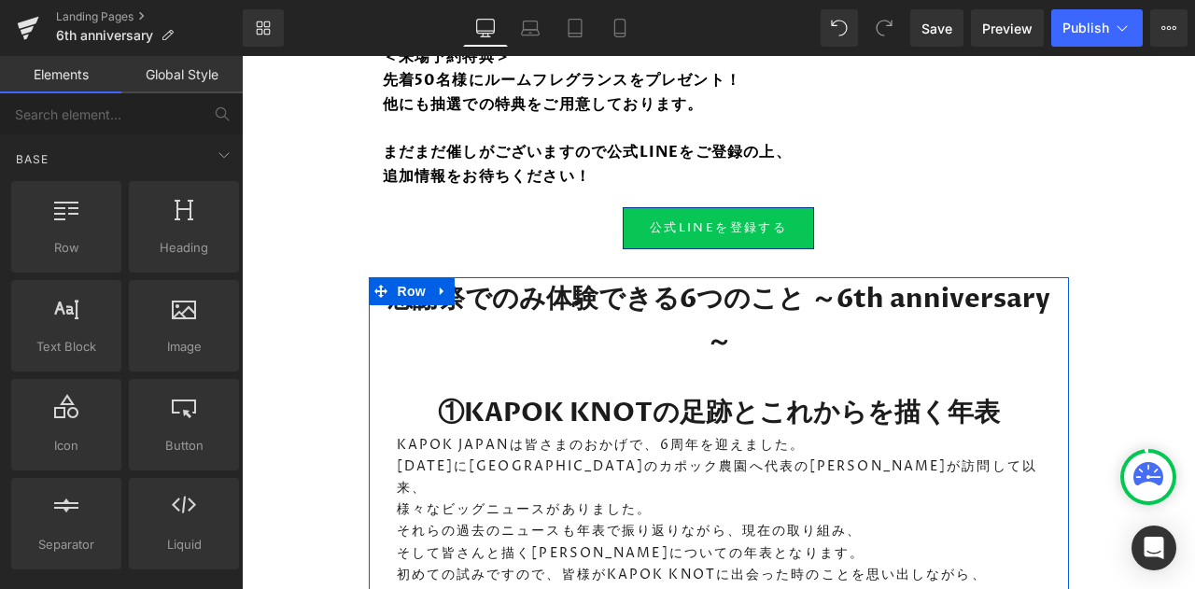
scroll to position [1570, 0]
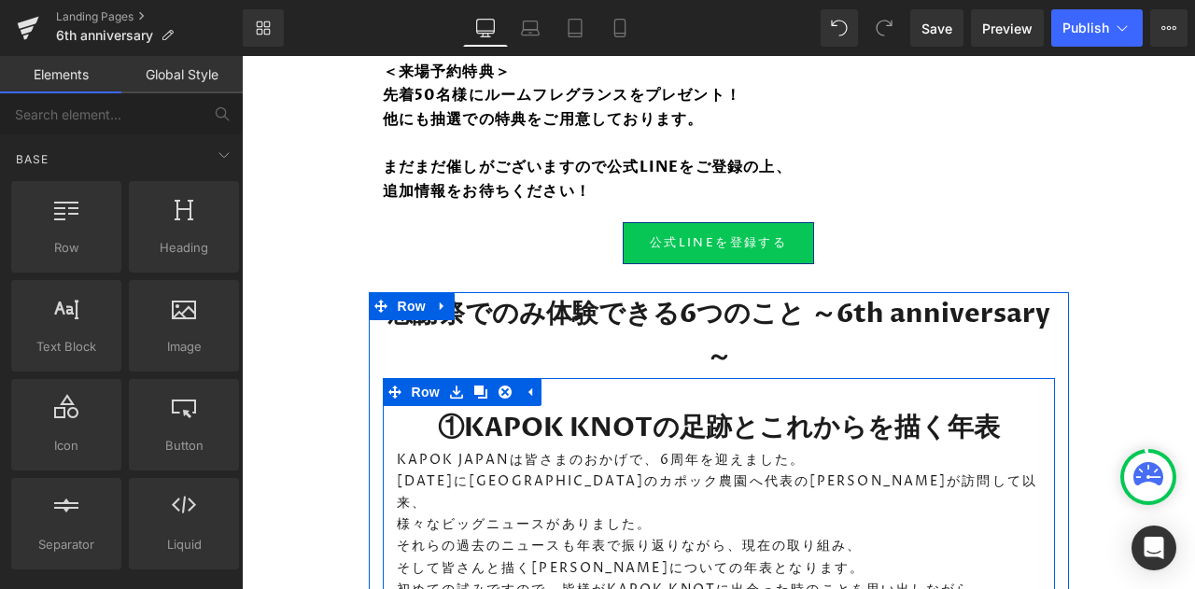
click at [483, 378] on link at bounding box center [481, 392] width 24 height 28
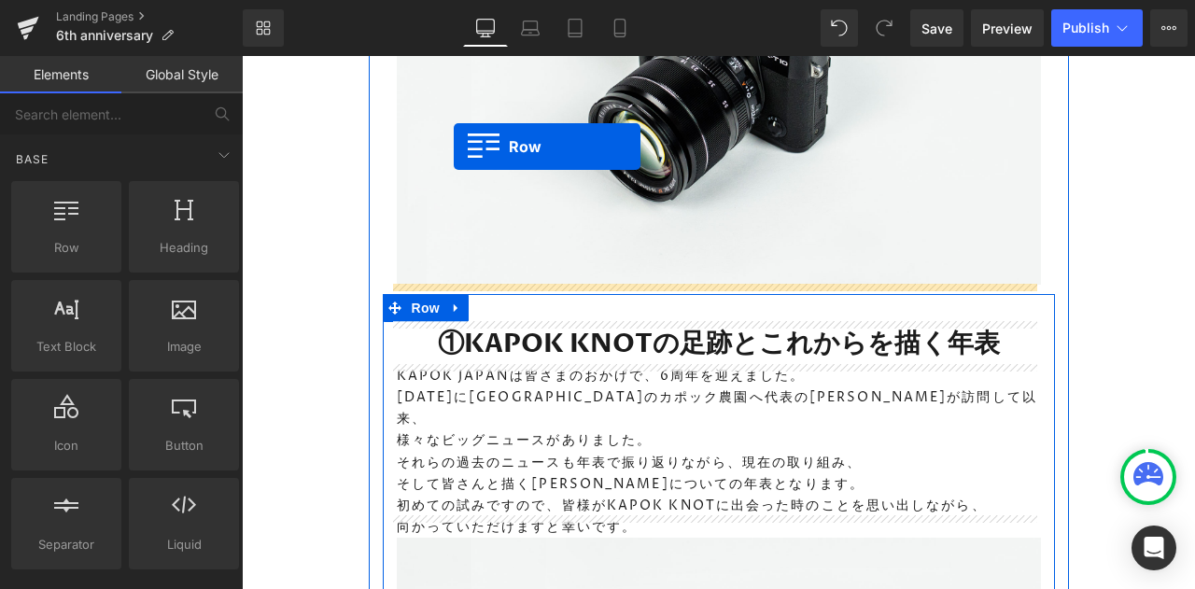
scroll to position [2259, 0]
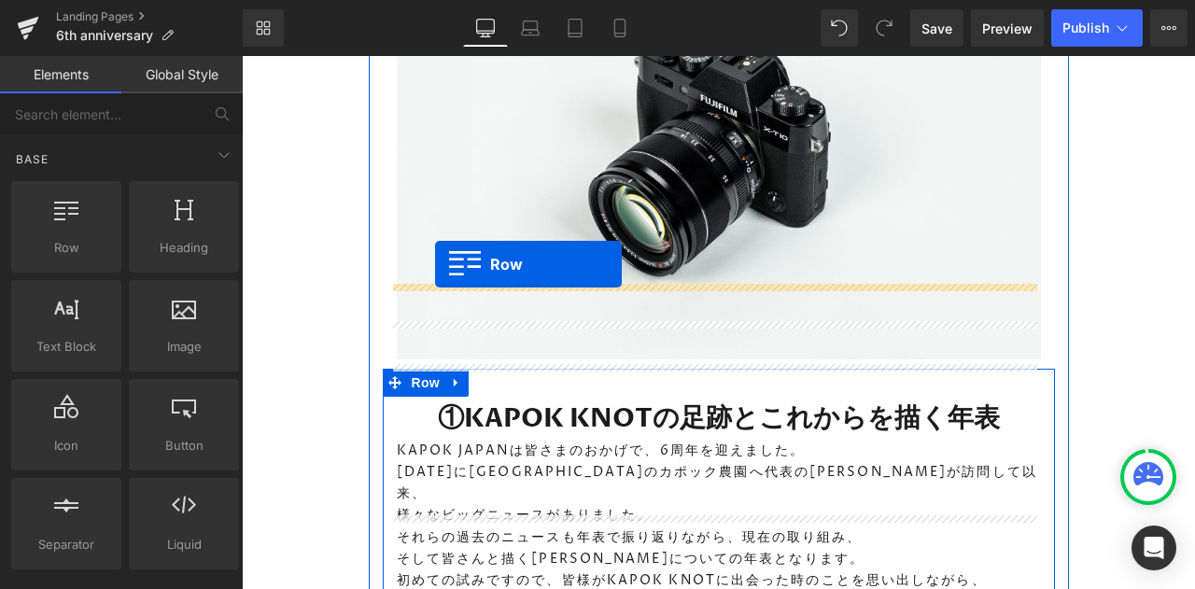
drag, startPoint x: 389, startPoint y: 259, endPoint x: 435, endPoint y: 264, distance: 46.1
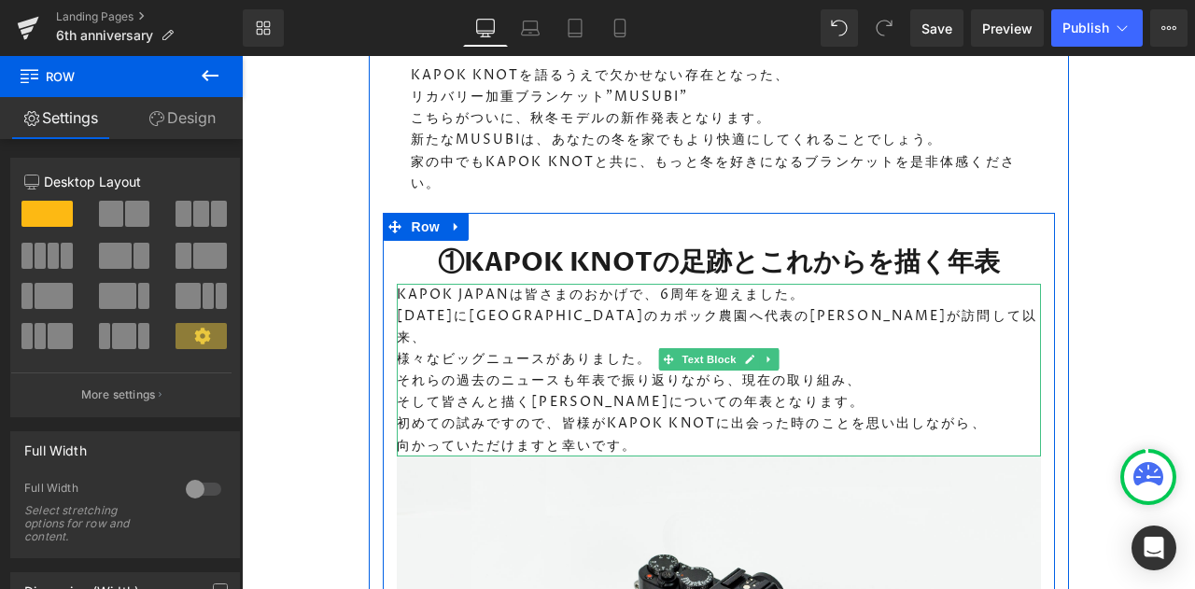
scroll to position [2624, 0]
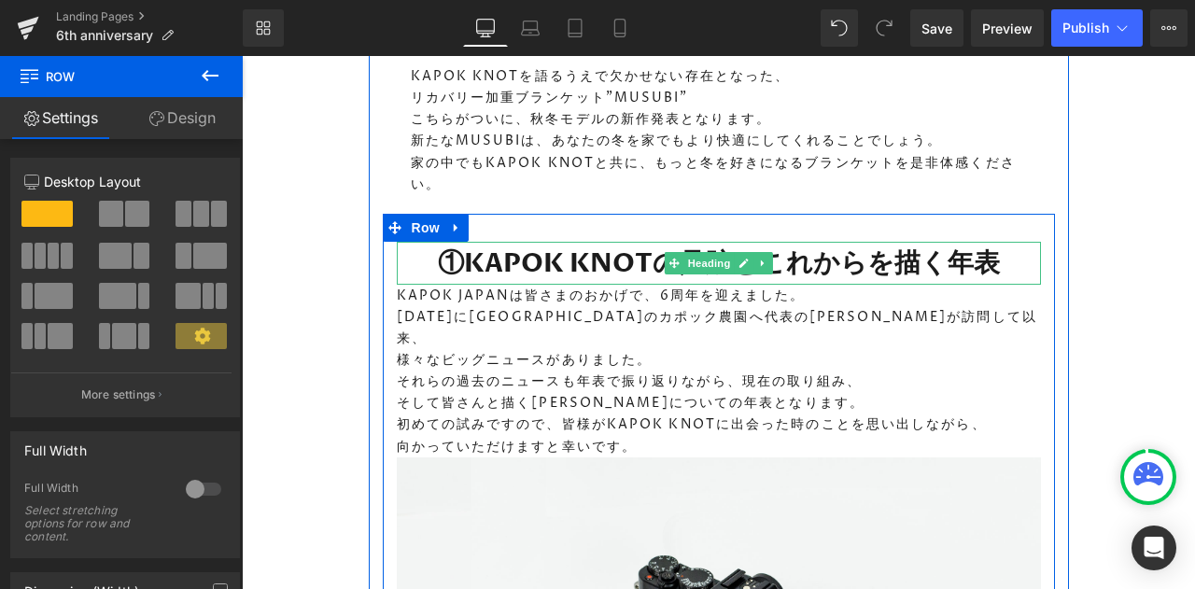
click at [519, 242] on h1 "①KAPOK KNOTの足跡とこれからを描く年表" at bounding box center [719, 263] width 644 height 43
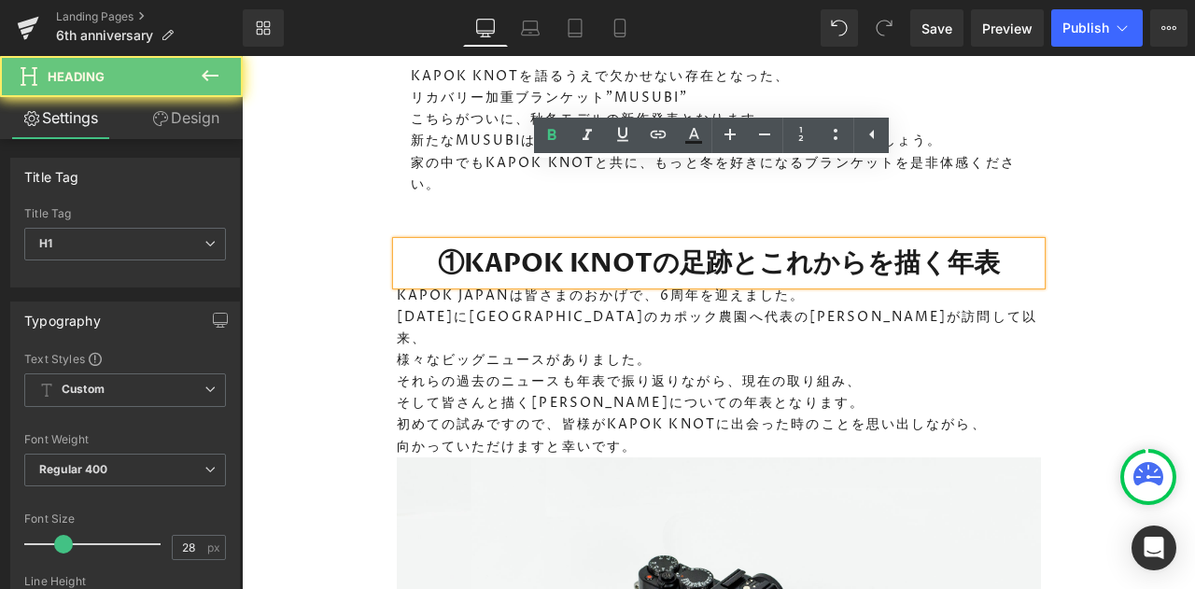
click at [519, 242] on h1 "①KAPOK KNOTの足跡とこれからを描く年表" at bounding box center [719, 263] width 644 height 43
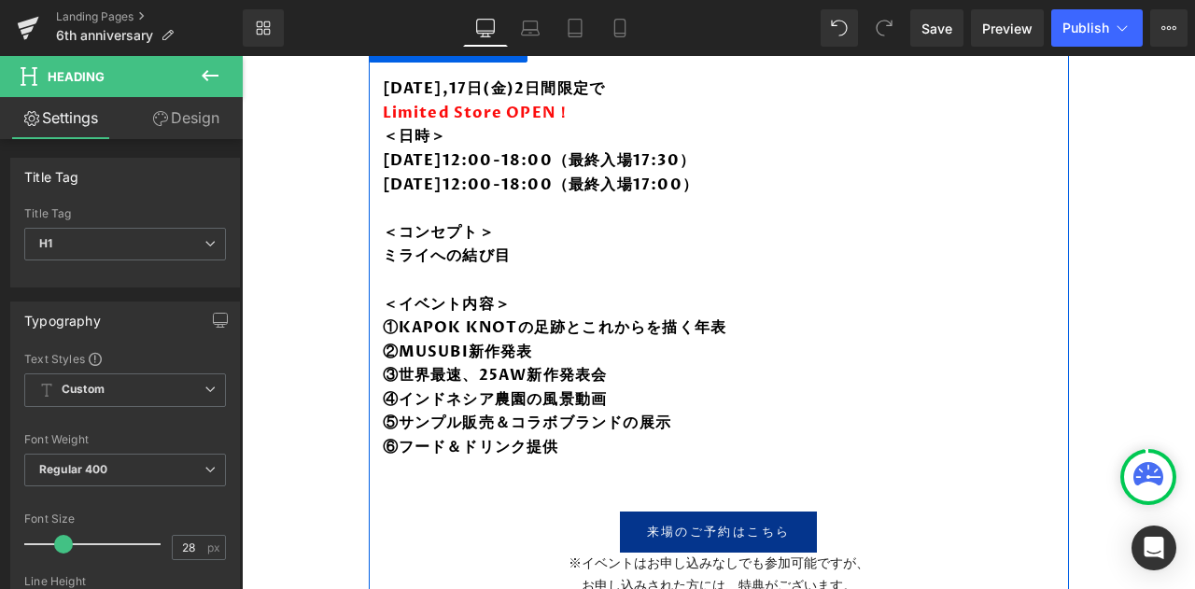
scroll to position [762, 0]
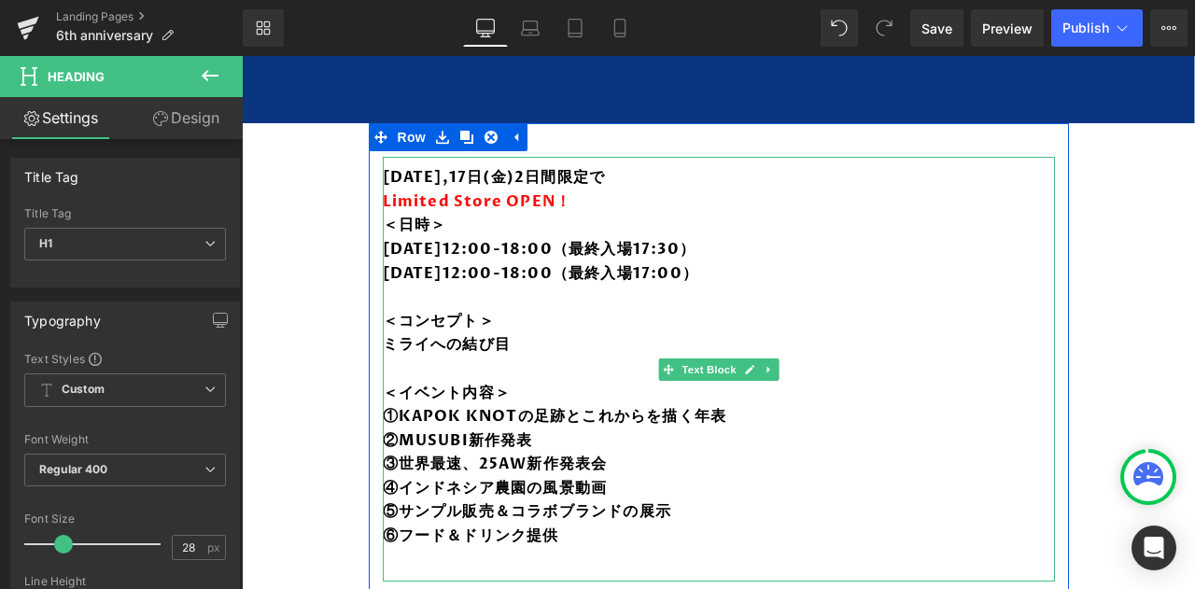
click at [446, 457] on b "③世界最速、25AW新作発表会" at bounding box center [495, 464] width 225 height 21
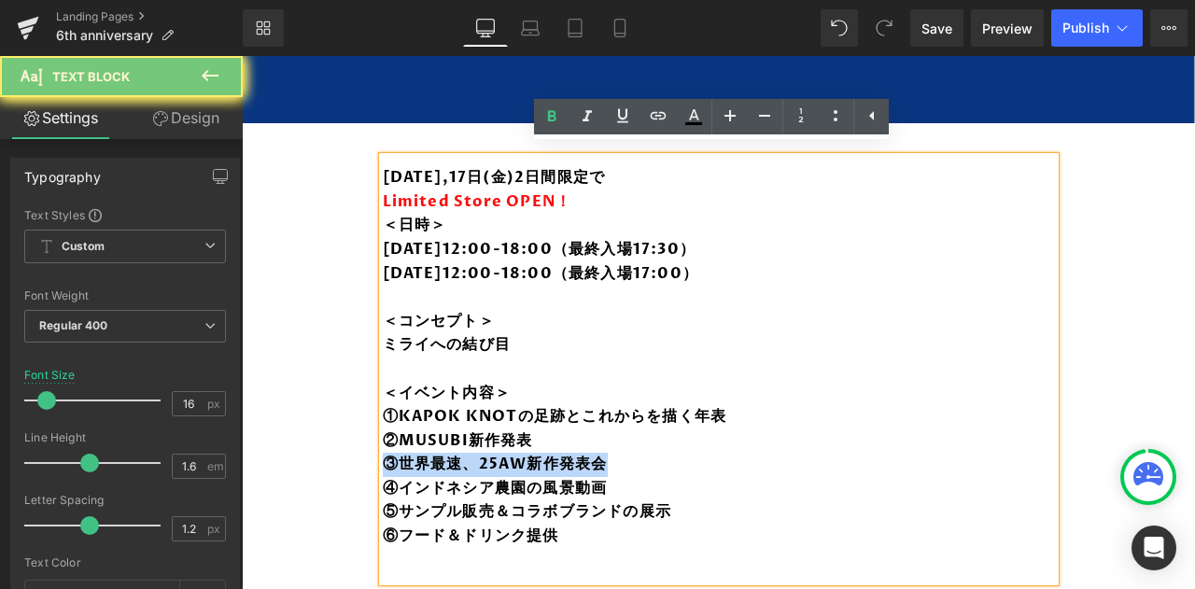
click at [446, 457] on b "③世界最速、25AW新作発表会" at bounding box center [495, 464] width 225 height 21
copy b "③世界最速、25AW新作発表会"
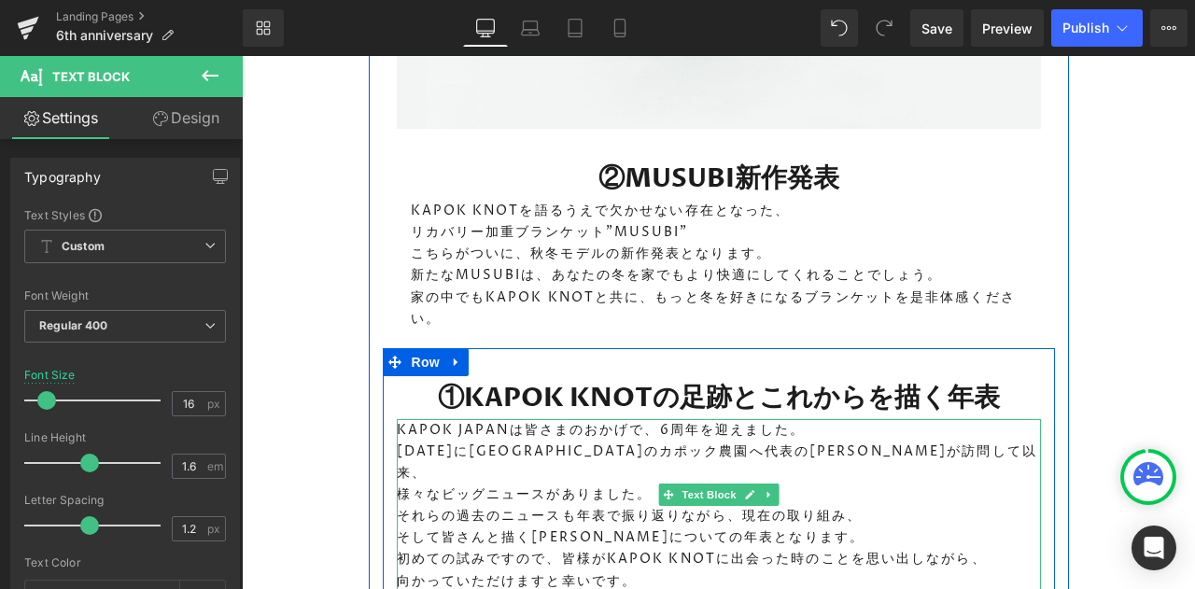
scroll to position [2486, 0]
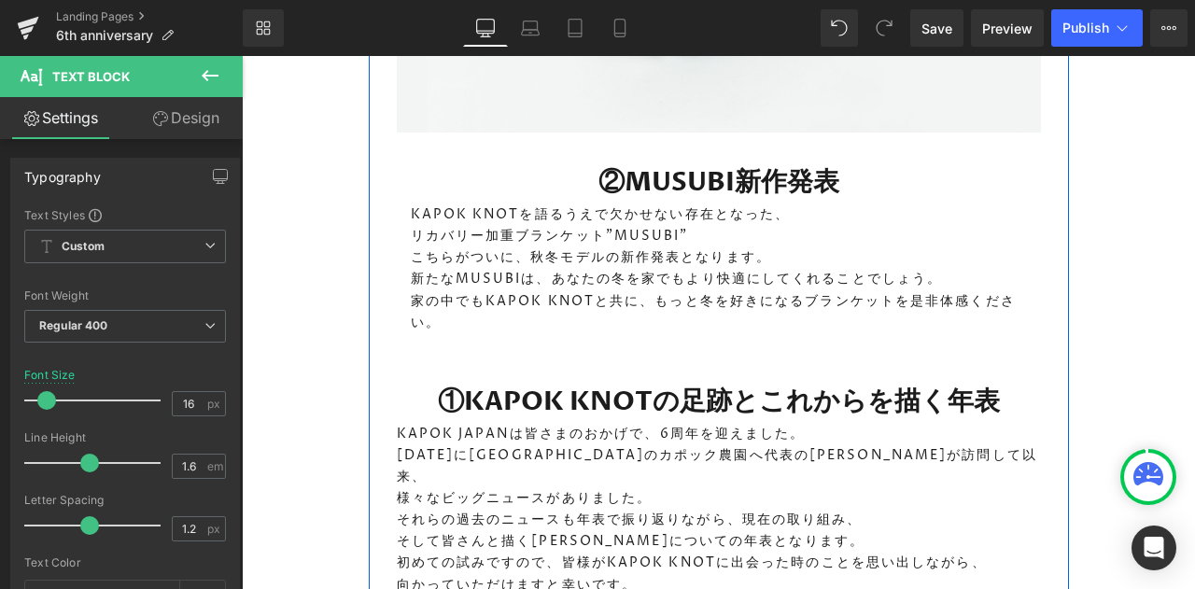
click at [592, 380] on h1 "①KAPOK KNOTの足跡とこれからを描く年表" at bounding box center [719, 401] width 644 height 43
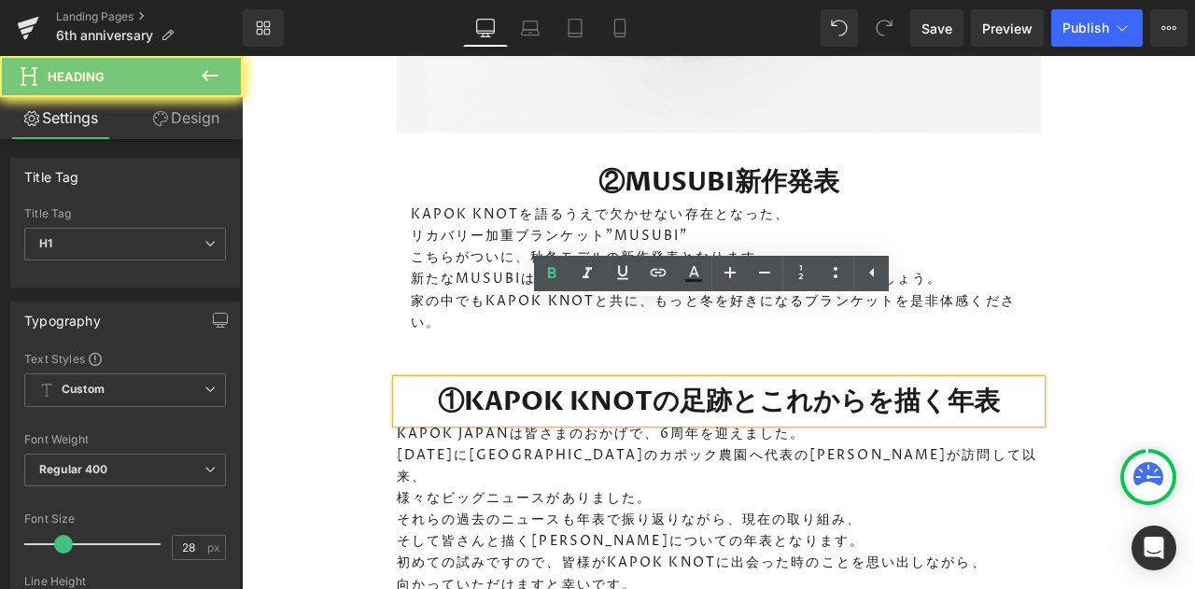
click at [592, 380] on h1 "①KAPOK KNOTの足跡とこれからを描く年表" at bounding box center [719, 401] width 644 height 43
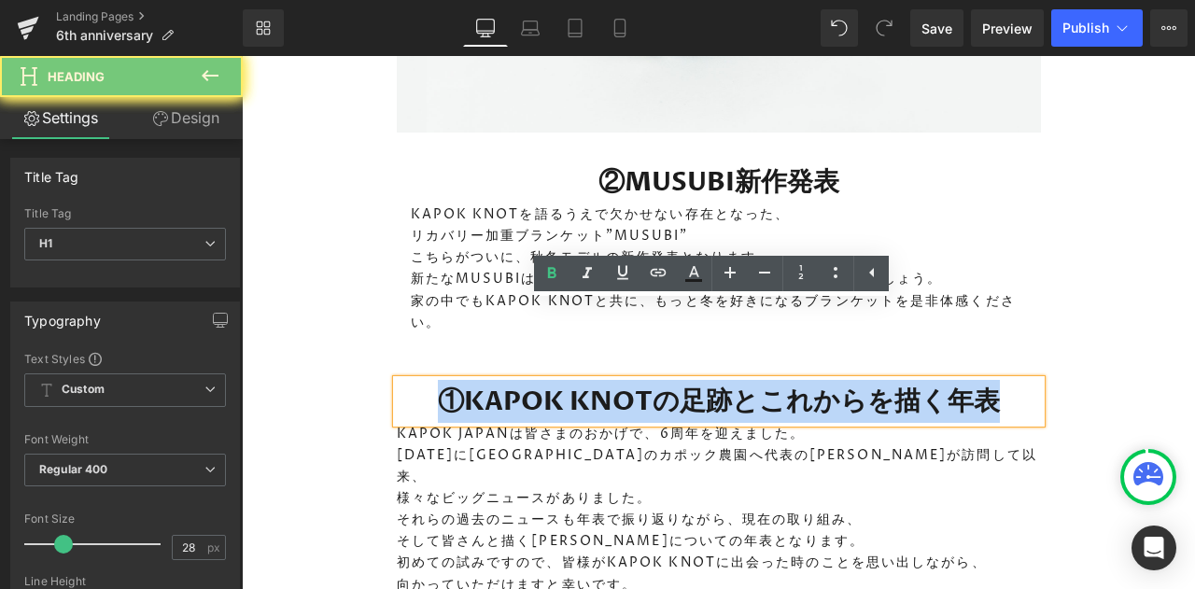
paste div
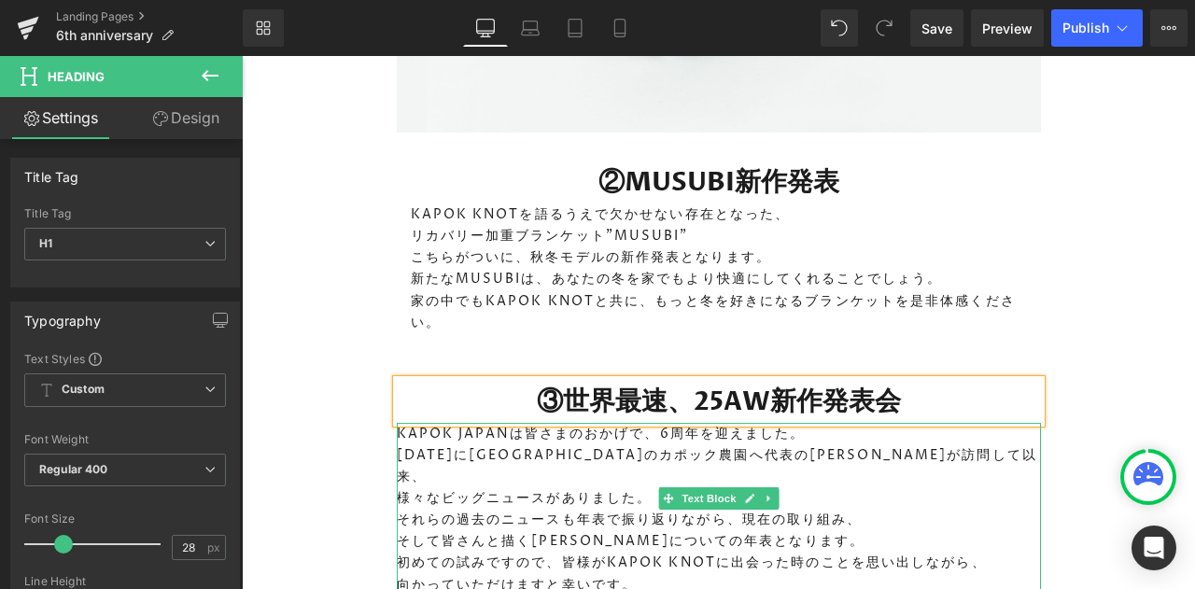
click at [597, 423] on p "KAPOK JAPANは皆さまのおかげで、6周年を迎えました。" at bounding box center [719, 433] width 644 height 21
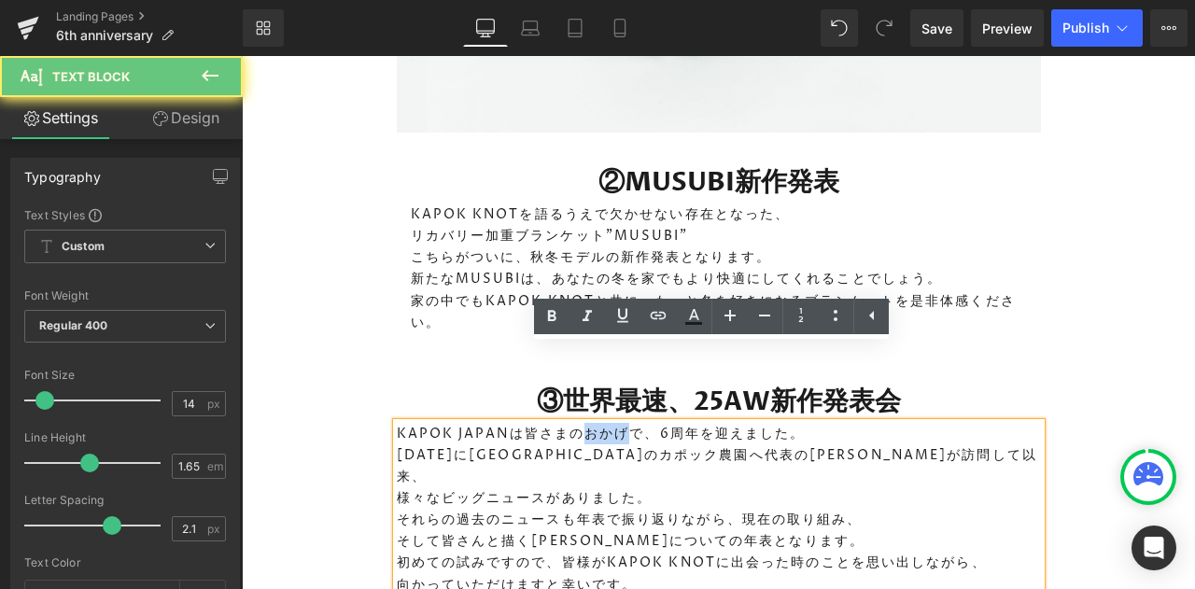
click at [597, 423] on p "KAPOK JAPANは皆さまのおかげで、6周年を迎えました。" at bounding box center [719, 433] width 644 height 21
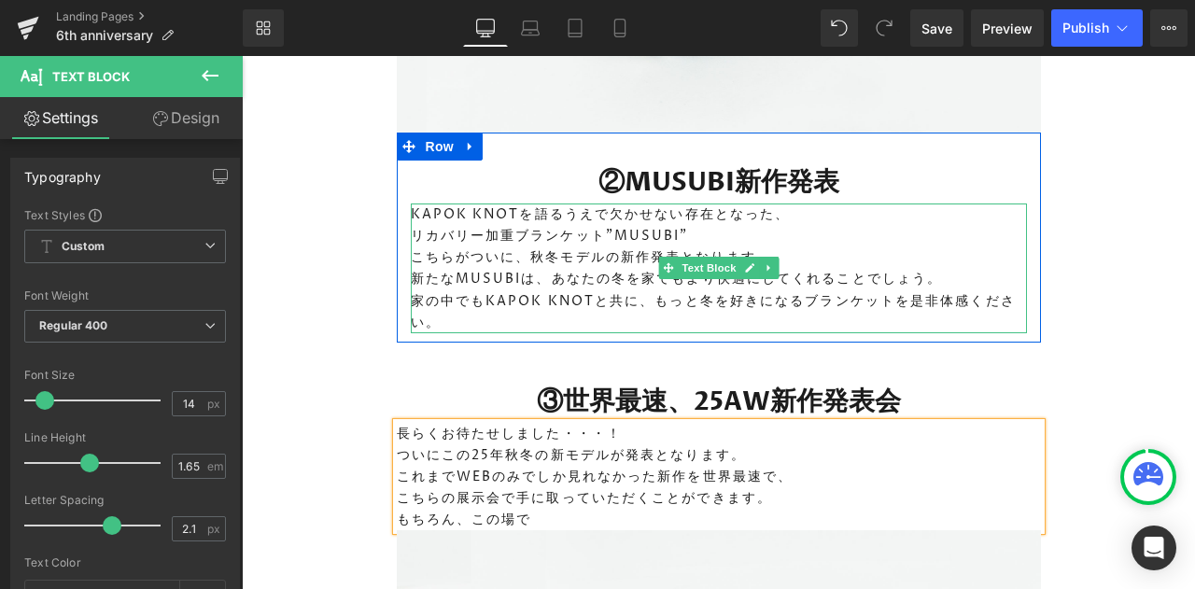
click at [553, 290] on p "家の中でもKAPOK KNOTと共に、もっと冬を好きになるブランケットを是非体感ください。" at bounding box center [719, 311] width 616 height 43
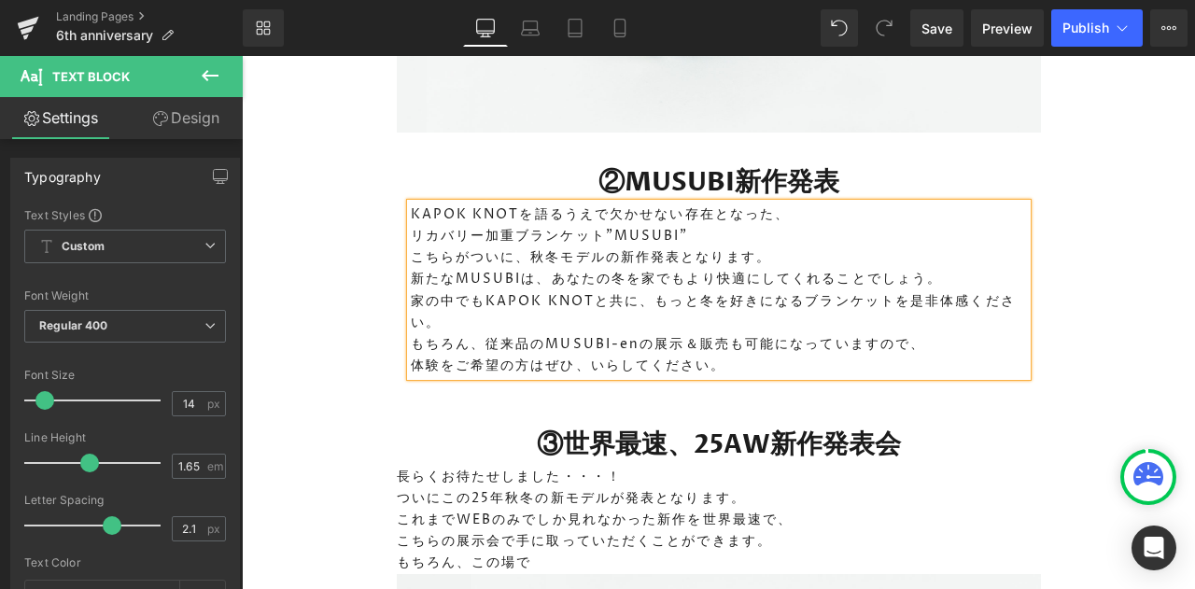
scroll to position [2677, 0]
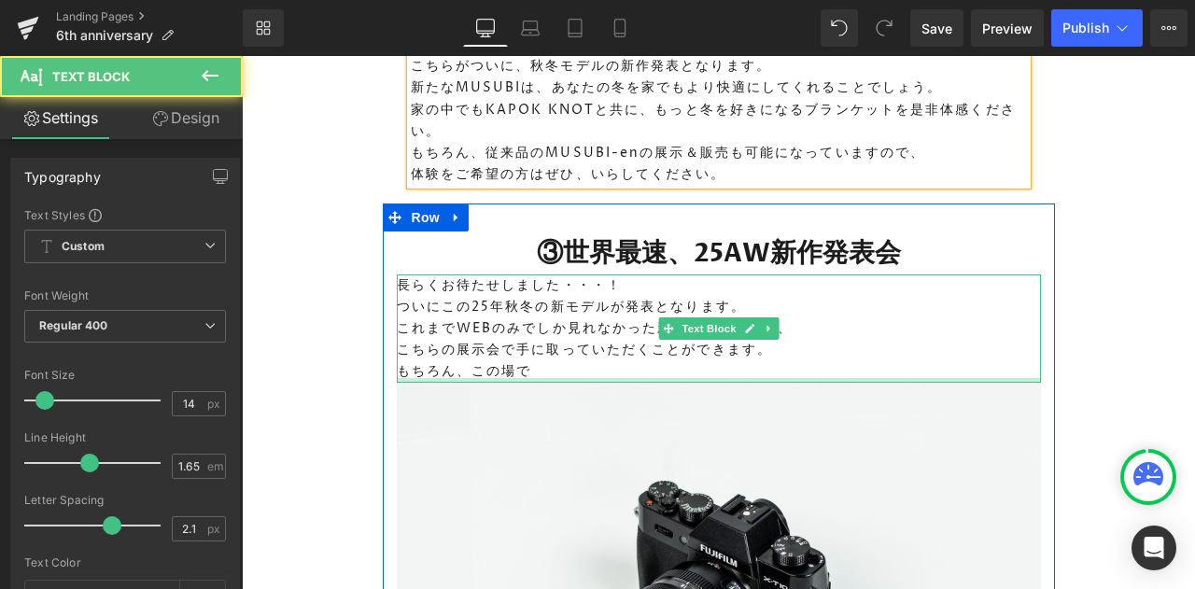
click at [612, 378] on div at bounding box center [719, 380] width 644 height 5
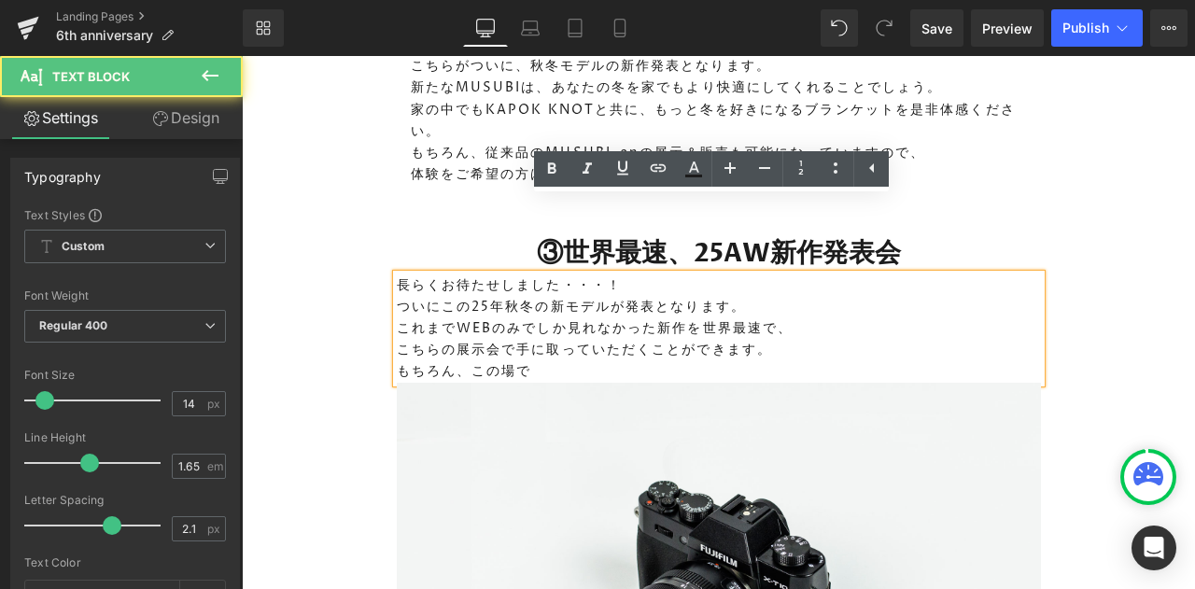
click at [612, 360] on p "もちろん、この場で" at bounding box center [719, 370] width 644 height 21
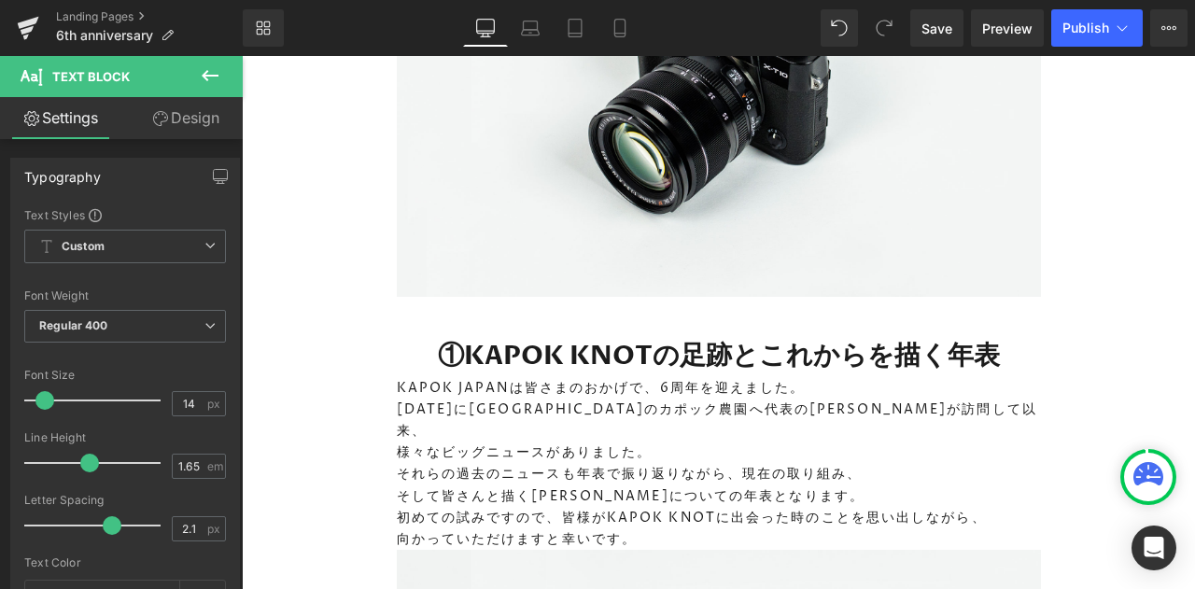
scroll to position [3233, 0]
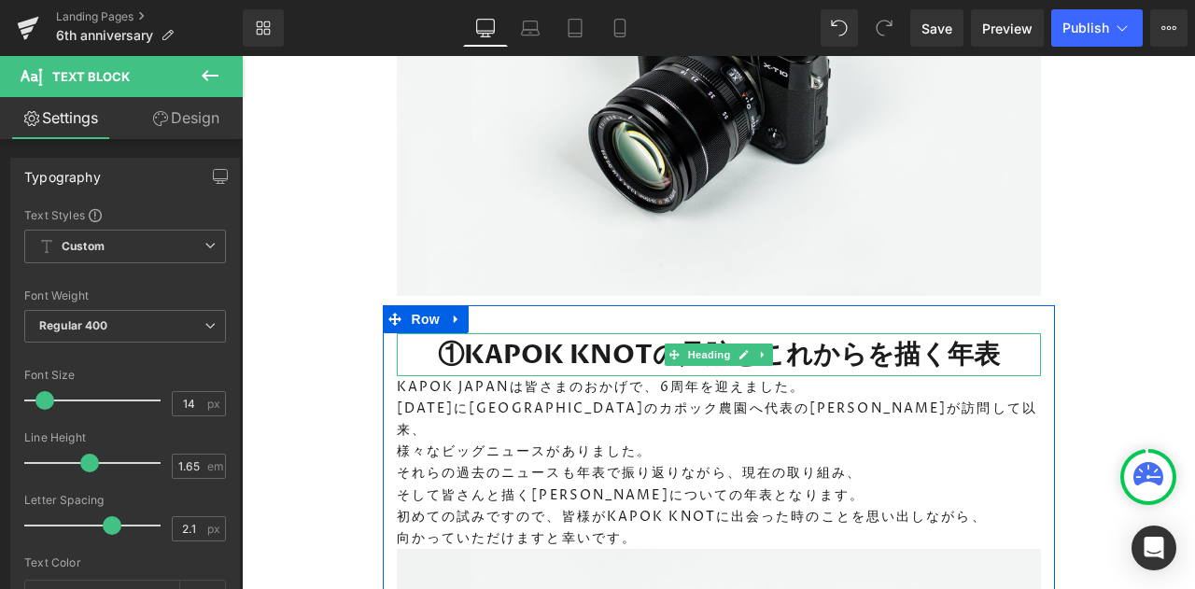
click at [557, 333] on h1 "①KAPOK KNOTの足跡とこれからを描く年表" at bounding box center [719, 354] width 644 height 43
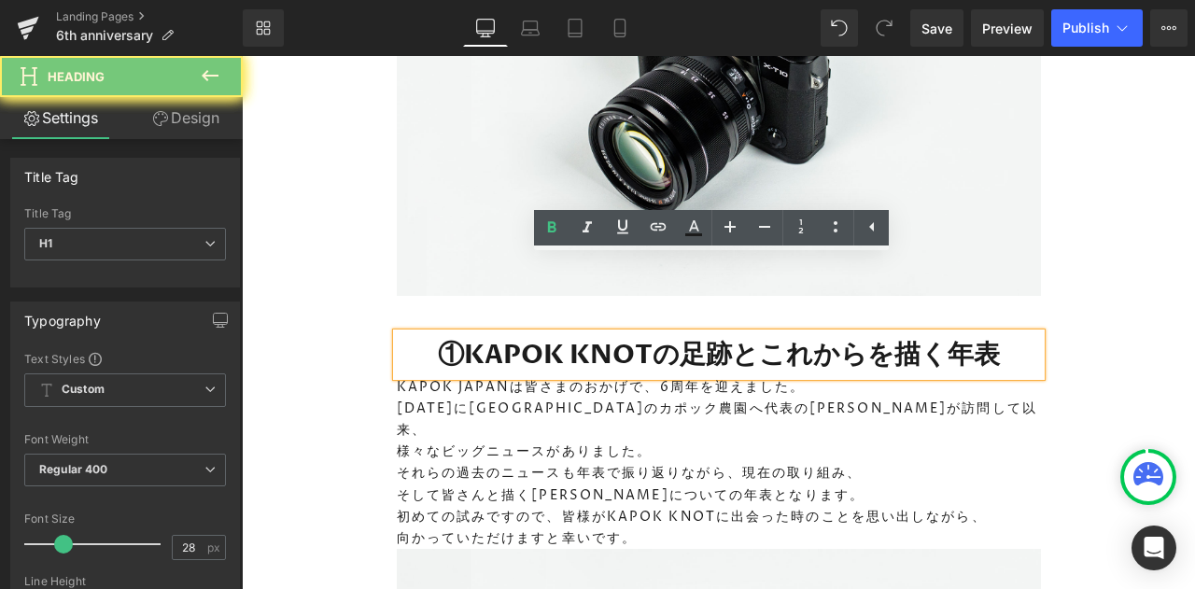
click at [557, 333] on h1 "①KAPOK KNOTの足跡とこれからを描く年表" at bounding box center [719, 354] width 644 height 43
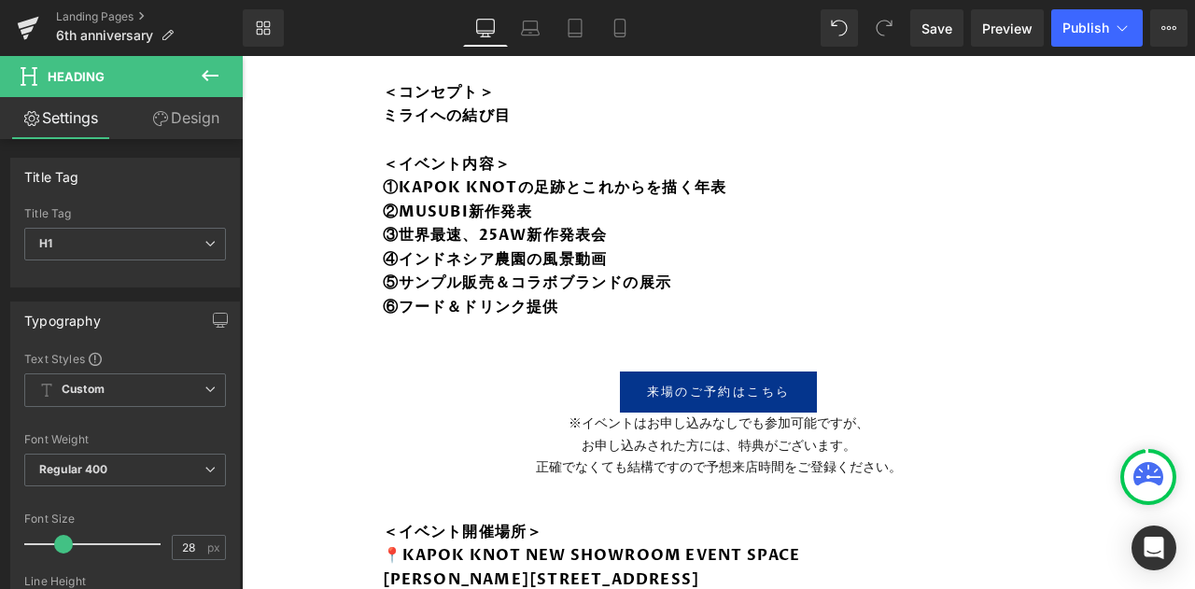
scroll to position [920, 0]
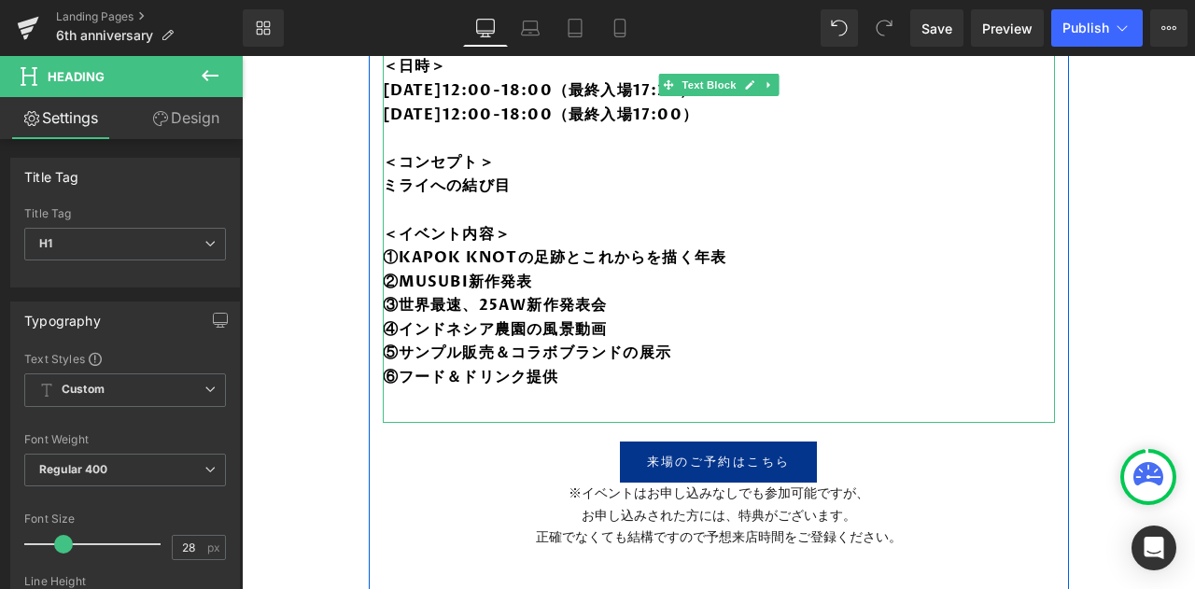
click at [446, 320] on b "④インドネシア農園の風景動画" at bounding box center [495, 329] width 225 height 21
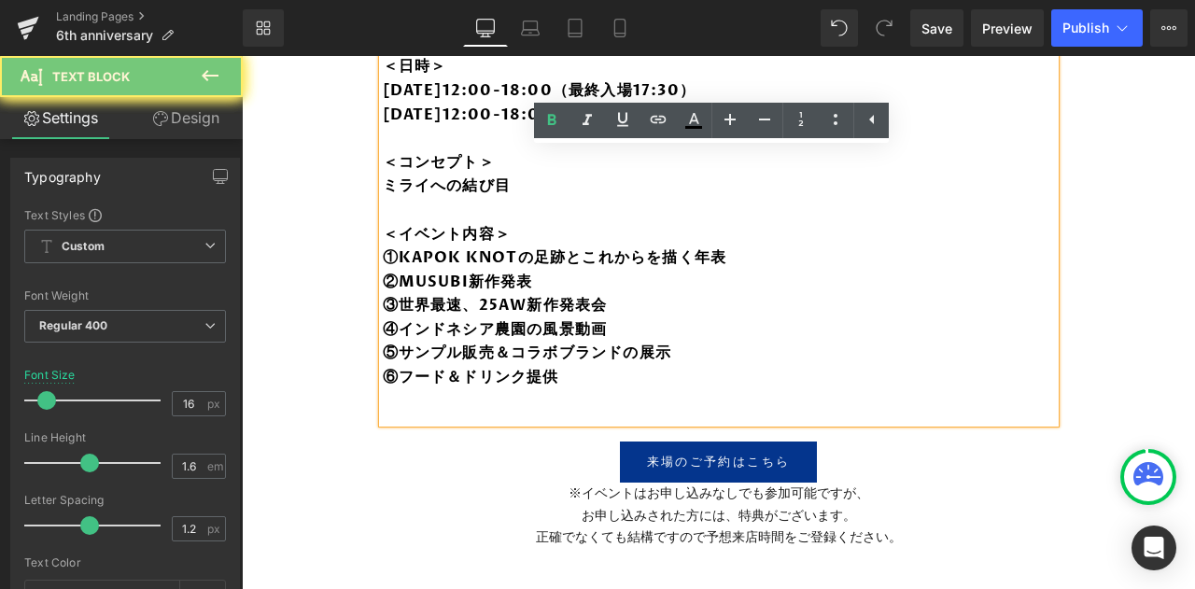
click at [446, 320] on b "④インドネシア農園の風景動画" at bounding box center [495, 329] width 225 height 21
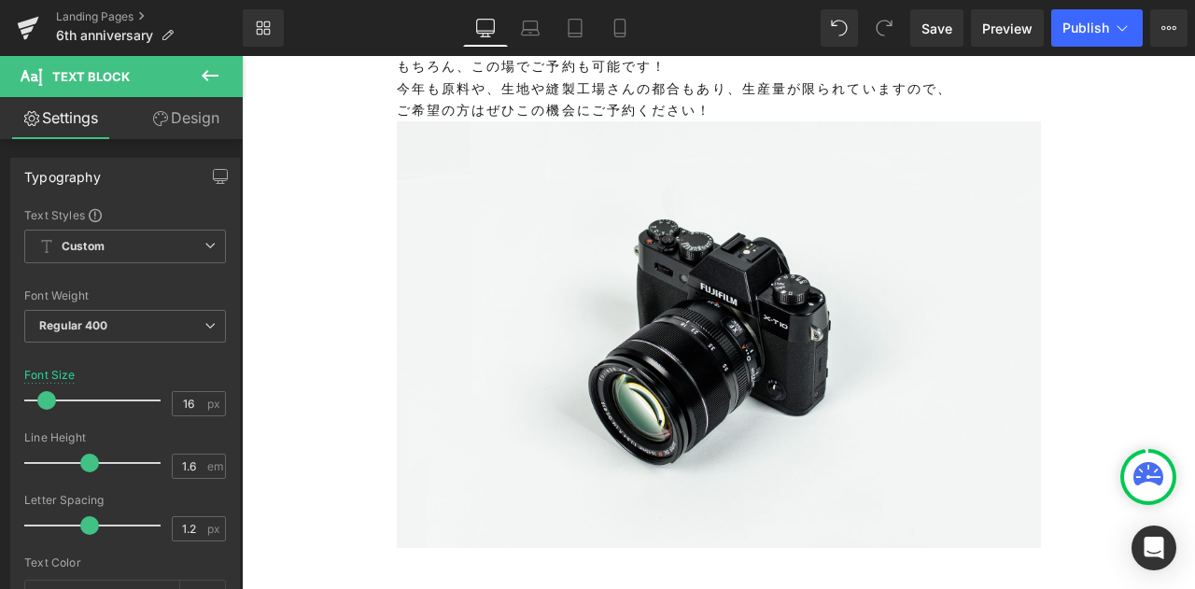
scroll to position [3286, 0]
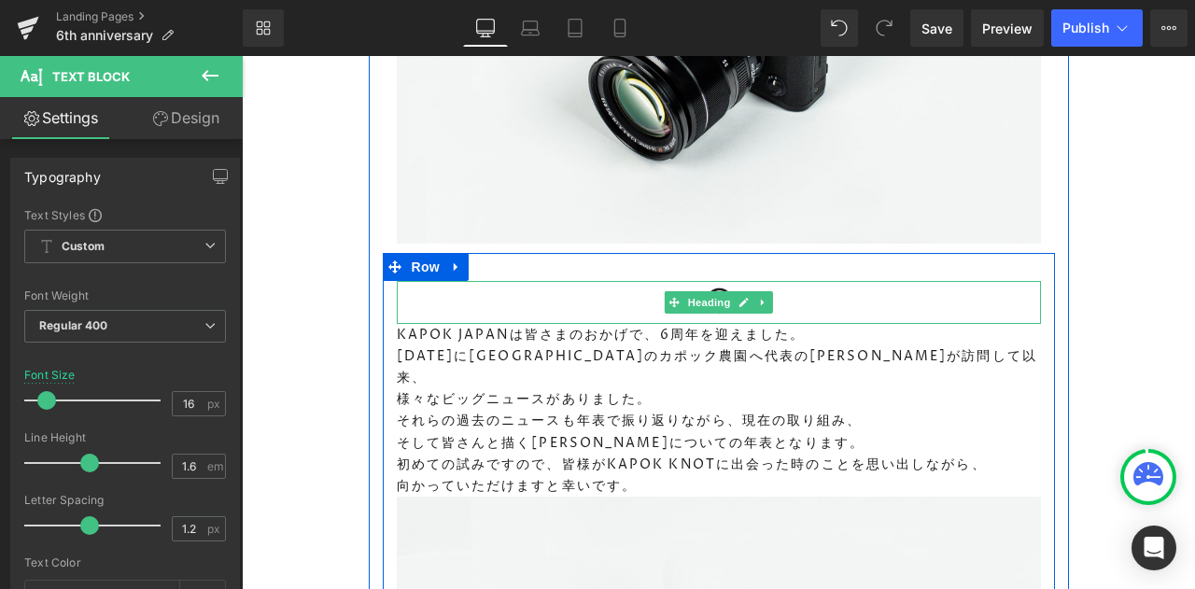
click at [644, 281] on h1 "④" at bounding box center [719, 302] width 644 height 43
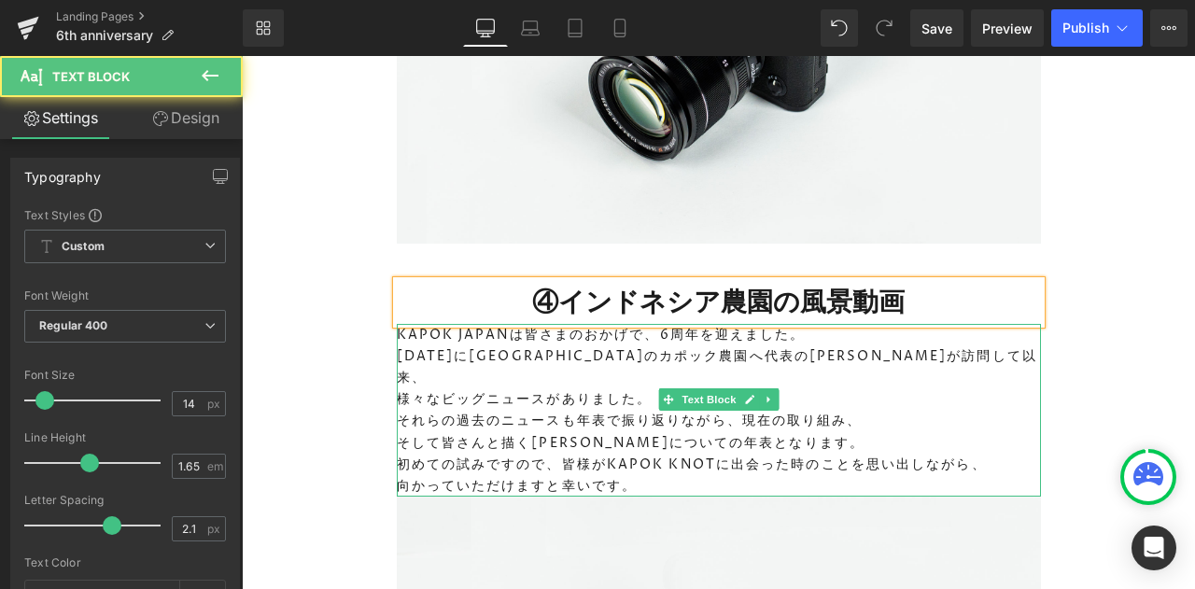
click at [638, 345] on p "2019年7月にインドネシアのカポック農園へ代表の深井が訪問して以来、" at bounding box center [719, 366] width 644 height 43
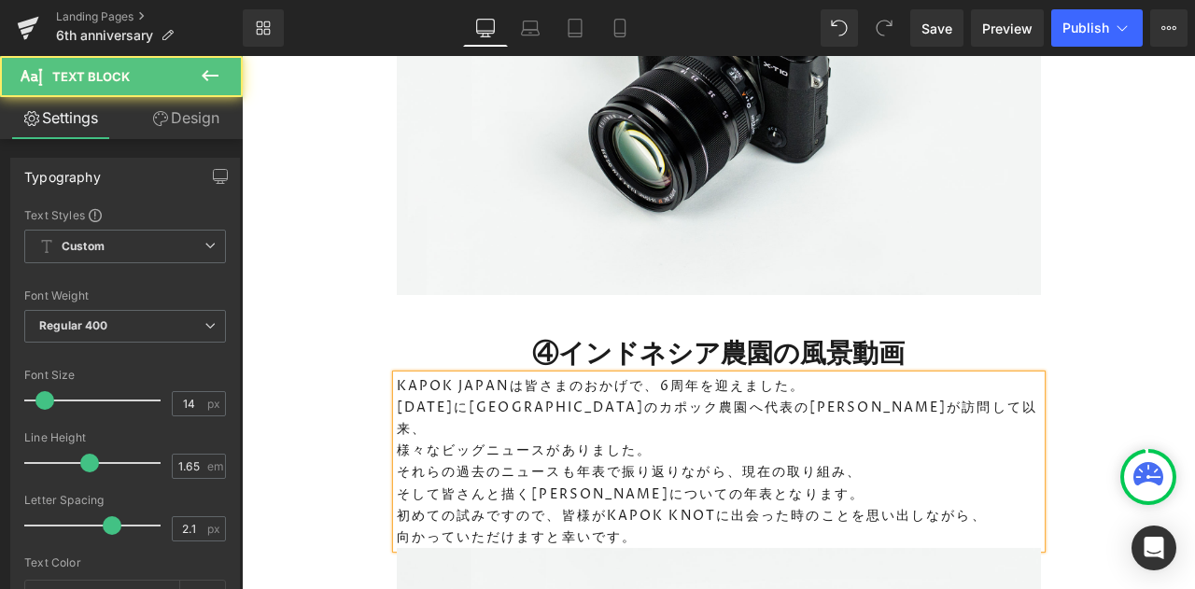
scroll to position [3211, 0]
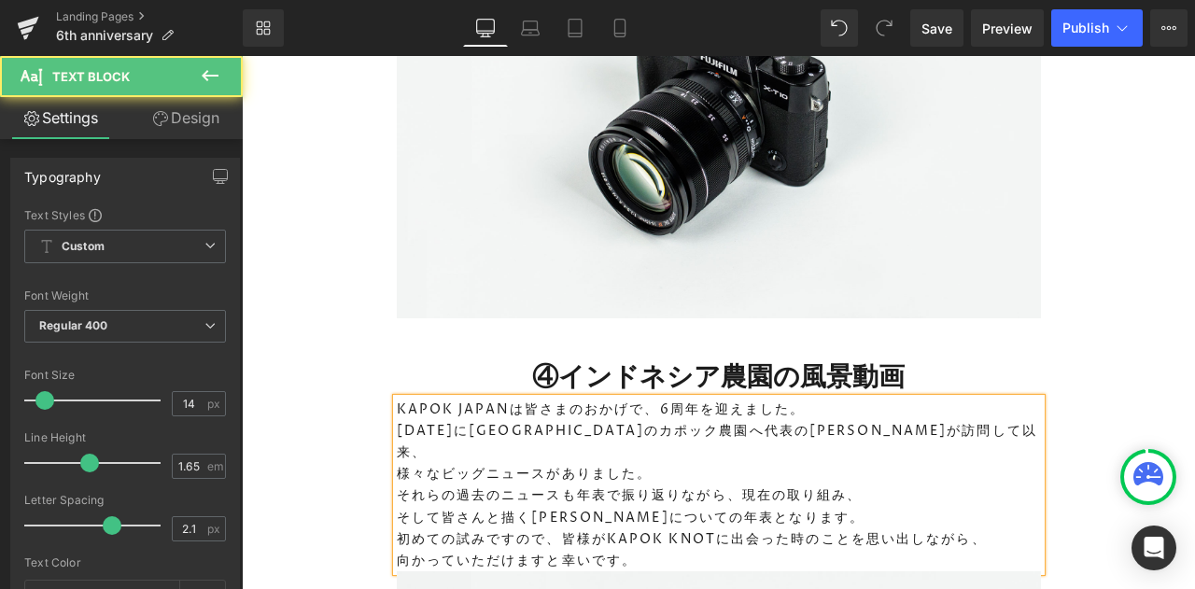
click at [579, 399] on div "KAPOK JAPANは皆さまのおかげで、6周年を迎えました。 2019年7月にインドネシアのカポック農園へ代表の深井が訪問して以来、 様々なビッグニュースが…" at bounding box center [719, 485] width 644 height 173
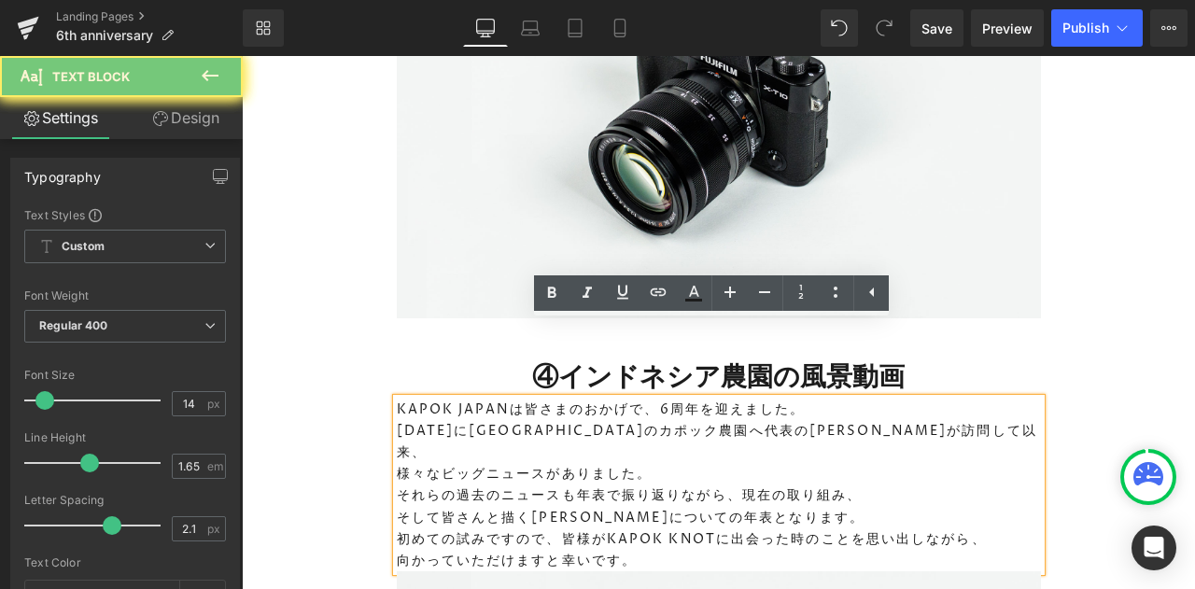
click at [577, 399] on p "KAPOK JAPANは皆さまのおかげで、6周年を迎えました。" at bounding box center [719, 409] width 644 height 21
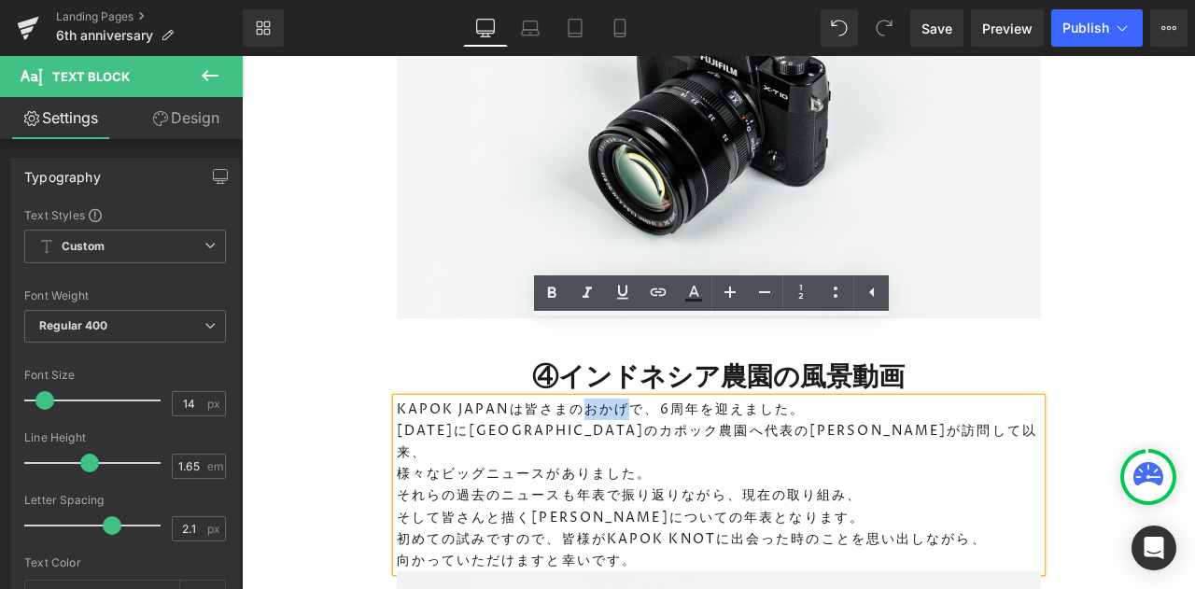
click at [577, 399] on p "KAPOK JAPANは皆さまのおかげで、6周年を迎えました。" at bounding box center [719, 409] width 644 height 21
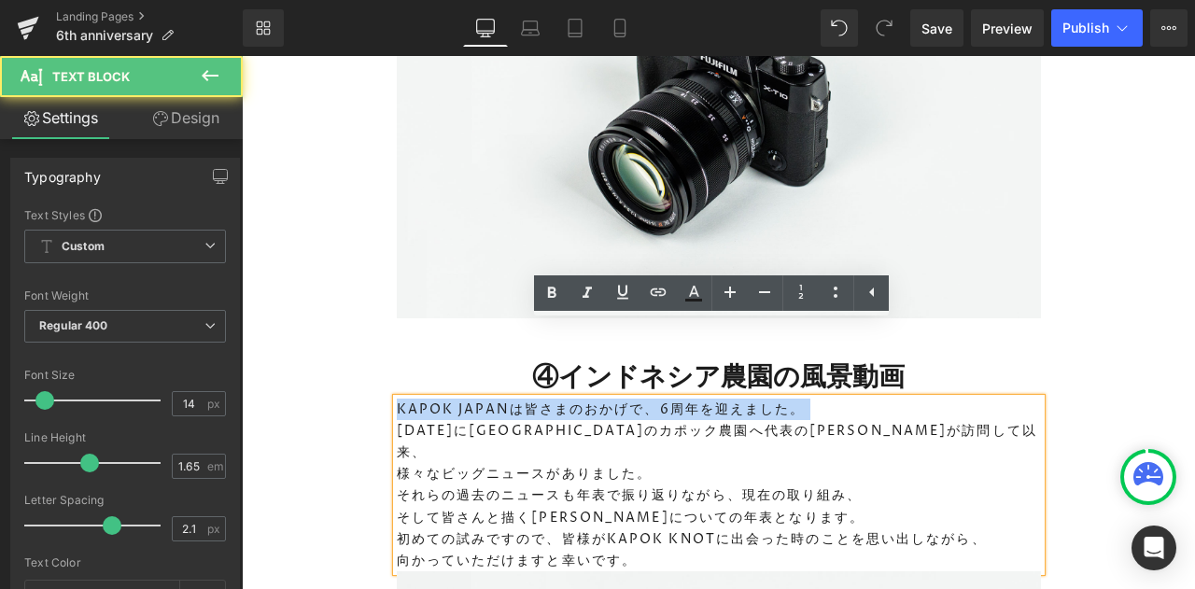
click at [577, 399] on p "KAPOK JAPANは皆さまのおかげで、6周年を迎えました。" at bounding box center [719, 409] width 644 height 21
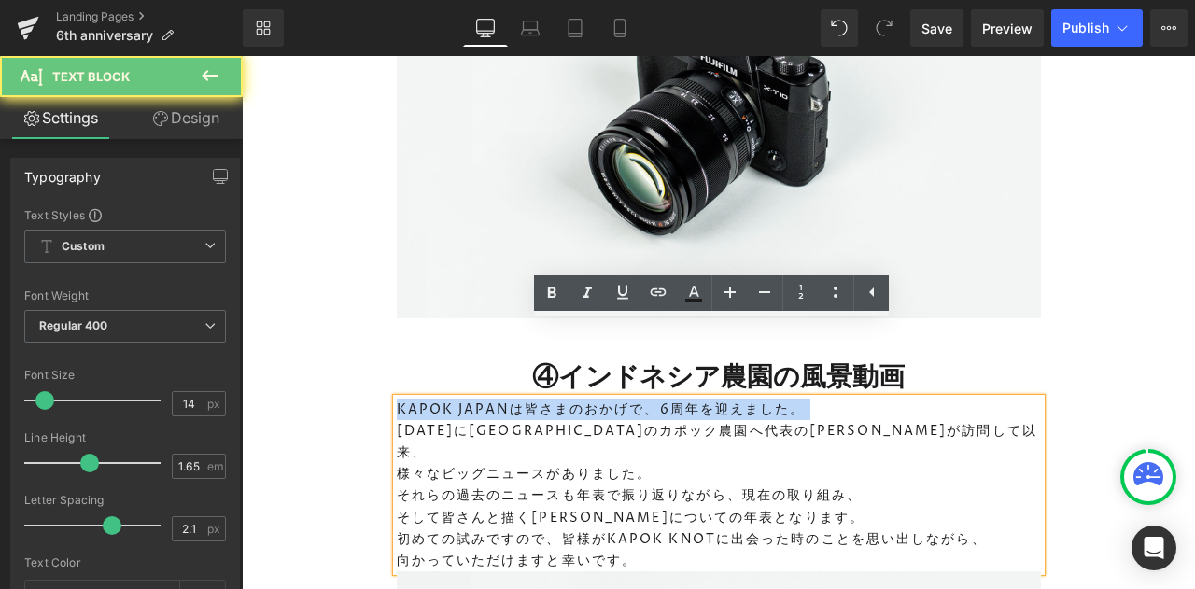
click at [577, 399] on p "KAPOK JAPANは皆さまのおかげで、6周年を迎えました。" at bounding box center [719, 409] width 644 height 21
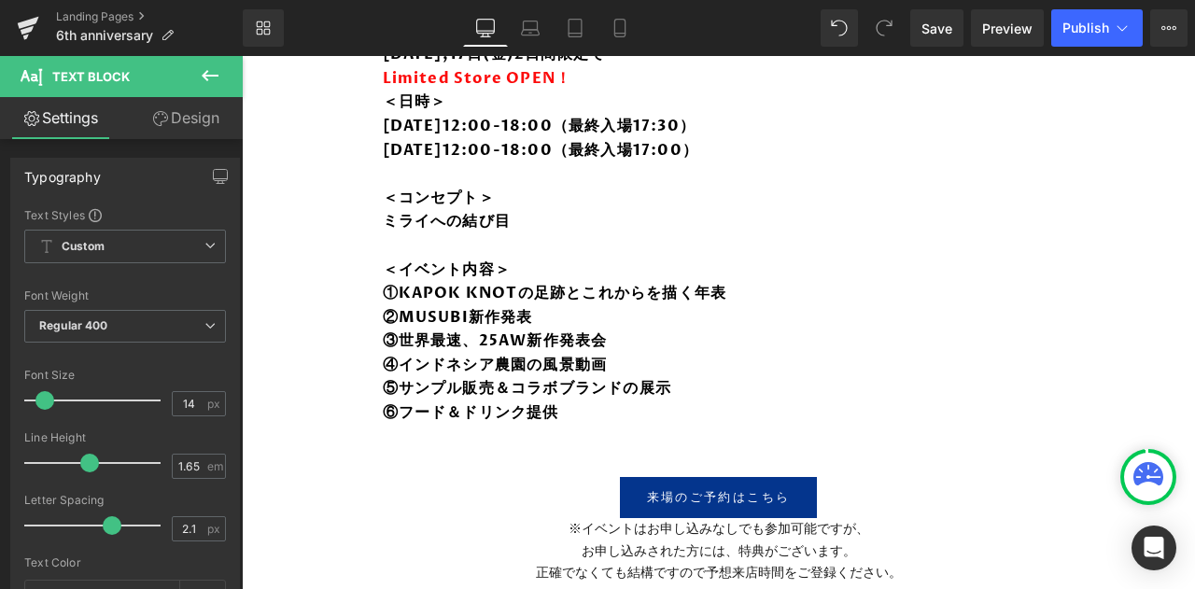
scroll to position [856, 0]
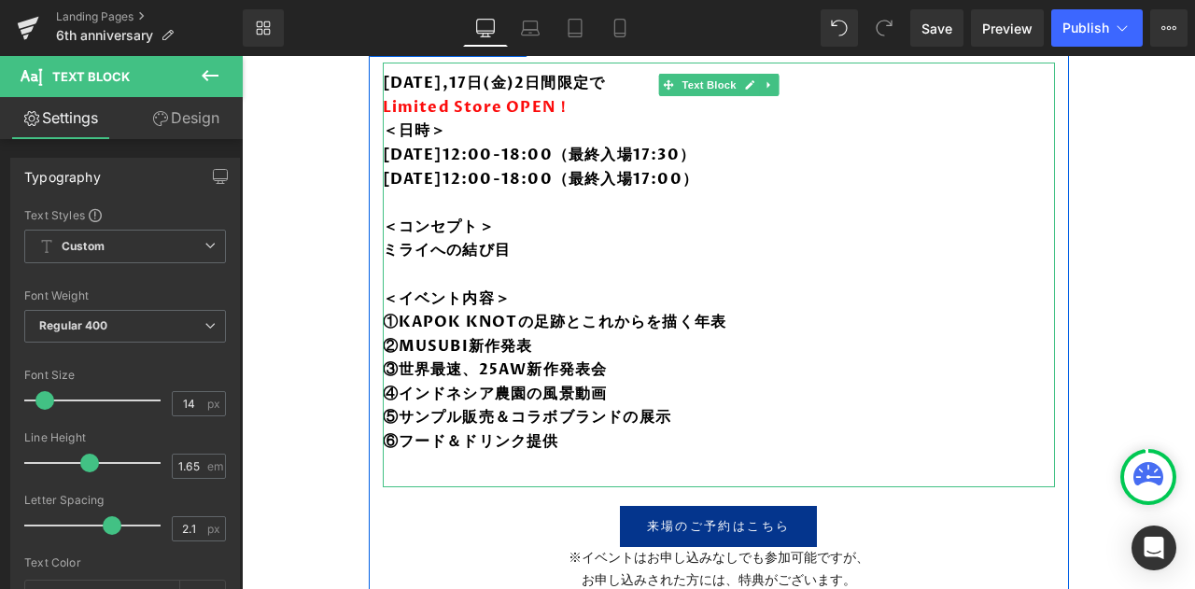
click at [564, 410] on b "⑤サンプル販売＆コラボブランドの展示" at bounding box center [527, 417] width 289 height 21
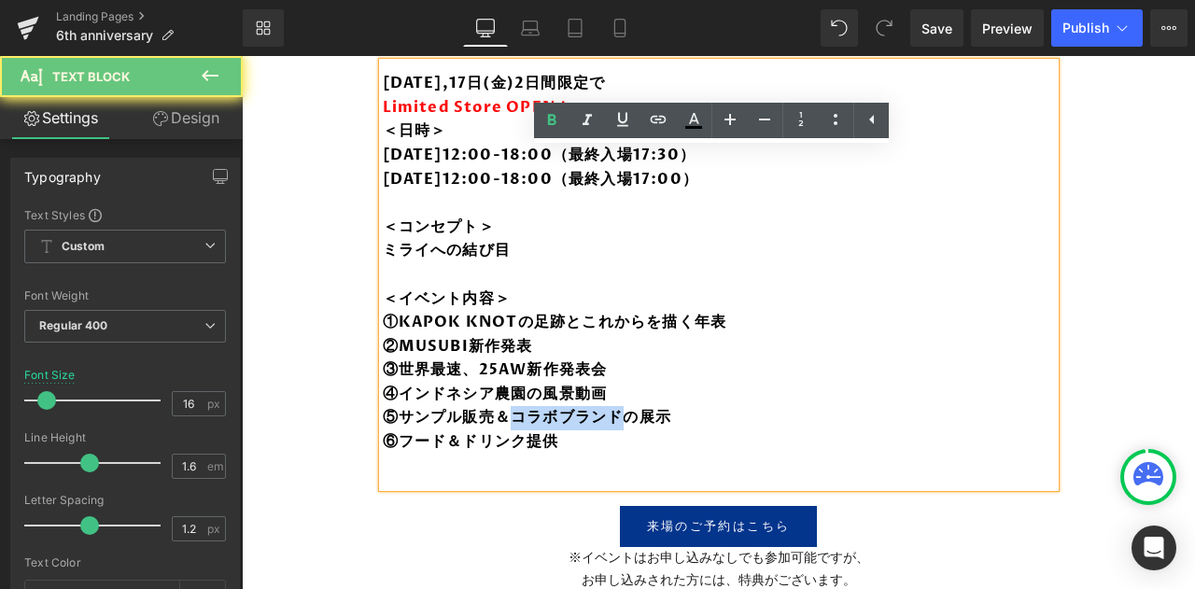
click at [564, 410] on b "⑤サンプル販売＆コラボブランドの展示" at bounding box center [527, 417] width 289 height 21
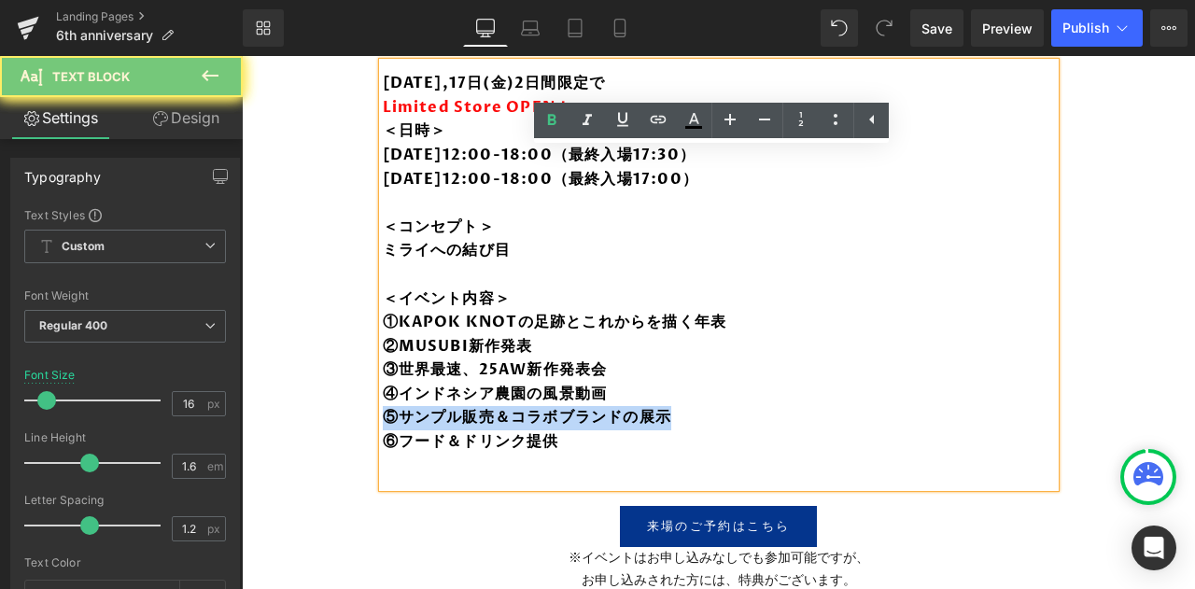
click at [564, 410] on b "⑤サンプル販売＆コラボブランドの展示" at bounding box center [527, 417] width 289 height 21
copy b "⑤サンプル販売＆コラボブランドの展示"
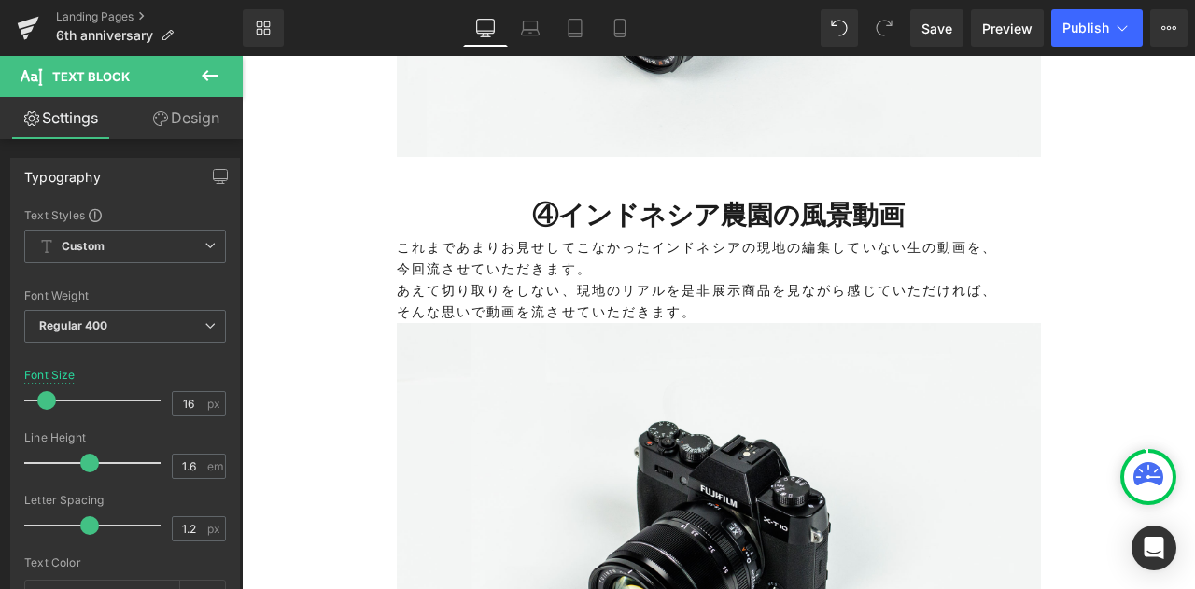
scroll to position [3386, 0]
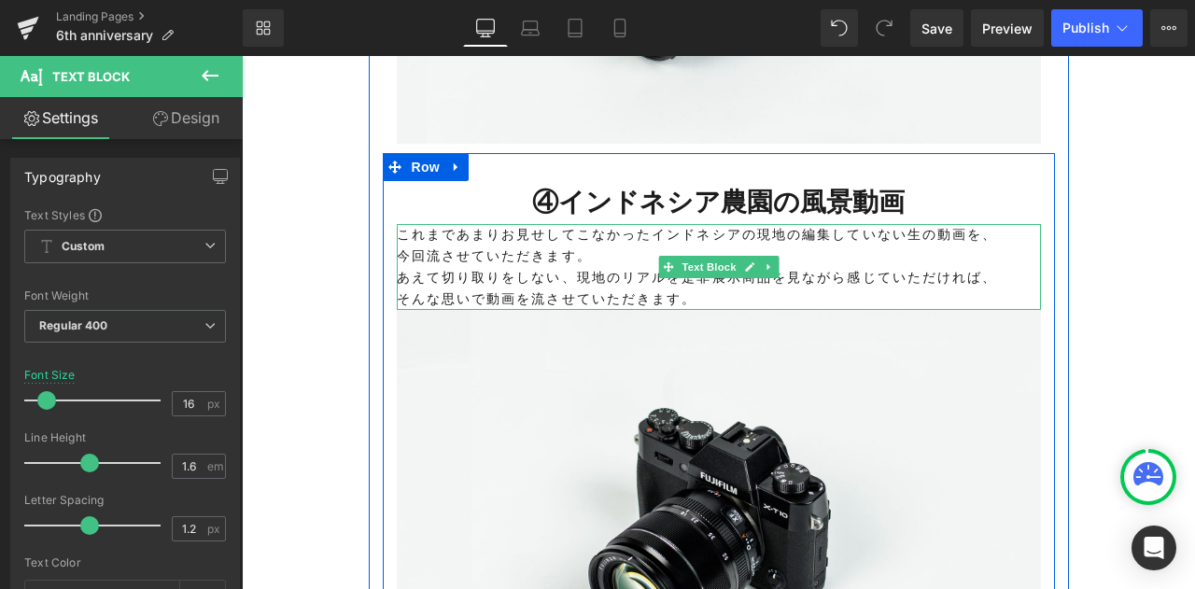
click at [687, 288] on p "そんな思いで動画を流させていただきます。" at bounding box center [719, 298] width 644 height 21
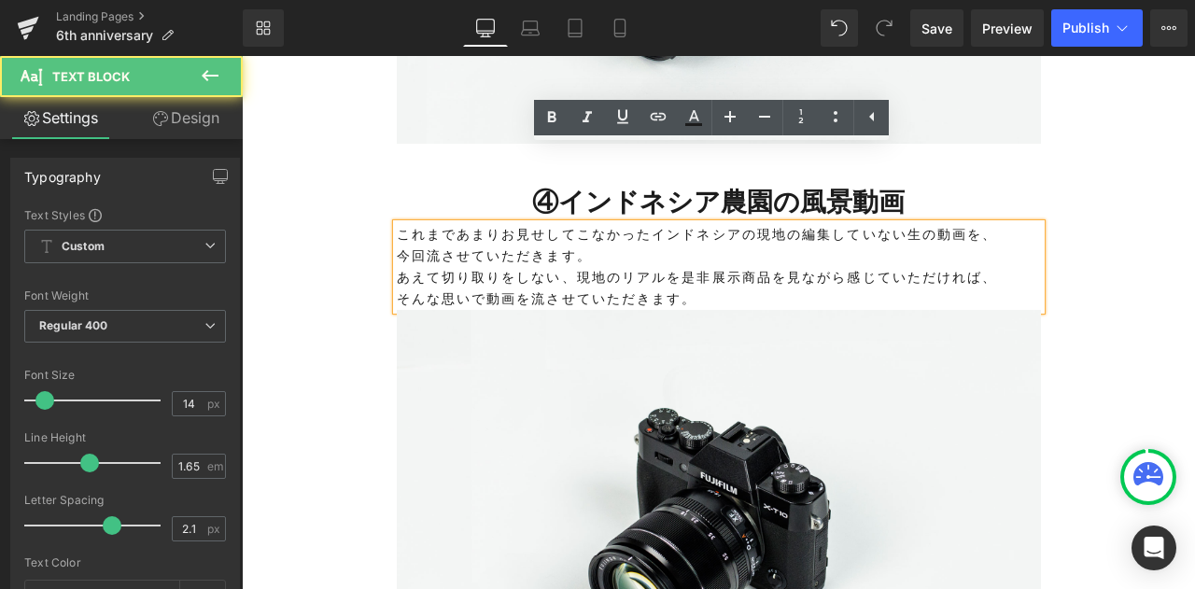
click at [687, 288] on p "そんな思いで動画を流させていただきます。" at bounding box center [719, 298] width 644 height 21
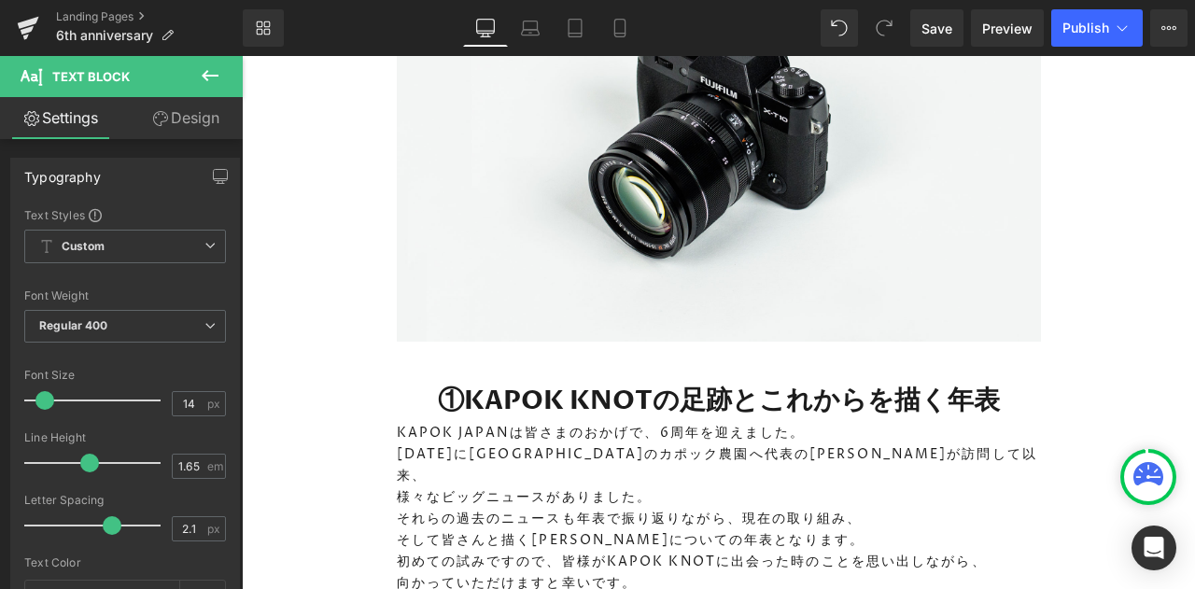
scroll to position [3778, 0]
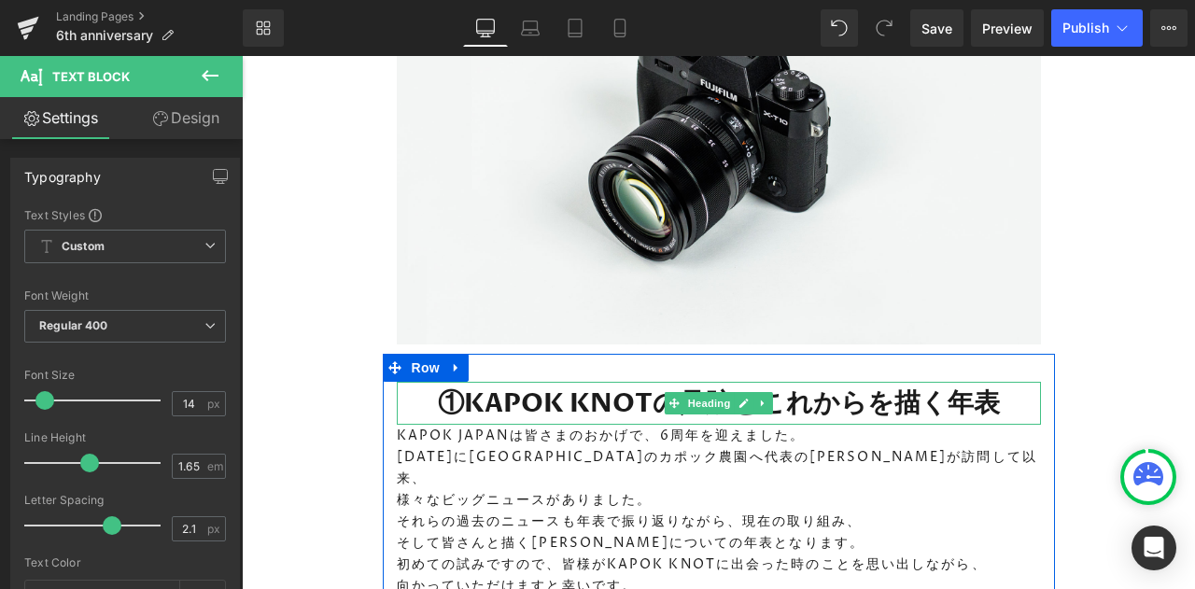
click at [621, 382] on h1 "①KAPOK KNOTの足跡とこれからを描く年表" at bounding box center [719, 403] width 644 height 43
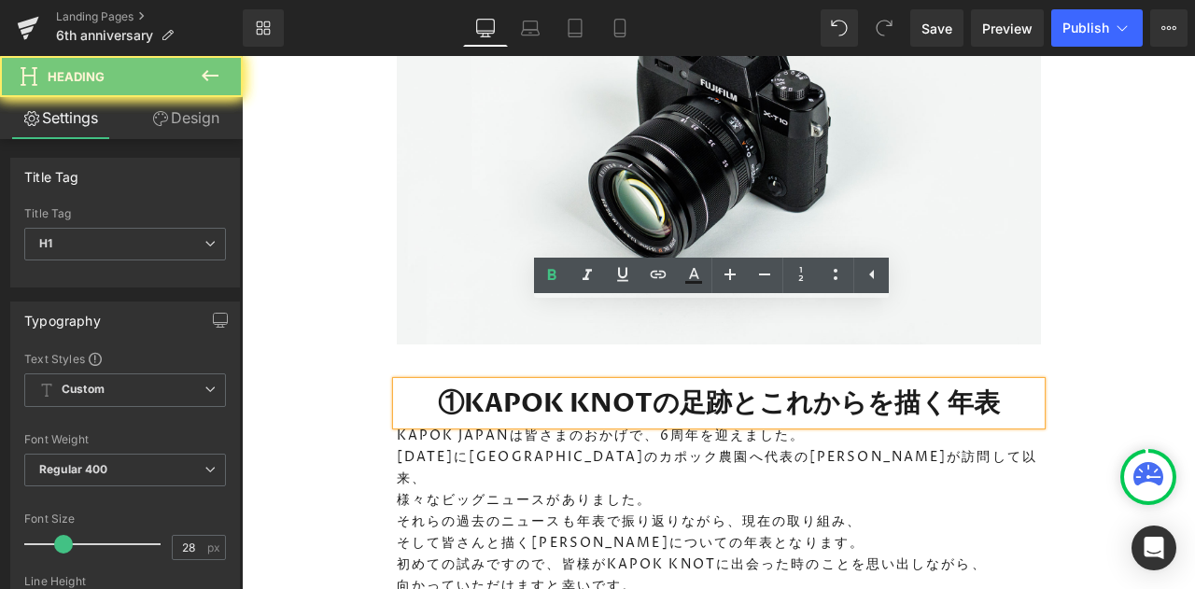
click at [621, 382] on h1 "①KAPOK KNOTの足跡とこれからを描く年表" at bounding box center [719, 403] width 644 height 43
paste div
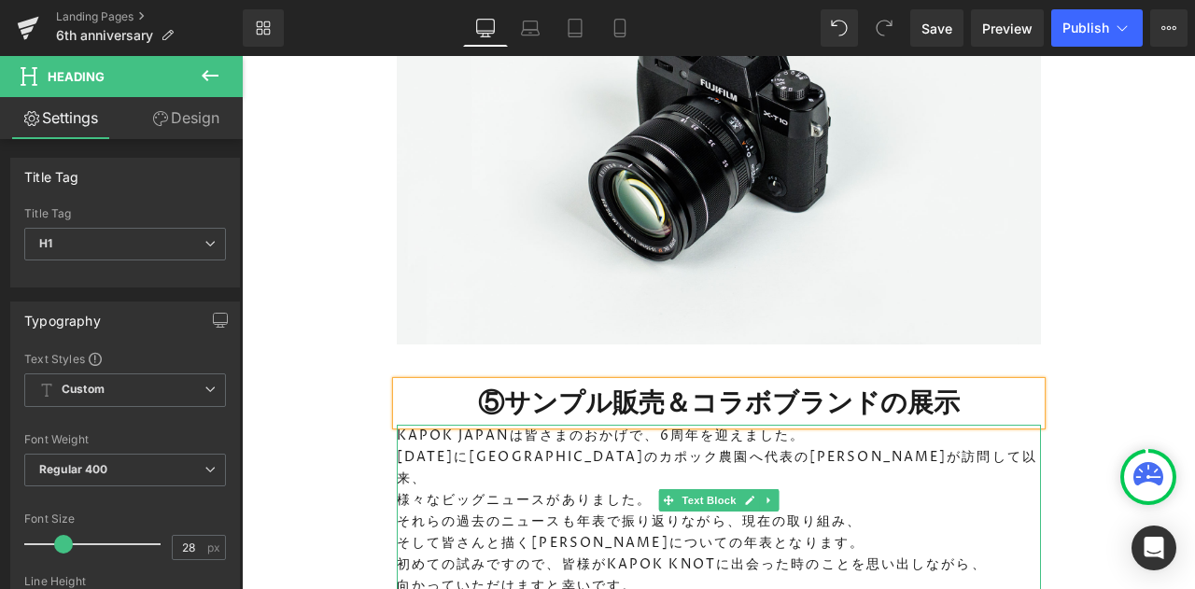
click at [610, 425] on p "KAPOK JAPANは皆さまのおかげで、6周年を迎えました。" at bounding box center [719, 435] width 644 height 21
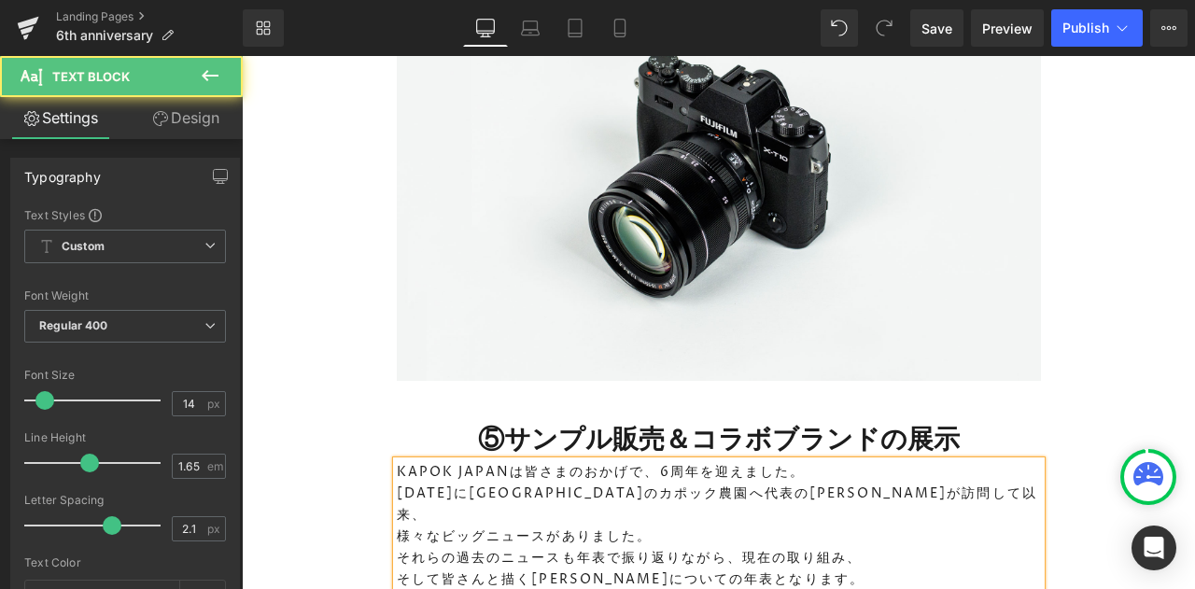
scroll to position [3741, 0]
click at [588, 484] on p "2019年7月にインドネシアのカポック農園へ代表の深井が訪問して以来、" at bounding box center [719, 505] width 644 height 43
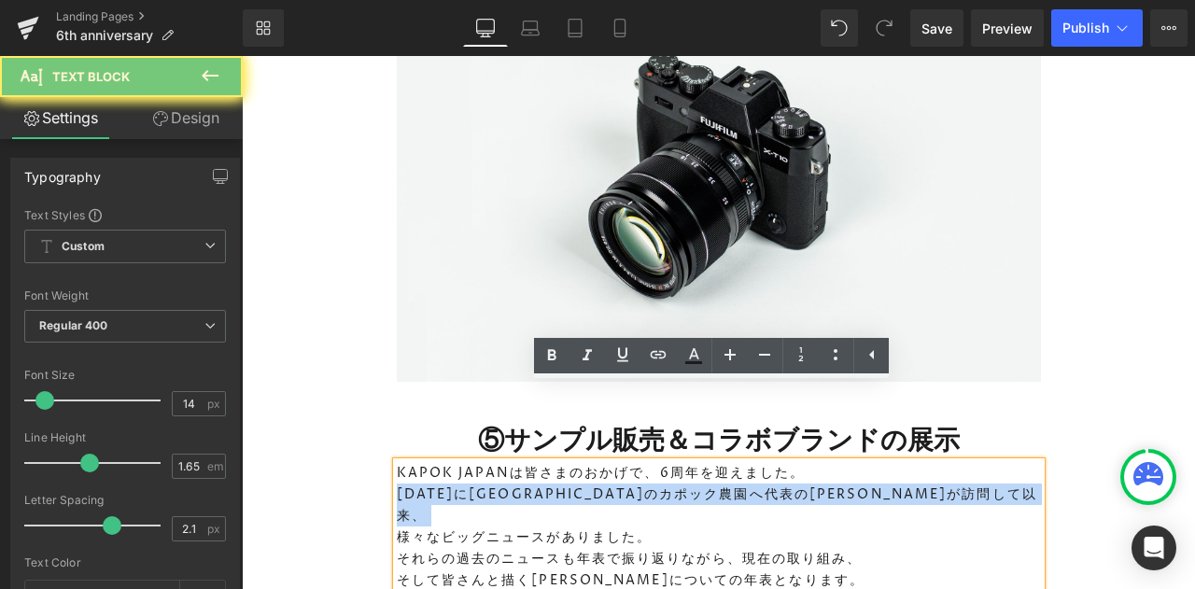
click at [588, 484] on p "2019年7月にインドネシアのカポック農園へ代表の深井が訪問して以来、" at bounding box center [719, 505] width 644 height 43
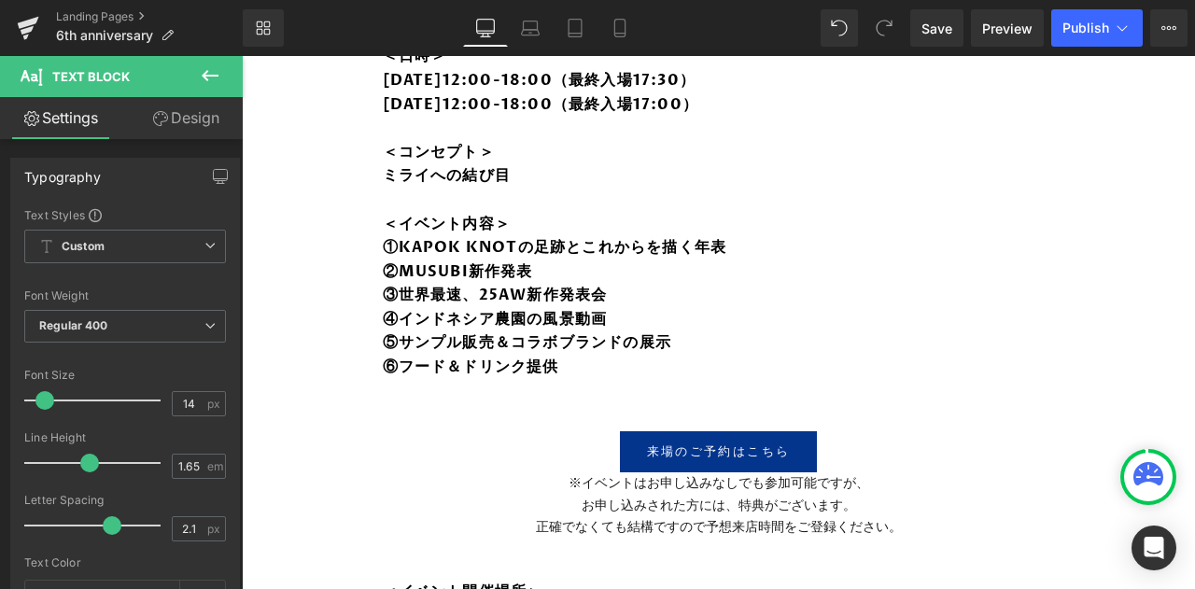
scroll to position [930, 0]
click at [508, 358] on b "⑥フード＆ドリンク提供" at bounding box center [471, 368] width 176 height 21
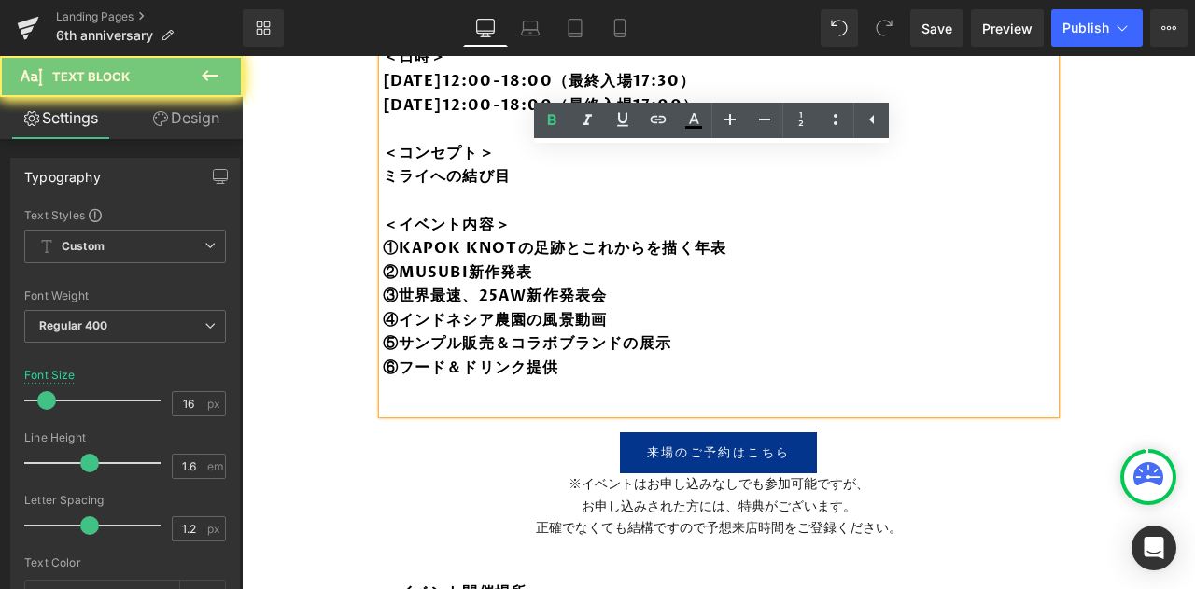
click at [508, 358] on b "⑥フード＆ドリンク提供" at bounding box center [471, 368] width 176 height 21
copy b "⑥フード＆ドリンク提供"
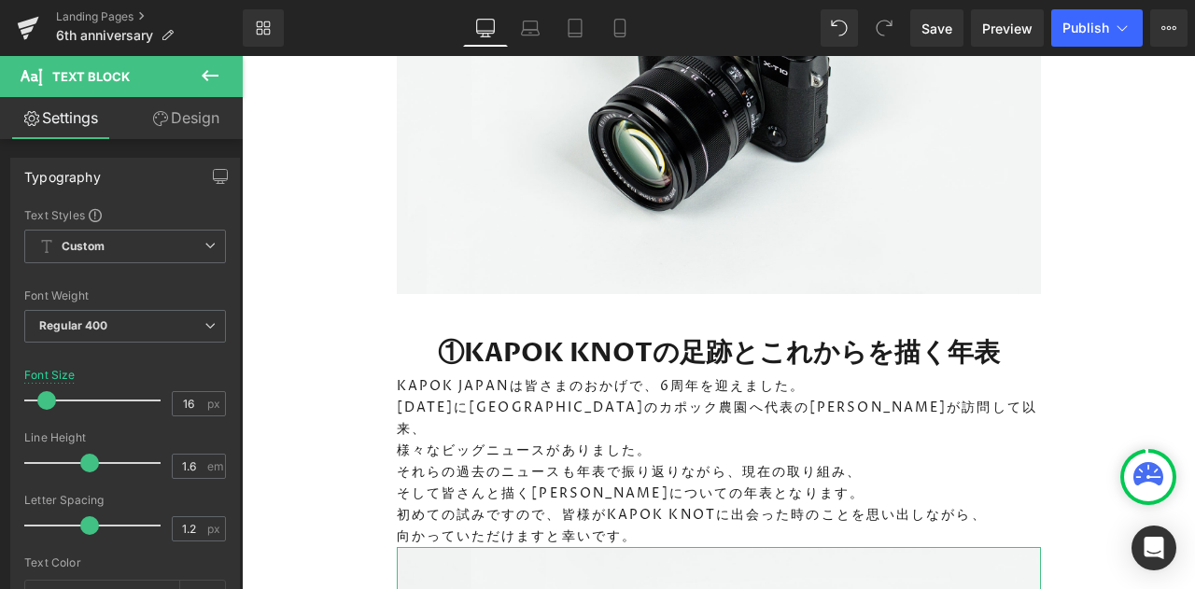
scroll to position [4469, 0]
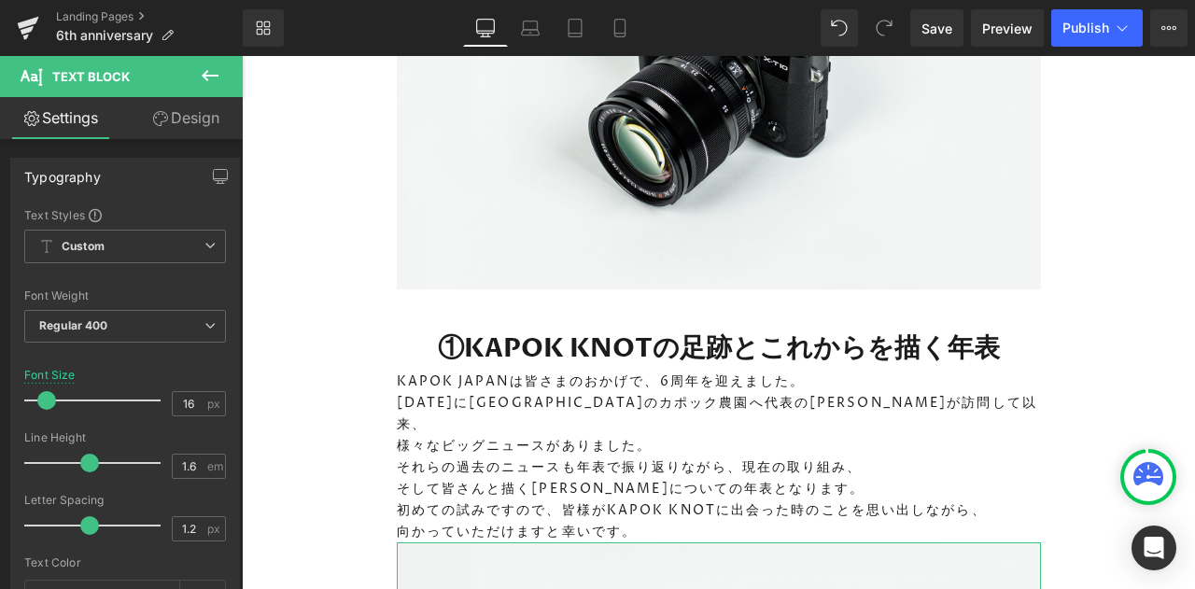
click at [584, 327] on h1 "①KAPOK KNOTの足跡とこれからを描く年表" at bounding box center [719, 348] width 644 height 43
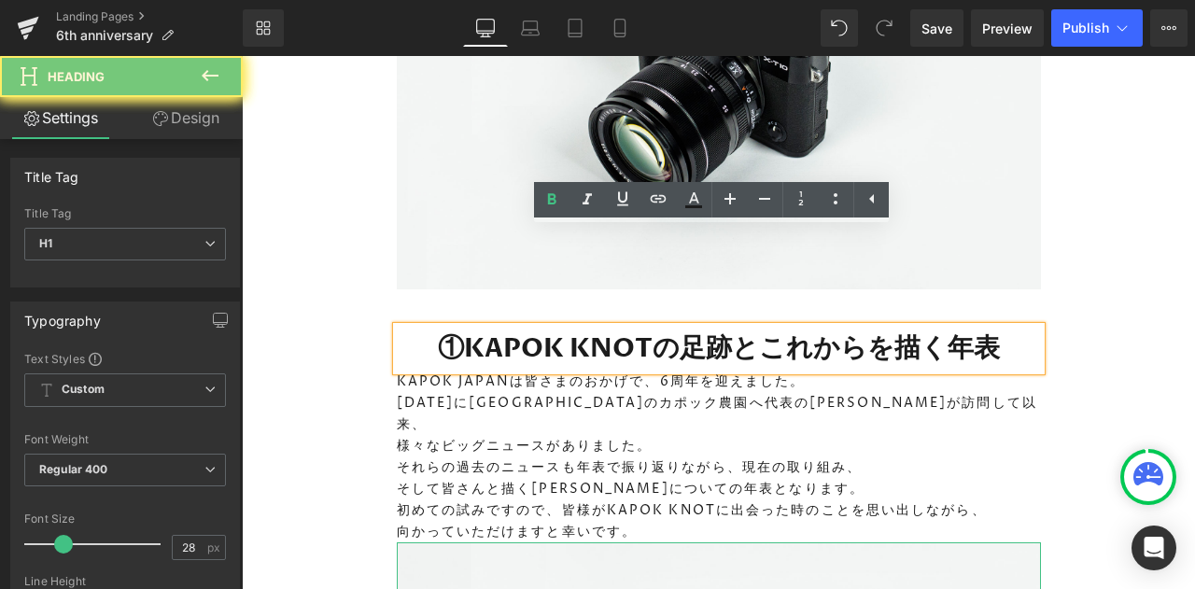
click at [584, 327] on h1 "①KAPOK KNOTの足跡とこれからを描く年表" at bounding box center [719, 348] width 644 height 43
paste div
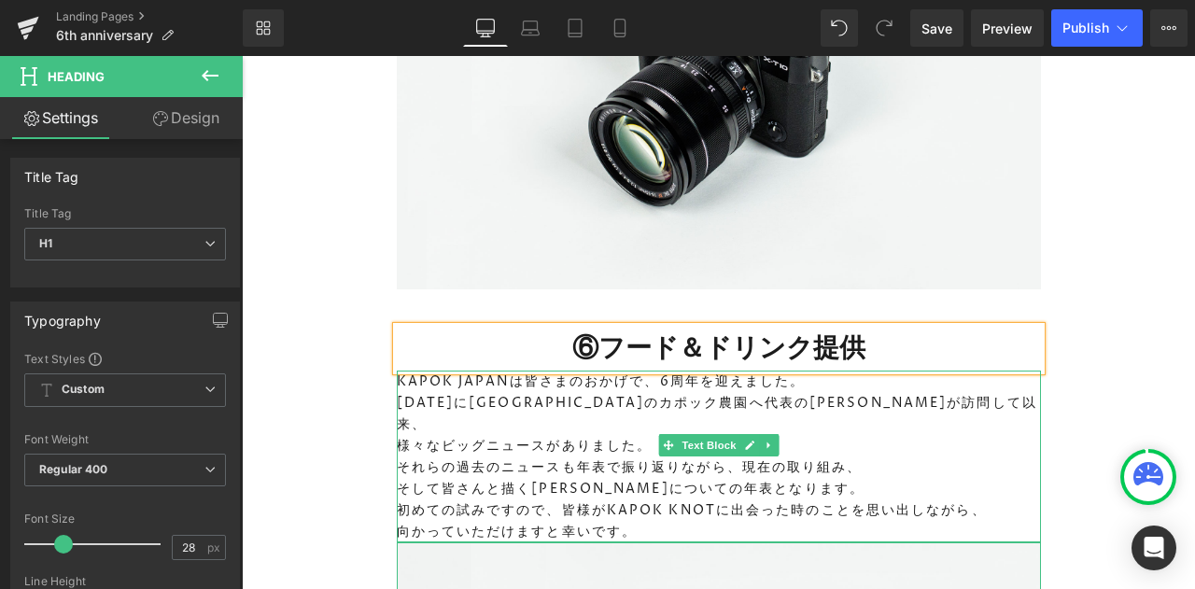
click at [594, 371] on p "KAPOK JAPANは皆さまのおかげで、6周年を迎えました。" at bounding box center [719, 381] width 644 height 21
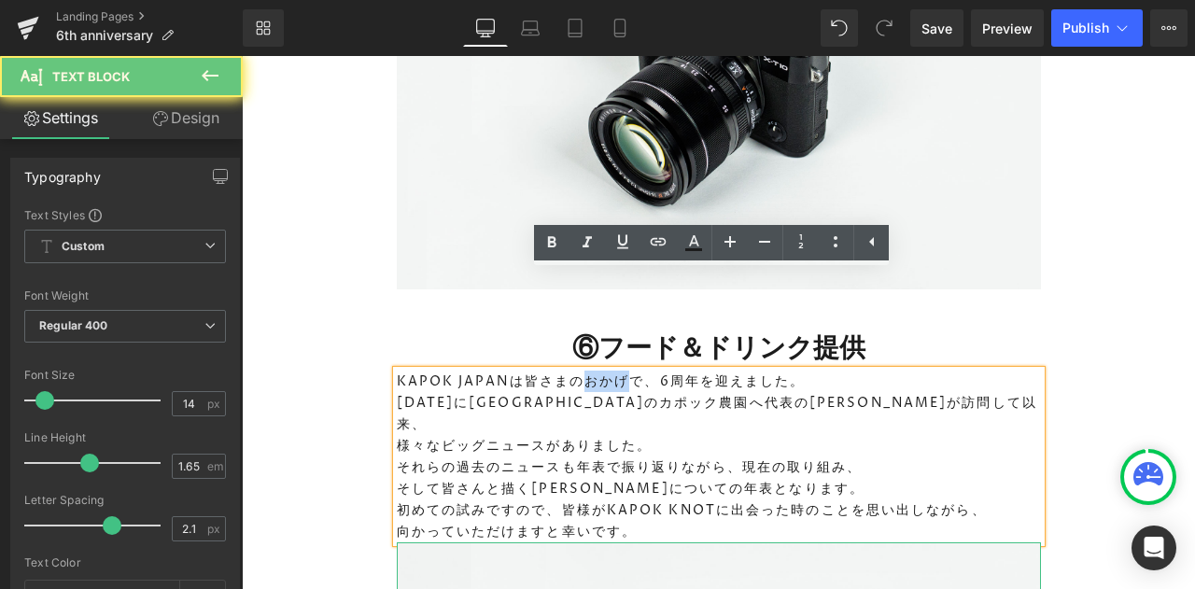
click at [594, 371] on p "KAPOK JAPANは皆さまのおかげで、6周年を迎えました。" at bounding box center [719, 381] width 644 height 21
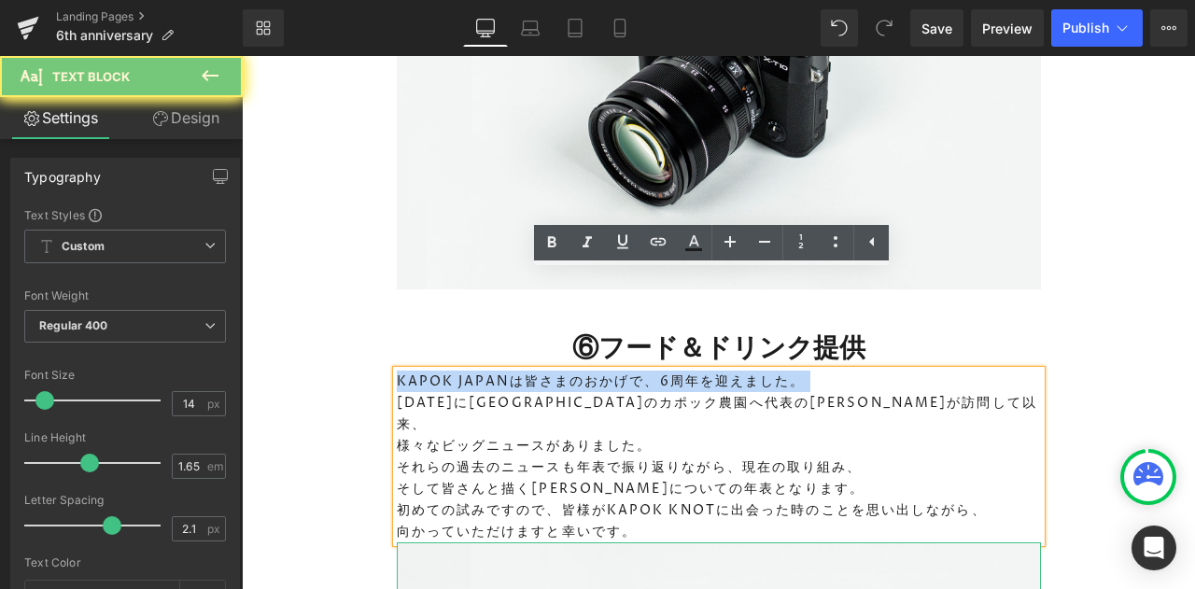
click at [594, 371] on p "KAPOK JAPANは皆さまのおかげで、6周年を迎えました。" at bounding box center [719, 381] width 644 height 21
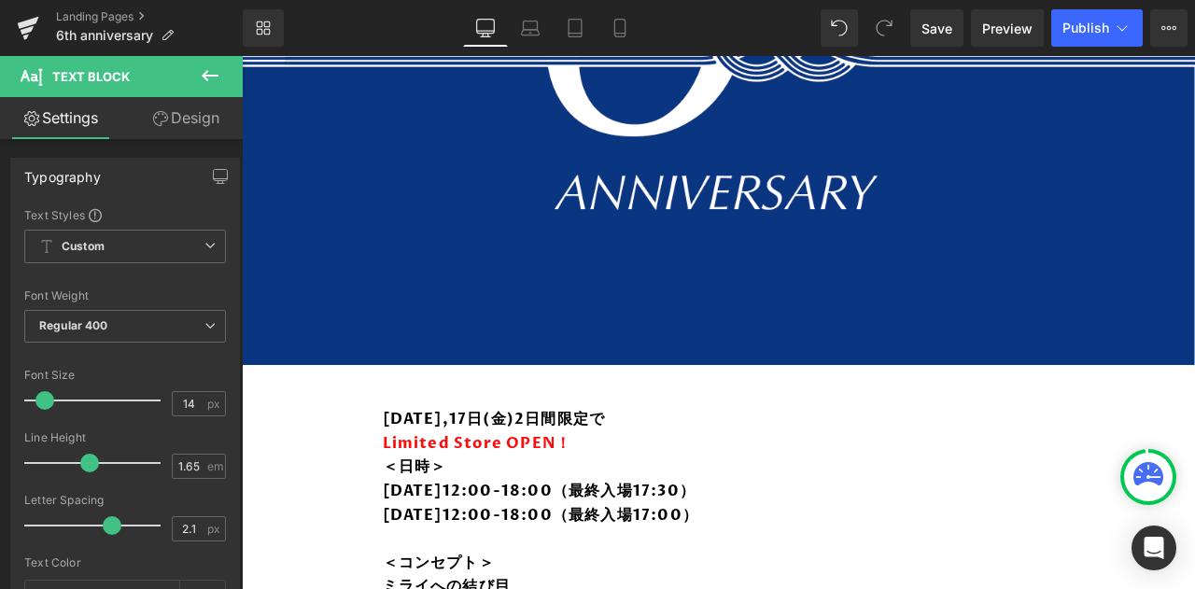
scroll to position [519, 0]
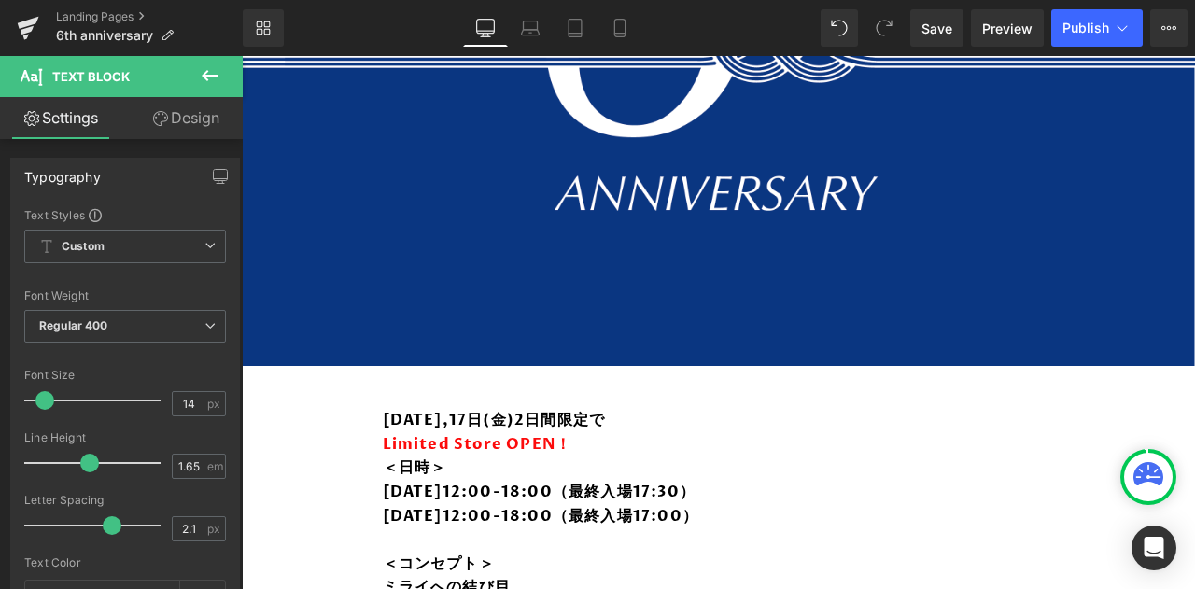
click at [939, 30] on span "Save" at bounding box center [936, 29] width 31 height 20
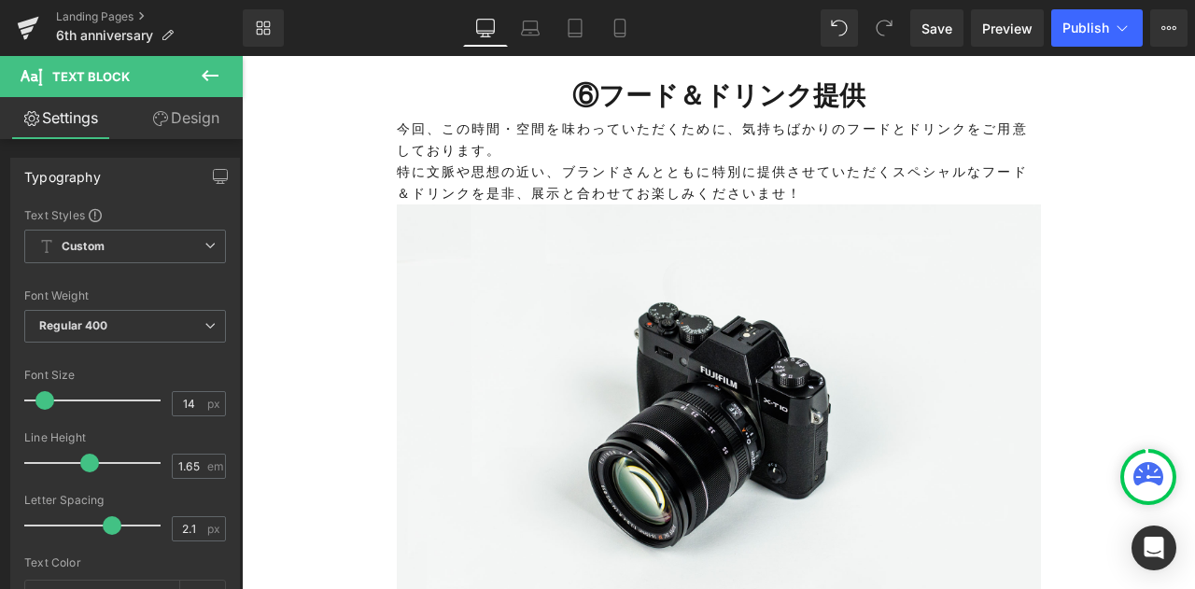
scroll to position [4619, 0]
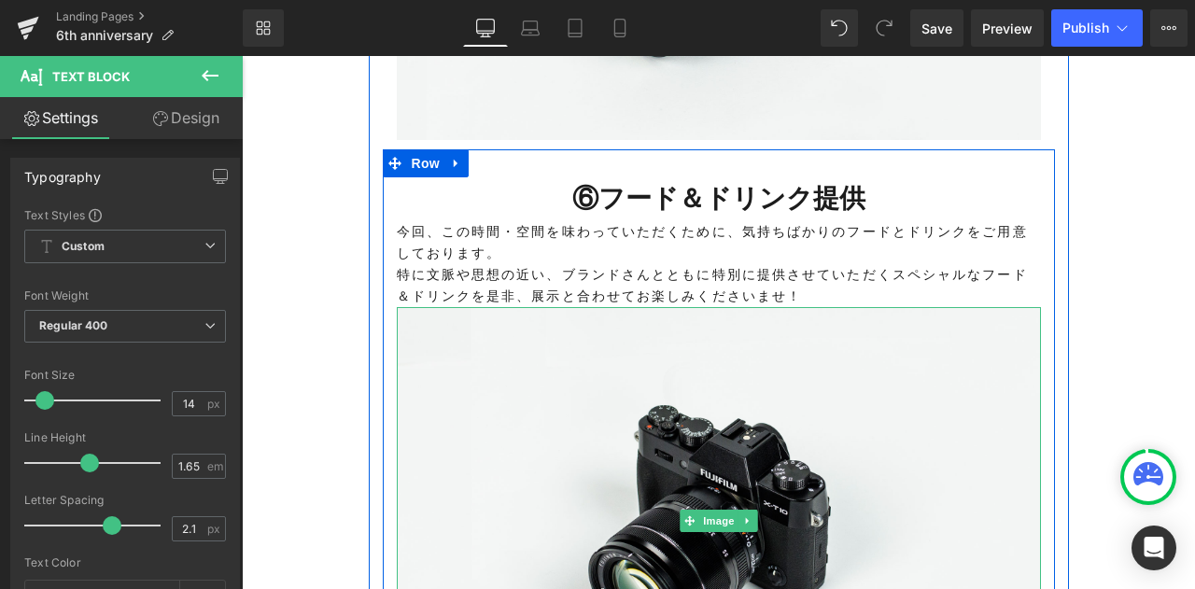
click at [744, 515] on icon at bounding box center [747, 520] width 10 height 11
click at [751, 515] on icon at bounding box center [756, 520] width 10 height 10
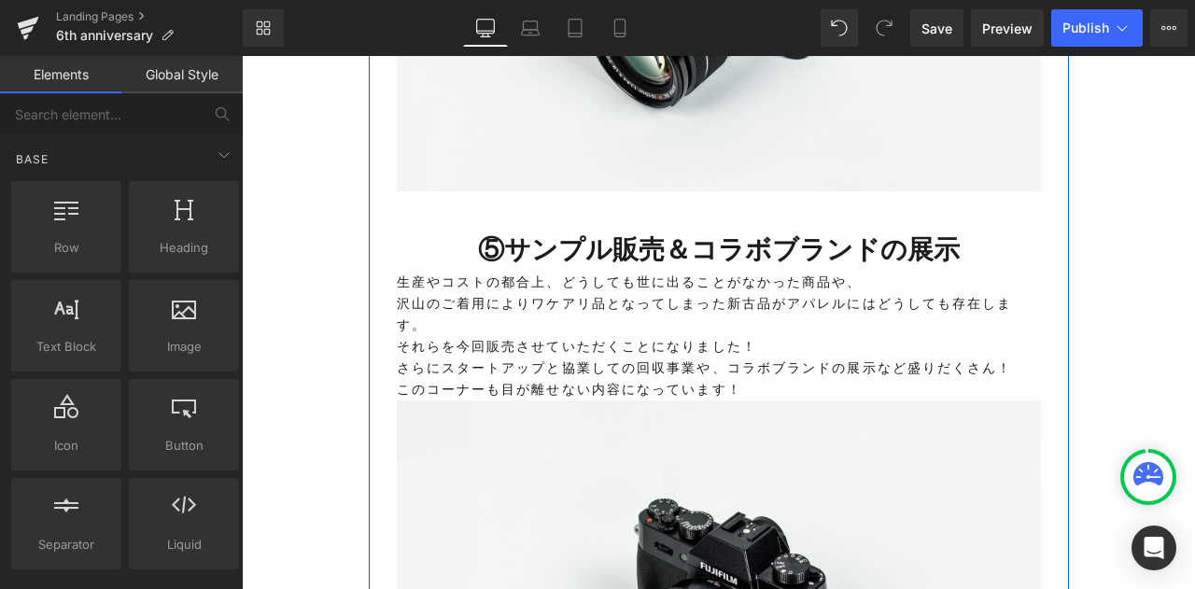
scroll to position [3919, 0]
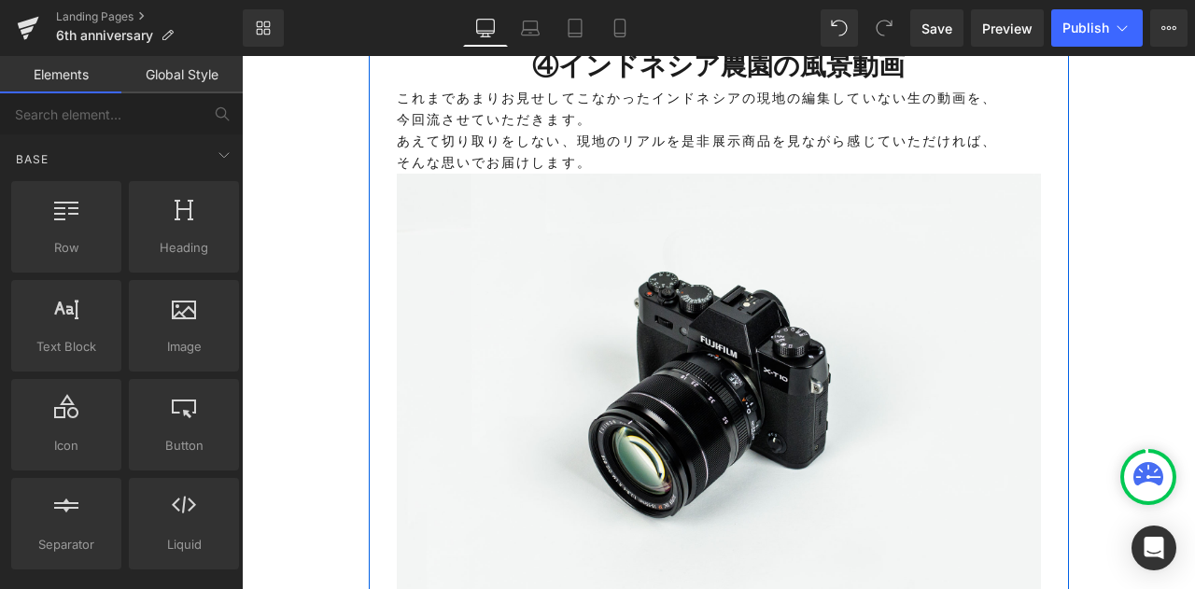
scroll to position [3509, 0]
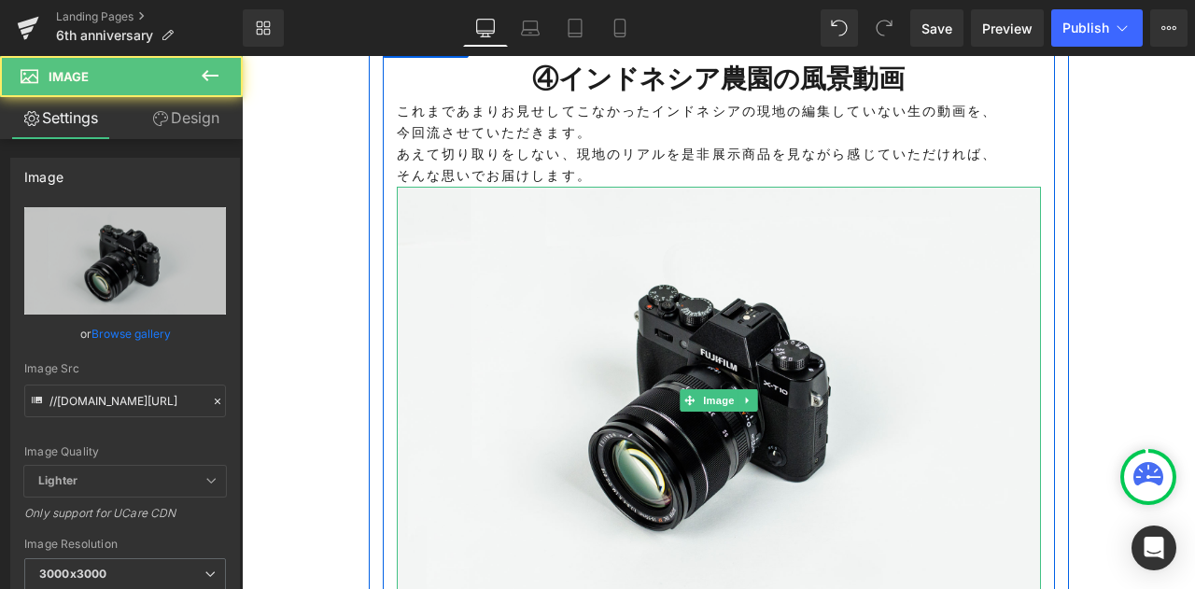
click at [862, 187] on img at bounding box center [719, 400] width 644 height 427
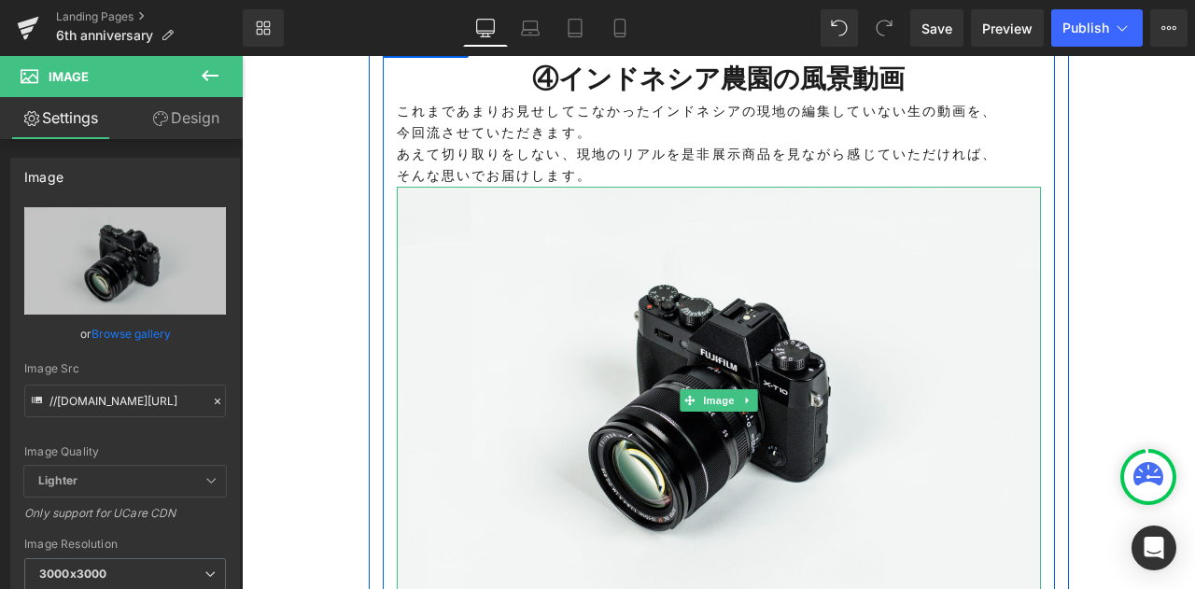
click at [744, 395] on icon at bounding box center [747, 400] width 10 height 11
click at [748, 389] on link at bounding box center [758, 400] width 20 height 22
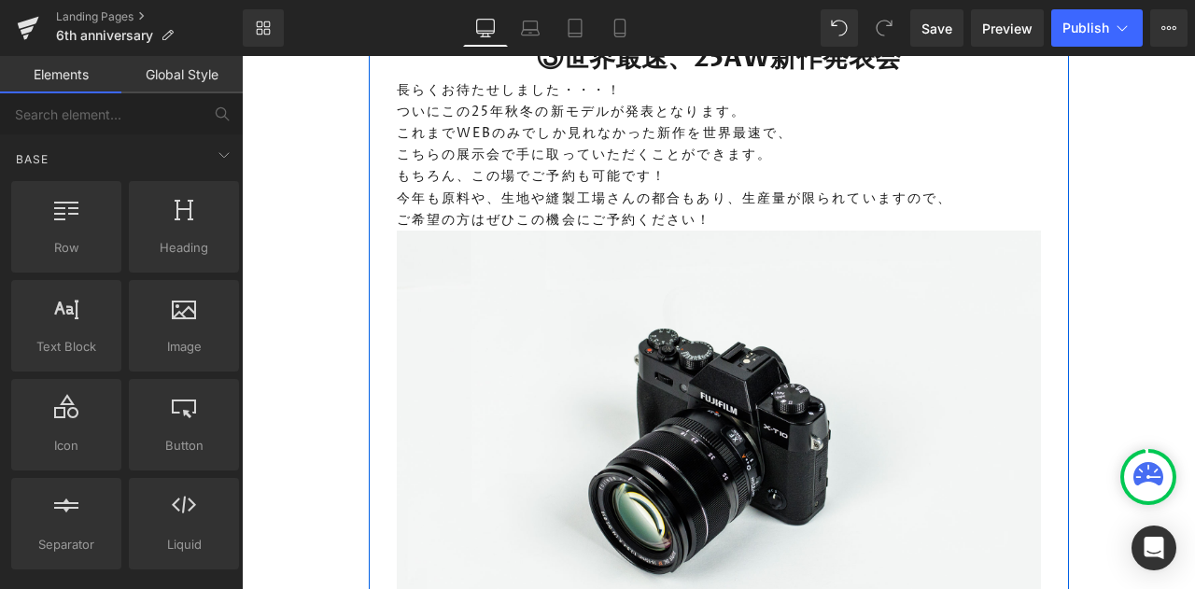
scroll to position [2850, 0]
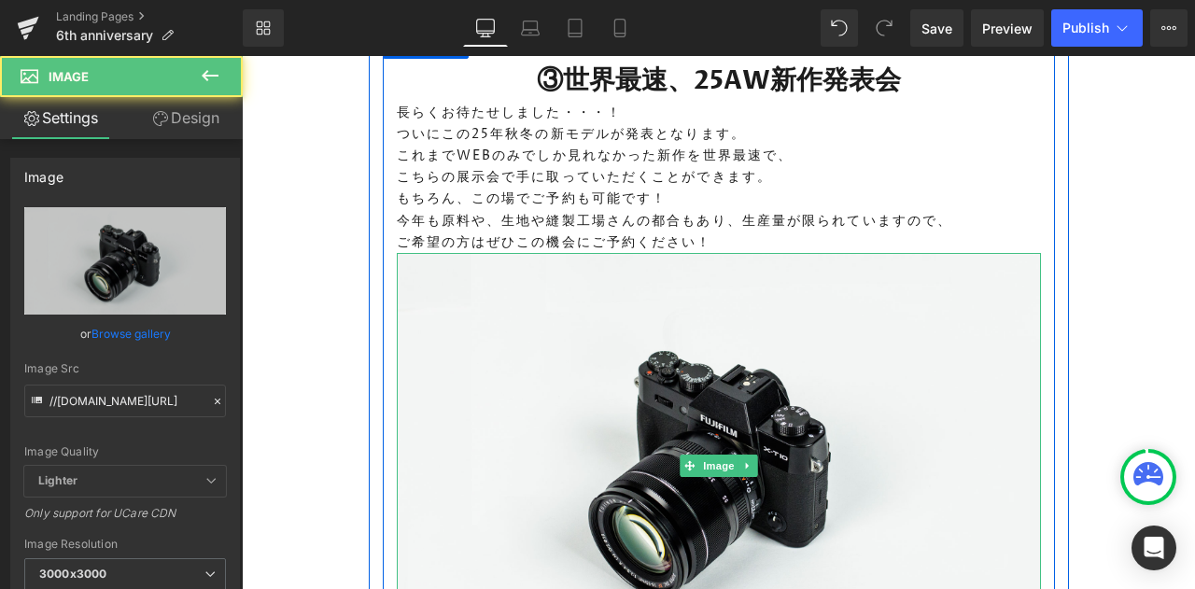
click at [1014, 253] on img at bounding box center [719, 466] width 644 height 427
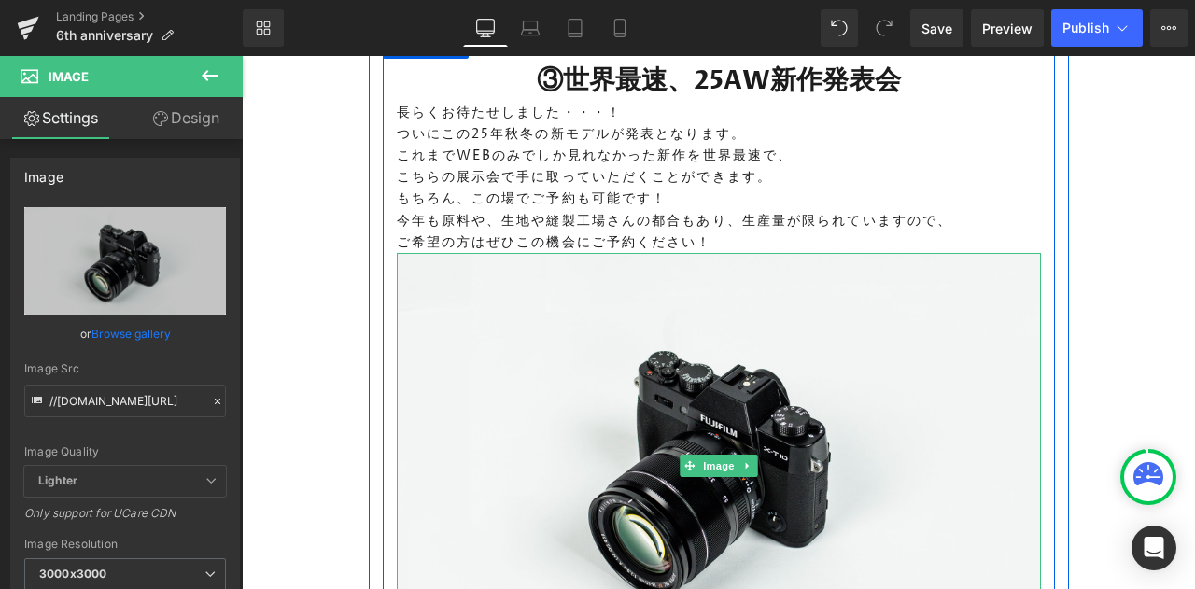
click at [747, 455] on link at bounding box center [747, 466] width 20 height 22
click at [751, 461] on icon at bounding box center [756, 466] width 10 height 10
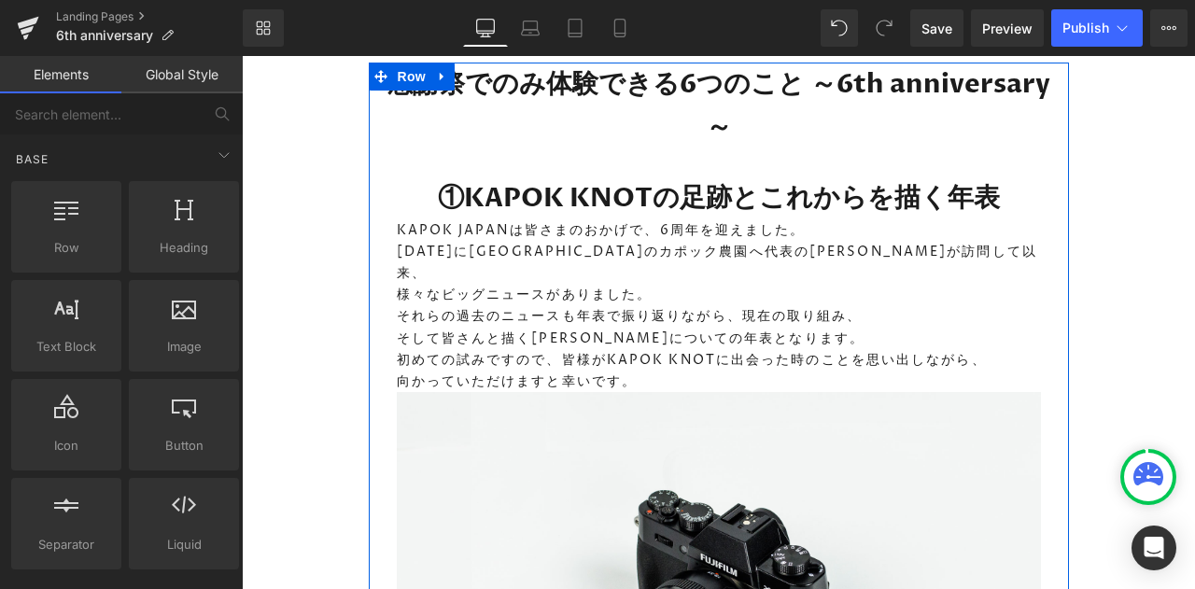
scroll to position [1805, 0]
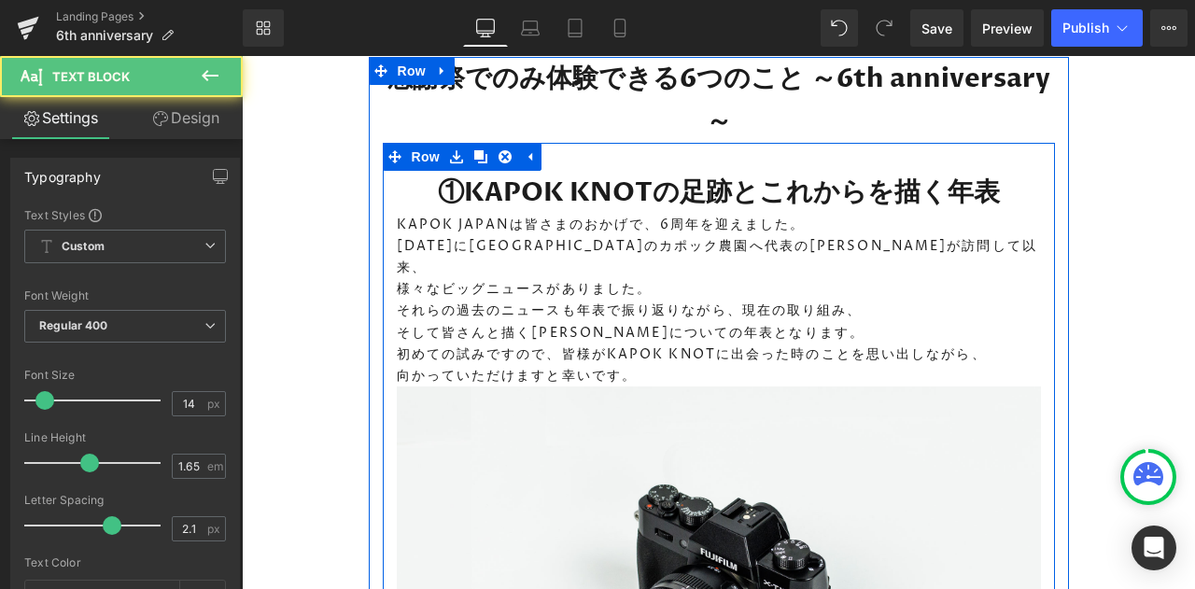
click at [1014, 278] on p "様々なビッグニュースがありました。" at bounding box center [719, 288] width 644 height 21
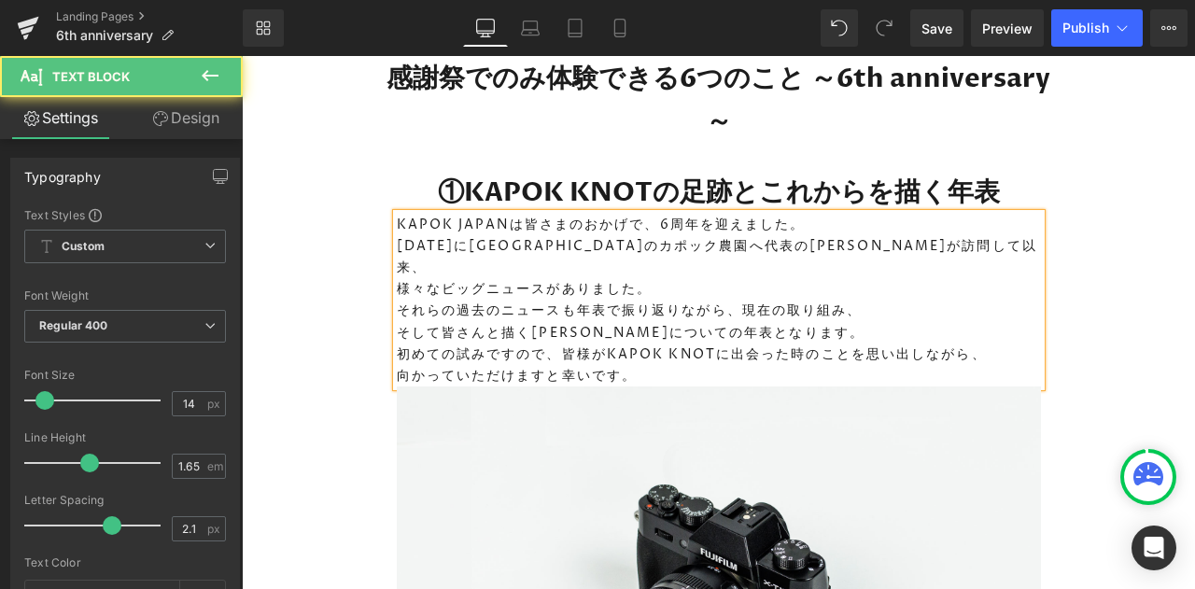
click at [1014, 278] on p "様々なビッグニュースがありました。" at bounding box center [719, 288] width 644 height 21
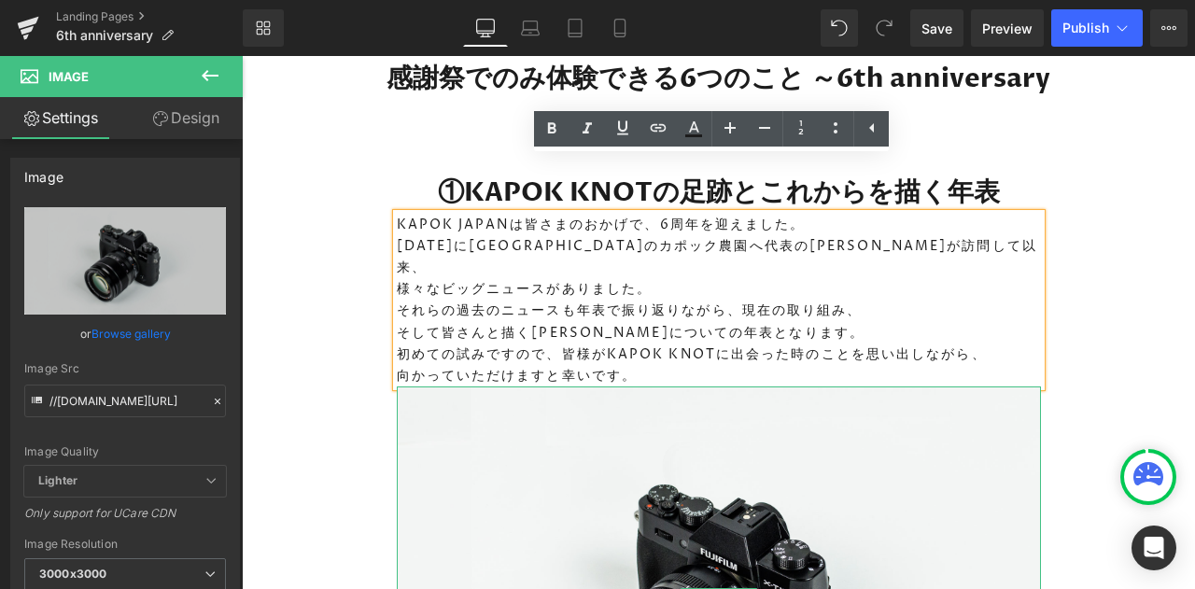
click at [1012, 386] on img at bounding box center [719, 599] width 644 height 427
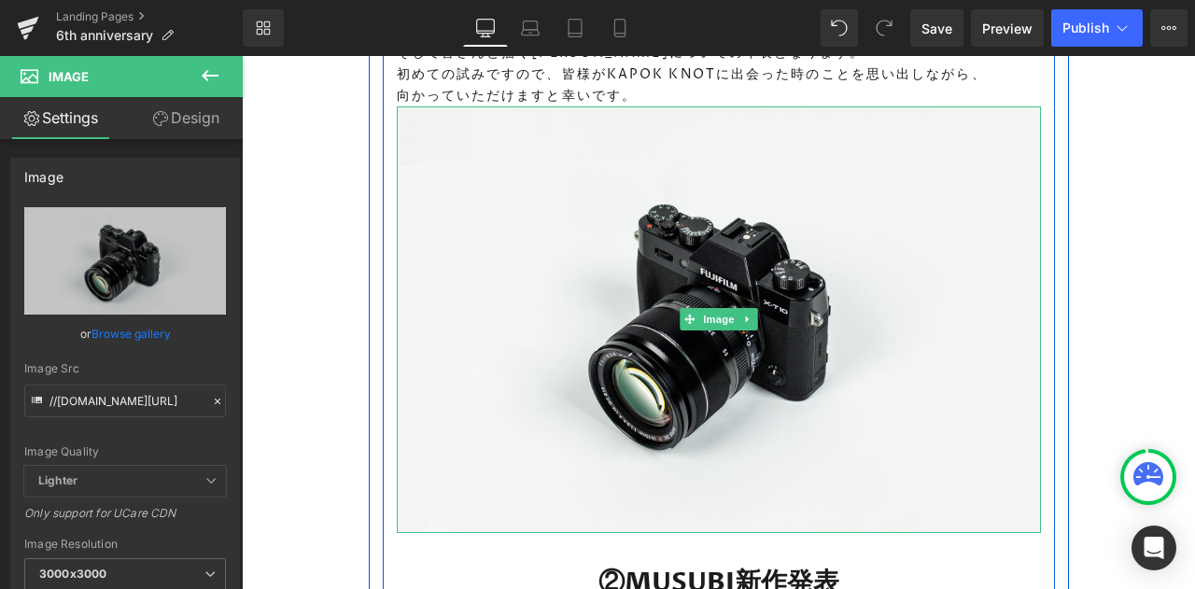
scroll to position [2095, 0]
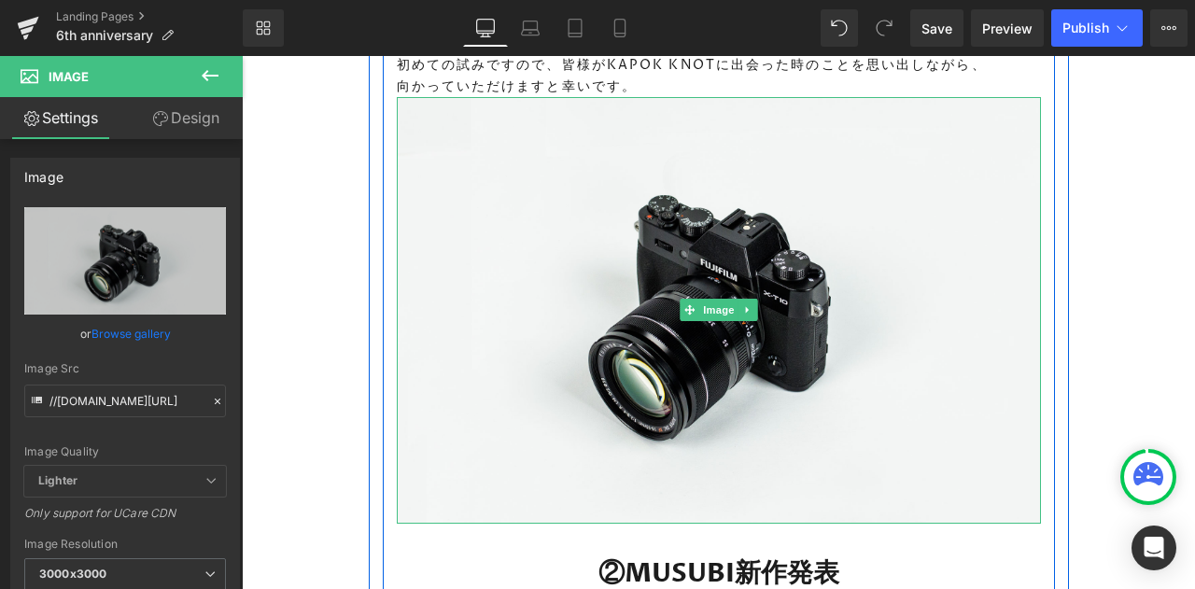
click at [742, 304] on icon at bounding box center [747, 309] width 10 height 11
click at [751, 305] on icon at bounding box center [756, 310] width 10 height 10
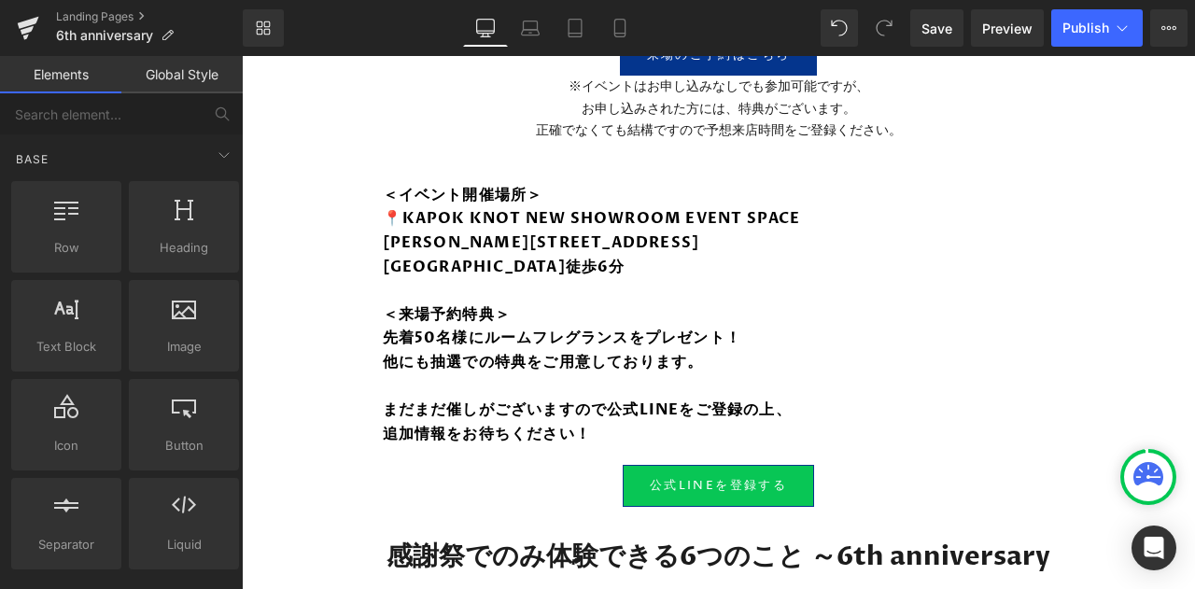
scroll to position [1437, 0]
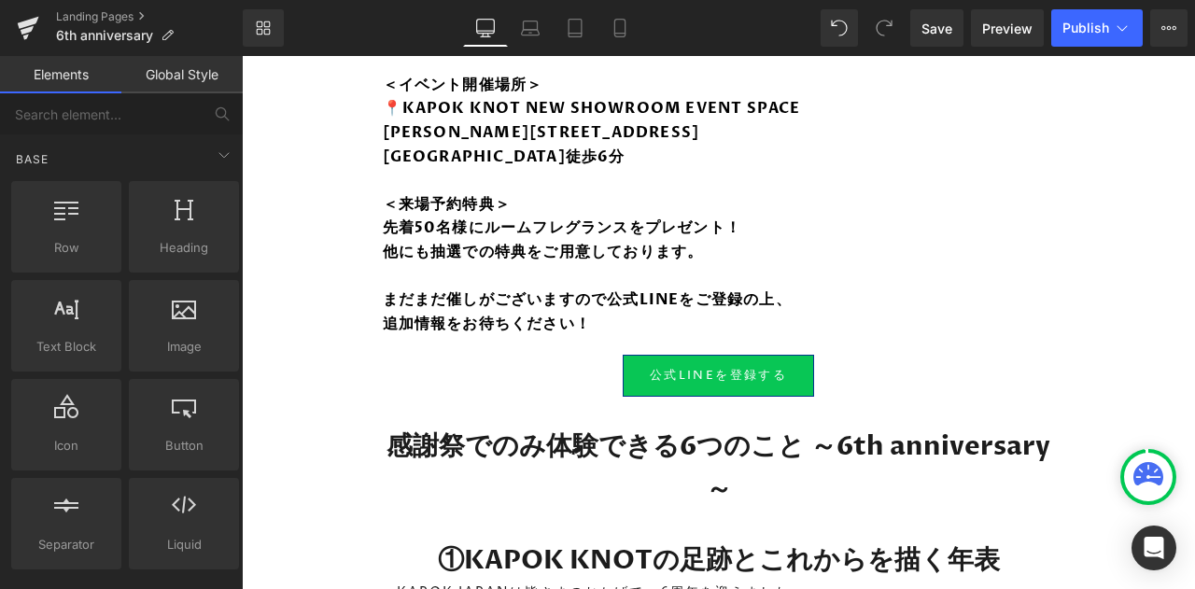
click at [950, 23] on span "Save" at bounding box center [936, 29] width 31 height 20
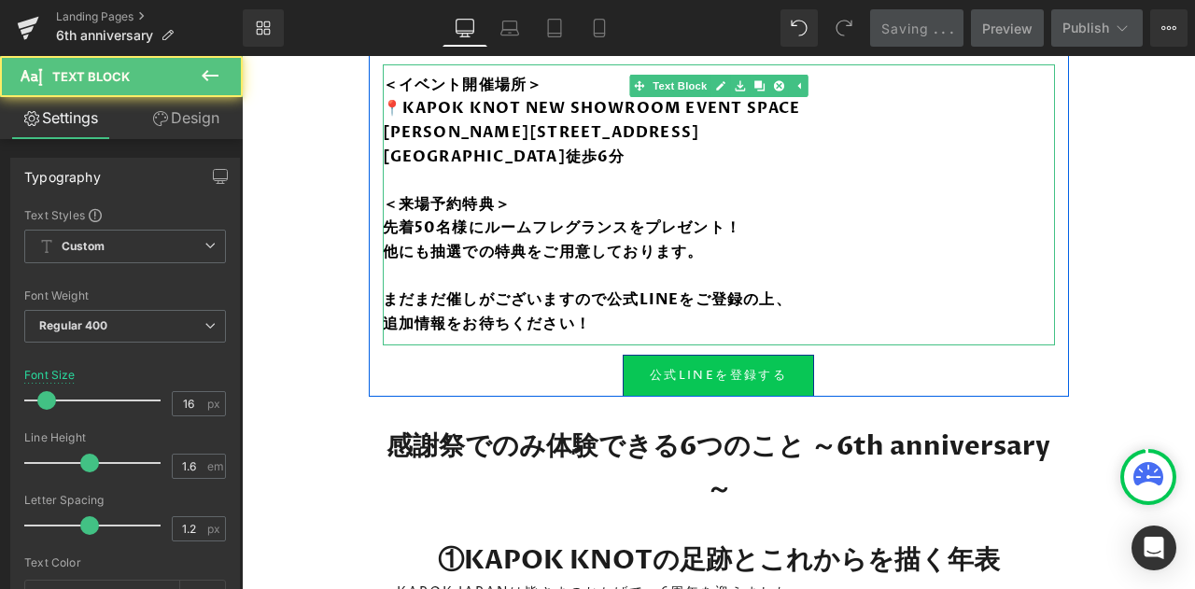
click at [611, 218] on strong "先着50名様にルームフレグランスをプレゼント！" at bounding box center [562, 227] width 359 height 21
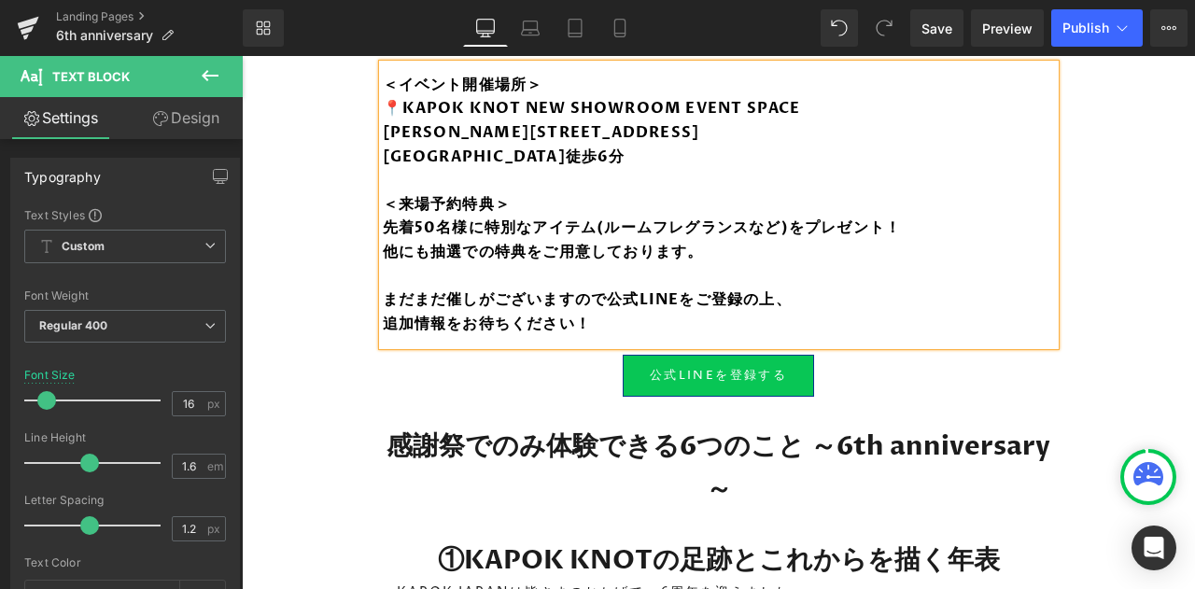
click at [947, 41] on link "Save" at bounding box center [936, 27] width 53 height 37
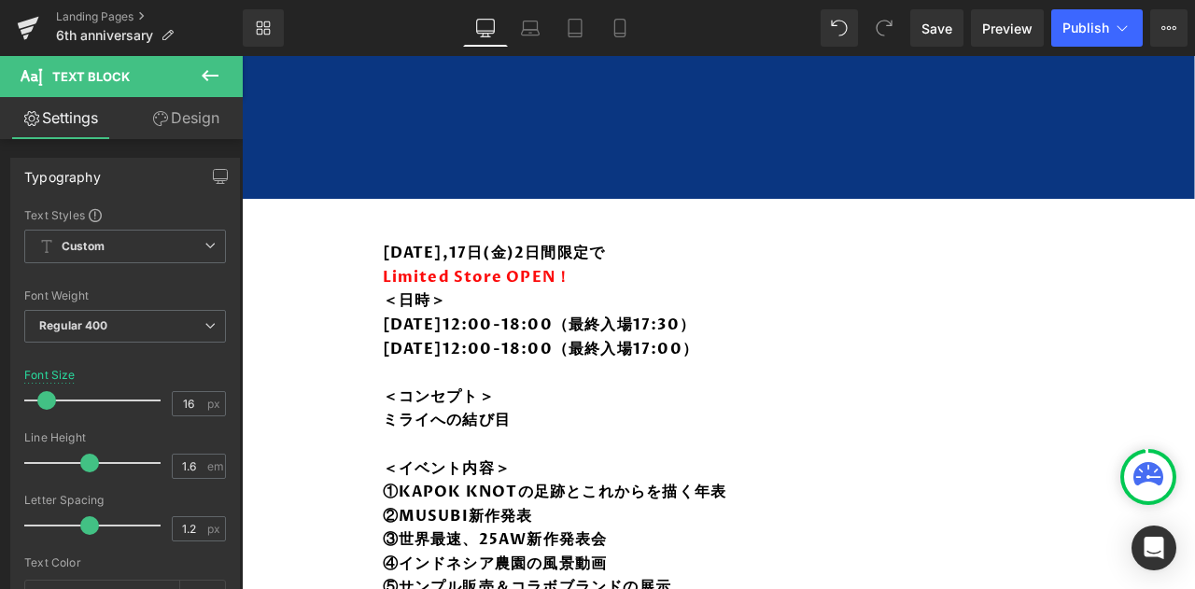
scroll to position [687, 0]
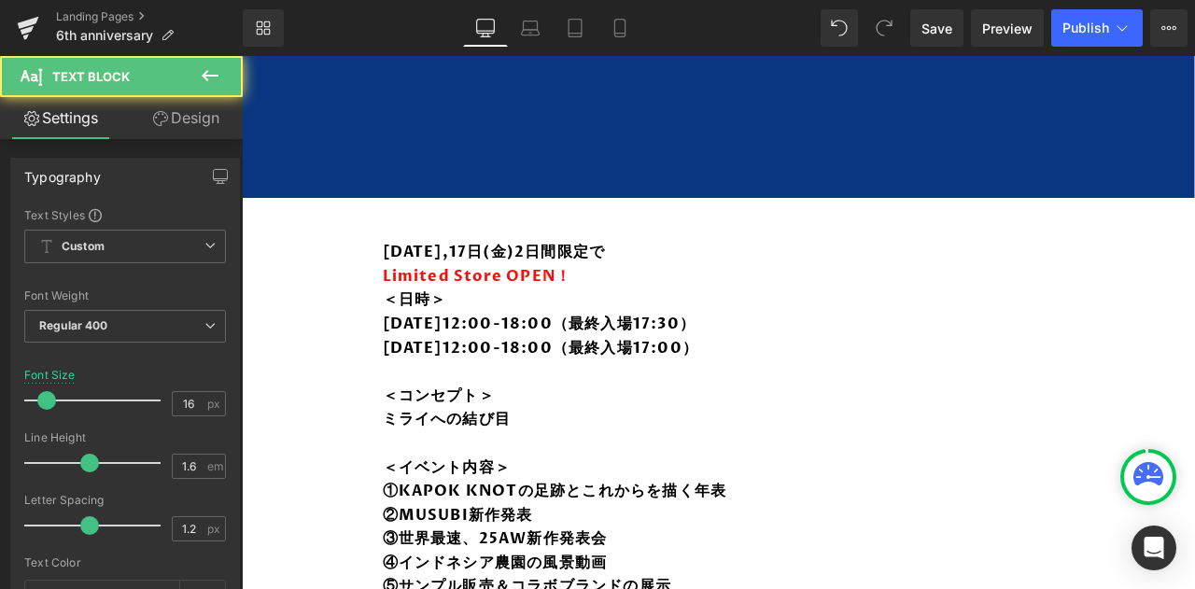
click at [640, 265] on p "Limited Store OPEN！" at bounding box center [719, 277] width 672 height 24
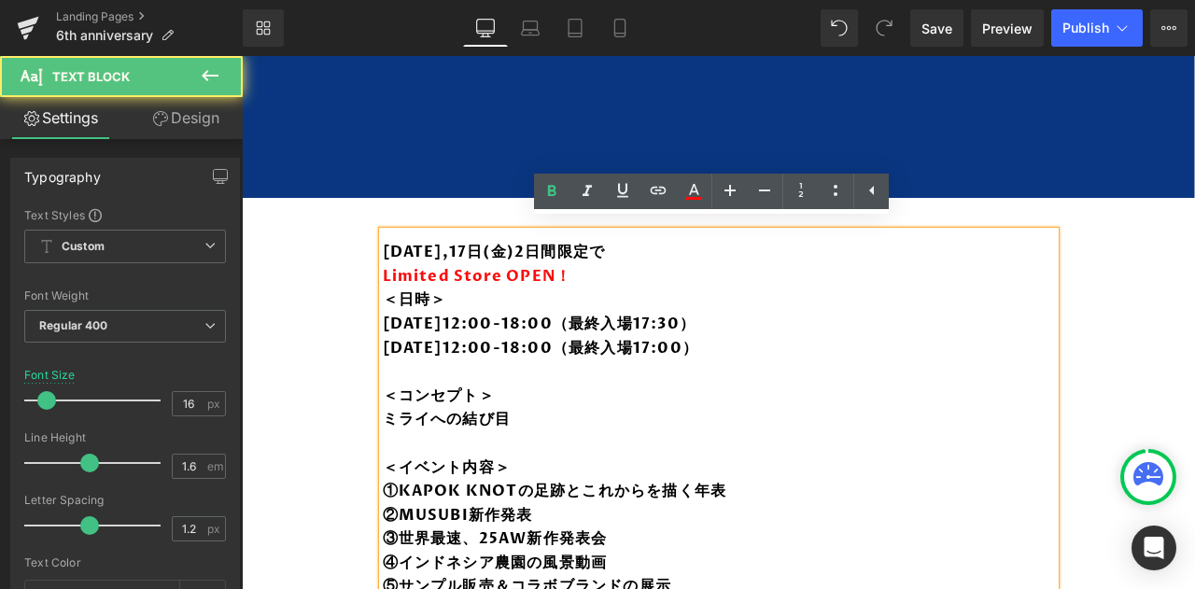
click at [640, 265] on p "Limited Store OPEN！" at bounding box center [719, 277] width 672 height 24
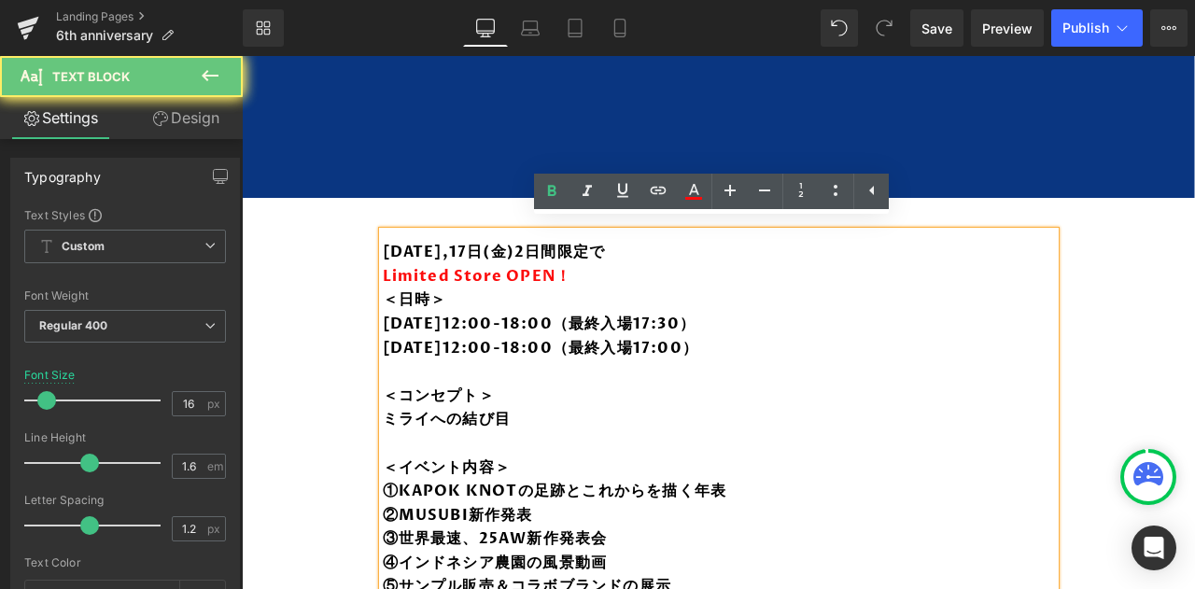
click at [640, 265] on p "Limited Store OPEN！" at bounding box center [719, 277] width 672 height 24
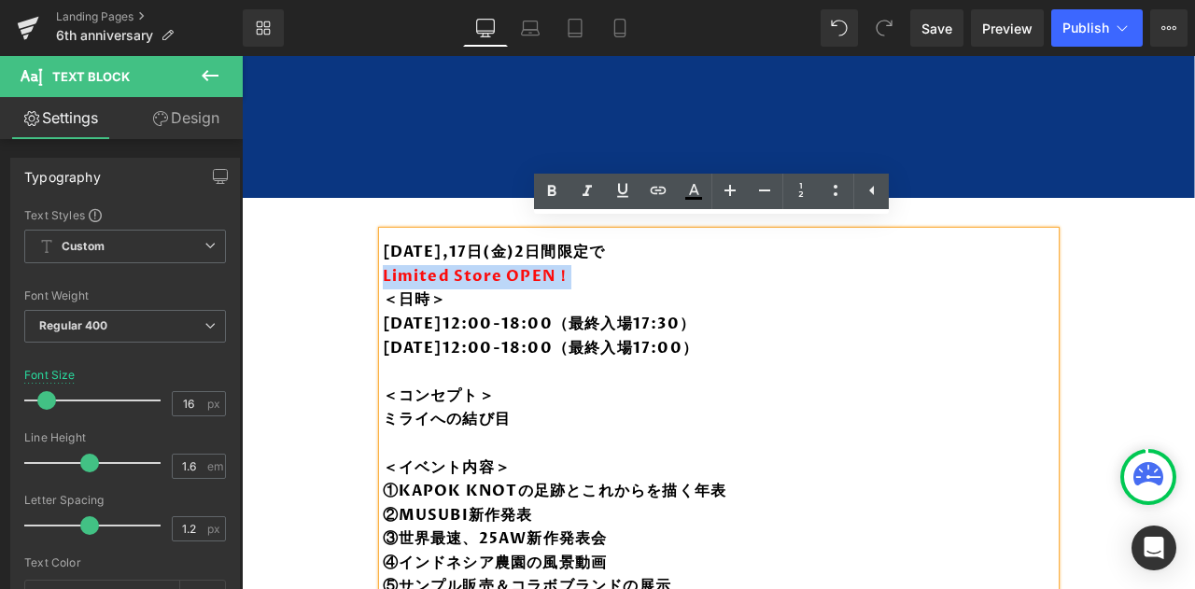
drag, startPoint x: 640, startPoint y: 255, endPoint x: 446, endPoint y: 219, distance: 197.4
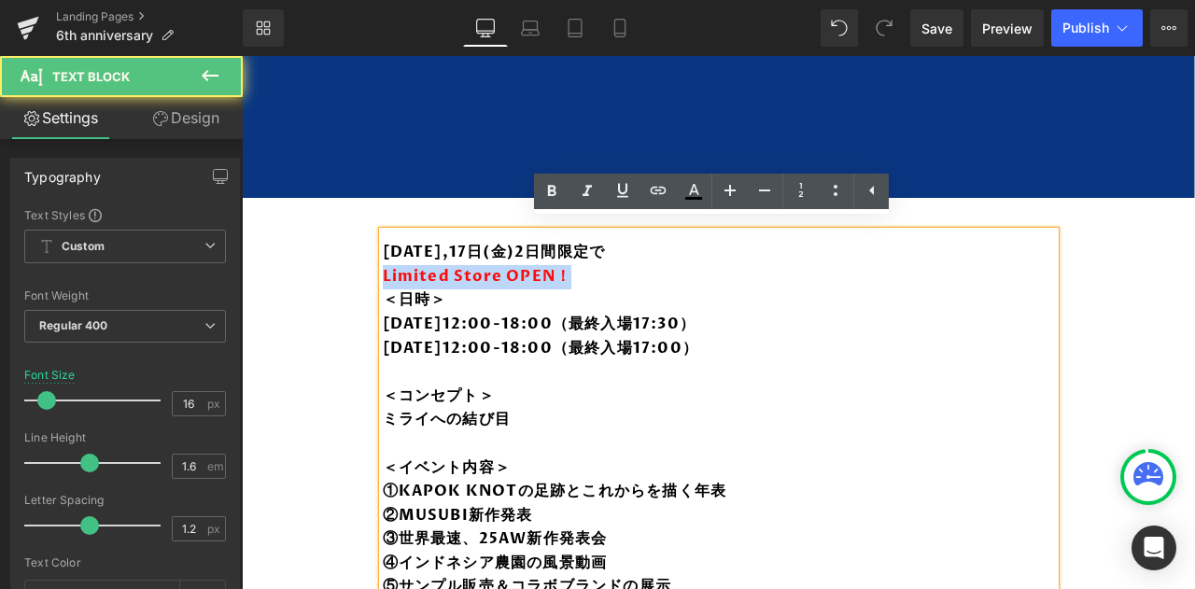
click at [668, 277] on p "Limited Store OPEN！" at bounding box center [719, 277] width 672 height 24
drag, startPoint x: 570, startPoint y: 266, endPoint x: 366, endPoint y: 213, distance: 211.2
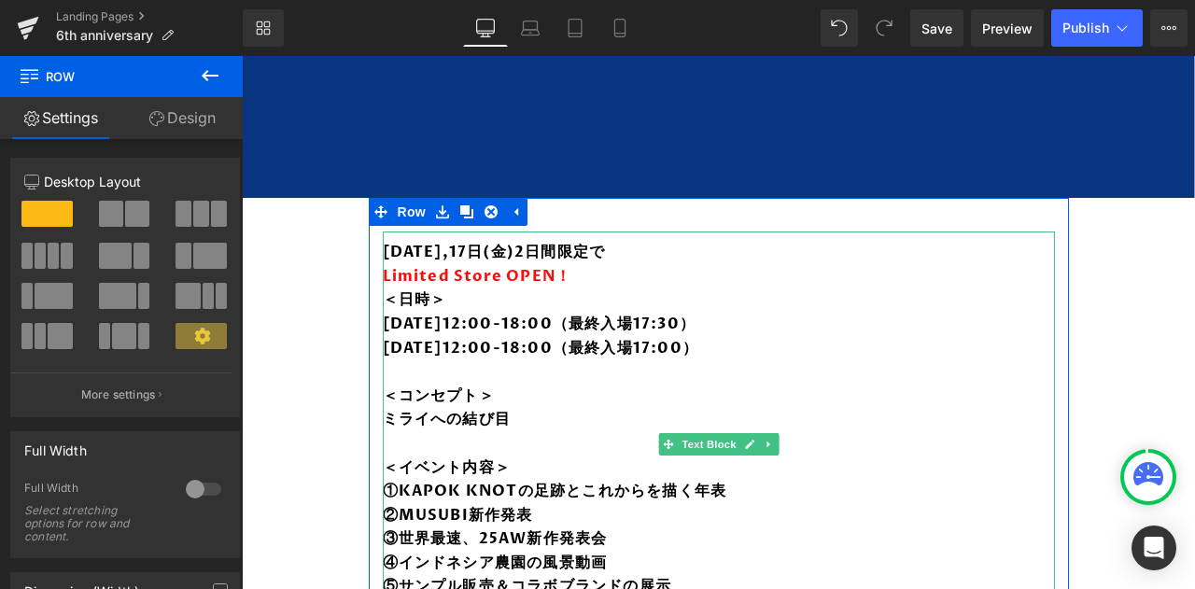
click at [420, 253] on strong "[DATE],17日(金)2日間限定で" at bounding box center [494, 252] width 223 height 21
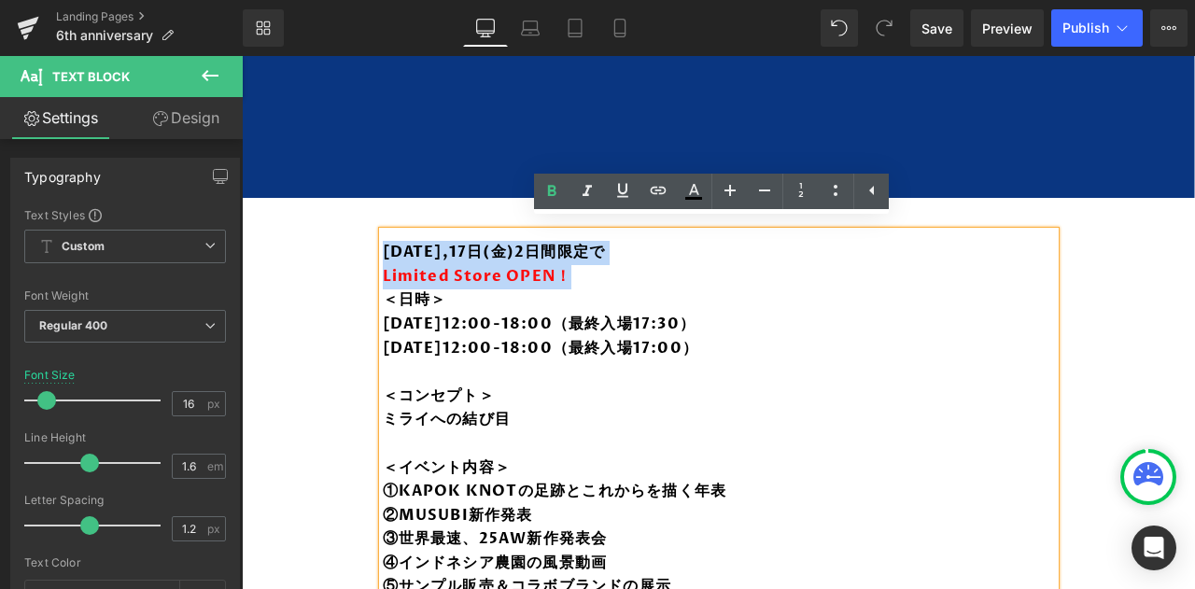
drag, startPoint x: 420, startPoint y: 253, endPoint x: 465, endPoint y: 269, distance: 47.5
click at [465, 269] on div "10月16日(木),17日(金)2日間限定で Limited Store OPEN！ ＜日時＞ 10月16日(木)12:00-18:00（最終入場17:30）…" at bounding box center [719, 443] width 672 height 425
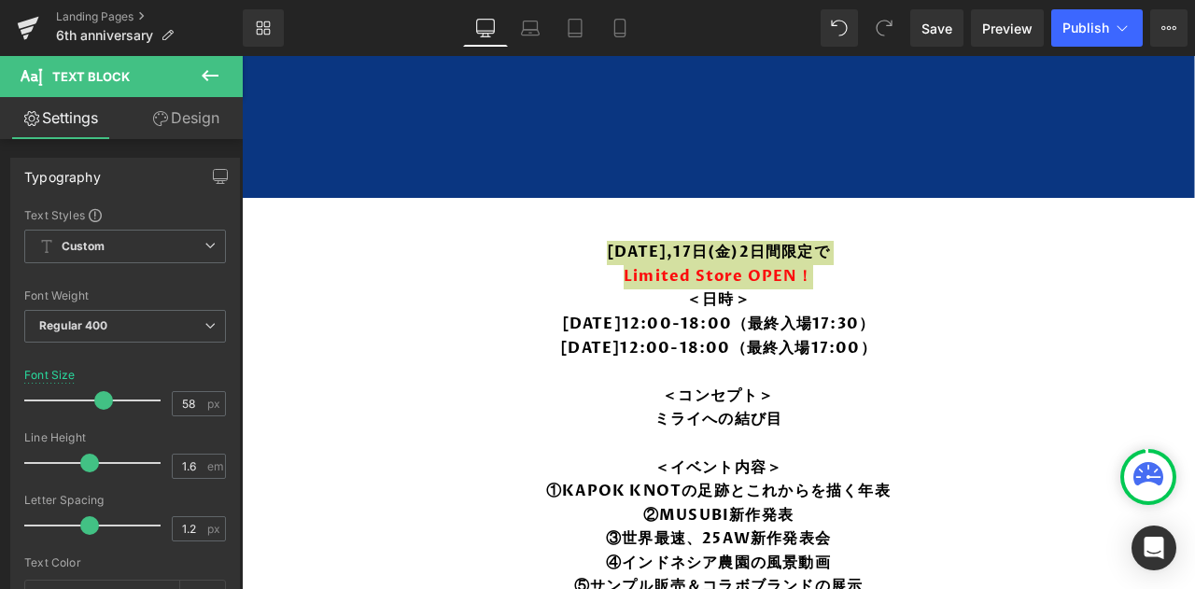
drag, startPoint x: 43, startPoint y: 398, endPoint x: 97, endPoint y: 400, distance: 54.2
click at [97, 400] on span at bounding box center [103, 400] width 19 height 19
type input "30"
drag, startPoint x: 97, startPoint y: 400, endPoint x: 62, endPoint y: 400, distance: 35.5
click at [62, 400] on span at bounding box center [66, 400] width 19 height 19
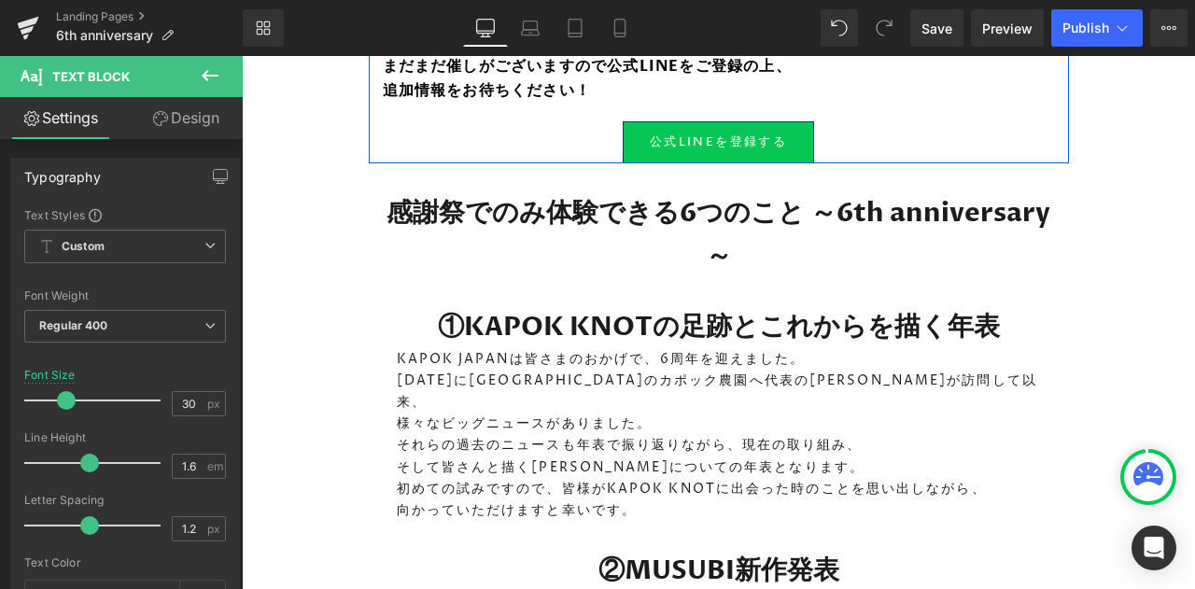
scroll to position [1672, 0]
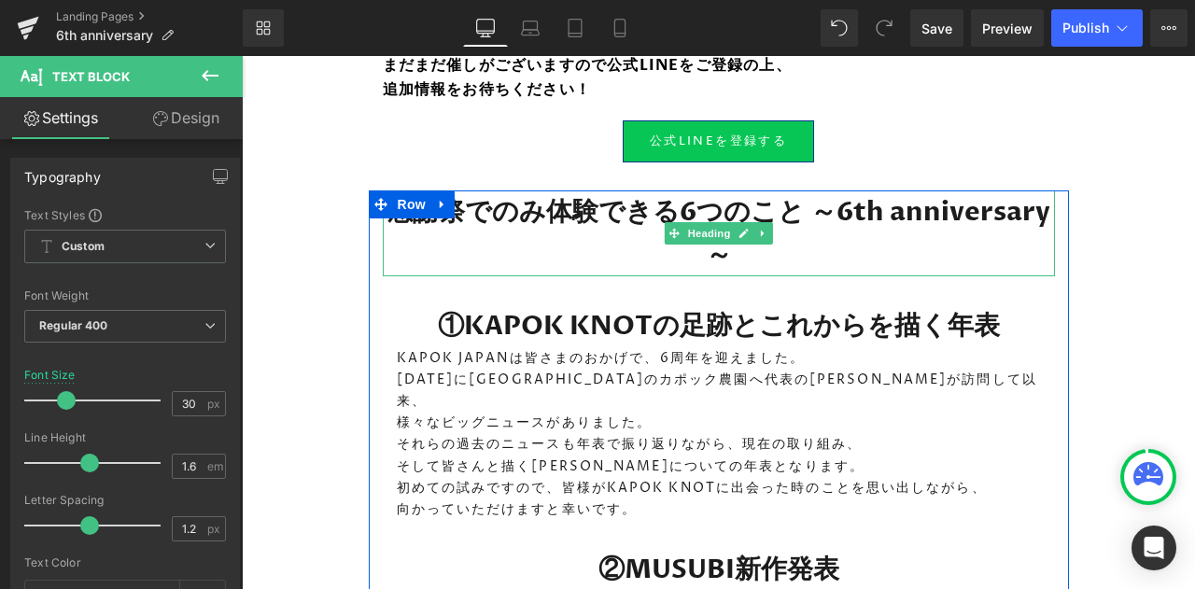
click at [534, 199] on h1 "感謝祭でのみ体験できる6つのこと ～6th anniversary～" at bounding box center [719, 233] width 672 height 86
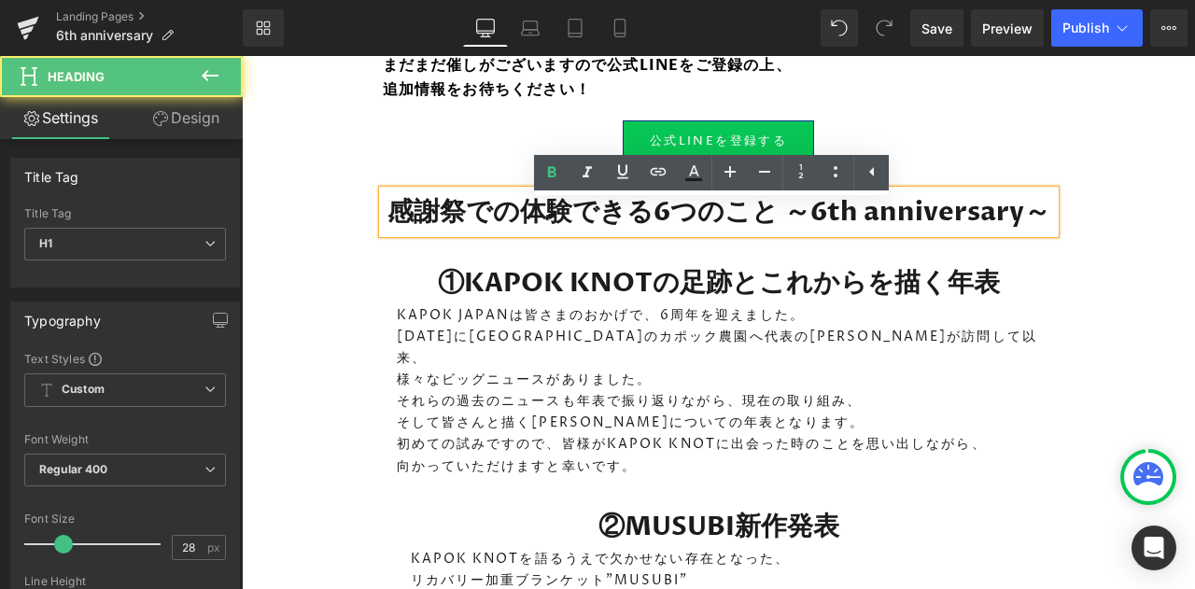
scroll to position [1647, 0]
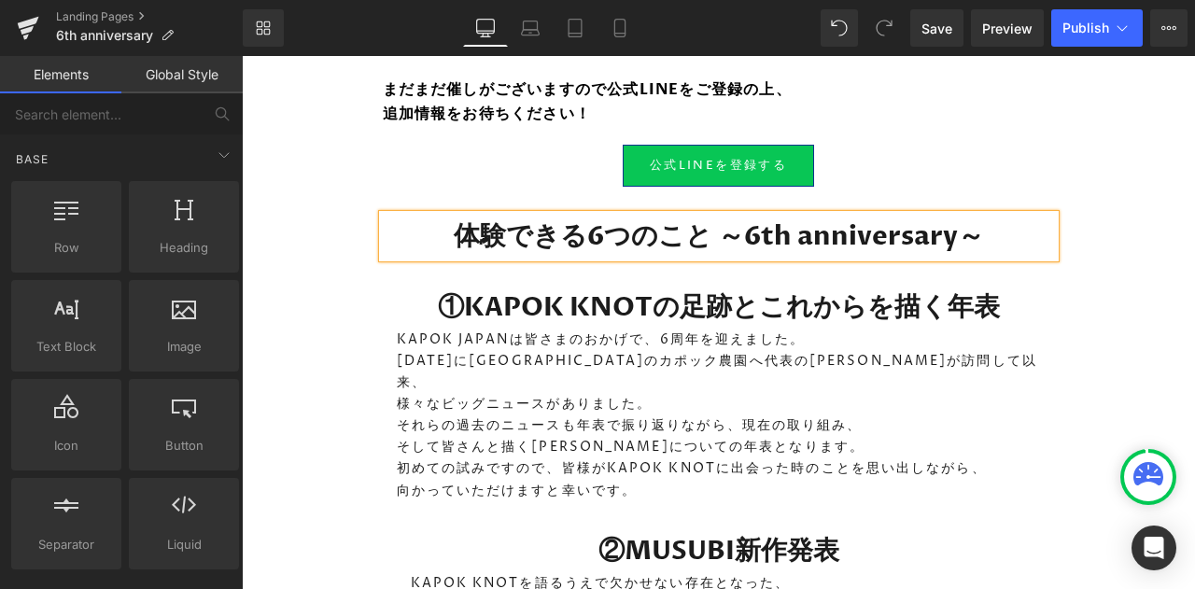
click at [327, 244] on div "Image 10月16日(木),17日(金)2日間限定で Limited Store OPEN！ ＜日時＞ 10月16日(木)12:00-18:00（最終入場…" at bounding box center [718, 555] width 953 height 3995
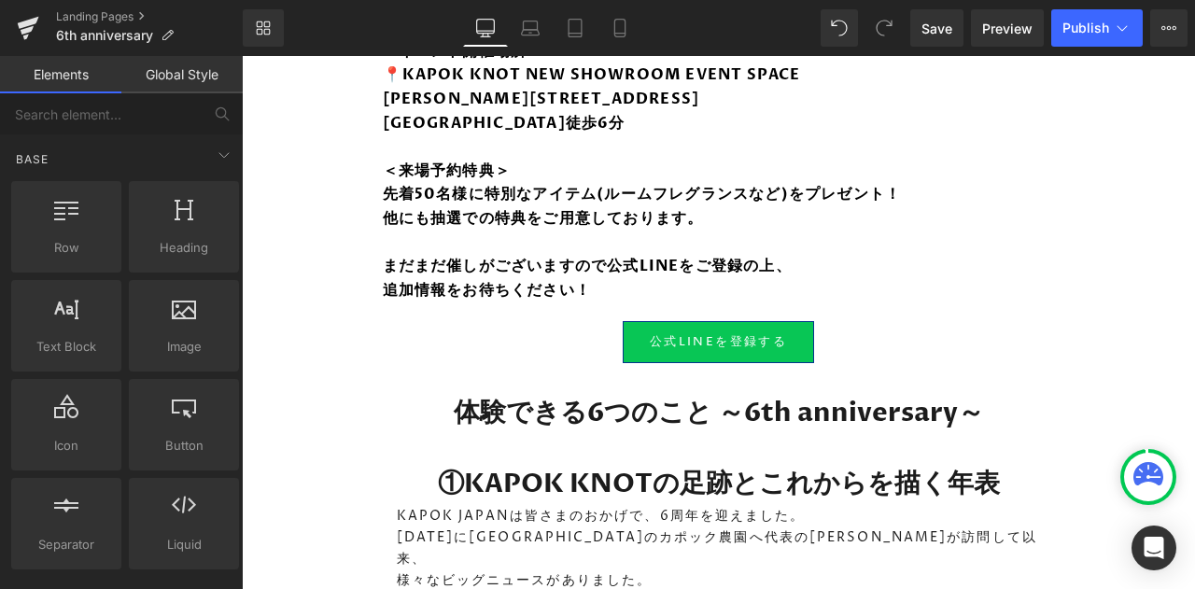
scroll to position [1466, 0]
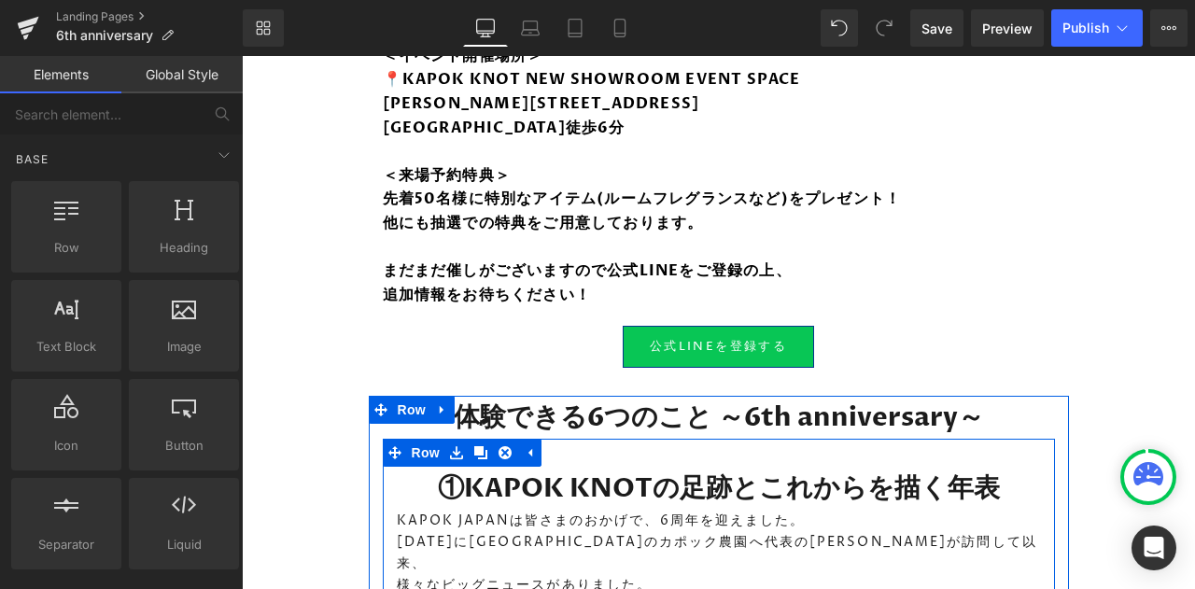
click at [450, 439] on link at bounding box center [456, 453] width 24 height 28
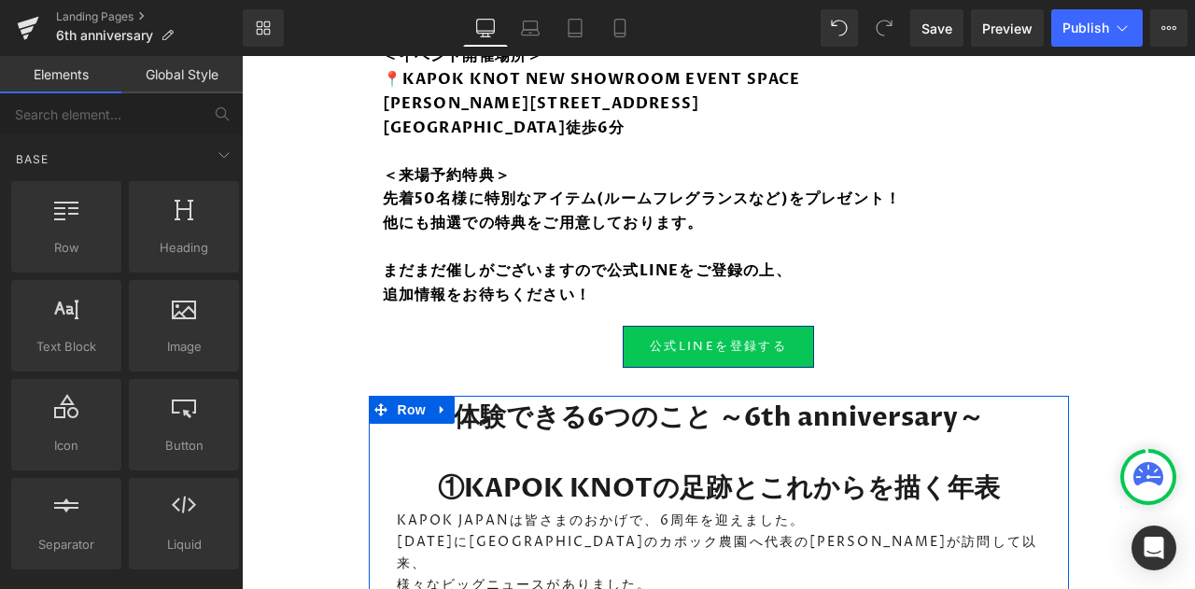
click at [439, 402] on icon at bounding box center [442, 409] width 13 height 14
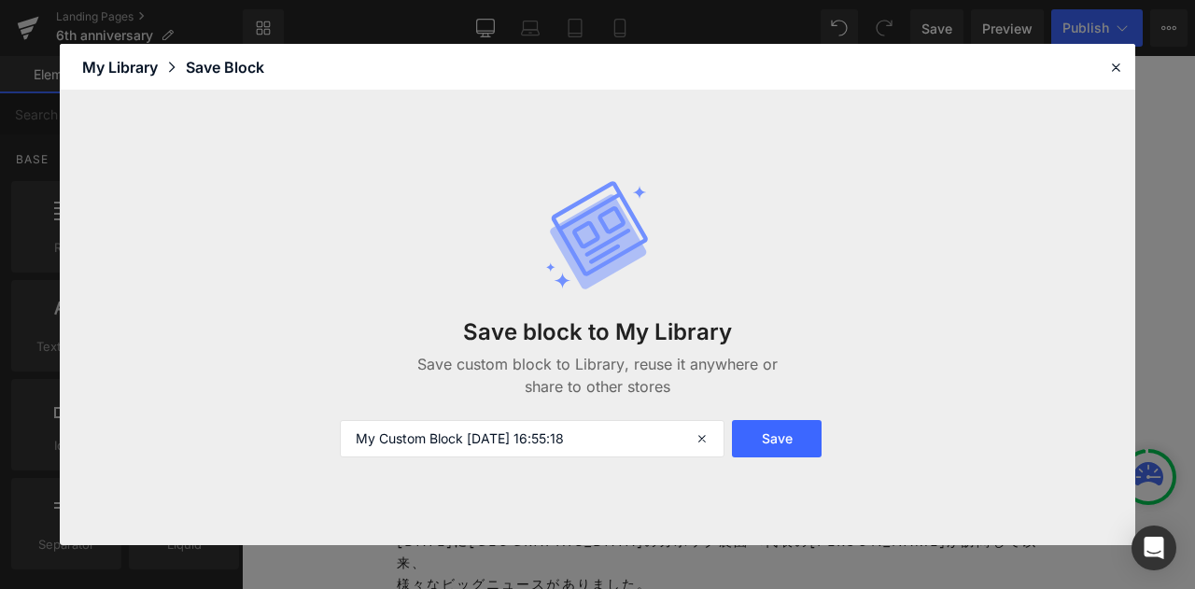
click at [1115, 67] on icon at bounding box center [1115, 67] width 17 height 17
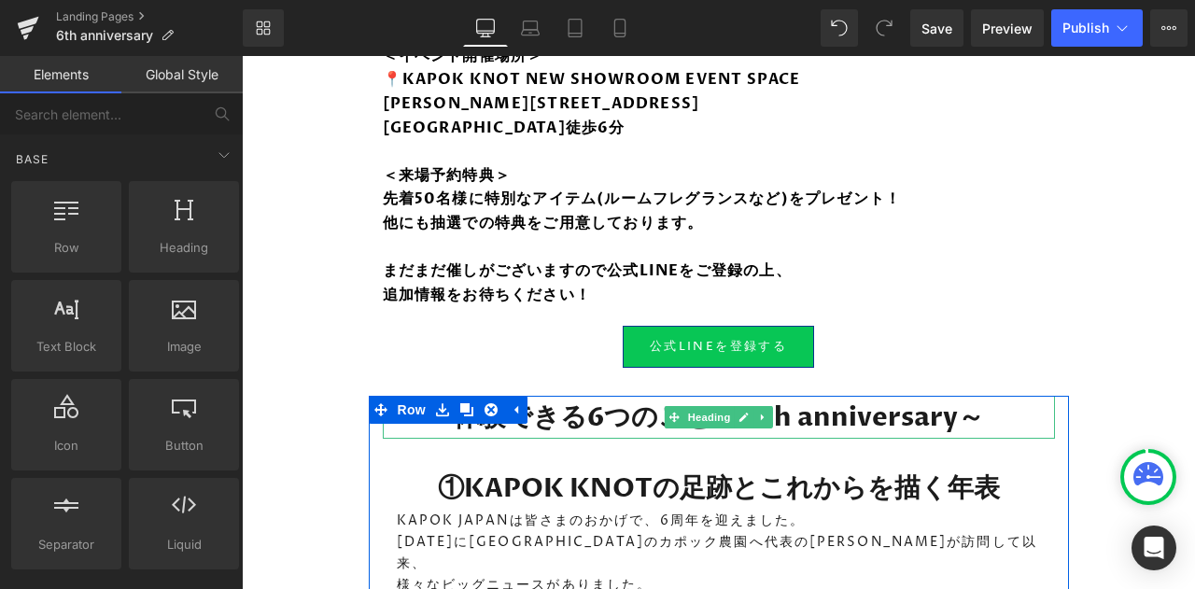
click at [614, 409] on h1 "体験できる6つのこと ～6th anniversary～" at bounding box center [719, 417] width 672 height 43
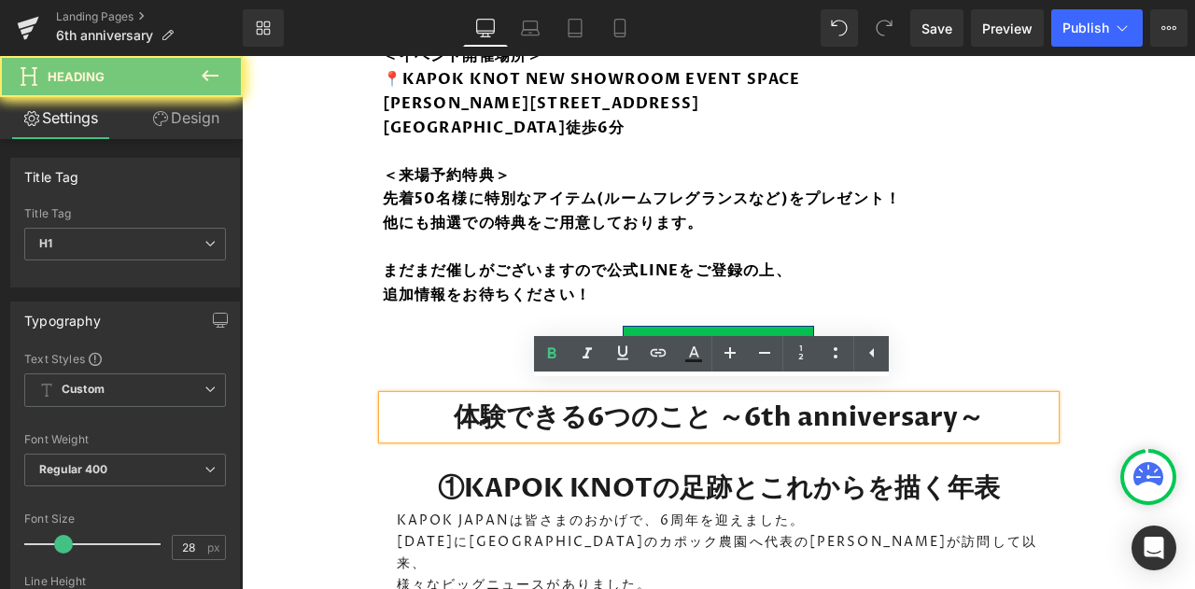
click at [614, 409] on h1 "体験できる6つのこと ～6th anniversary～" at bounding box center [719, 417] width 672 height 43
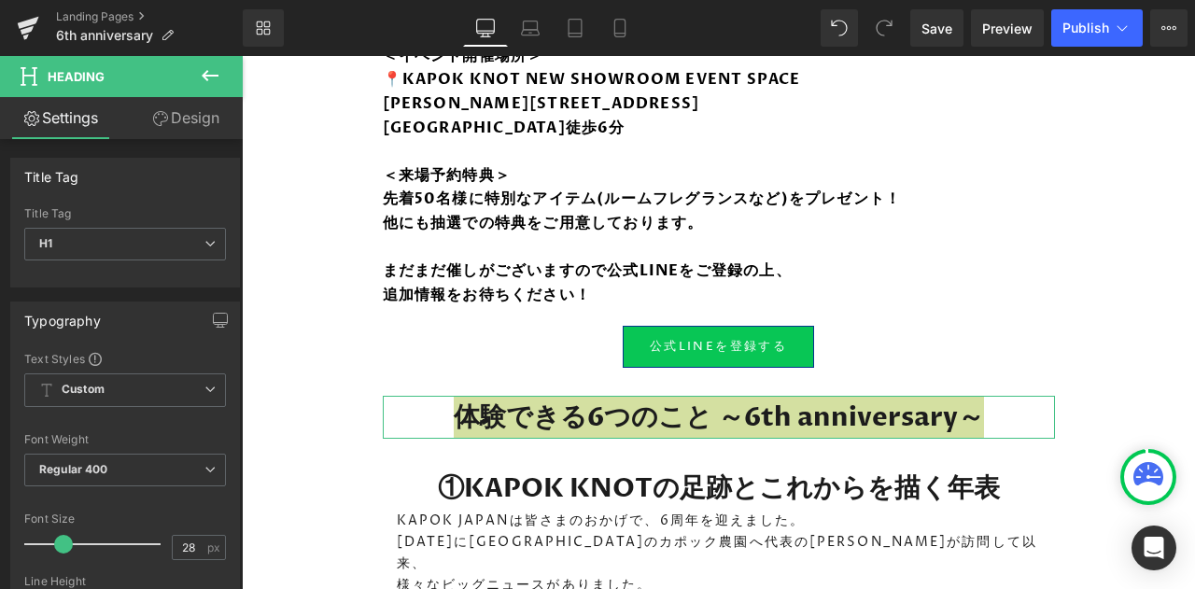
click at [201, 132] on link "Design" at bounding box center [185, 118] width 121 height 42
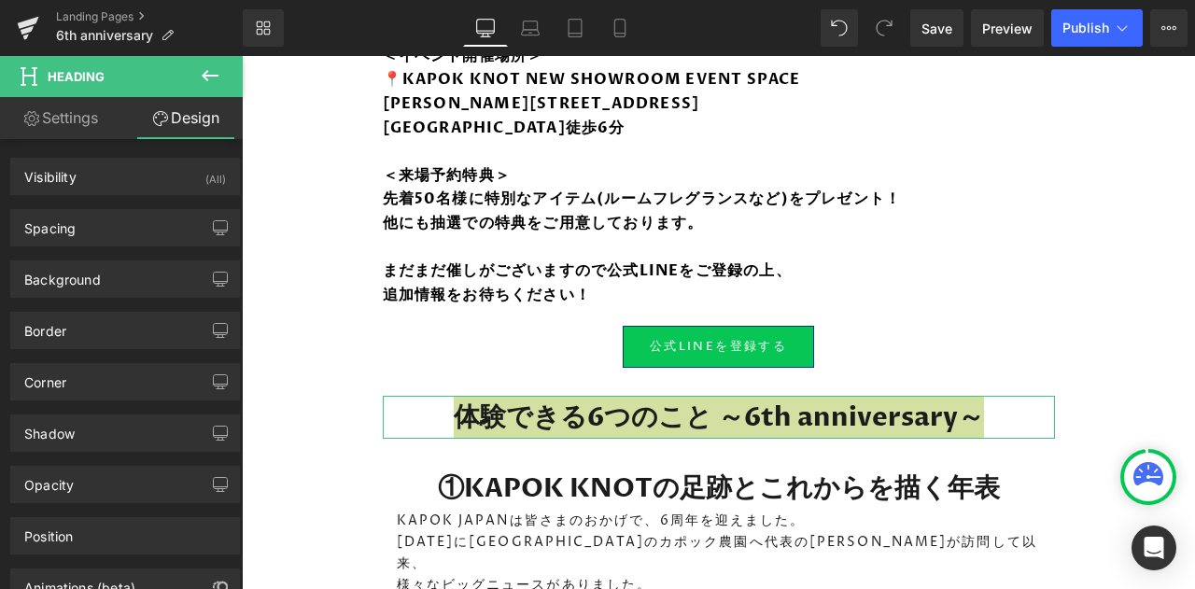
type input "transparent"
type input "0"
click at [141, 276] on div "Background" at bounding box center [125, 278] width 228 height 35
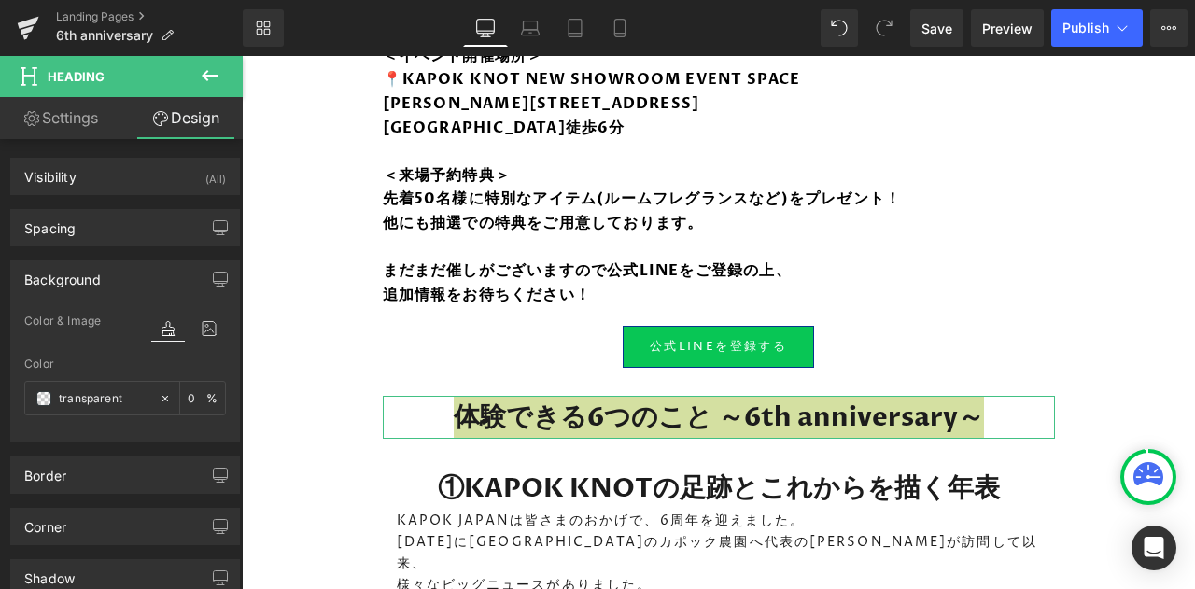
click at [44, 396] on span at bounding box center [43, 398] width 15 height 15
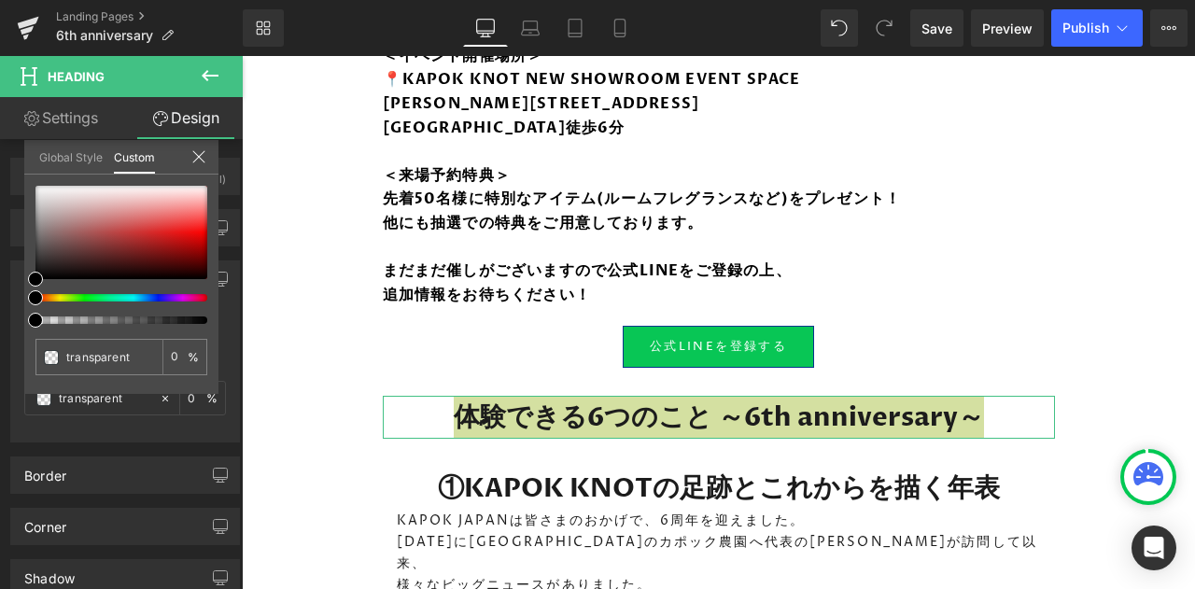
click at [73, 149] on link "Global Style" at bounding box center [70, 156] width 63 height 32
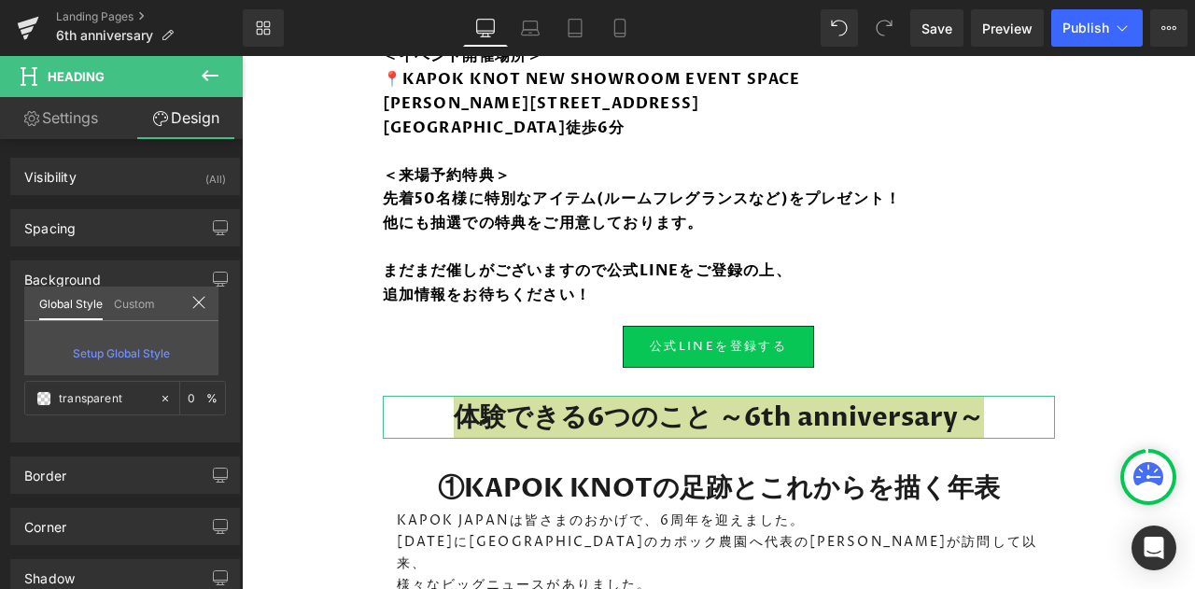
click at [122, 311] on link "Custom" at bounding box center [134, 303] width 41 height 32
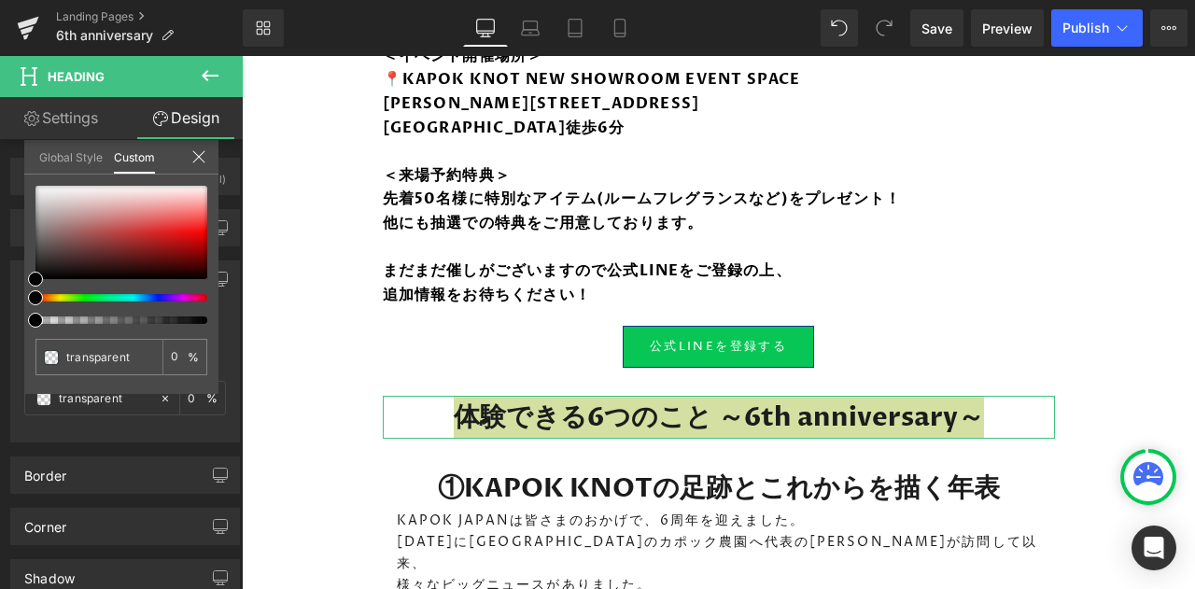
type input "#000000"
type input "100"
type input "#000000"
type input "100"
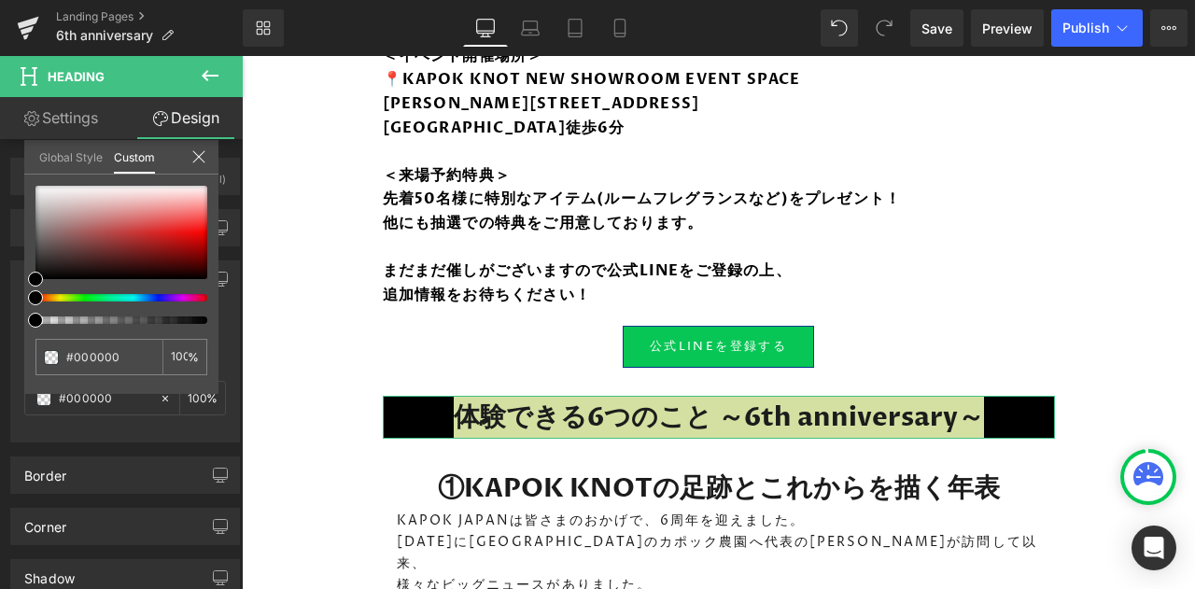
click at [161, 294] on div at bounding box center [114, 297] width 172 height 7
click at [202, 158] on icon at bounding box center [198, 156] width 15 height 15
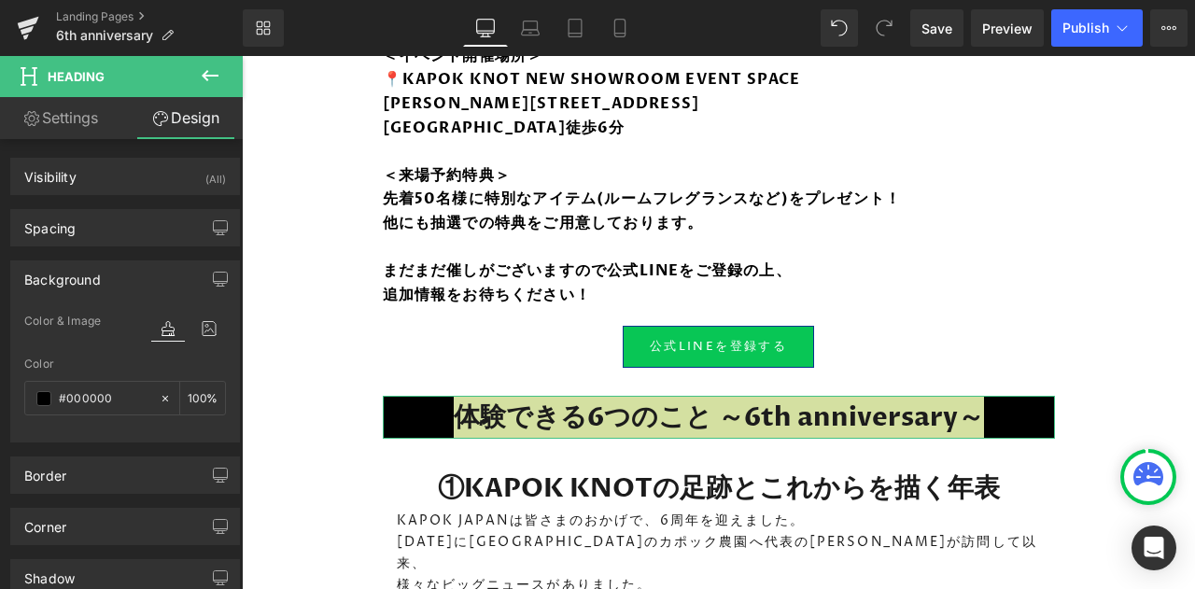
click at [61, 124] on link "Settings" at bounding box center [60, 118] width 121 height 42
type input "100"
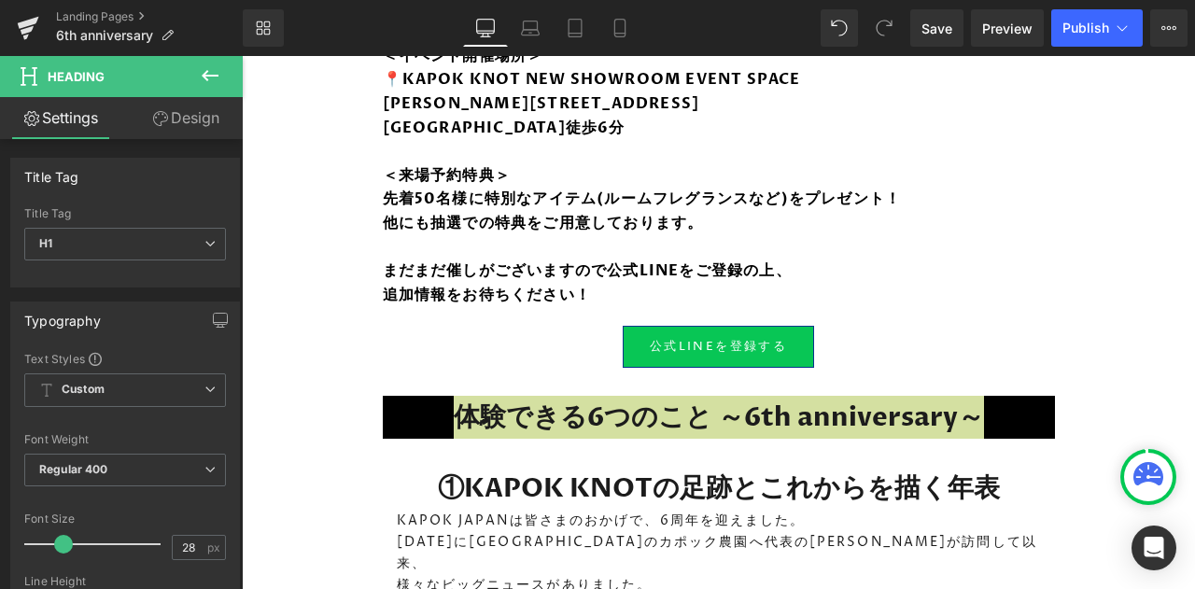
click at [206, 88] on button at bounding box center [209, 76] width 65 height 41
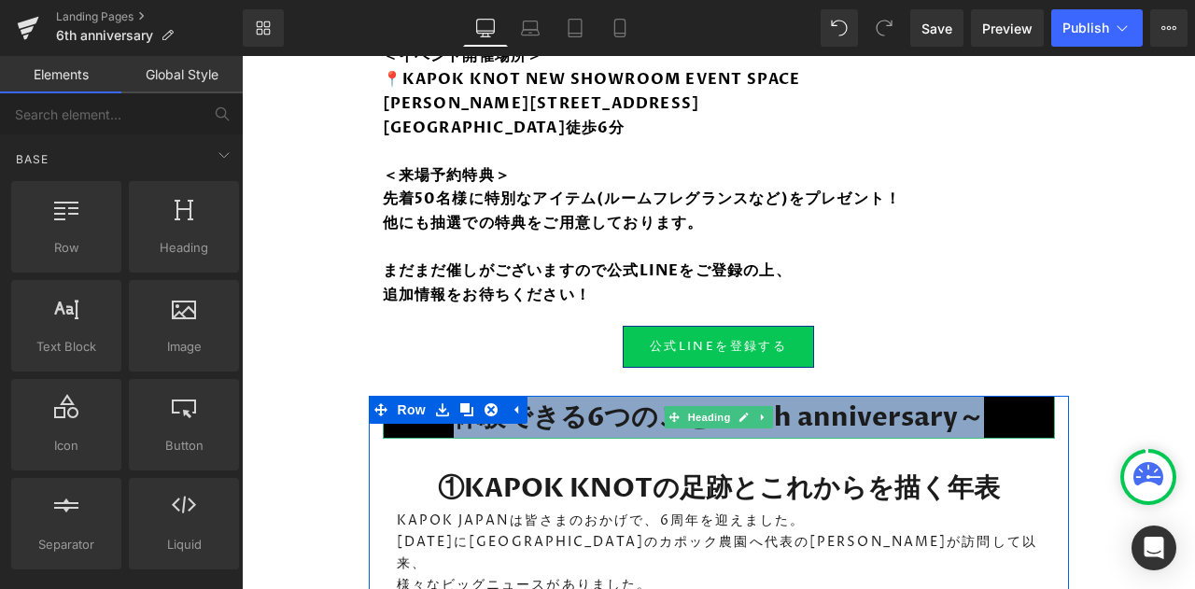
click at [602, 410] on h1 "体験できる6つのこと ～6th anniversary～" at bounding box center [719, 417] width 672 height 43
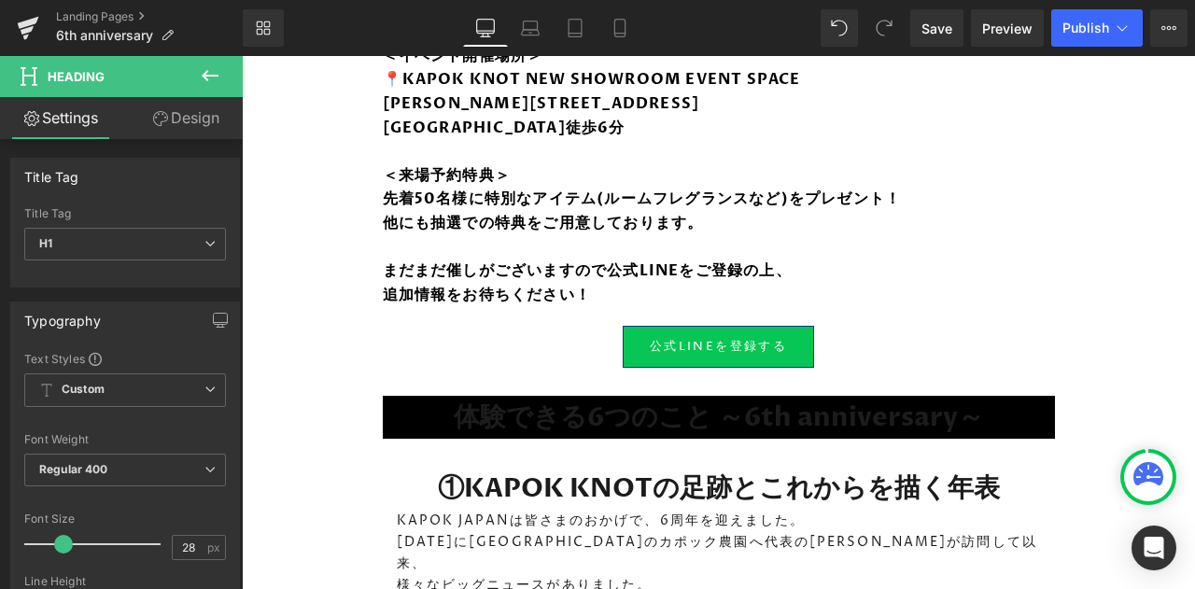
click at [215, 124] on link "Design" at bounding box center [185, 118] width 121 height 42
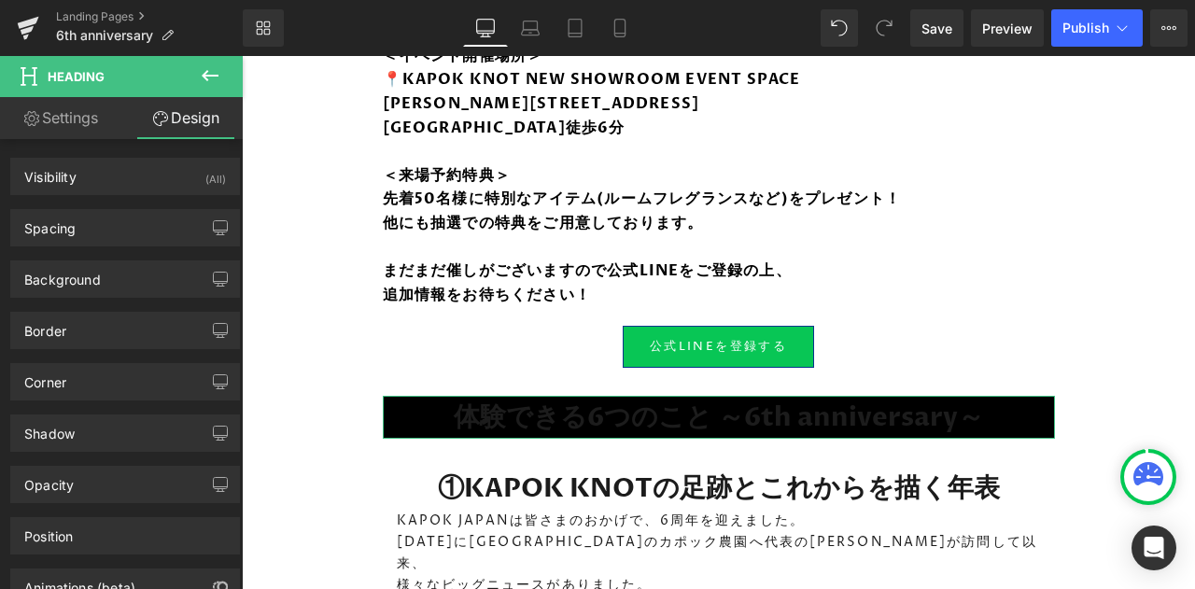
click at [106, 272] on div "Background" at bounding box center [125, 278] width 228 height 35
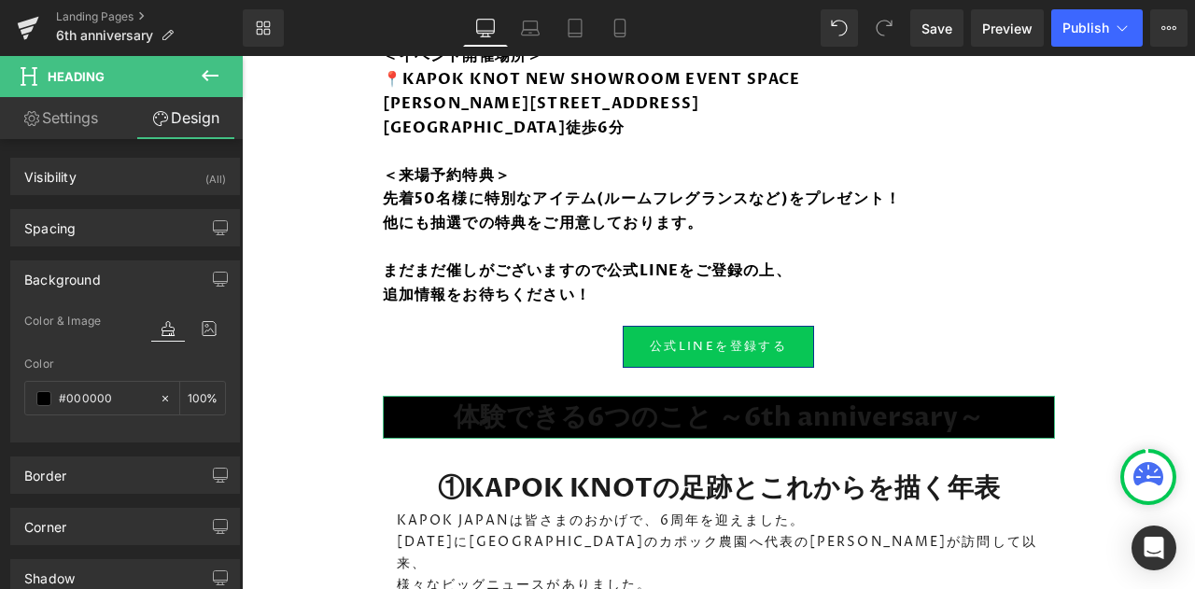
click at [97, 395] on input "#000000" at bounding box center [104, 398] width 91 height 21
paste input "＃04358D"
type input "＃04358D"
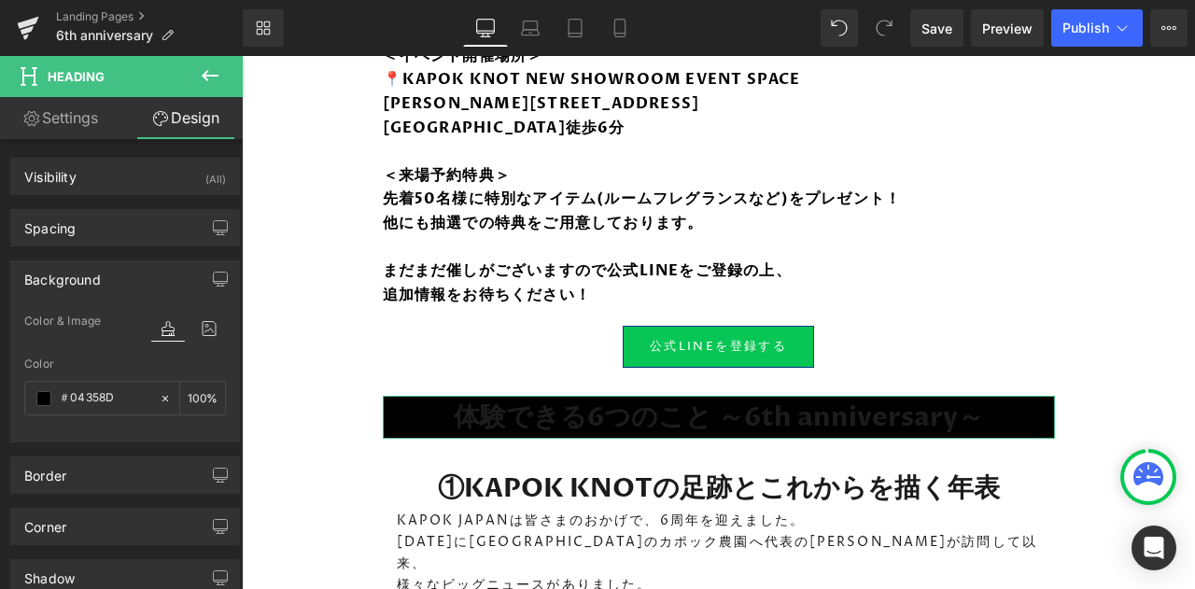
type input "0"
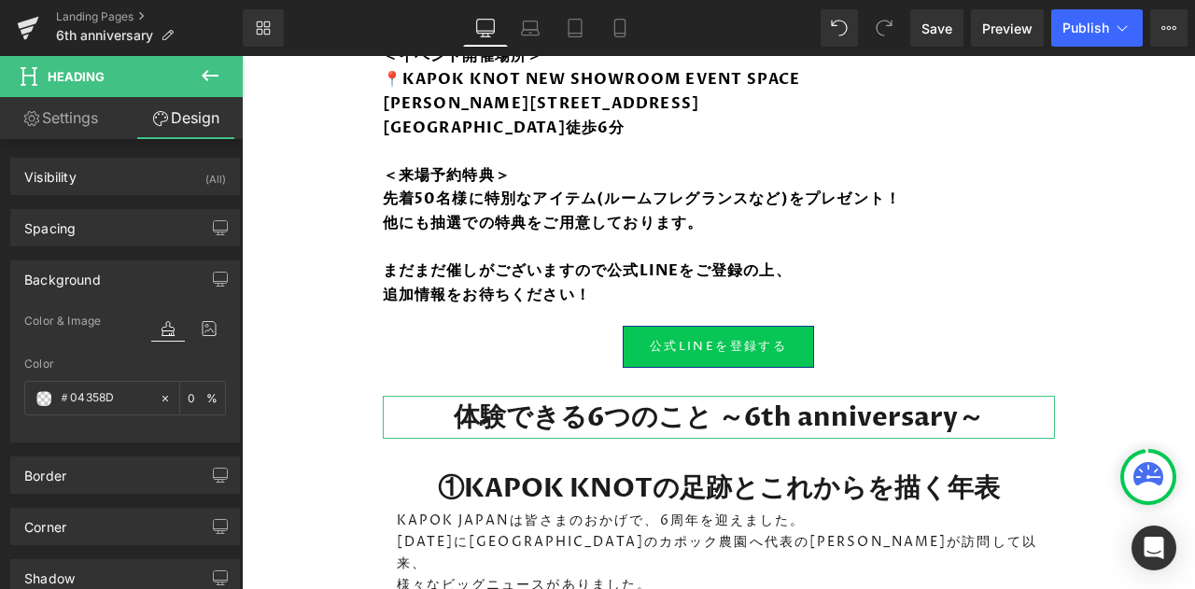
click at [49, 391] on span at bounding box center [43, 398] width 15 height 15
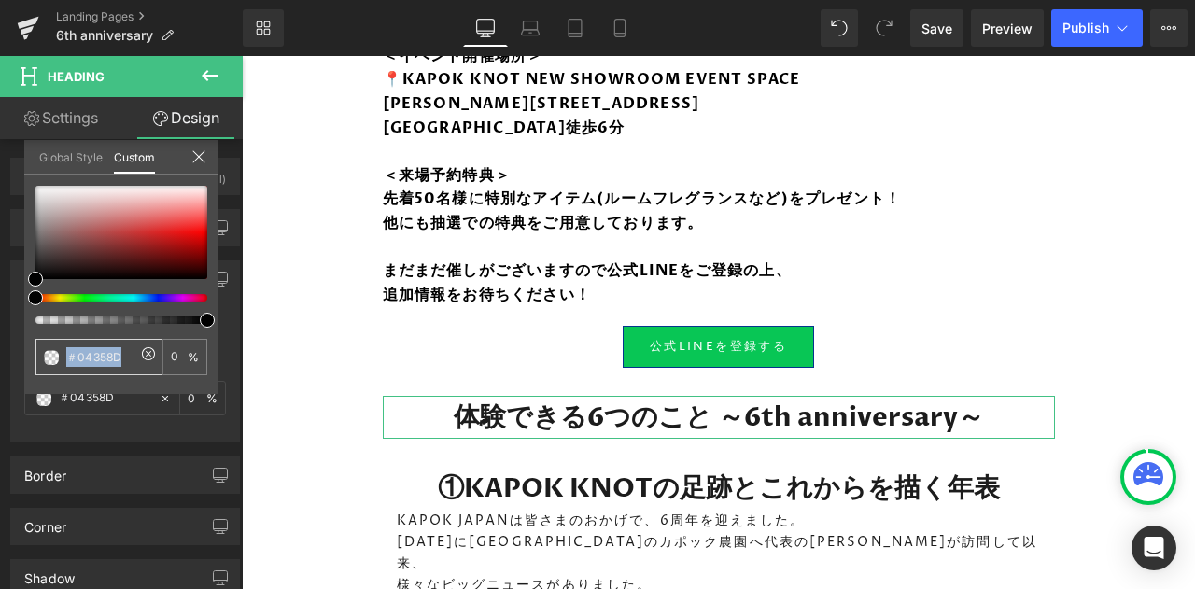
drag, startPoint x: 135, startPoint y: 360, endPoint x: 147, endPoint y: 354, distance: 13.8
click at [147, 354] on div "＃04358D 0 %" at bounding box center [121, 357] width 172 height 36
click at [147, 354] on icon at bounding box center [149, 354] width 6 height 6
type input "none"
click at [103, 356] on input "none" at bounding box center [100, 357] width 69 height 20
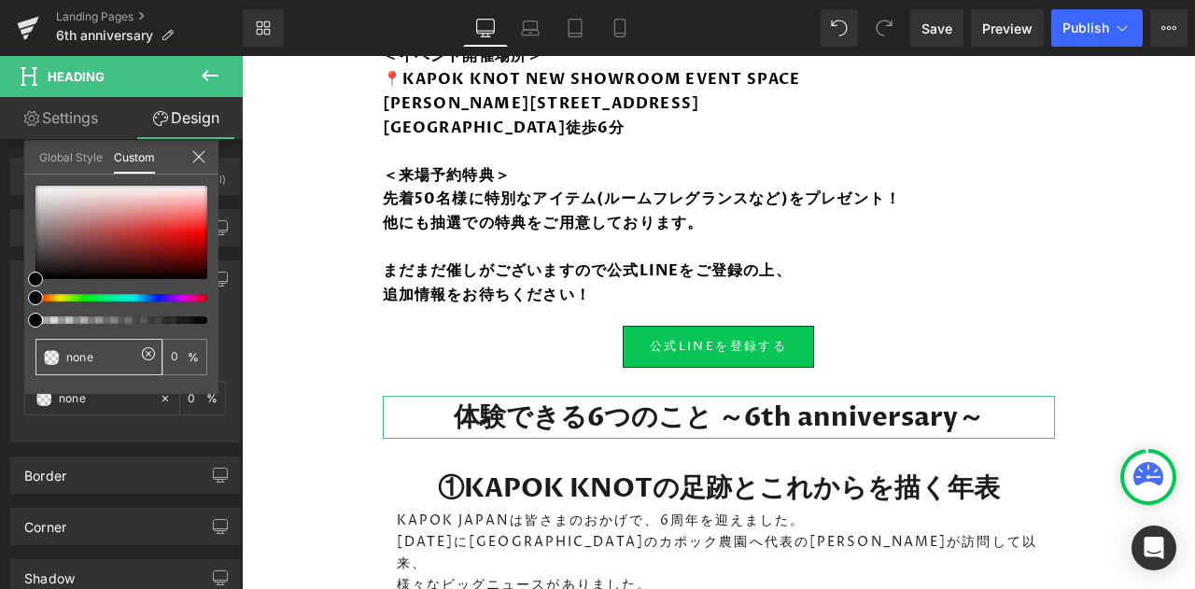
paste input "＃112F8A"
type input "none＃112F8A"
click at [96, 356] on input "none＃112F8A" at bounding box center [100, 357] width 69 height 20
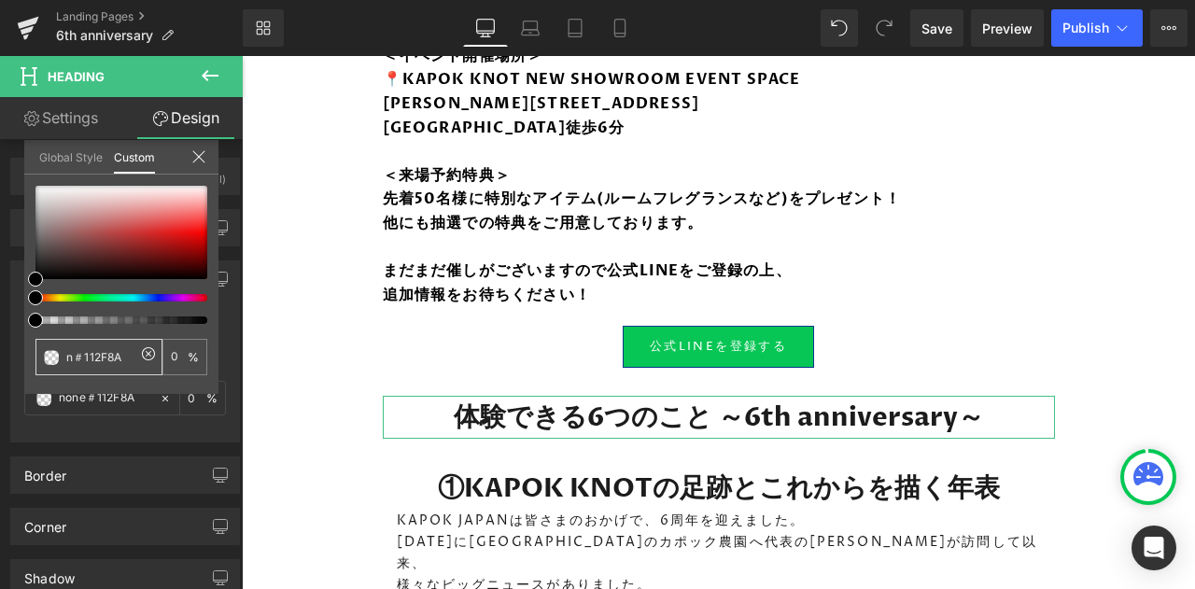
type input "＃112F8A"
click at [47, 356] on span at bounding box center [51, 357] width 15 height 15
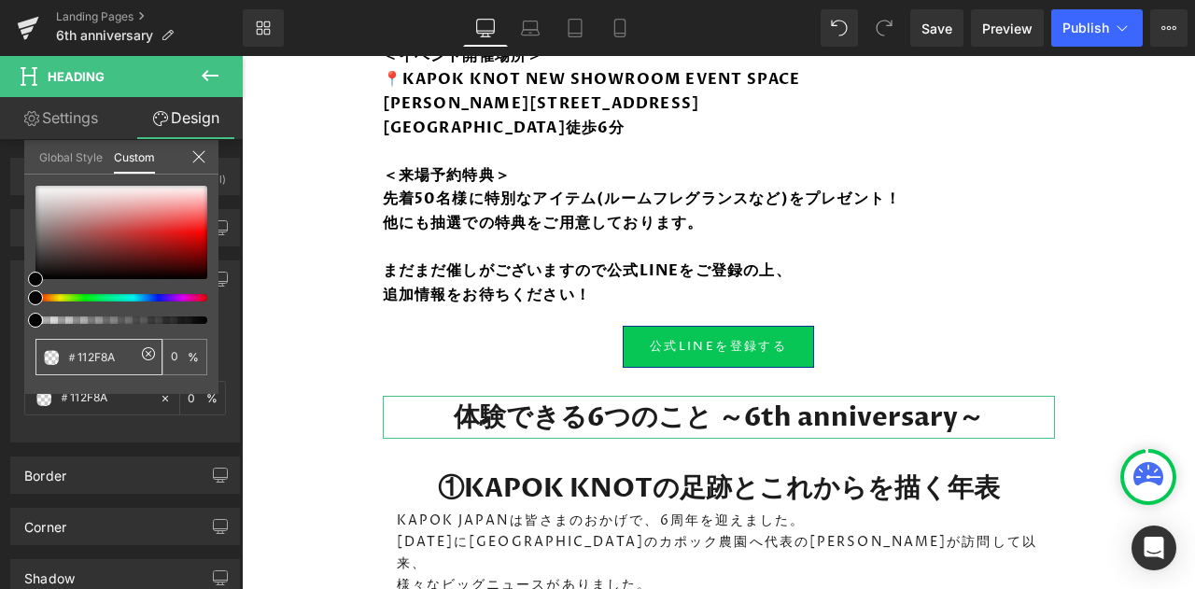
click at [126, 359] on input "＃112F8A" at bounding box center [100, 357] width 69 height 20
click at [155, 298] on div at bounding box center [114, 297] width 172 height 7
type input "#000000"
type input "100"
type input "#000000"
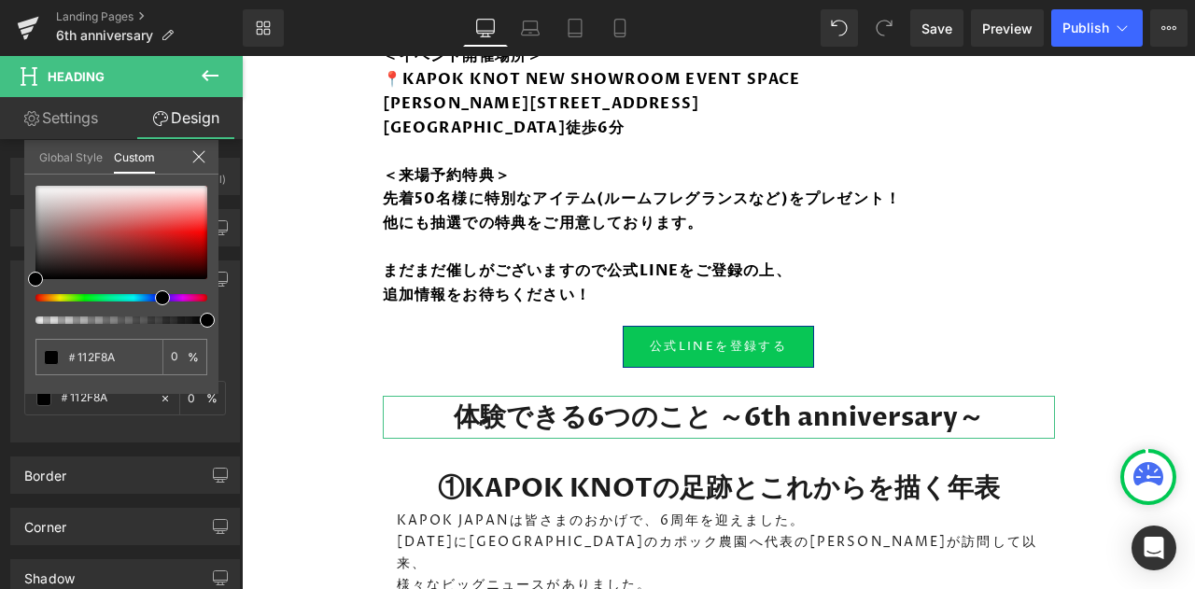
type input "100"
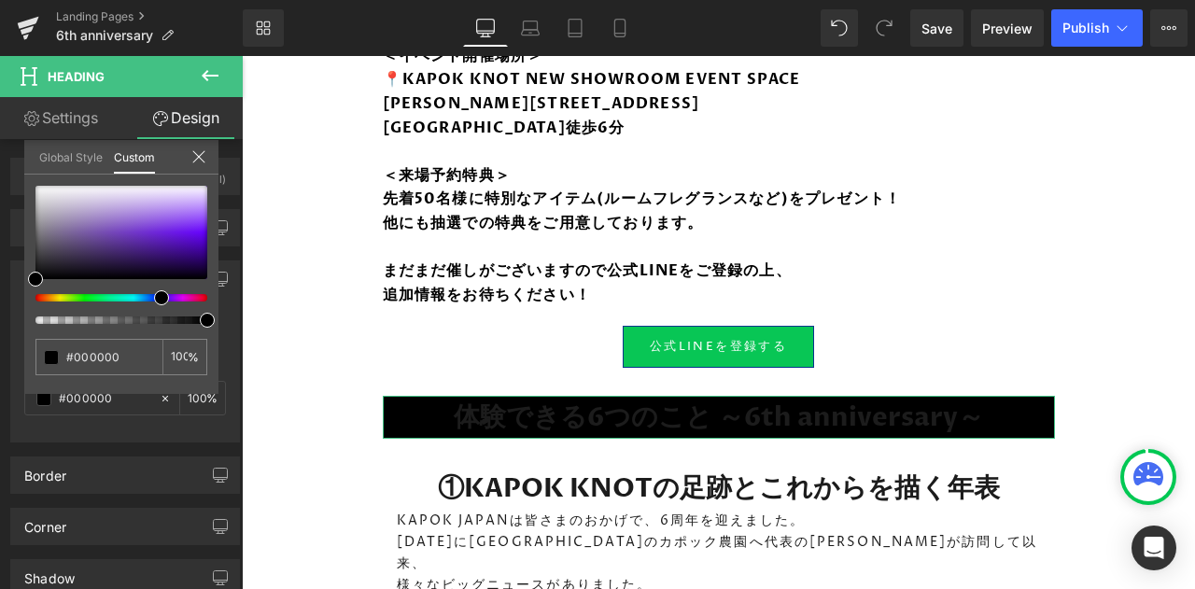
drag, startPoint x: 155, startPoint y: 298, endPoint x: 146, endPoint y: 299, distance: 9.4
click at [146, 299] on div at bounding box center [114, 297] width 172 height 7
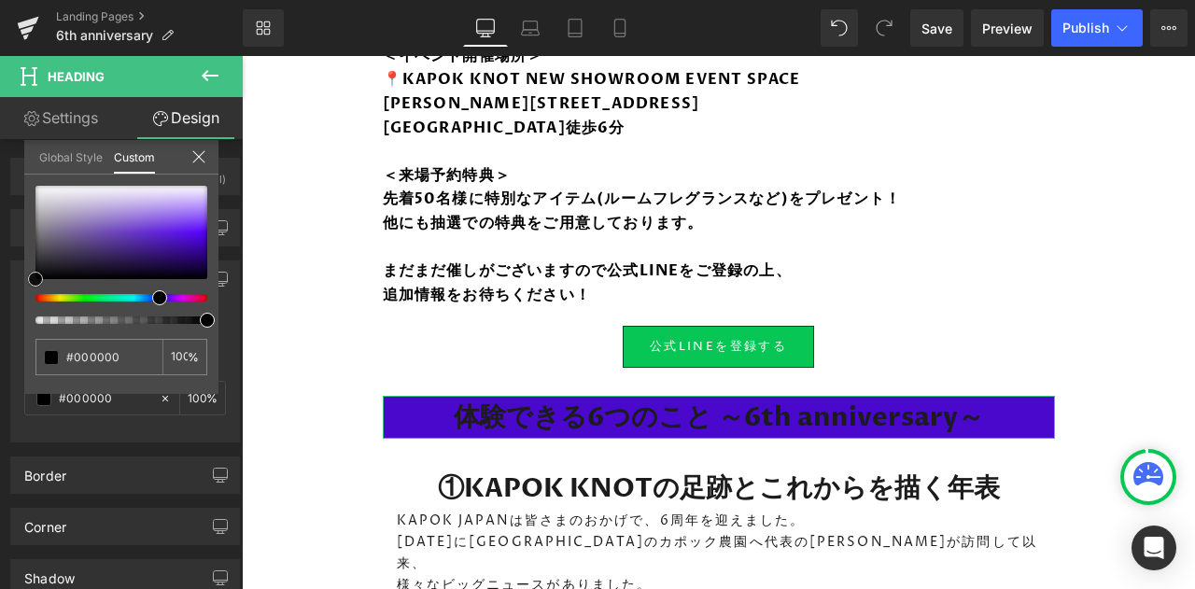
type input "#4a08cd"
type input "#4907ce"
type input "#4804d1"
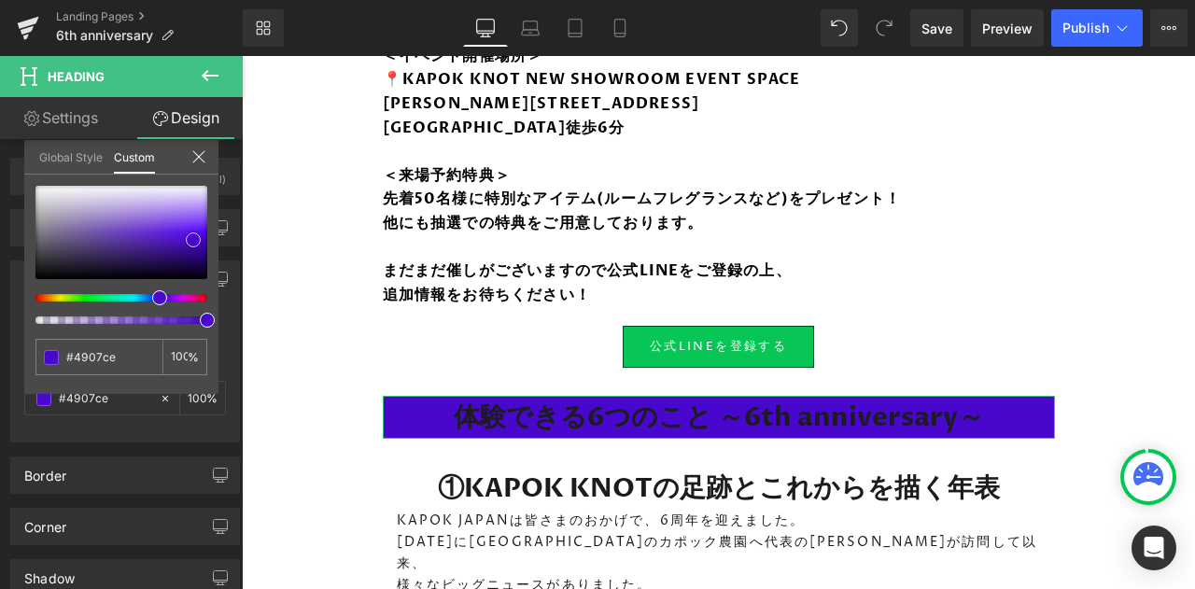
type input "#4804d1"
type input "#4803d2"
type input "#4603cd"
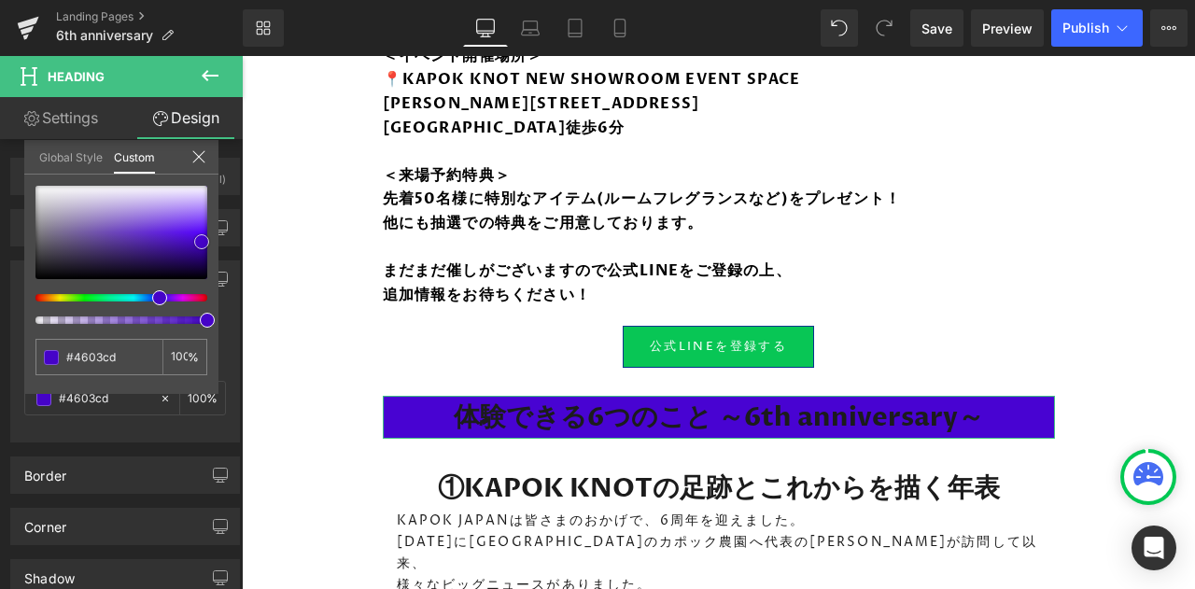
type input "#4503c8"
type input "#4302c3"
type input "#4101bf"
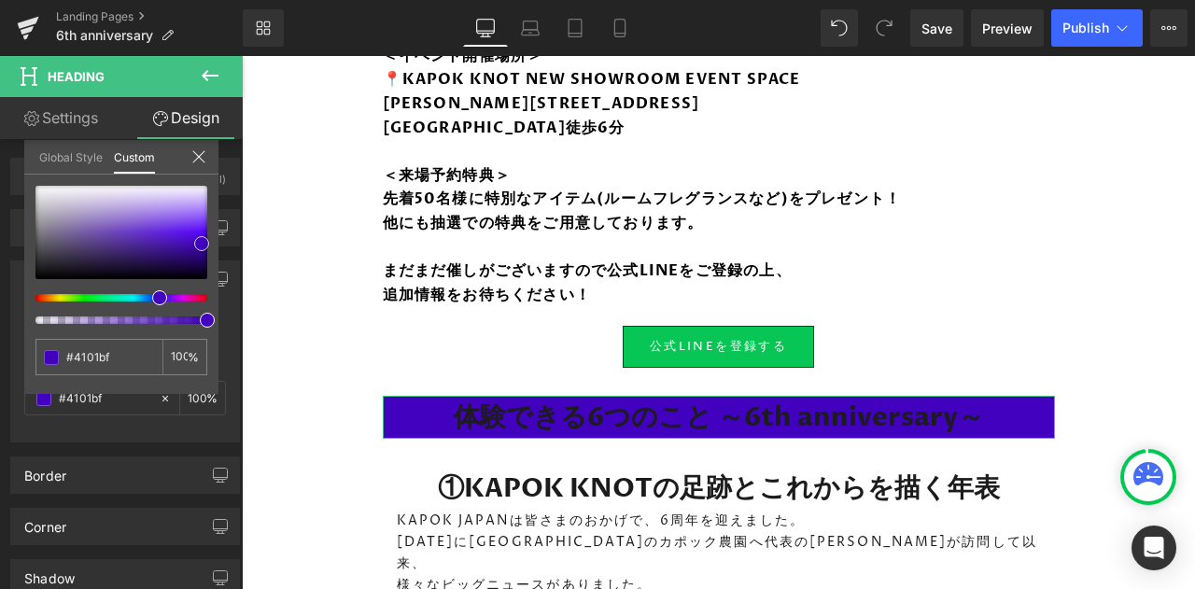
click at [202, 244] on div at bounding box center [121, 232] width 172 height 93
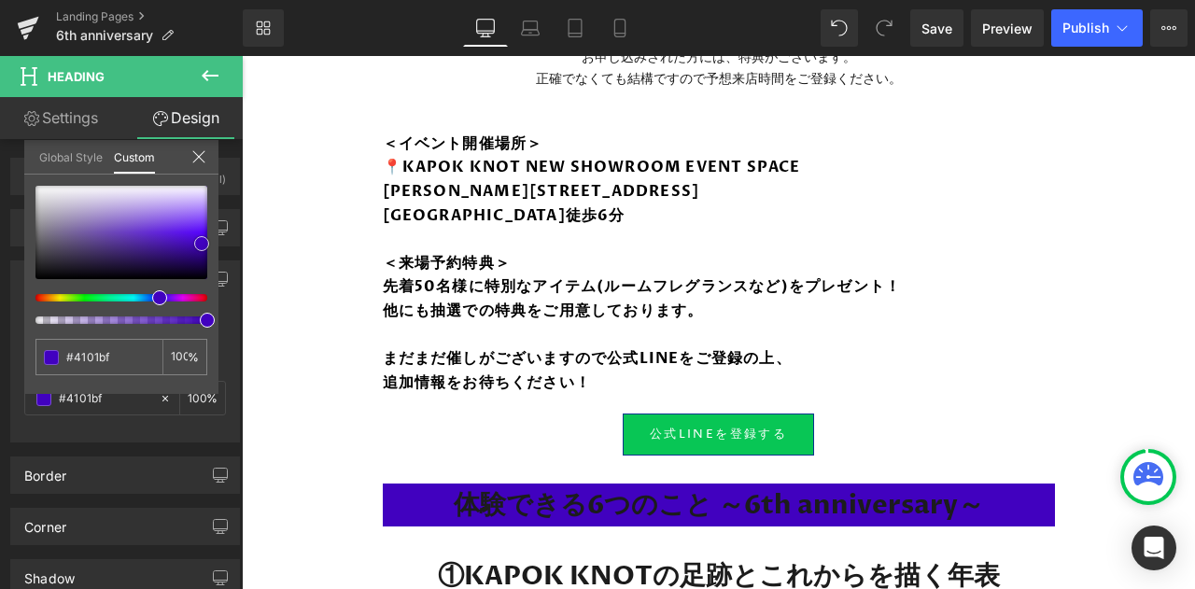
scroll to position [1545, 0]
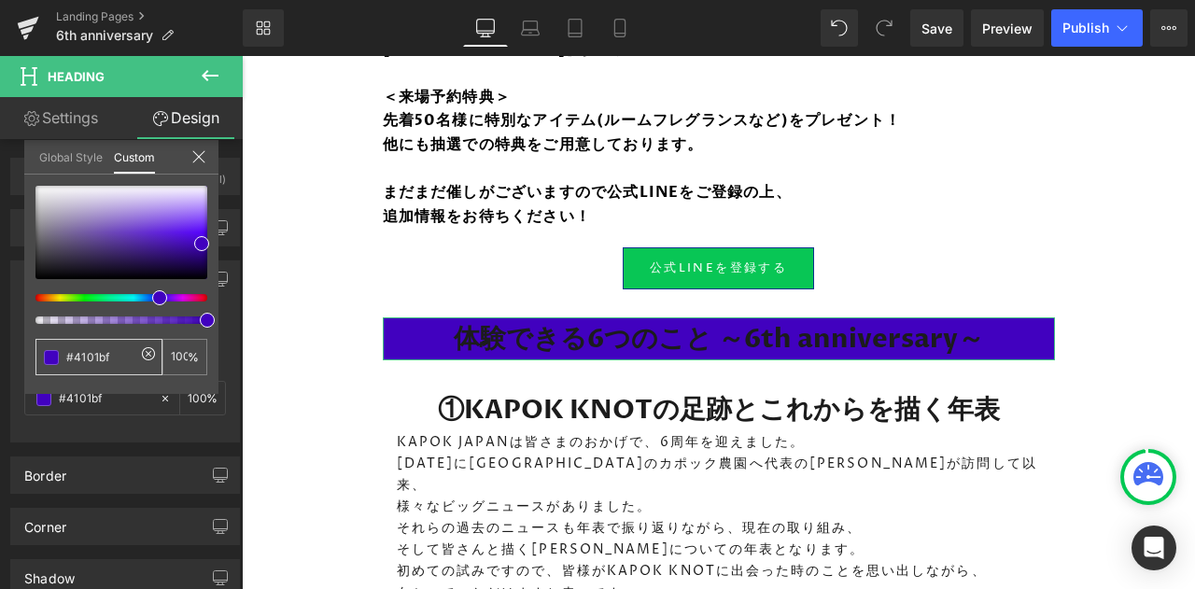
click at [111, 356] on input "#4101bf" at bounding box center [100, 357] width 69 height 20
type input "#4101b"
type input "0"
type input "#4101"
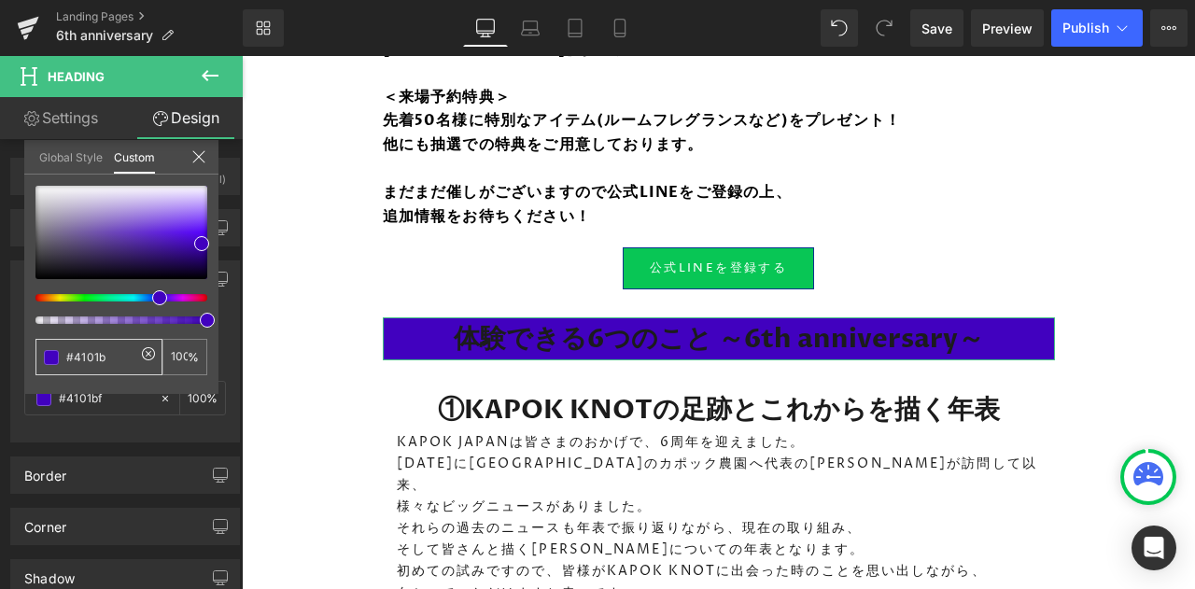
type input "0"
type input "#4101"
type input "7"
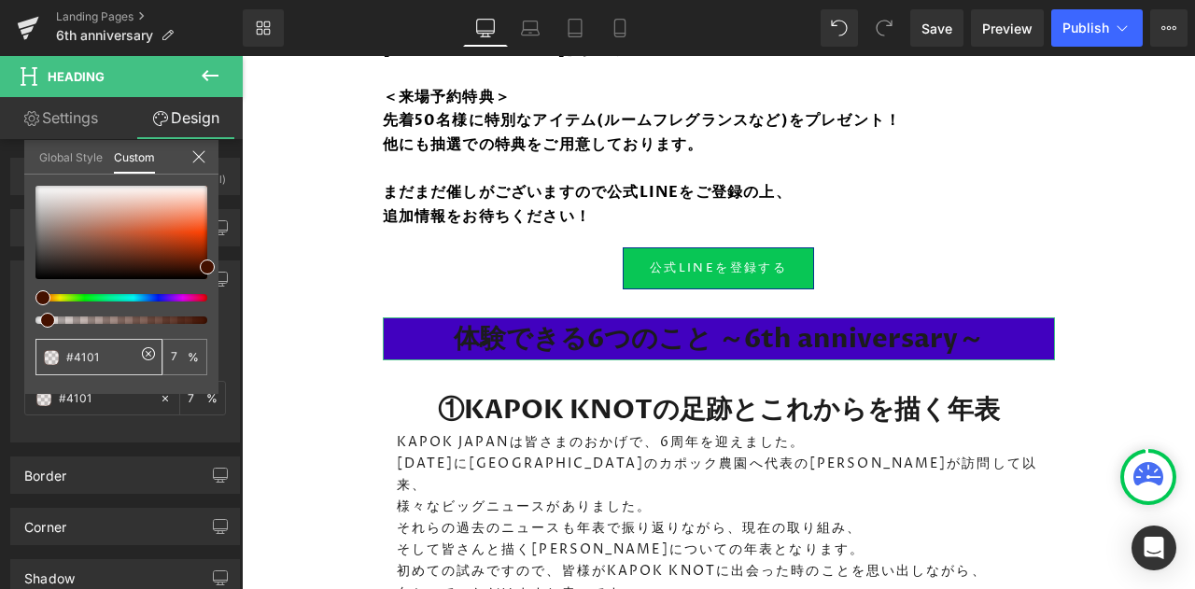
type input "#410"
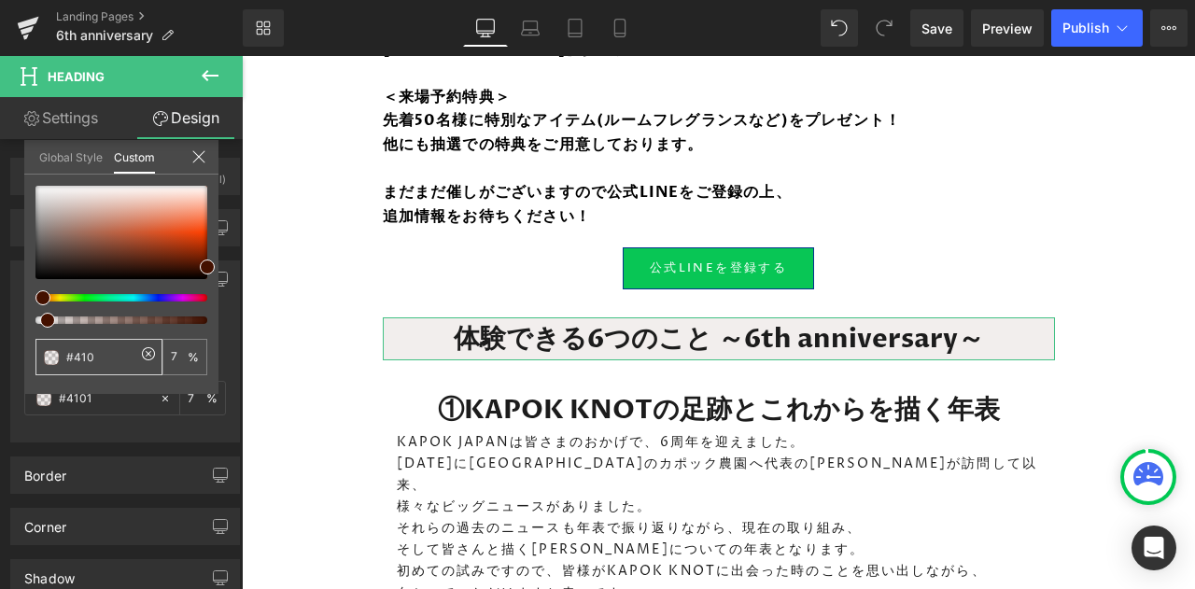
type input "#410"
type input "100"
type input "#41"
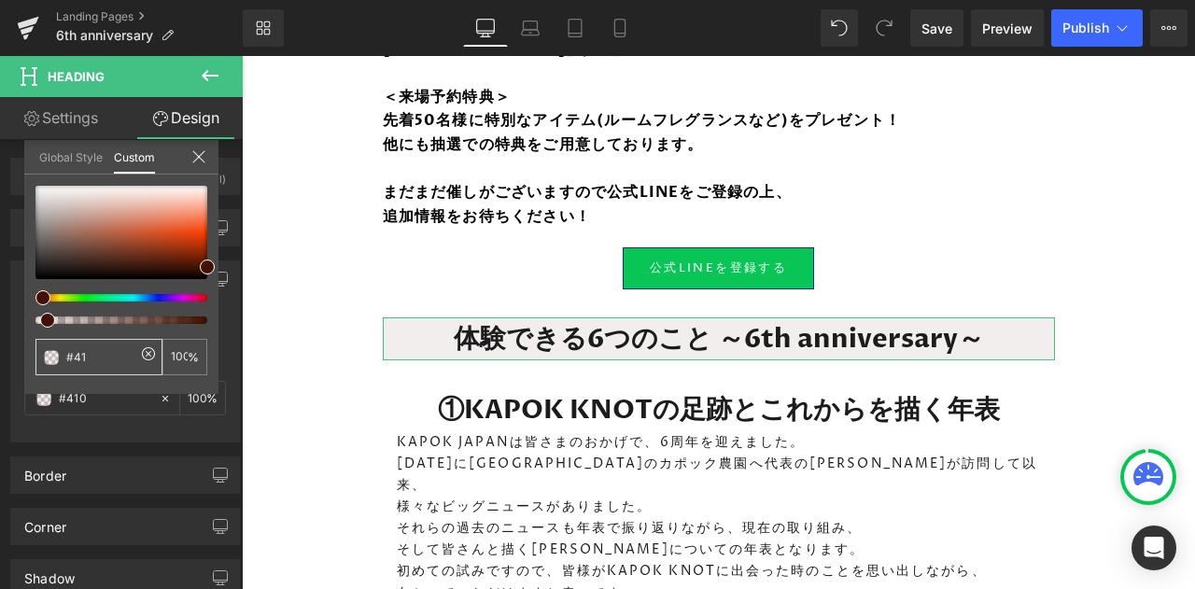
type input "0"
type input "#4"
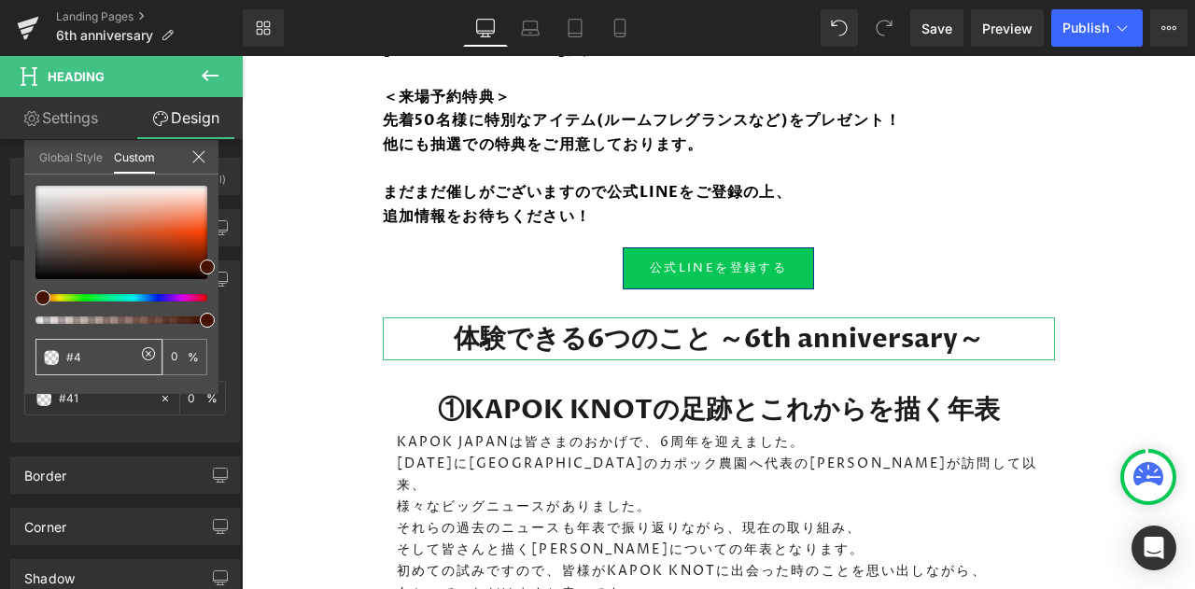
type input "#4"
type input "#"
paste input "＃004698"
type input "#＃004698"
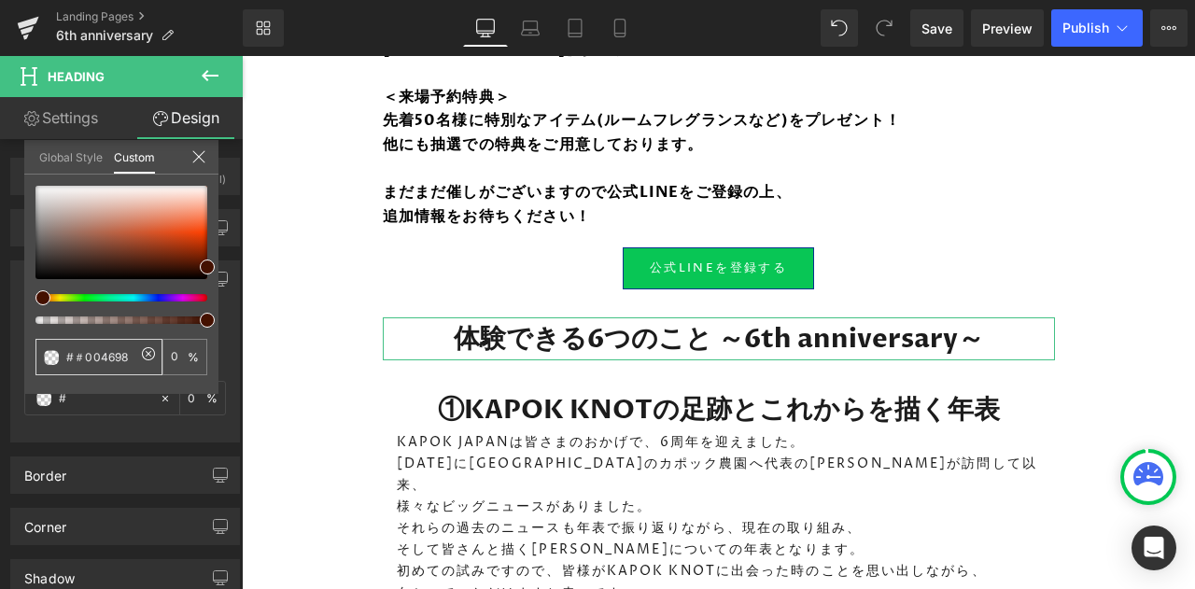
type input "#＃004698"
type input "＃004698"
type input "#422800"
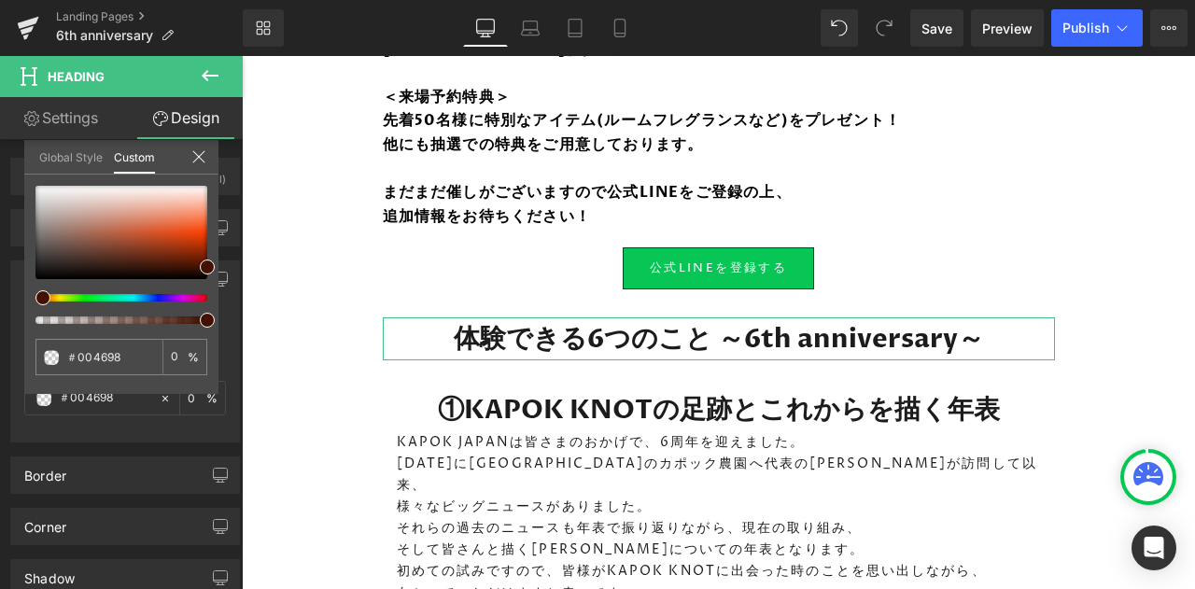
type input "100"
type input "#422800"
type input "100"
type input "#294200"
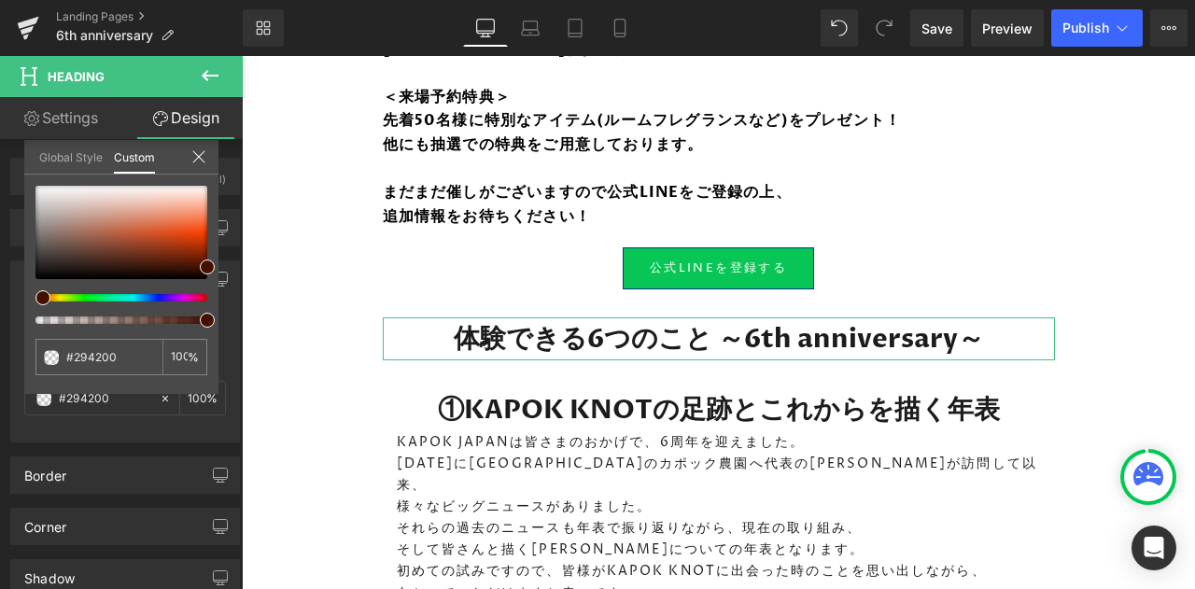
type input "#104200"
type input "#00420b"
type input "#004225"
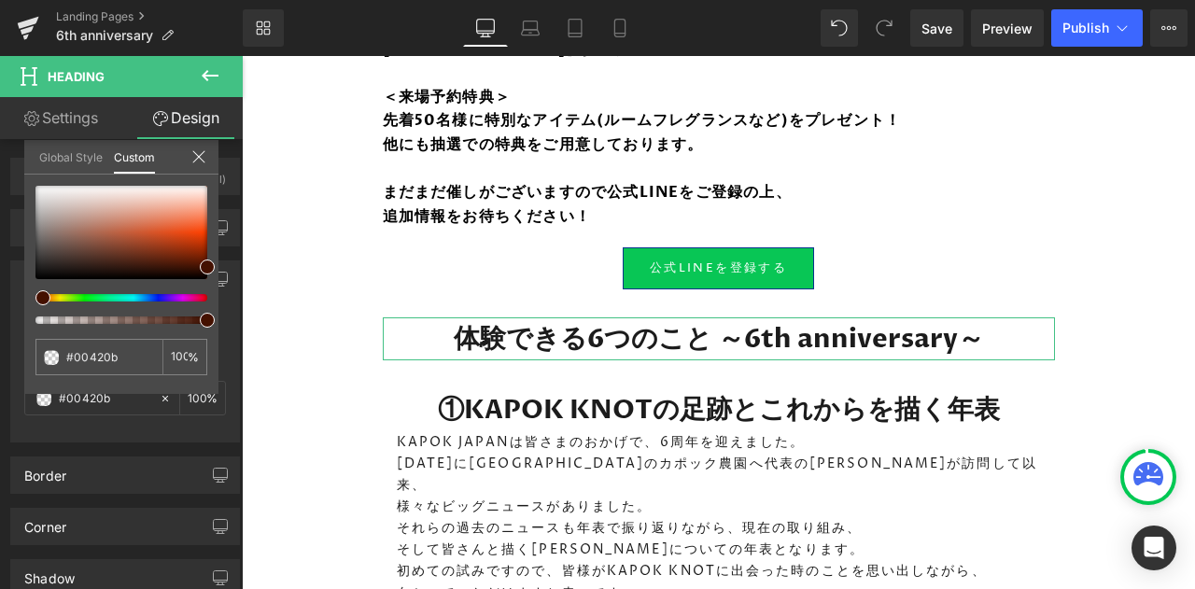
type input "#004225"
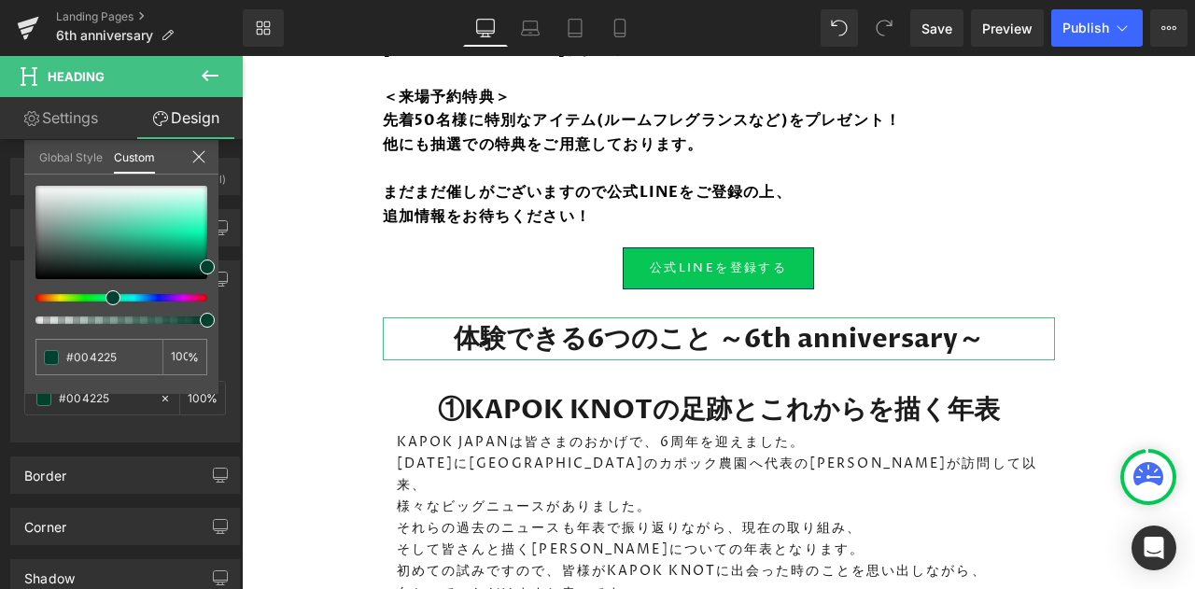
type input "#00422e"
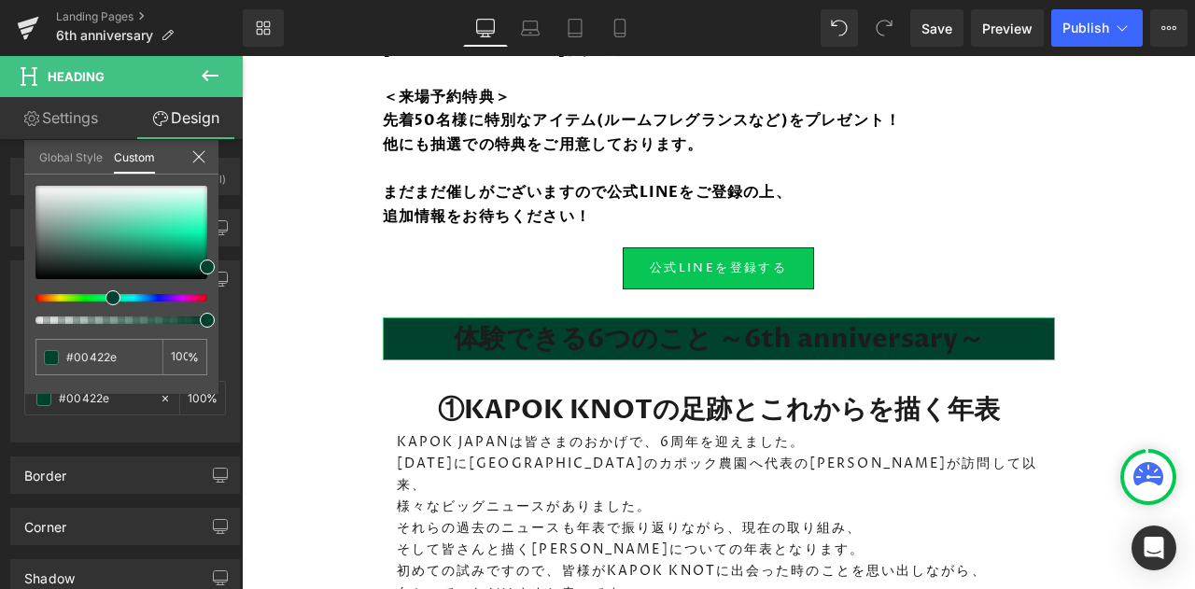
type input "#004232"
type input "#00423a"
type input "#00423e"
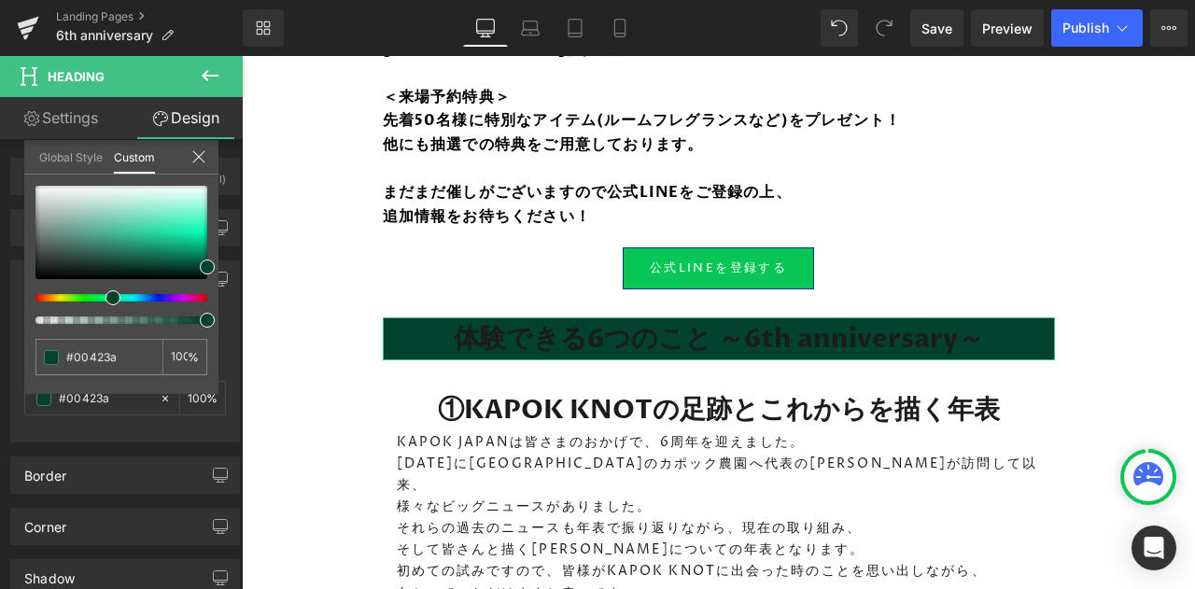
type input "#00423e"
type input "#003842"
type input "#003142"
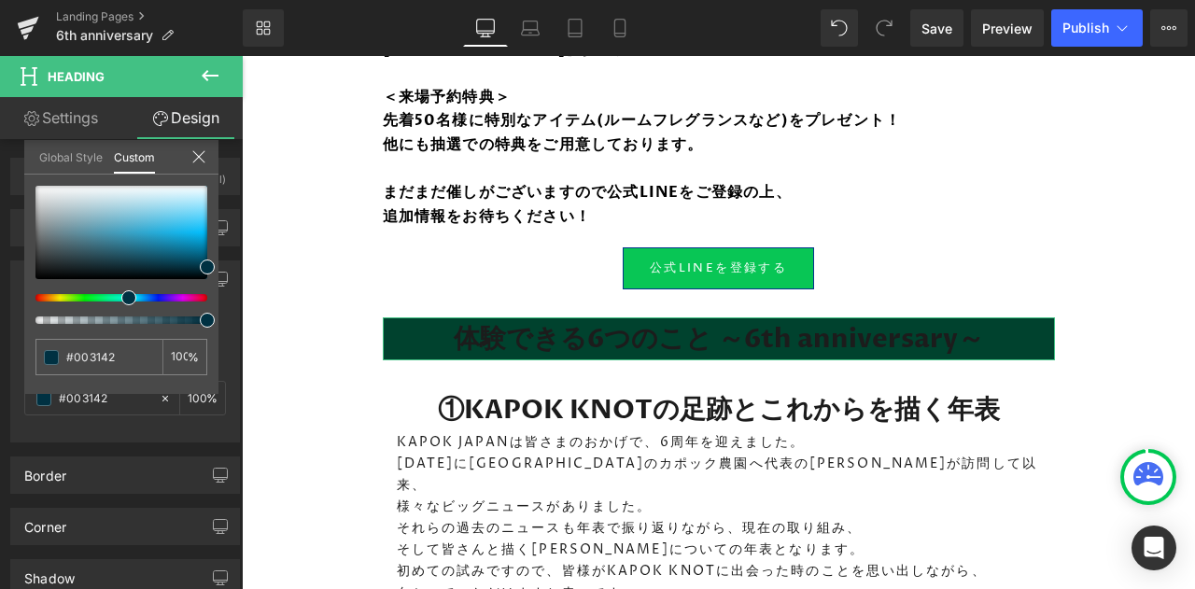
type input "#002f42"
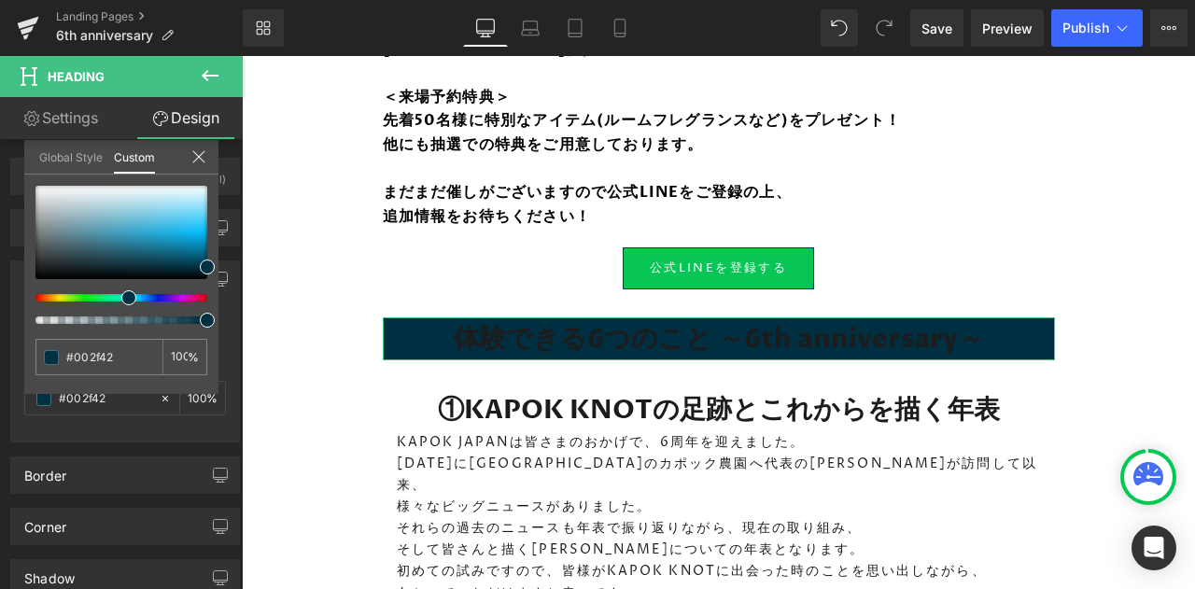
type input "#002242"
type input "#001642"
type input "#000d42"
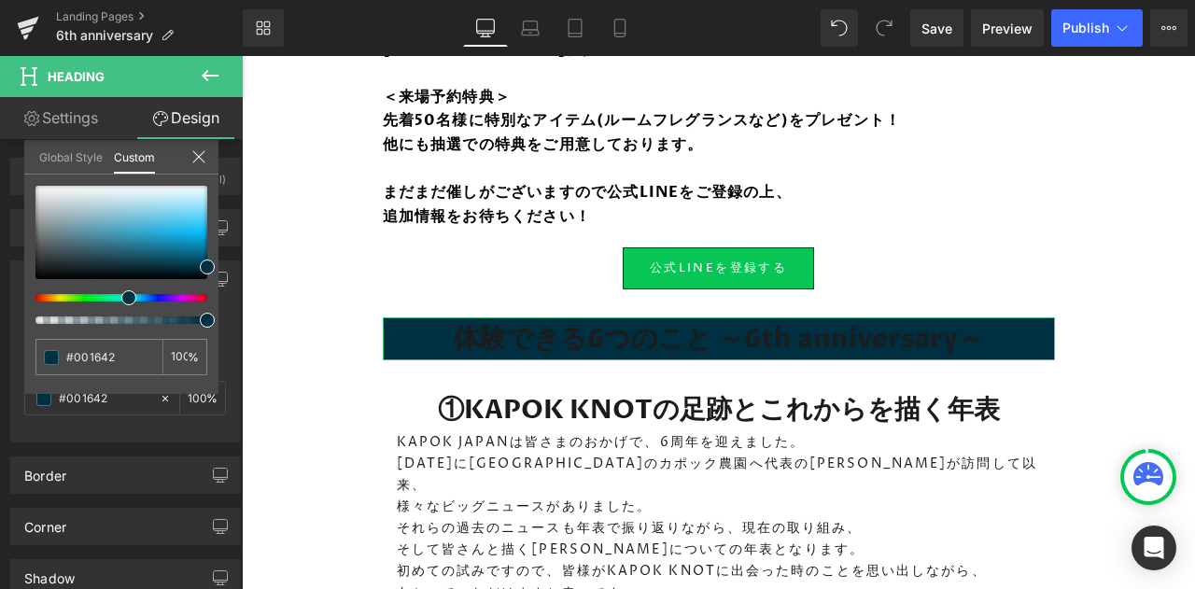
type input "#000d42"
type input "#000442"
type input "#080042"
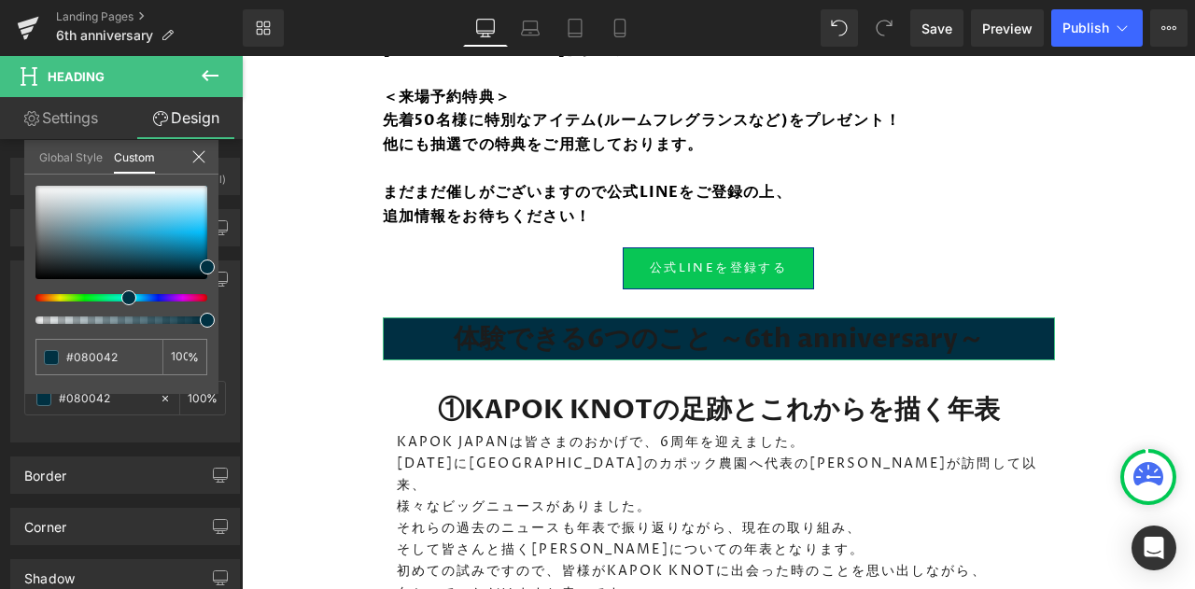
type input "#0d0042"
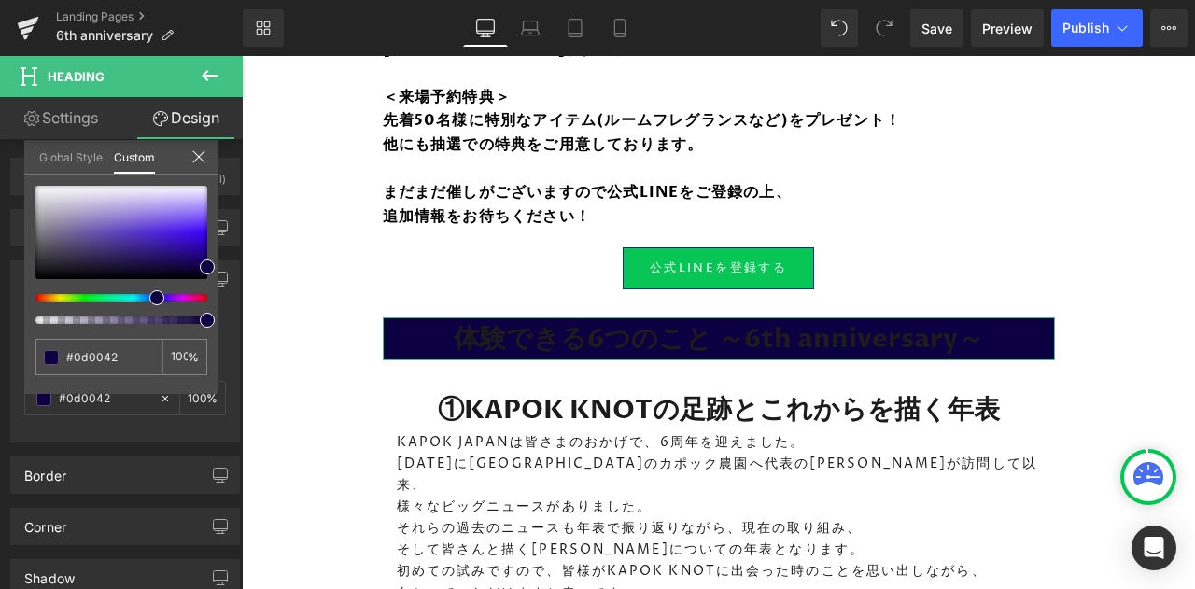
type input "#110042"
type input "#160042"
type input "#190042"
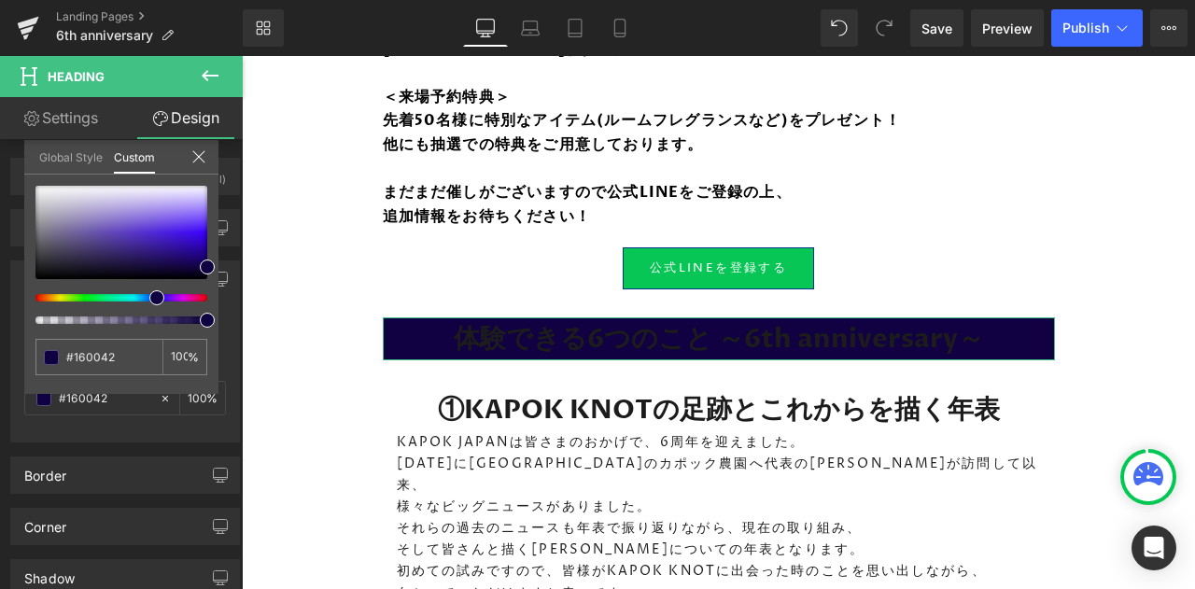
type input "#190042"
type input "#1b0042"
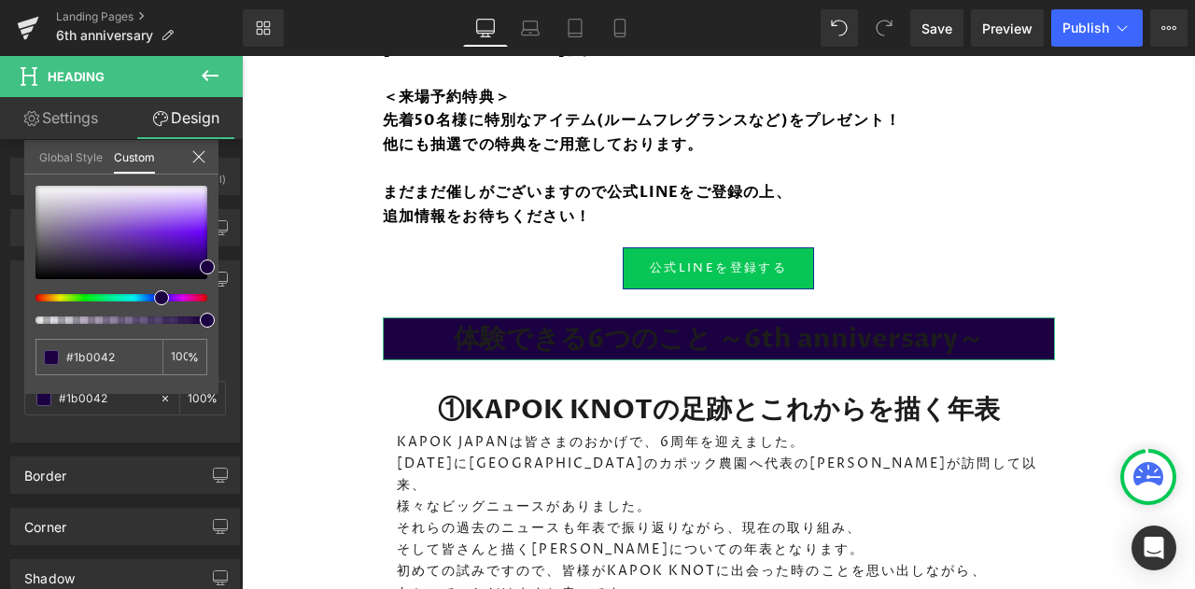
drag, startPoint x: 43, startPoint y: 294, endPoint x: 156, endPoint y: 296, distance: 113.0
click at [156, 296] on span at bounding box center [161, 297] width 15 height 15
type input "98"
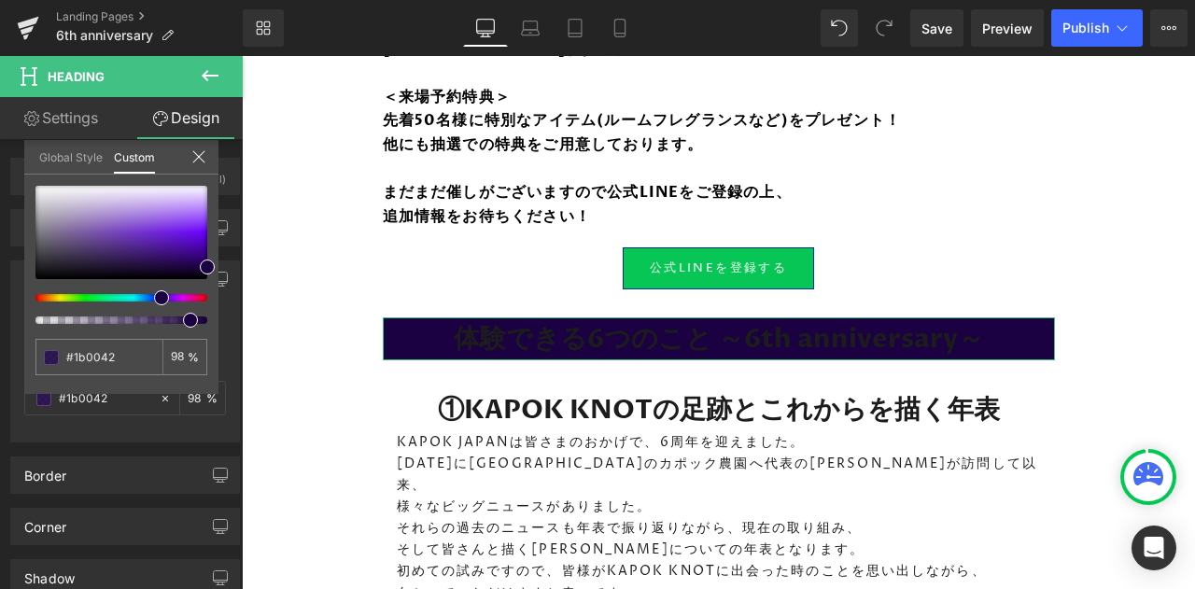
type input "90"
type input "89"
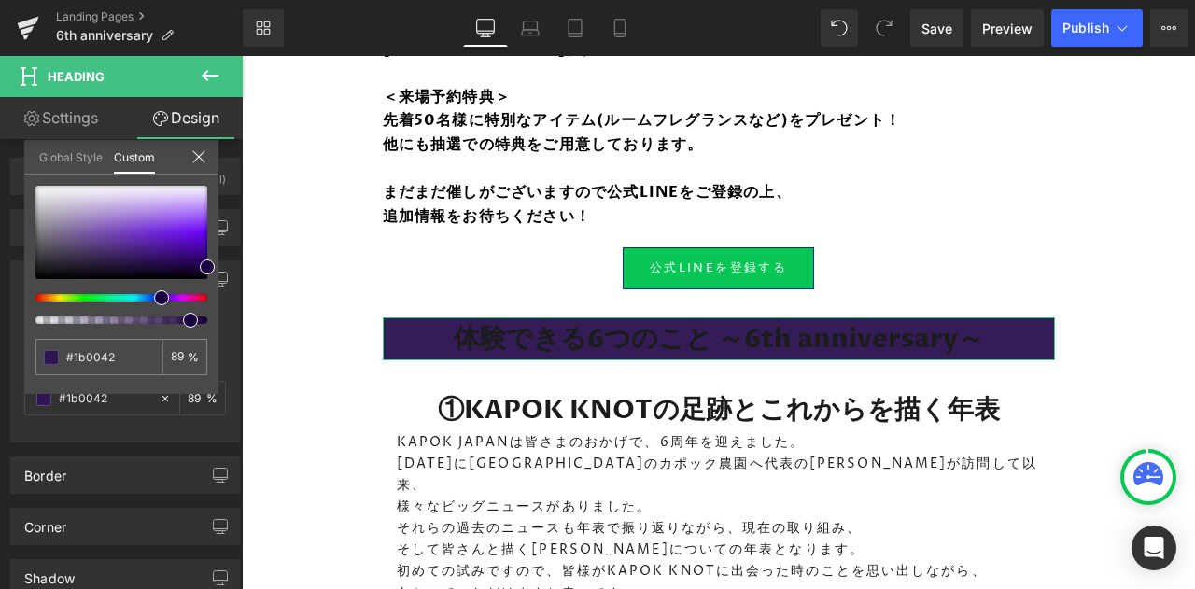
type input "88"
drag, startPoint x: 209, startPoint y: 323, endPoint x: 181, endPoint y: 321, distance: 28.1
click at [181, 321] on span at bounding box center [186, 320] width 15 height 15
type input "#1f004c"
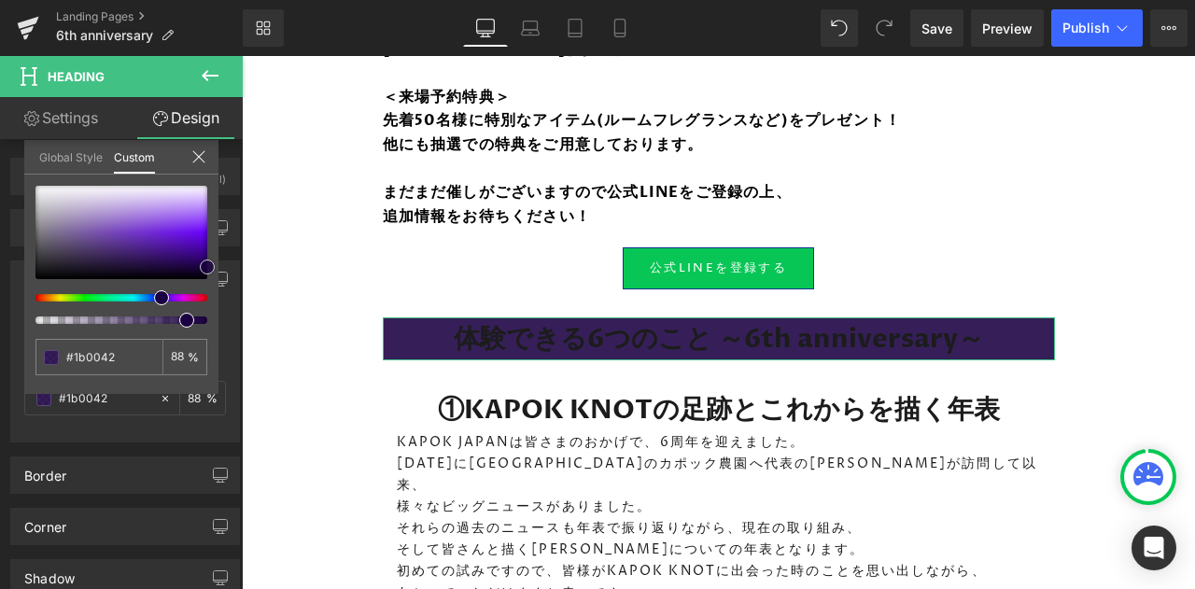
type input "#1f004c"
type input "#200051"
type input "#220056"
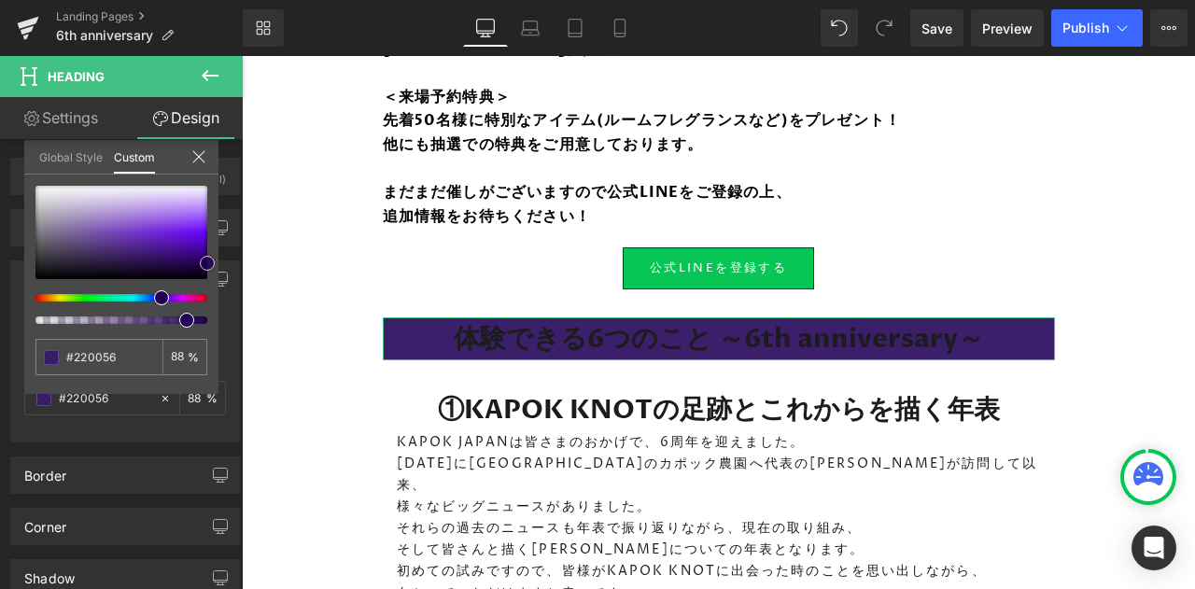
type input "#260060"
type input "#2f0174"
type input "#370386"
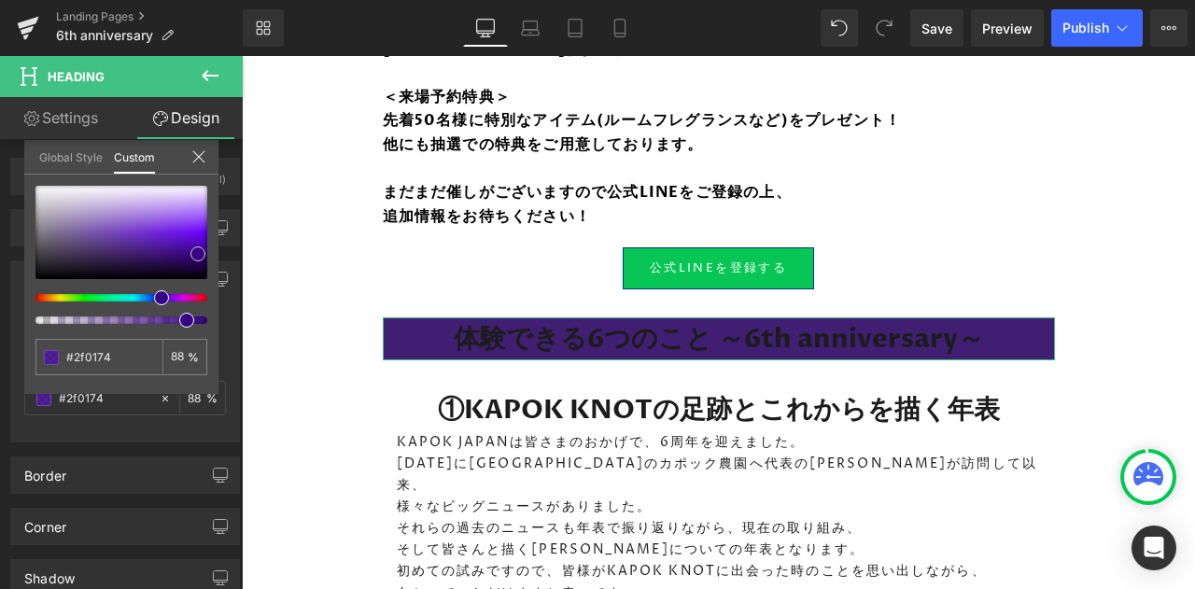
type input "#370386"
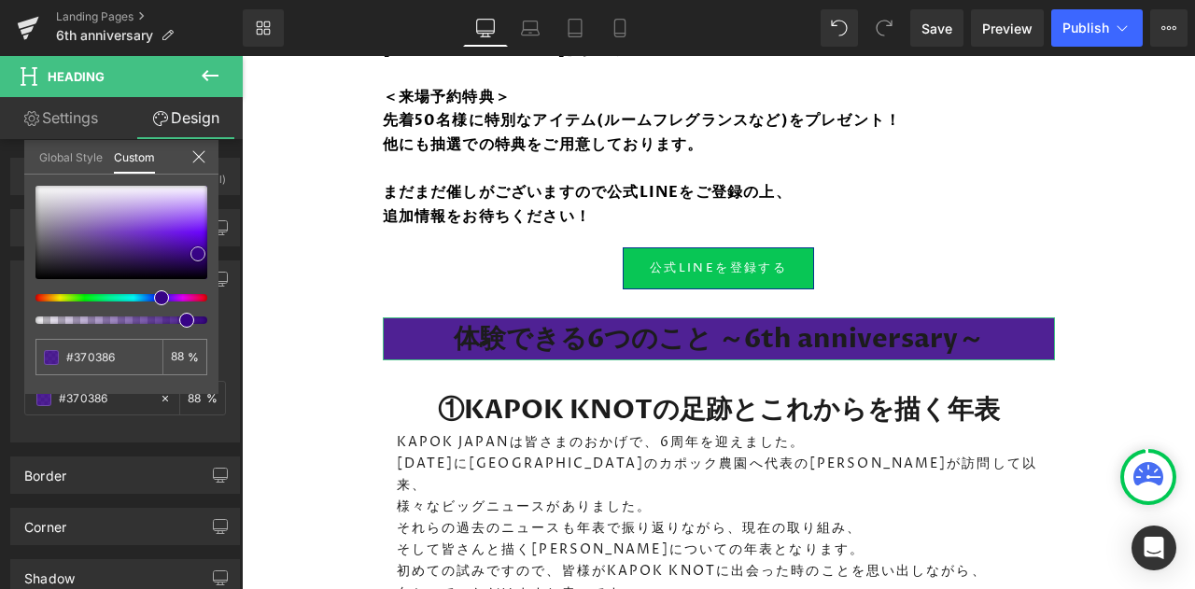
type input "#370485"
type input "#39048a"
type input "#3a0489"
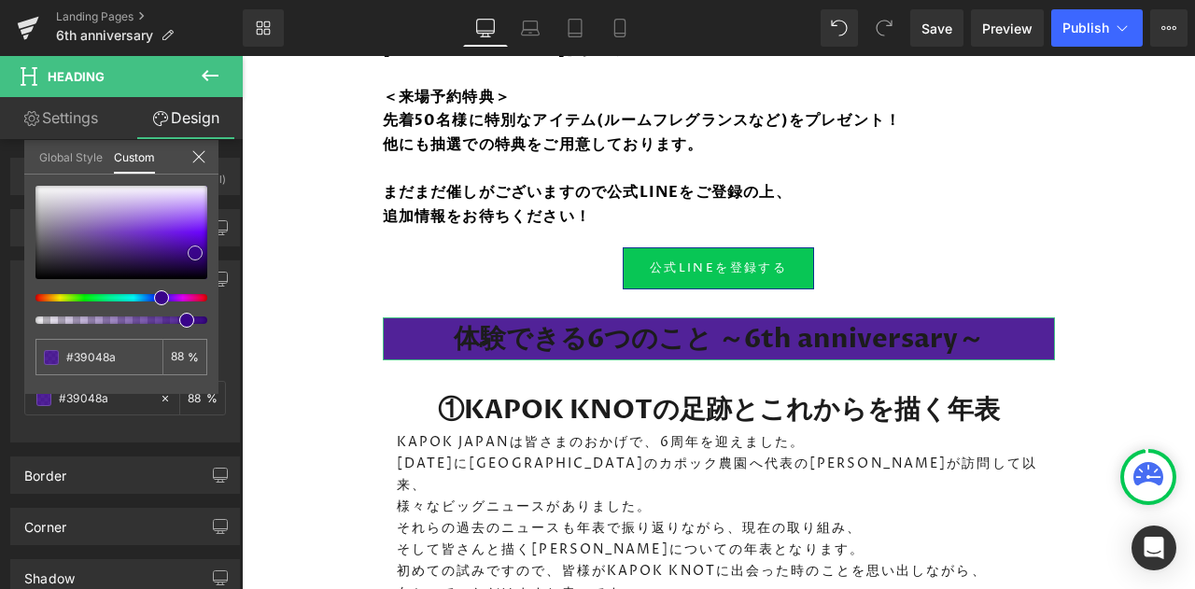
type input "#3a0489"
type input "#3c058d"
type input "#3e0791"
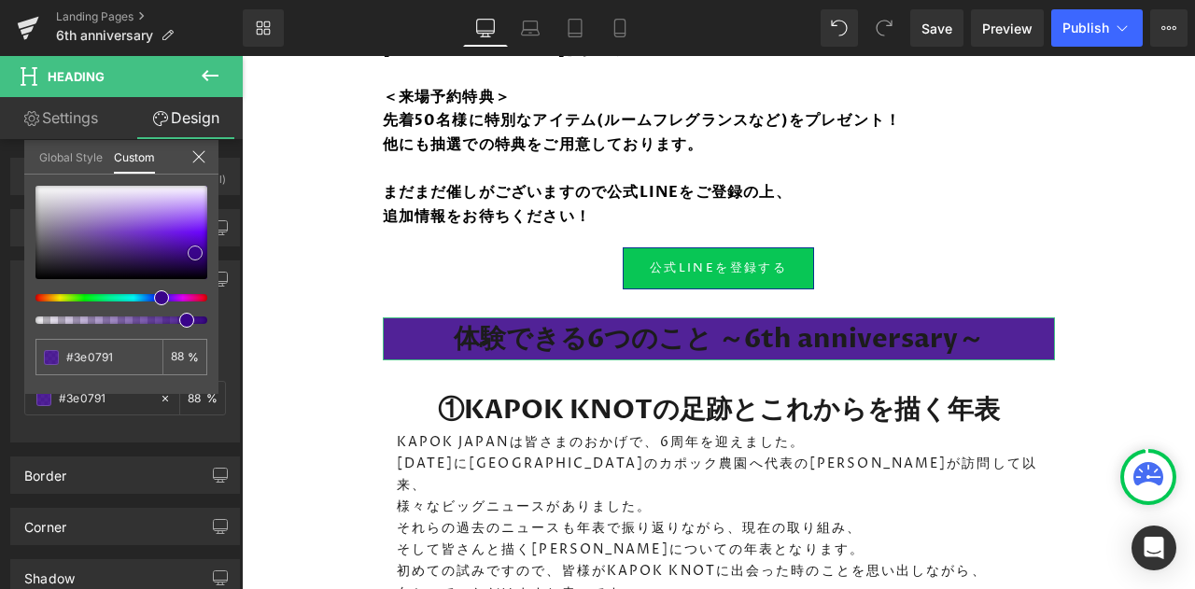
type input "#3f098f"
type input "#3c088b"
drag, startPoint x: 203, startPoint y: 268, endPoint x: 183, endPoint y: 253, distance: 25.4
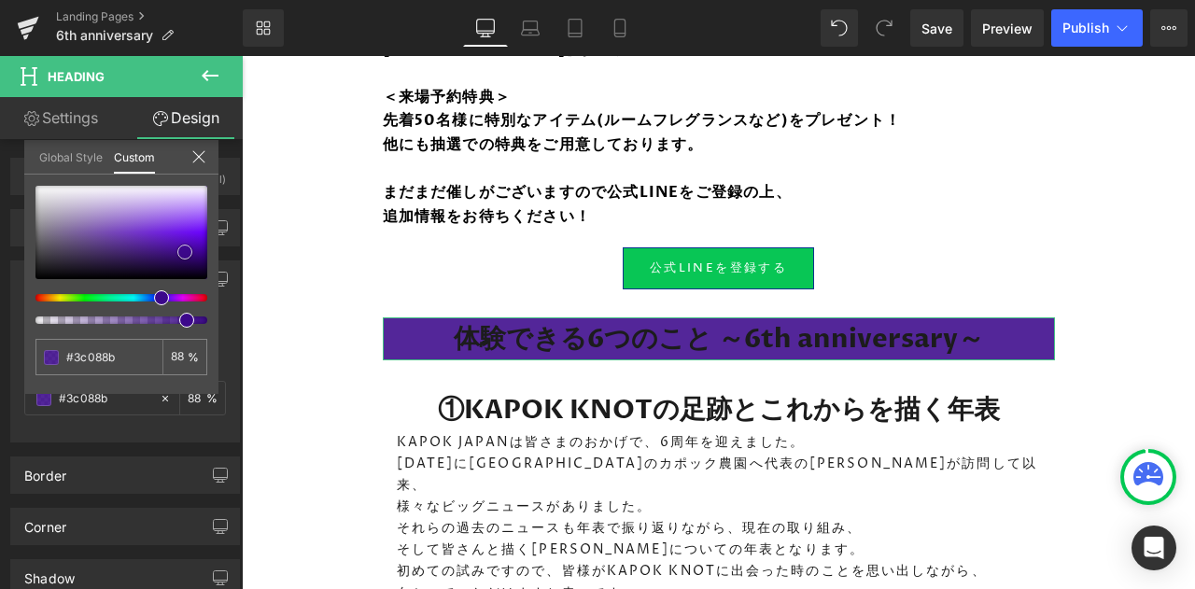
click at [183, 253] on span at bounding box center [184, 252] width 15 height 15
type input "#390b7d"
type input "#350e71"
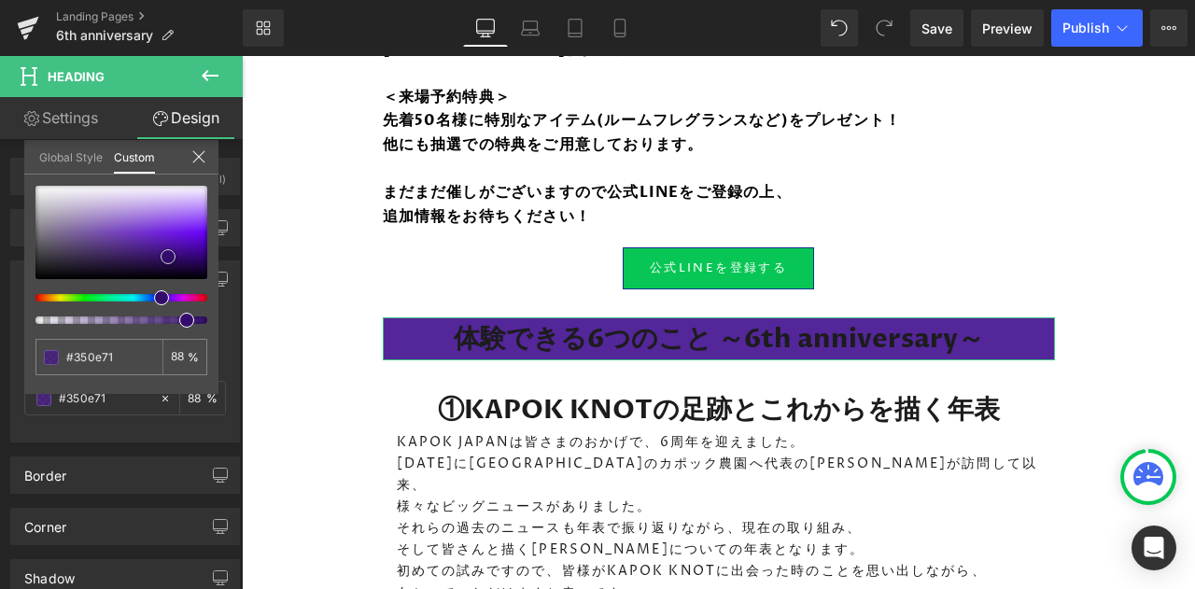
type input "#330d6c"
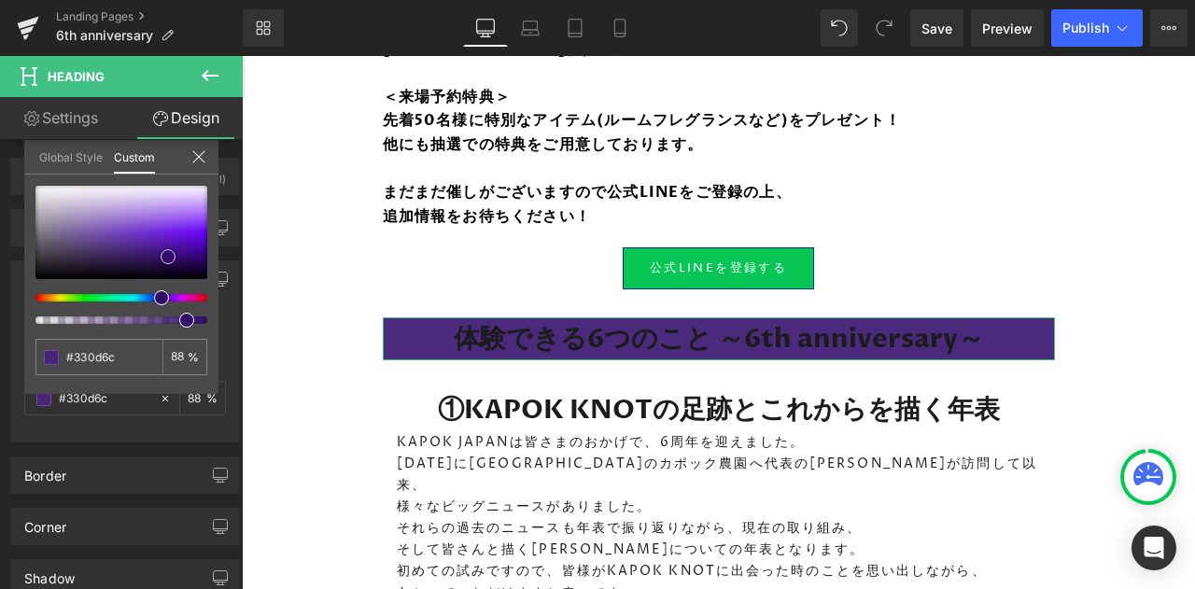
type input "#330e6c"
drag, startPoint x: 183, startPoint y: 253, endPoint x: 162, endPoint y: 258, distance: 21.1
click at [162, 258] on span at bounding box center [168, 256] width 15 height 15
type input "#380f75"
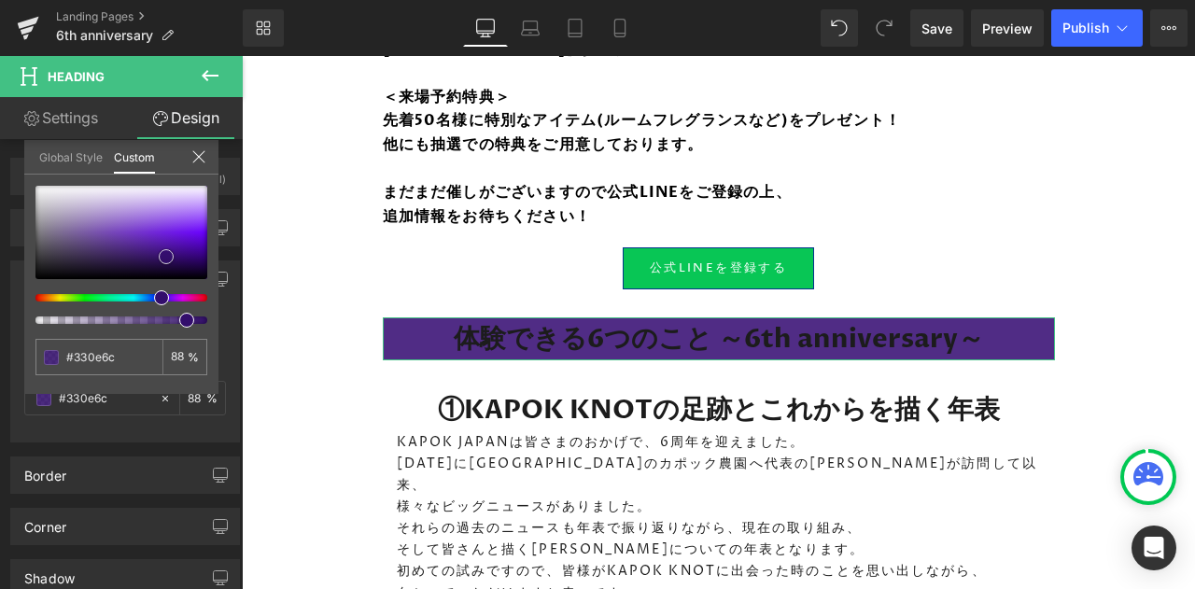
type input "#380f75"
type input "#500fb2"
type input "#580dc8"
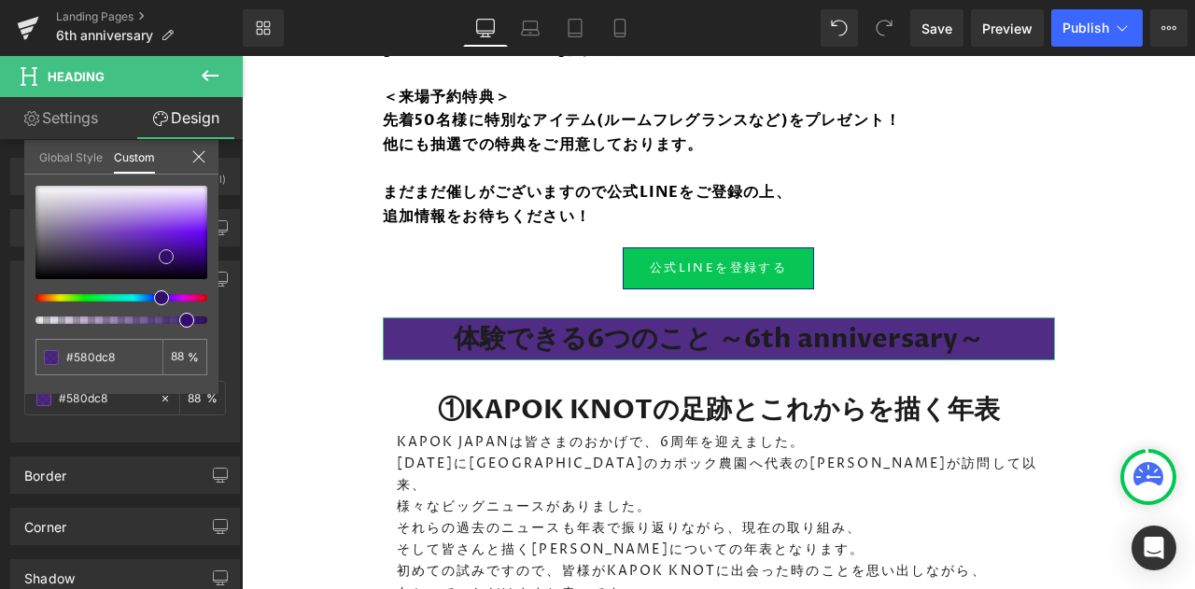
type input "#5a0ecd"
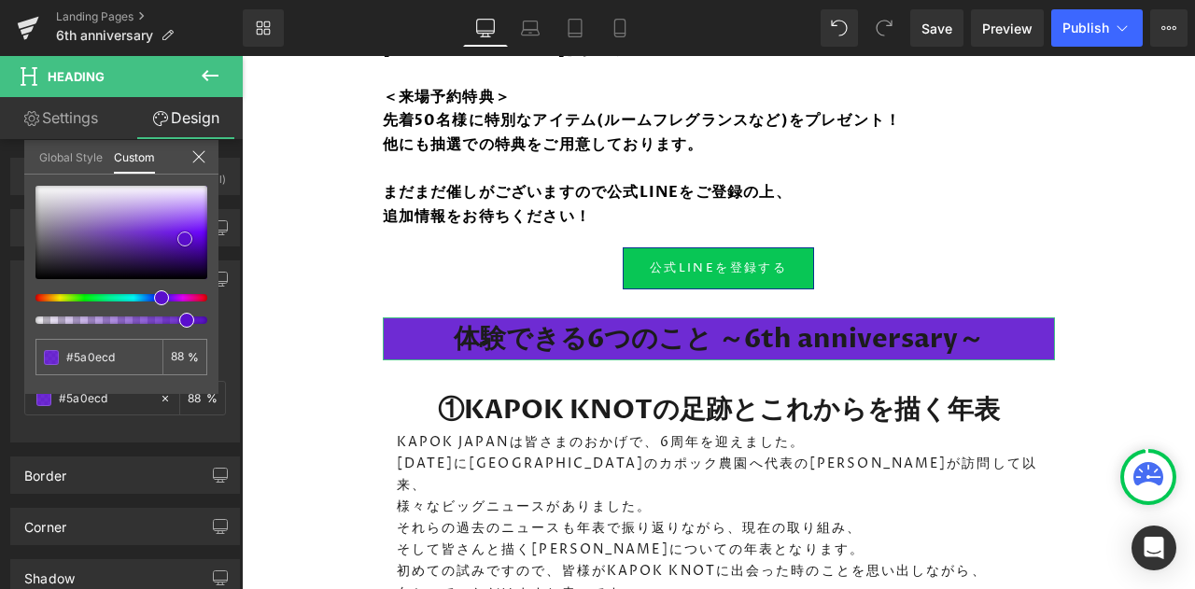
drag, startPoint x: 162, startPoint y: 258, endPoint x: 181, endPoint y: 241, distance: 25.1
click at [181, 241] on span at bounding box center [184, 238] width 15 height 15
type input "#580dc8"
type input "#580bca"
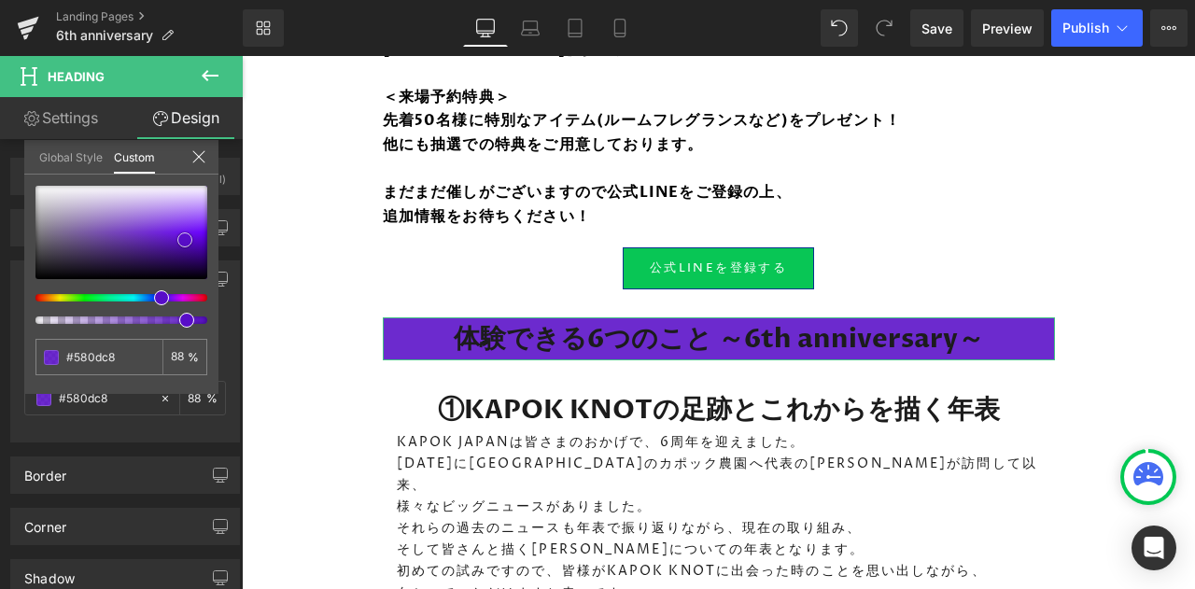
type input "#580bca"
type input "#5508c8"
type input "#5307c4"
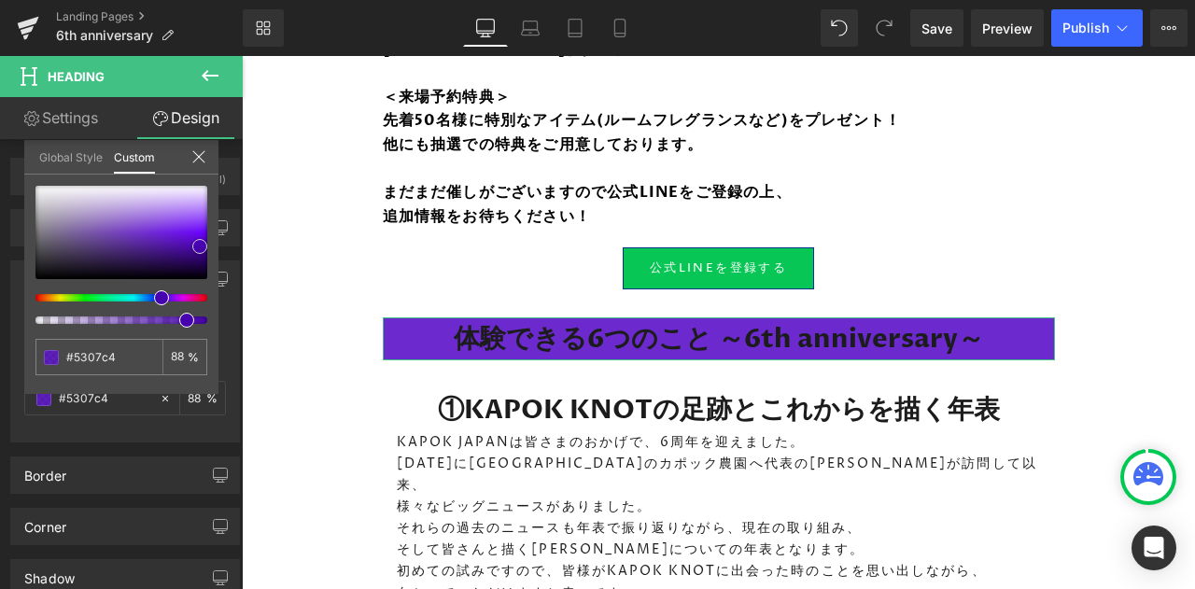
type input "#4702af"
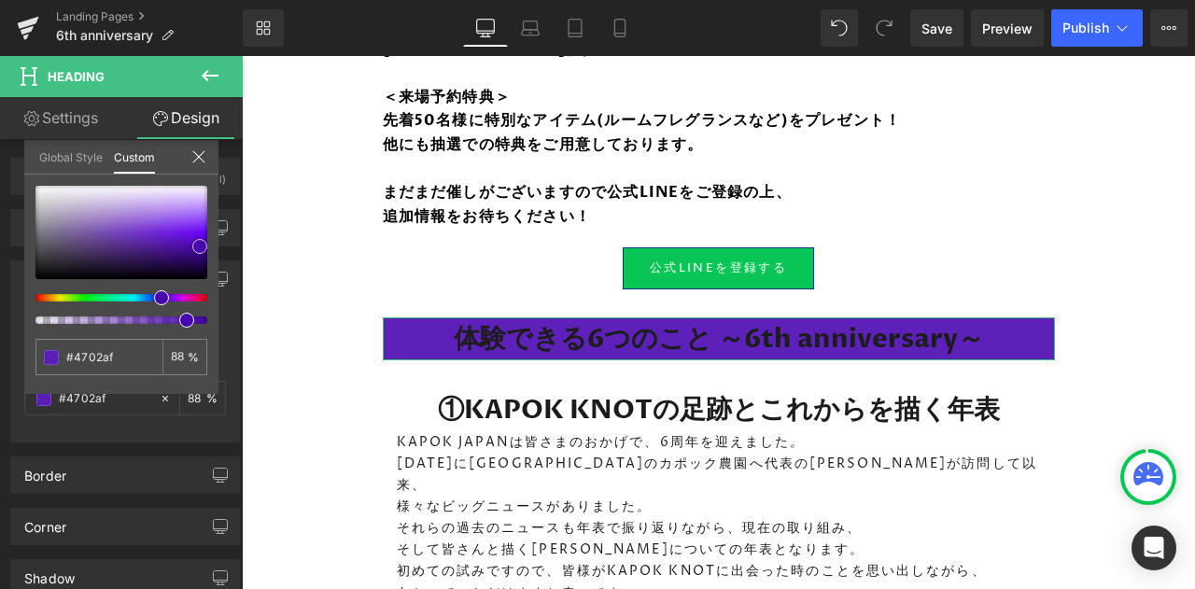
type input "#4101a1"
type input "#3f029b"
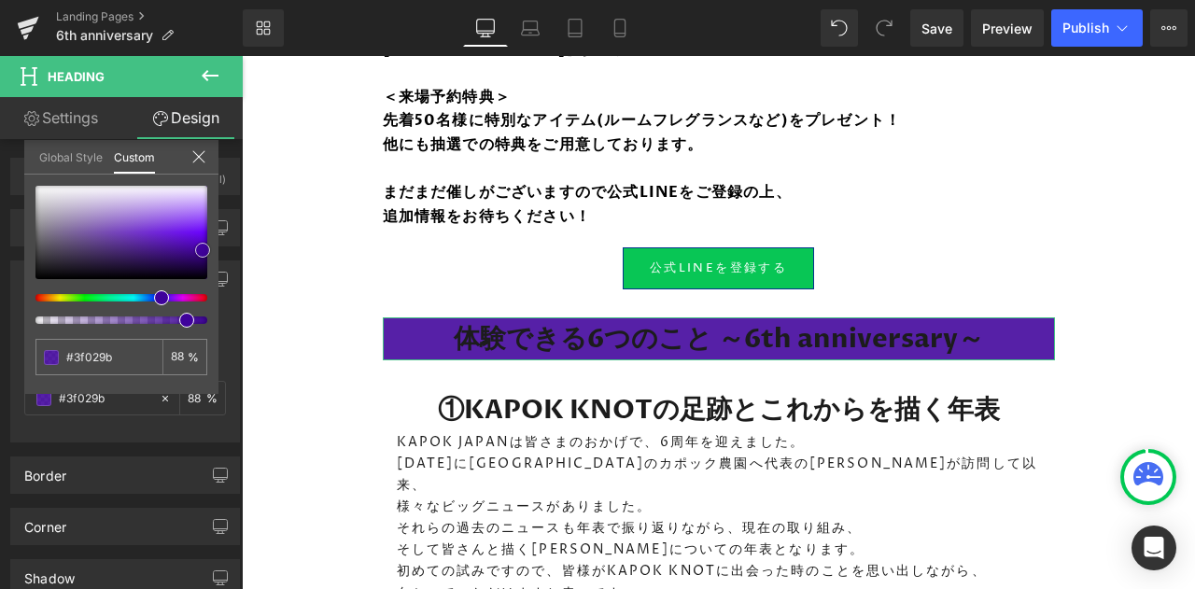
type input "#3f009d"
type input "#4100a2"
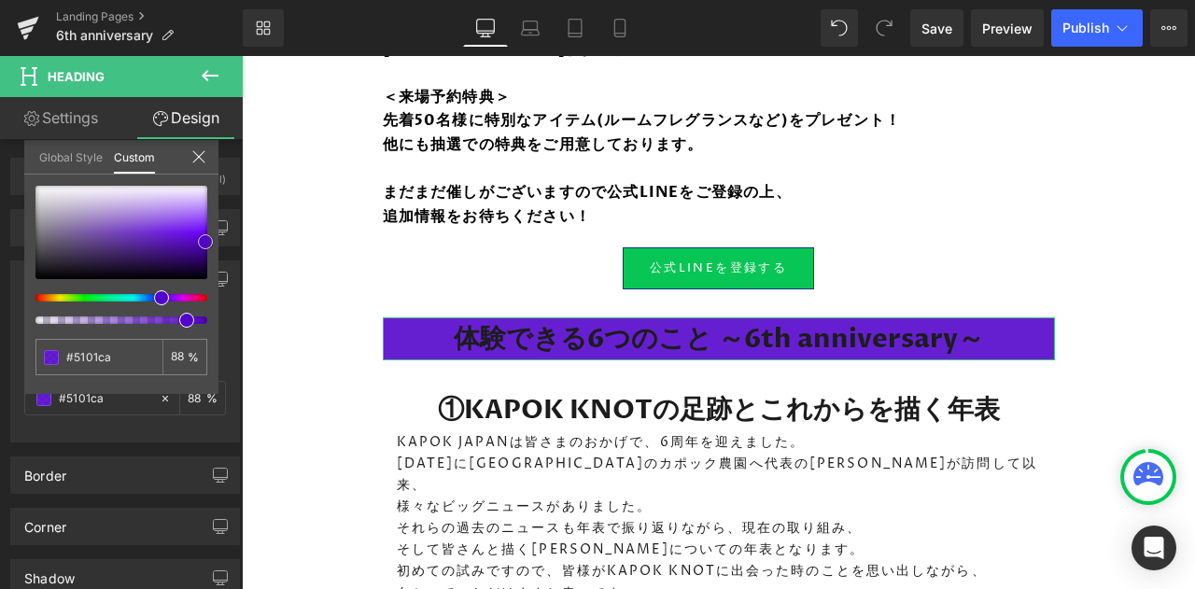
drag, startPoint x: 181, startPoint y: 241, endPoint x: 202, endPoint y: 243, distance: 20.6
click at [202, 243] on span at bounding box center [205, 241] width 15 height 15
click at [199, 158] on icon at bounding box center [198, 156] width 12 height 12
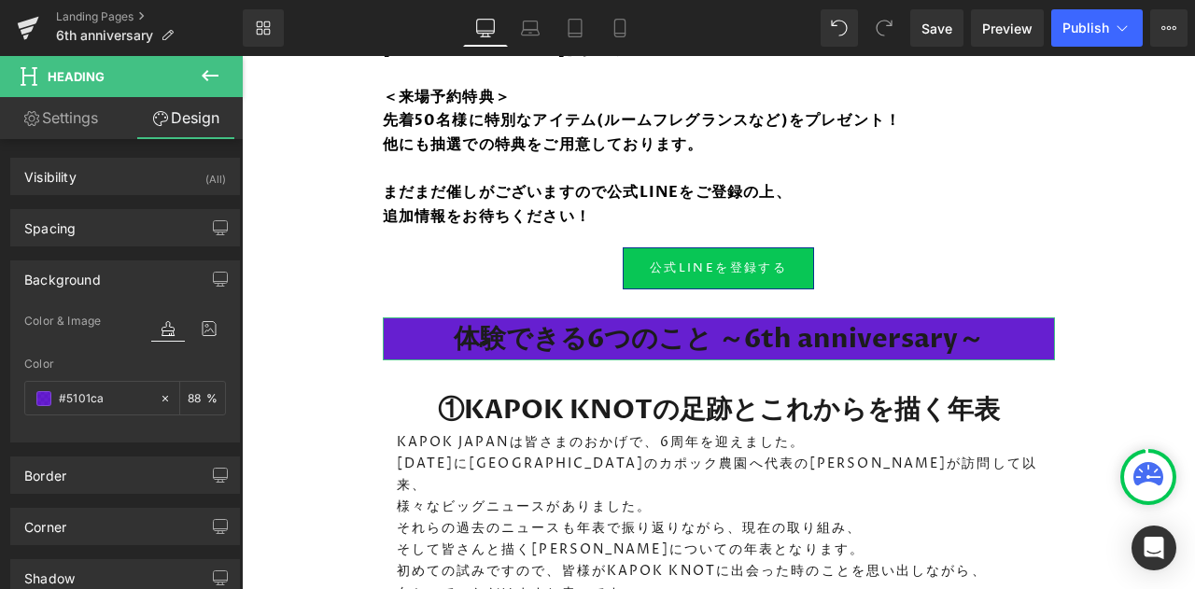
click at [58, 120] on link "Settings" at bounding box center [60, 118] width 121 height 42
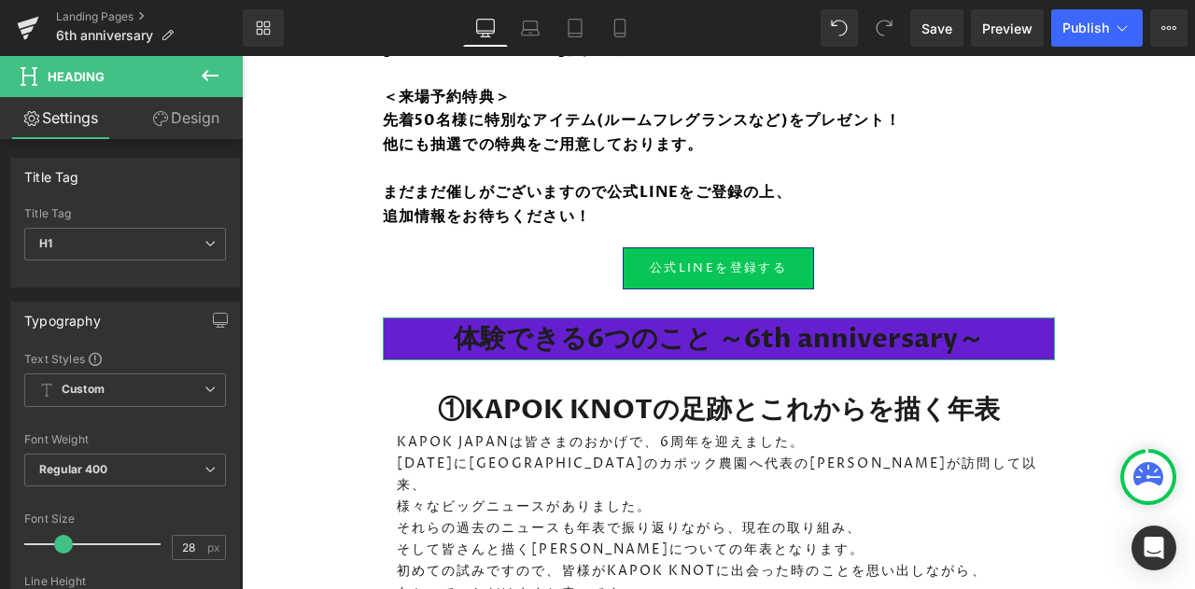
click at [206, 98] on link "Design" at bounding box center [185, 118] width 121 height 42
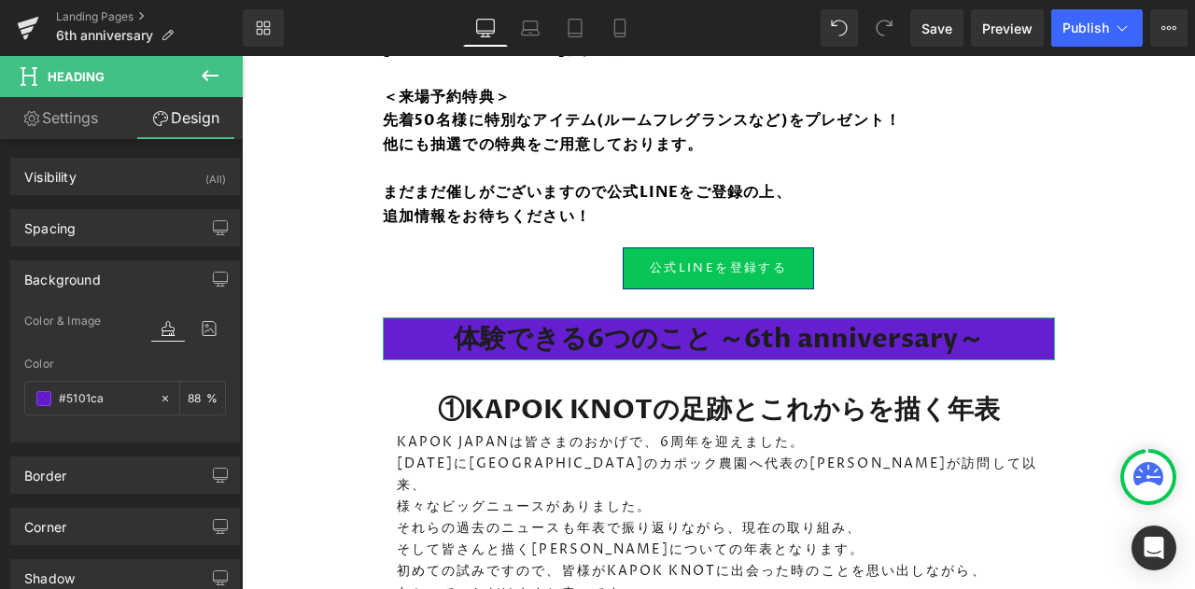
click at [112, 273] on div "Background" at bounding box center [125, 278] width 228 height 35
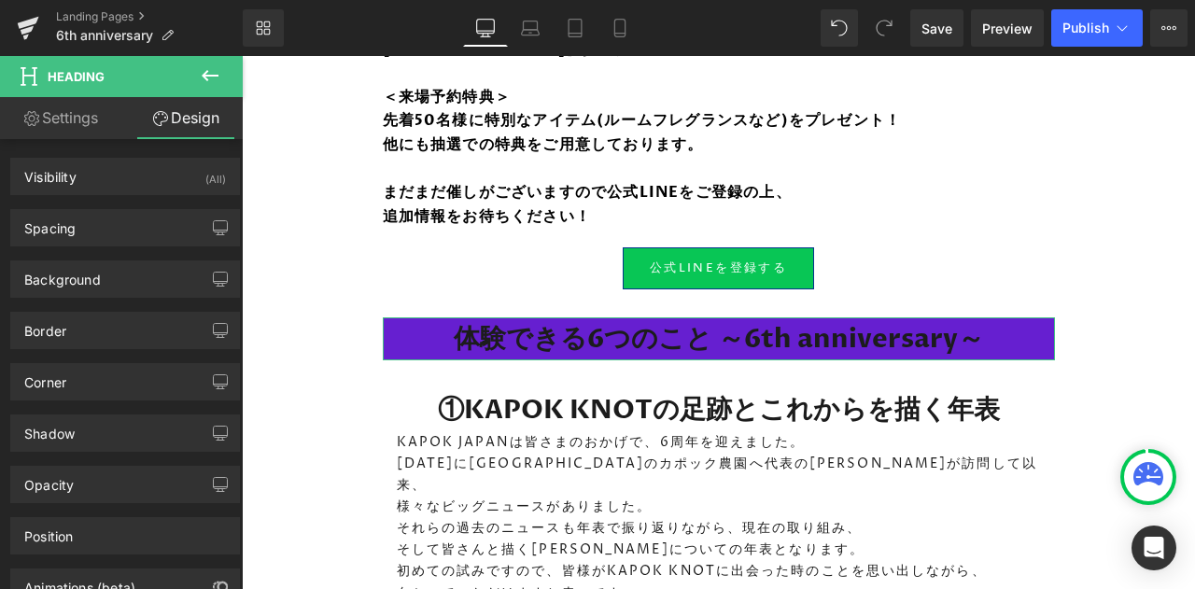
click at [56, 184] on div "Visibility (All)" at bounding box center [125, 176] width 228 height 35
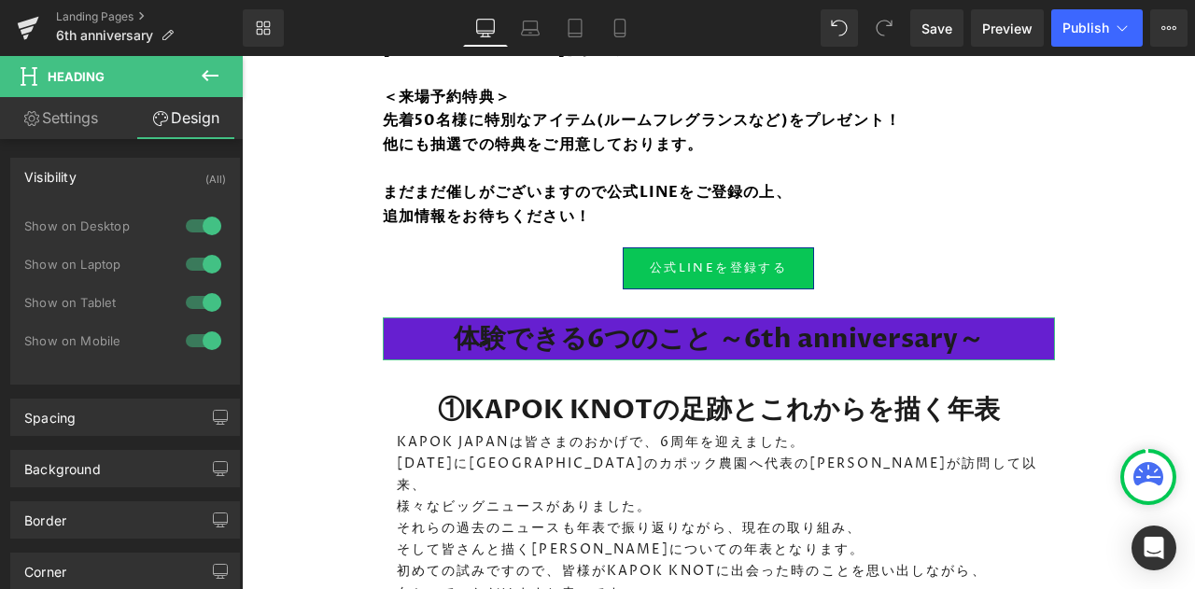
scroll to position [303, 0]
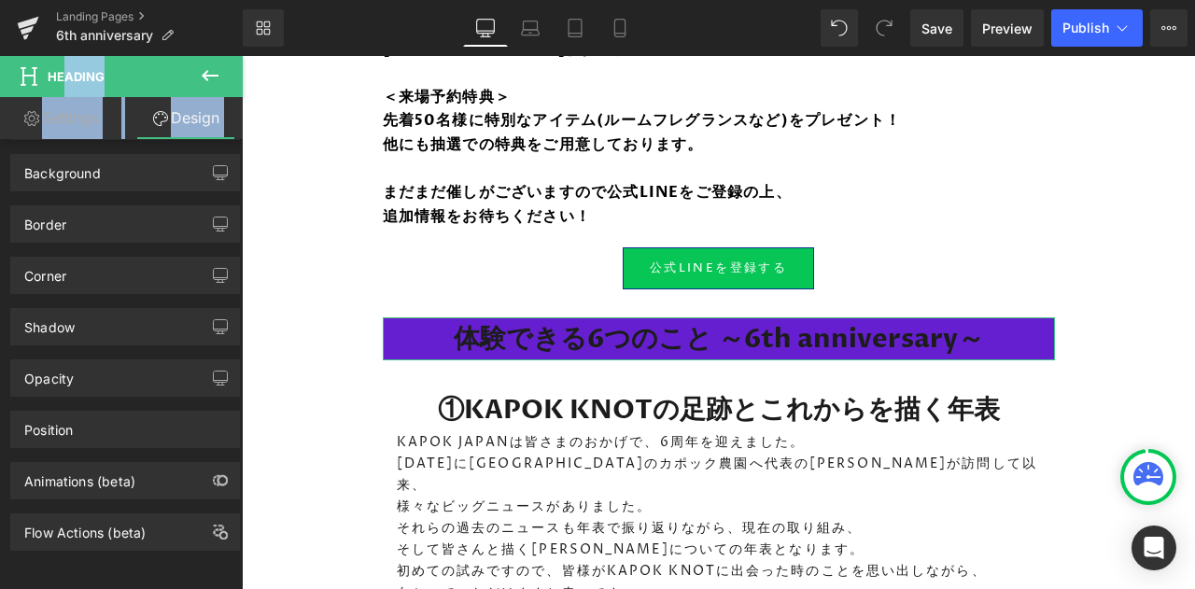
drag, startPoint x: 58, startPoint y: 140, endPoint x: 62, endPoint y: 92, distance: 47.8
click at [62, 92] on div "Heading Settings Design Title Tag H1 H2 H3 H4 H5 H6 Title Tag H1 H1 H2 H3 H4 H5…" at bounding box center [121, 327] width 243 height 542
click at [54, 111] on link "Settings" at bounding box center [60, 118] width 121 height 42
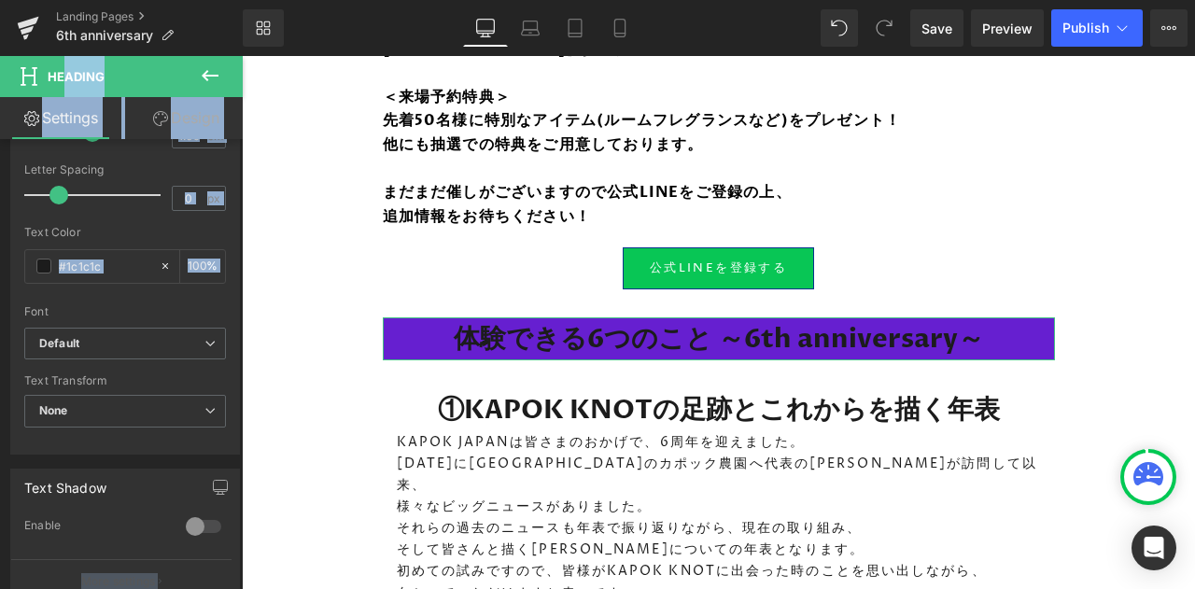
scroll to position [474, 0]
click at [45, 261] on span at bounding box center [43, 266] width 15 height 15
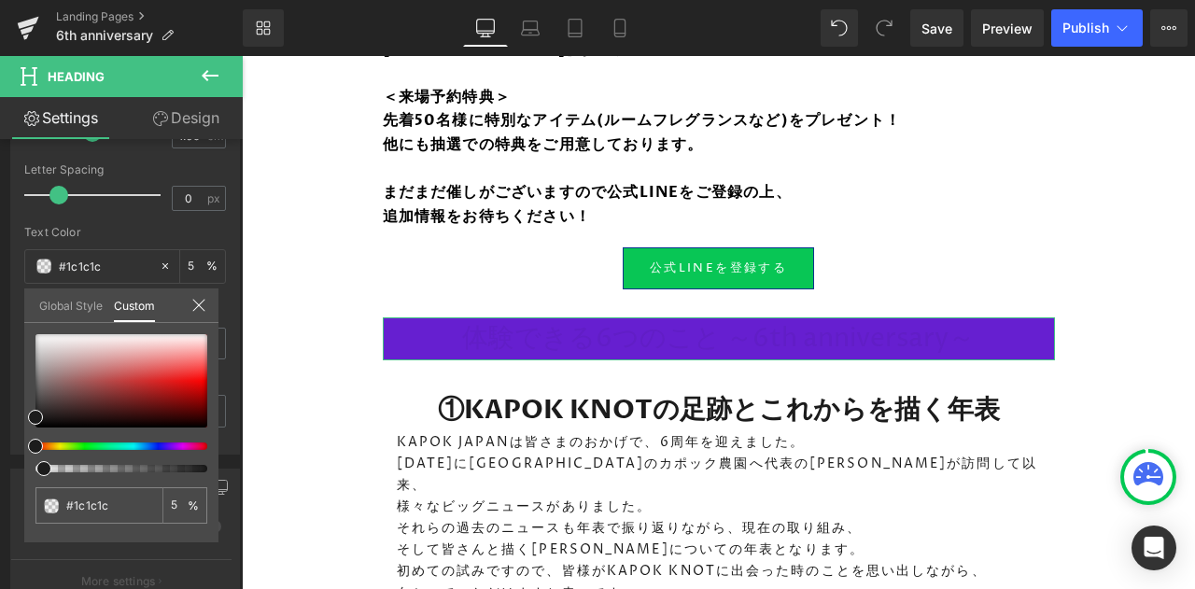
click at [36, 468] on div at bounding box center [114, 468] width 172 height 7
drag, startPoint x: 36, startPoint y: 468, endPoint x: 24, endPoint y: 465, distance: 12.5
click at [24, 465] on div "#1c1c1c 1 %" at bounding box center [121, 438] width 194 height 208
drag, startPoint x: 79, startPoint y: 380, endPoint x: 6, endPoint y: 274, distance: 128.7
click at [6, 274] on div "Typography Text Styles Custom Custom Setup Global Style Custom Setup Global Sty…" at bounding box center [125, 133] width 251 height 641
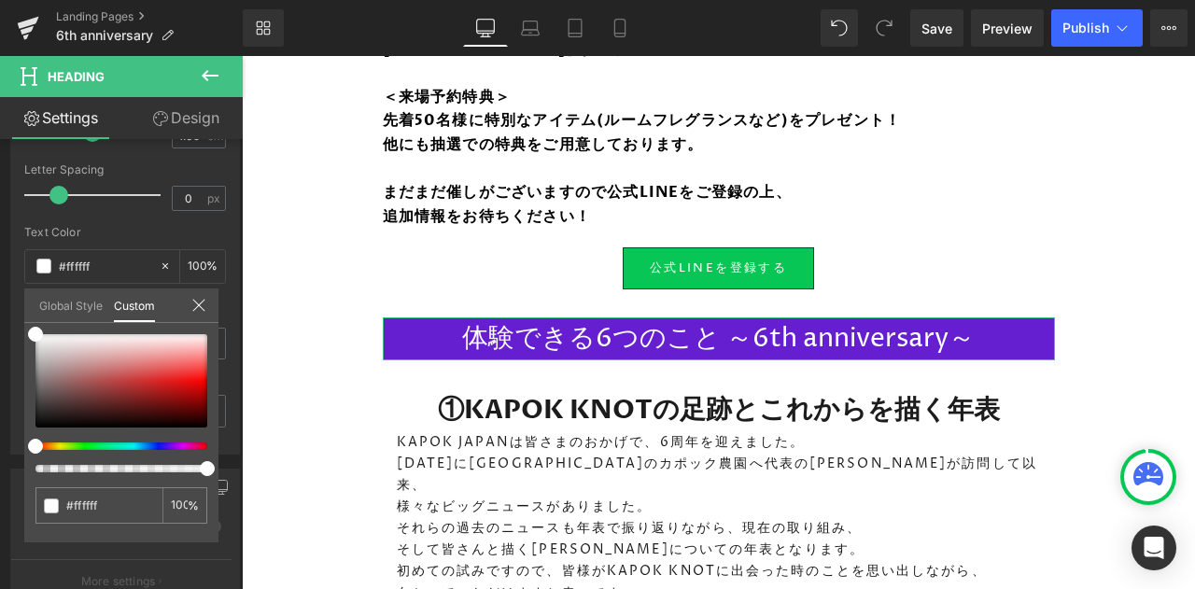
drag, startPoint x: 42, startPoint y: 465, endPoint x: 217, endPoint y: 467, distance: 175.5
click at [217, 467] on div "#ffffff 100 %" at bounding box center [121, 438] width 194 height 208
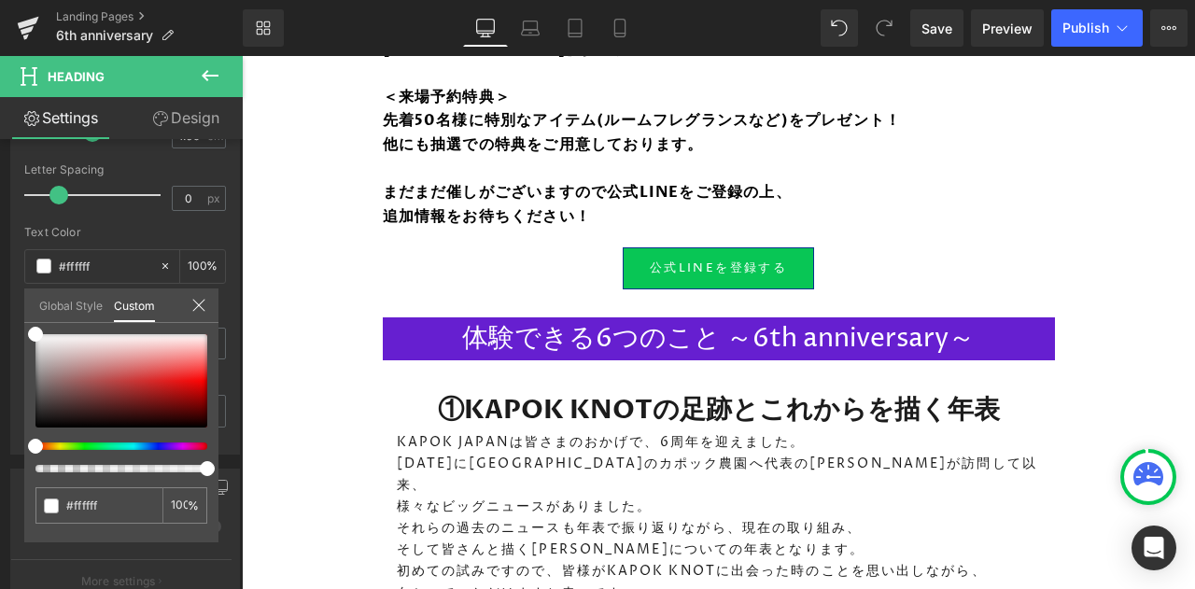
click at [220, 74] on icon at bounding box center [210, 75] width 22 height 22
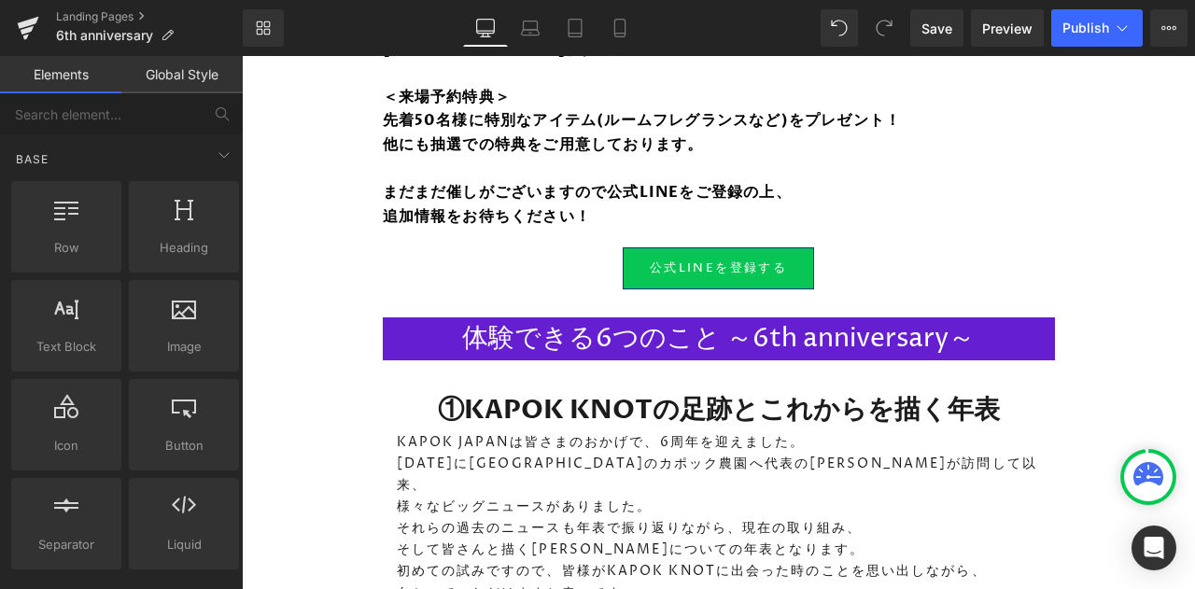
click at [944, 34] on span "Save" at bounding box center [936, 29] width 31 height 20
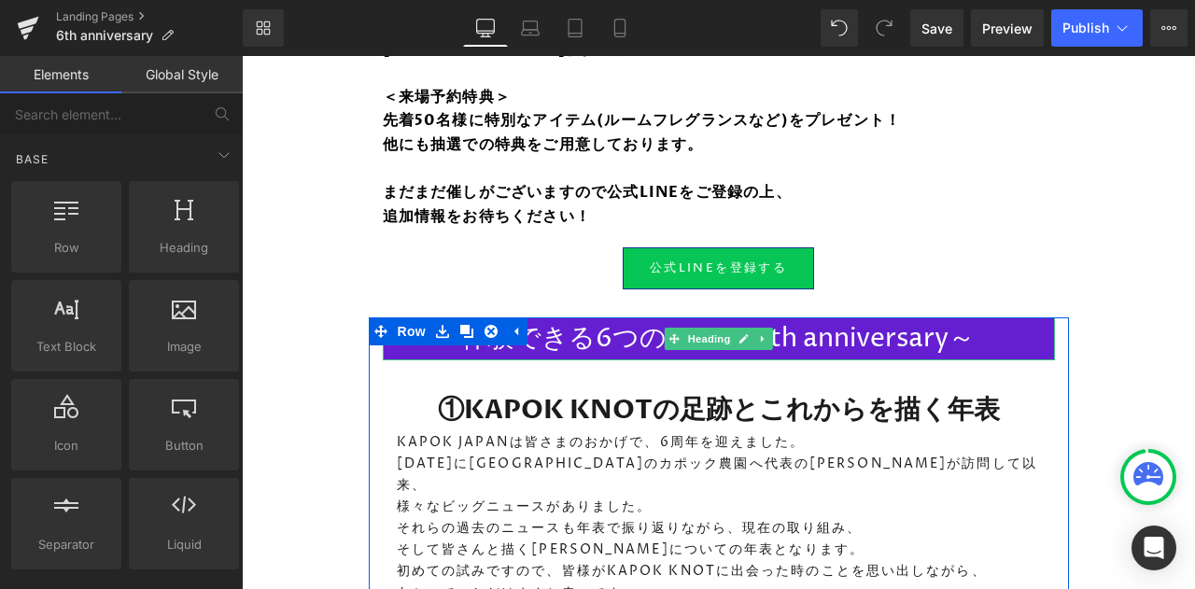
click at [907, 321] on h1 "体験できる6つのこと ～6th anniversary～" at bounding box center [719, 338] width 672 height 43
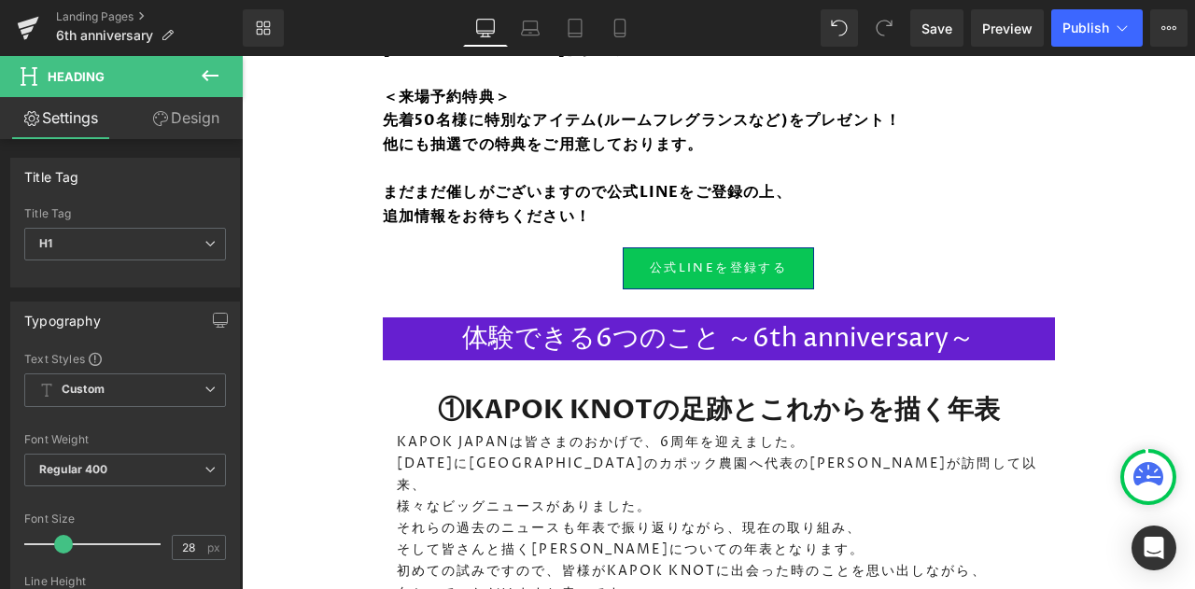
click at [170, 111] on link "Design" at bounding box center [185, 118] width 121 height 42
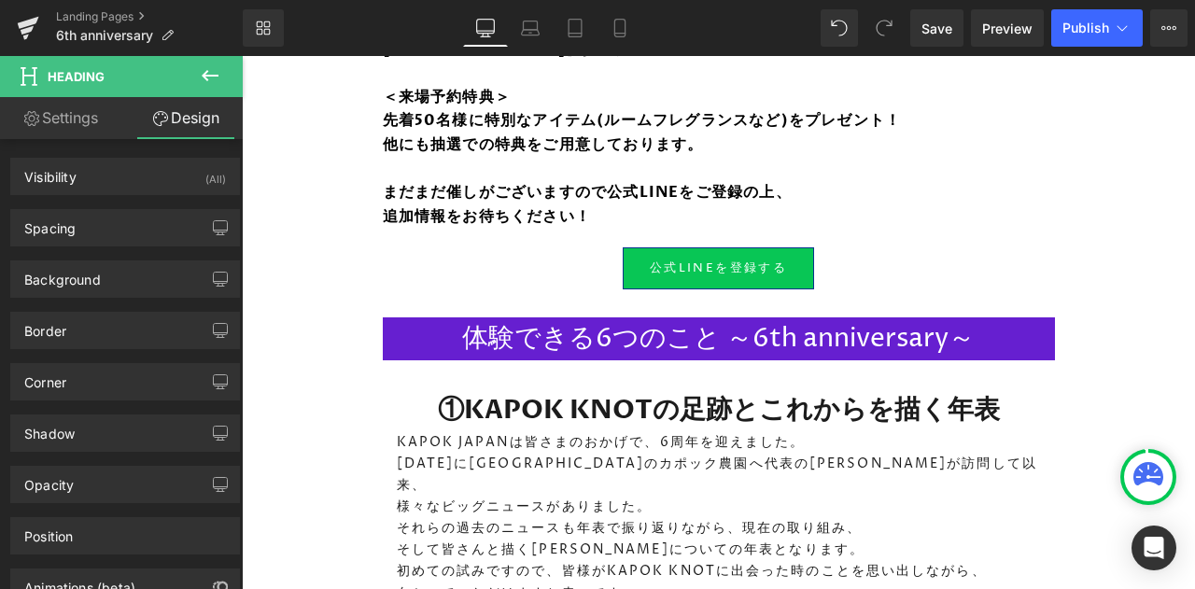
click at [136, 283] on div "Background" at bounding box center [125, 278] width 228 height 35
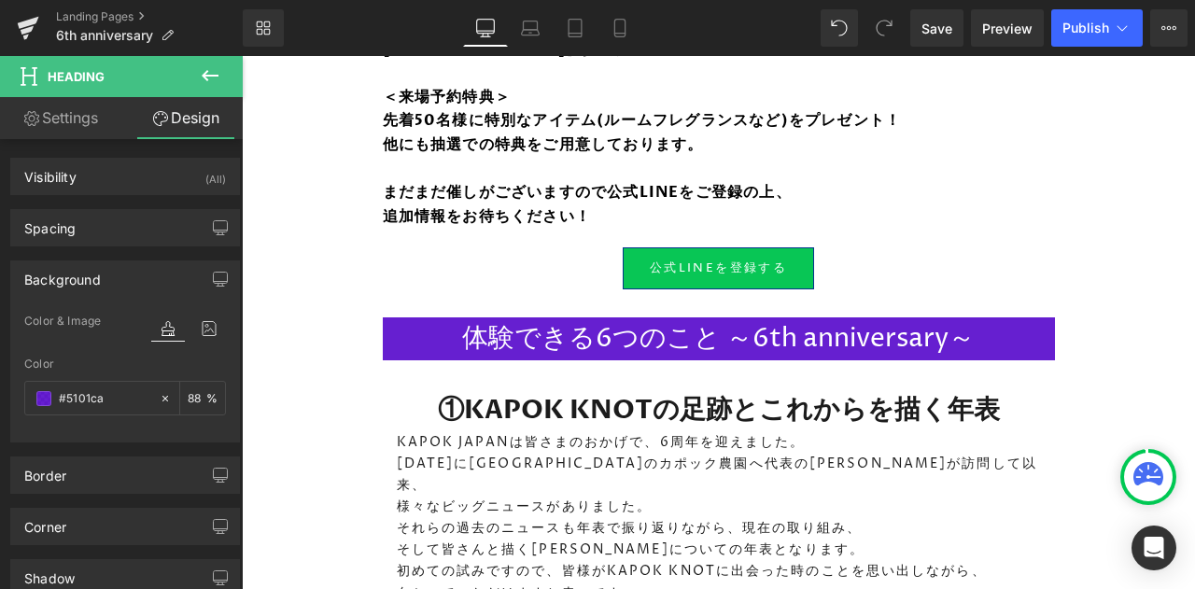
click at [86, 400] on input "#5101ca" at bounding box center [104, 398] width 91 height 21
click at [47, 399] on span at bounding box center [43, 398] width 15 height 15
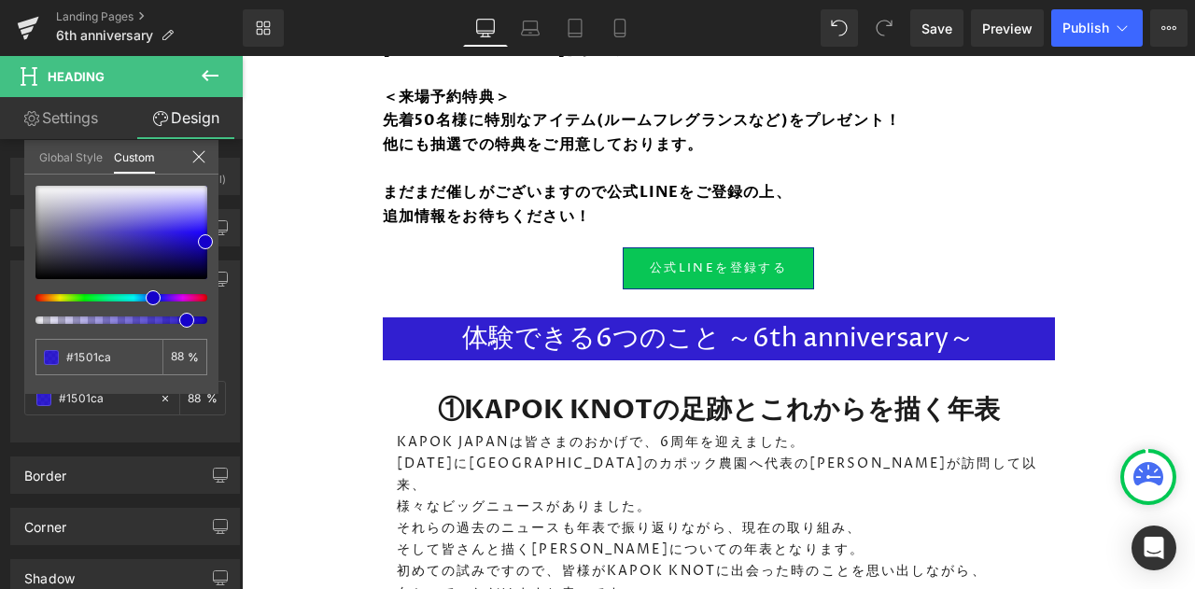
drag, startPoint x: 162, startPoint y: 297, endPoint x: 147, endPoint y: 296, distance: 15.0
click at [147, 296] on span at bounding box center [153, 297] width 15 height 15
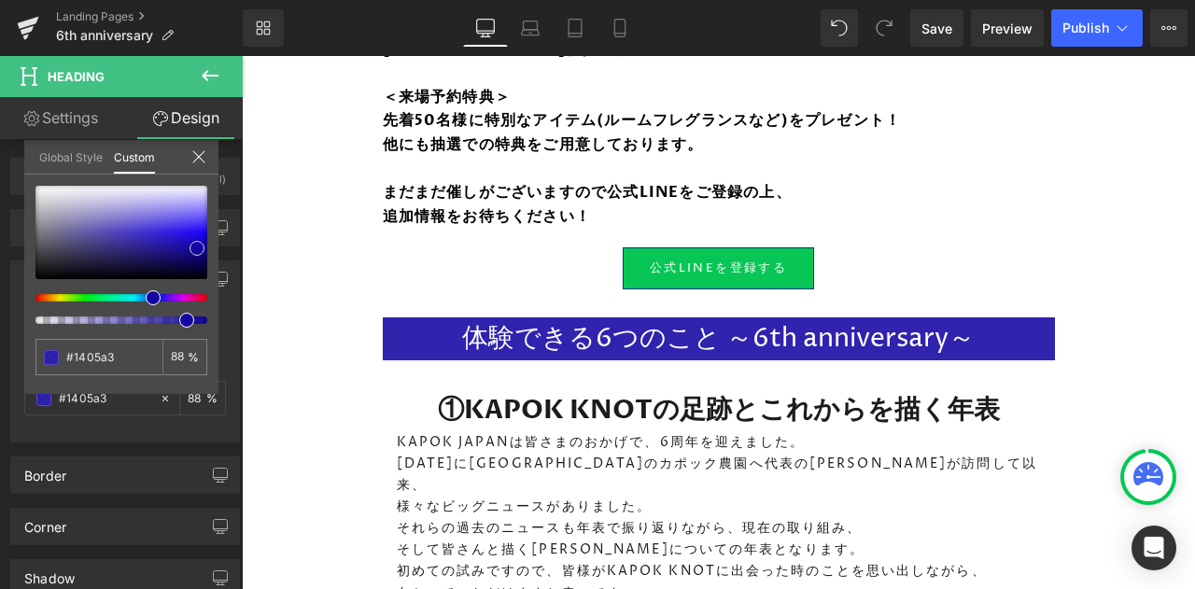
drag, startPoint x: 207, startPoint y: 241, endPoint x: 199, endPoint y: 247, distance: 10.6
click at [199, 247] on span at bounding box center [196, 248] width 15 height 15
click at [946, 38] on link "Save" at bounding box center [936, 27] width 53 height 37
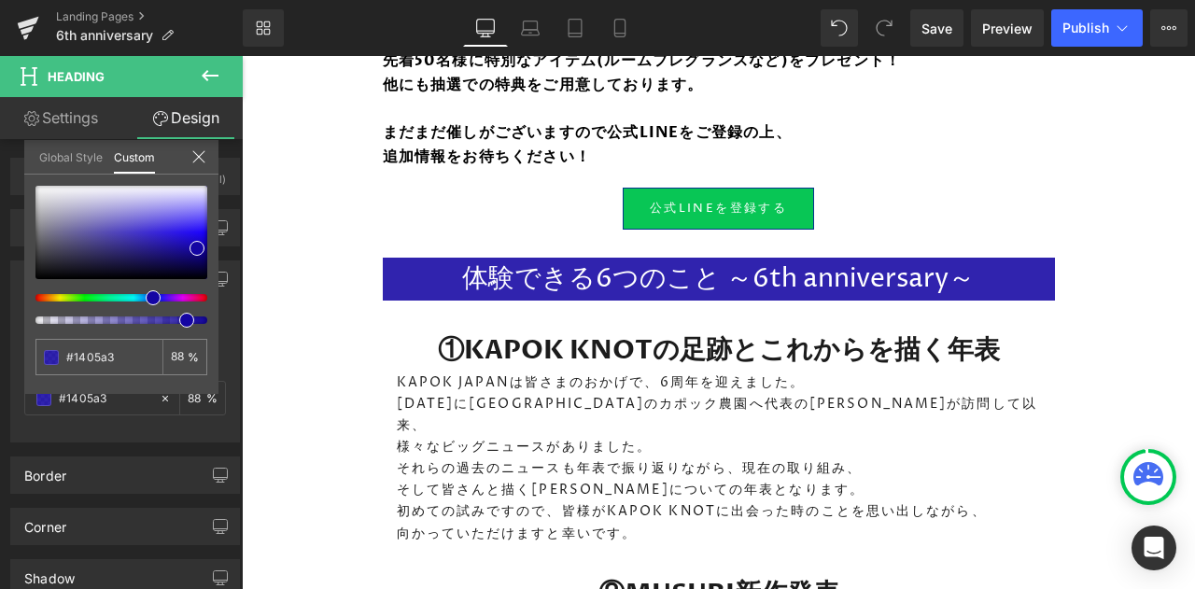
scroll to position [1623, 0]
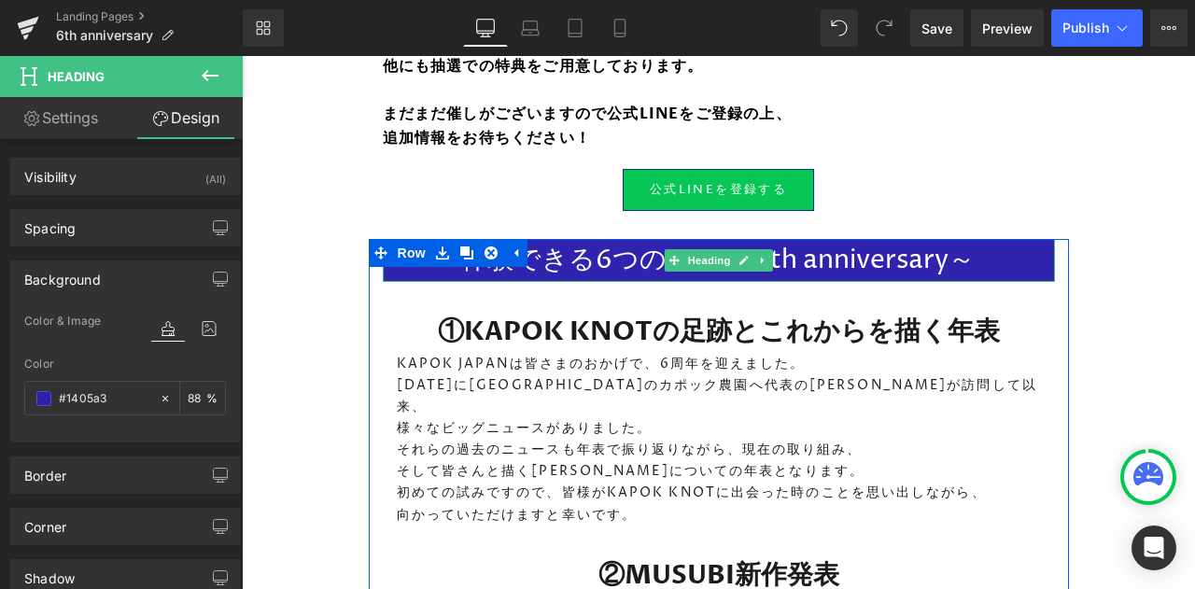
click at [825, 262] on h1 "体験できる6つのこと ～6th anniversary～" at bounding box center [719, 260] width 672 height 43
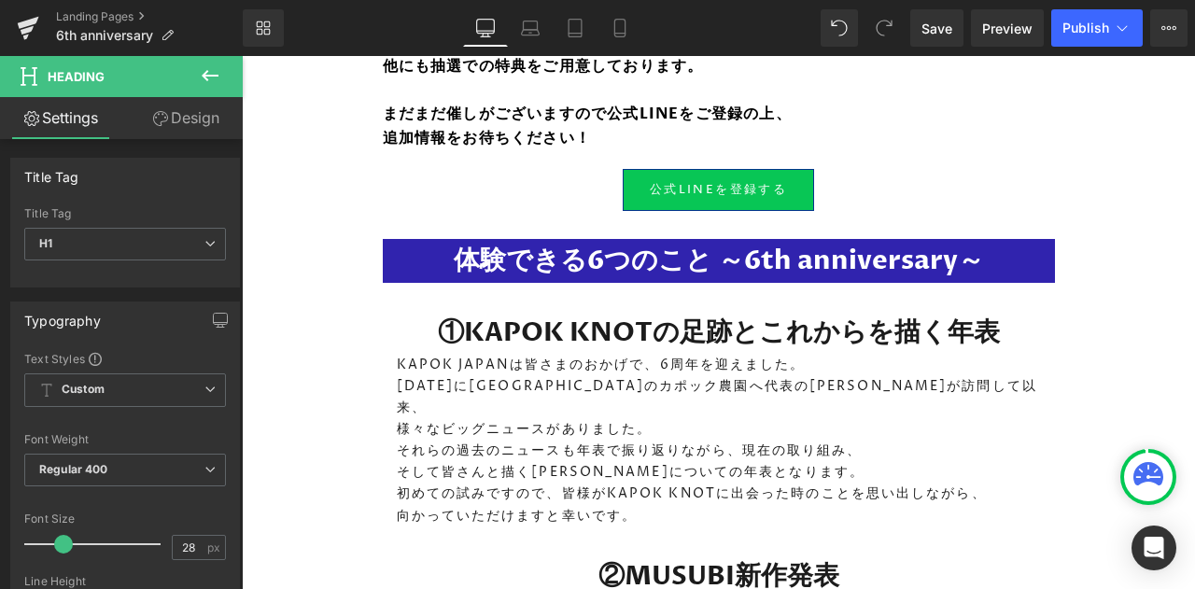
click at [939, 31] on span "Save" at bounding box center [936, 29] width 31 height 20
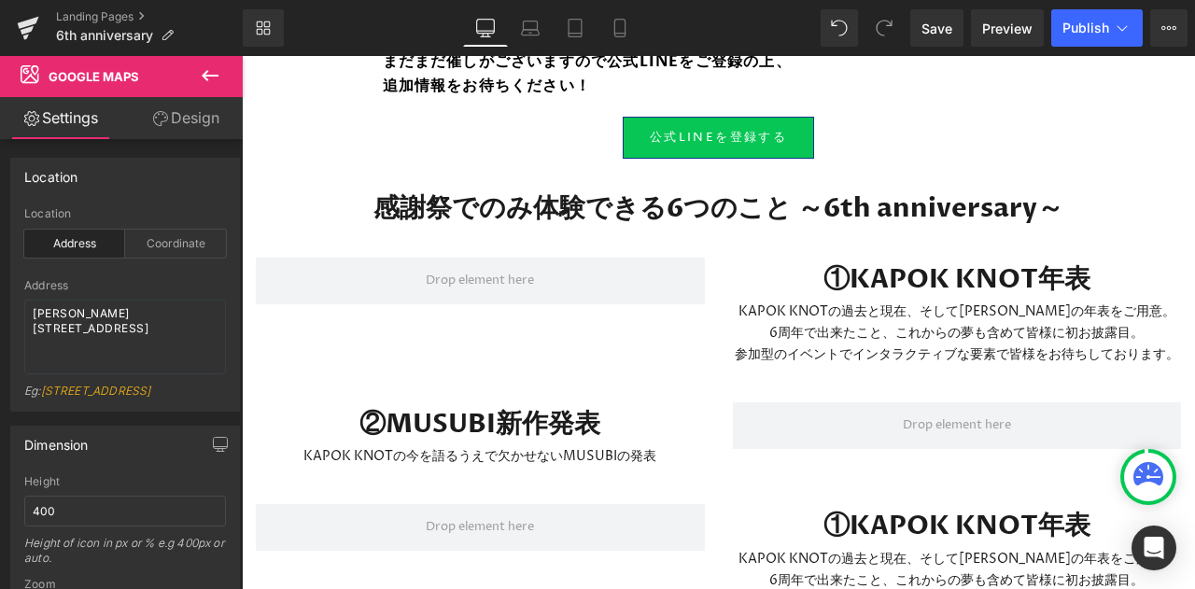
scroll to position [1814, 0]
